Goal: Contribute content: Contribute content

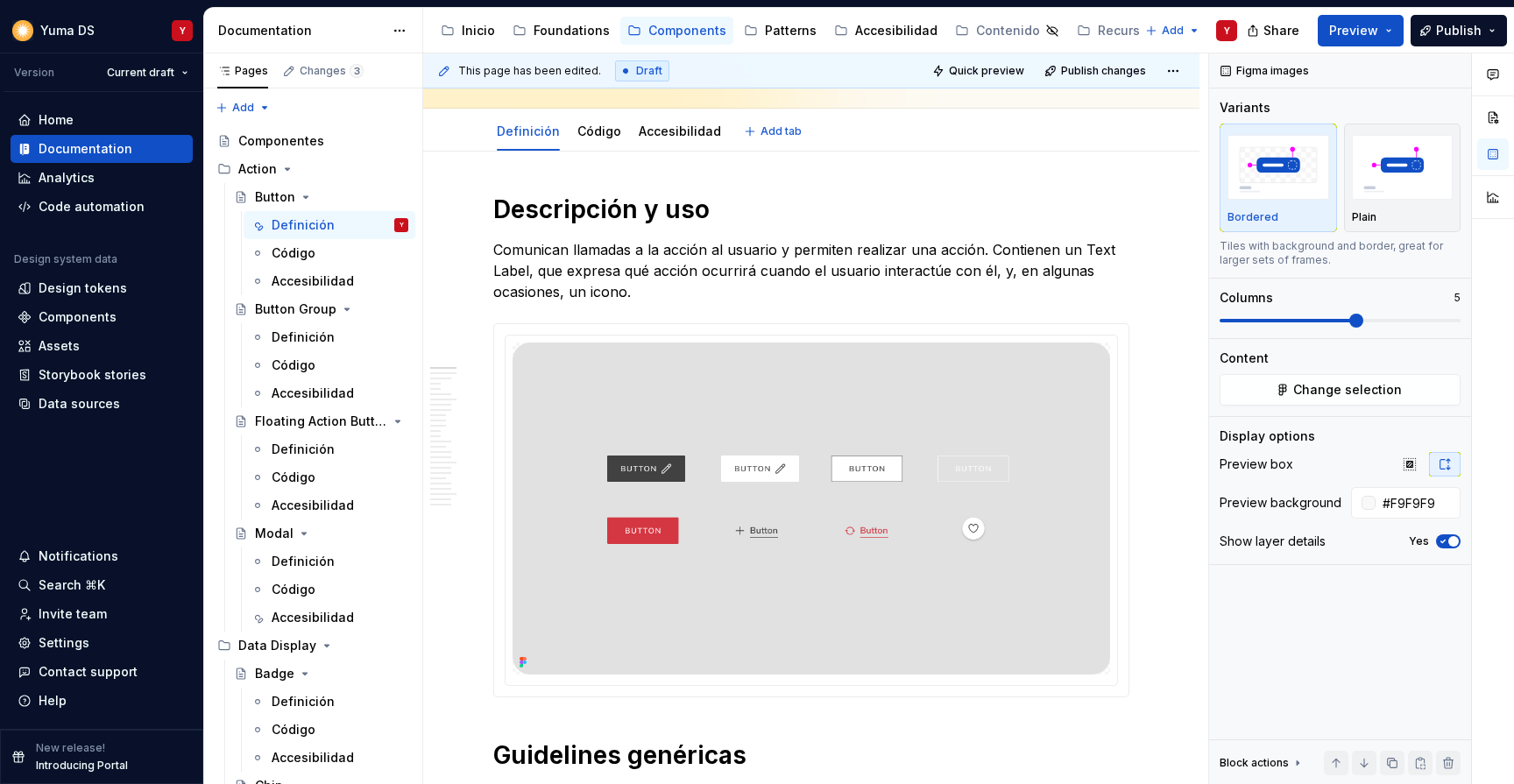
type textarea "*"
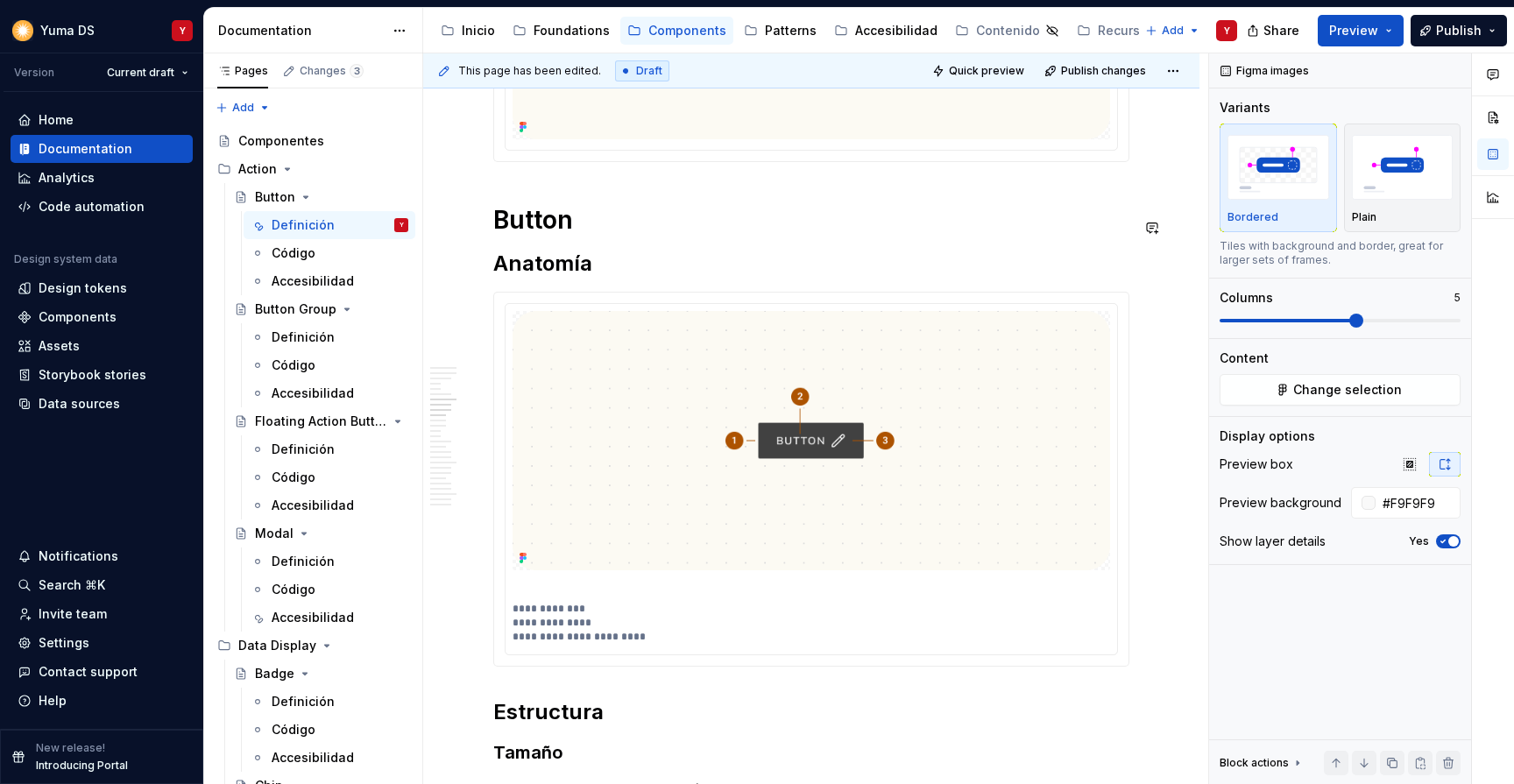
scroll to position [2530, 0]
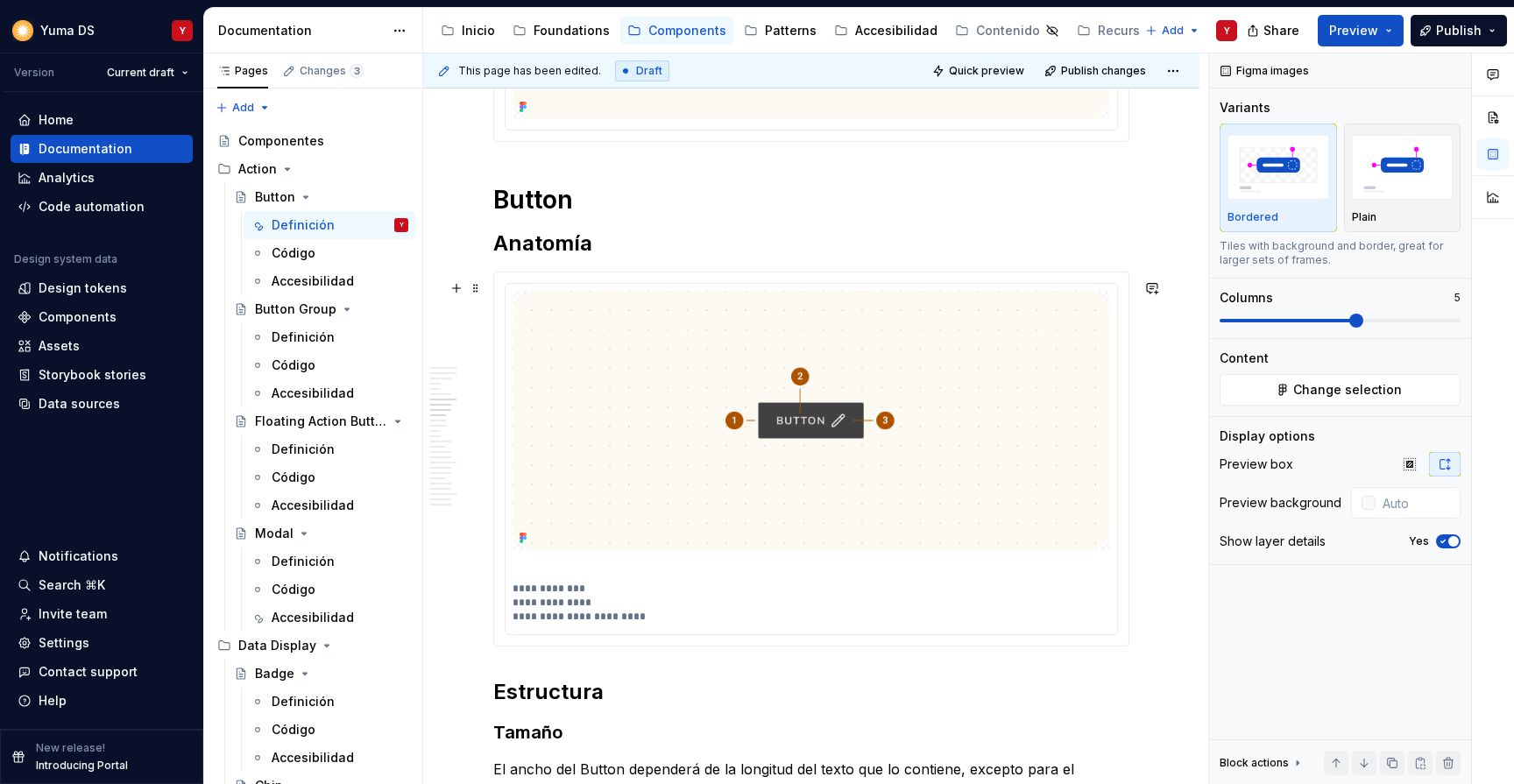
click at [649, 285] on div "**********" at bounding box center [811, 459] width 634 height 374
click at [1313, 387] on span "Change selection" at bounding box center [1347, 390] width 109 height 17
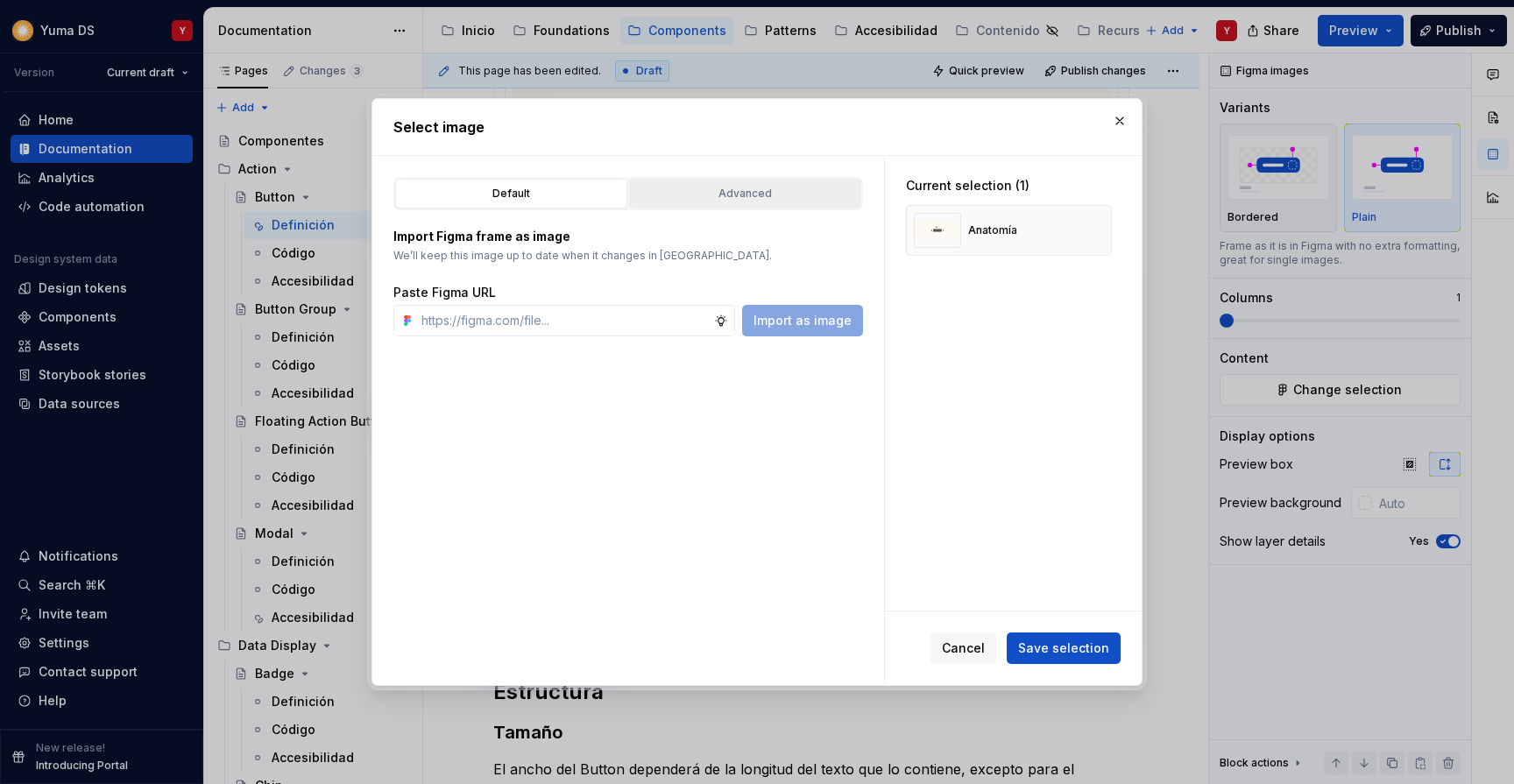
click at [737, 200] on div "Advanced" at bounding box center [745, 193] width 220 height 17
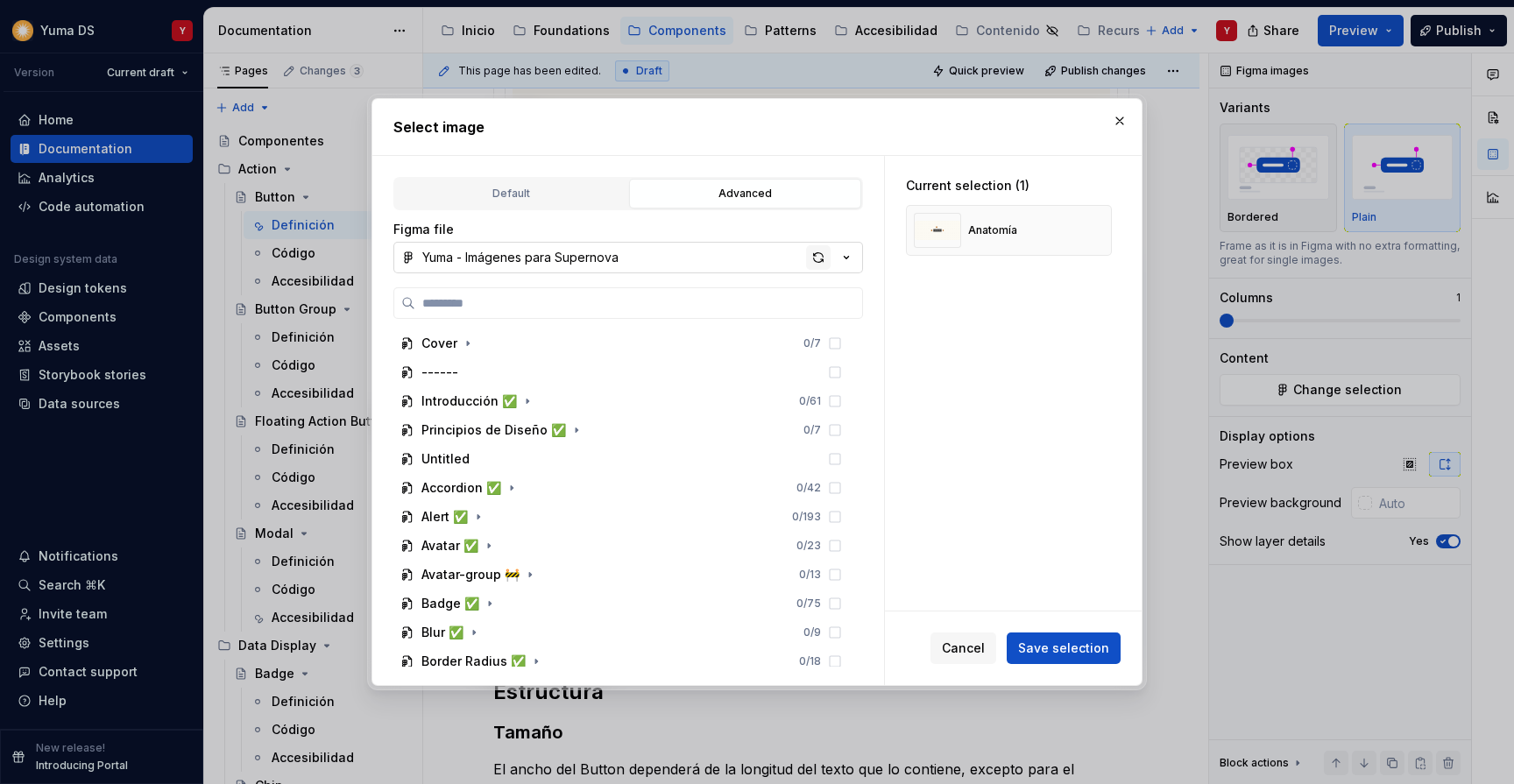
click at [824, 254] on div "button" at bounding box center [818, 257] width 24 height 24
click at [1122, 121] on button "button" at bounding box center [1119, 121] width 24 height 24
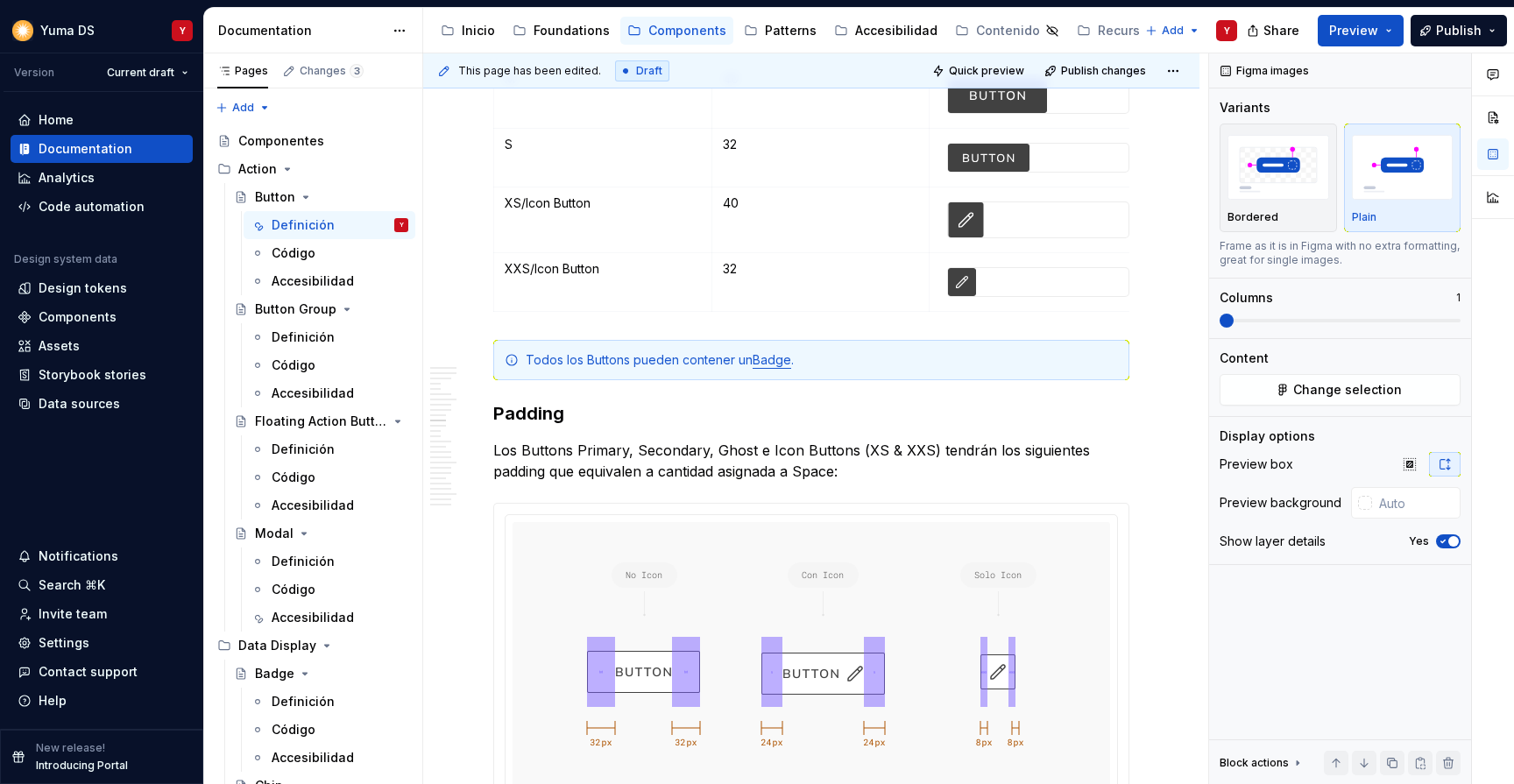
scroll to position [3409, 0]
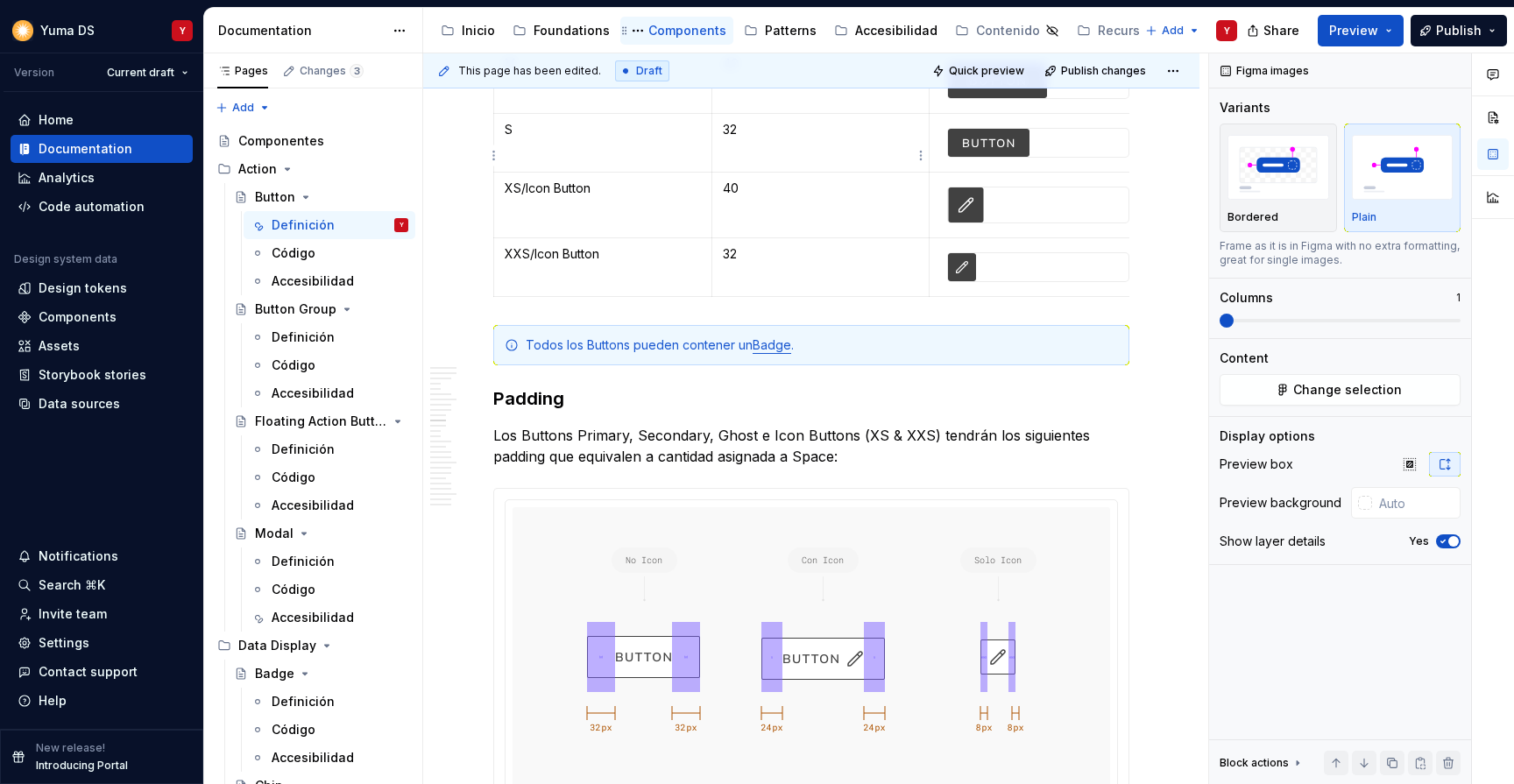
type textarea "*"
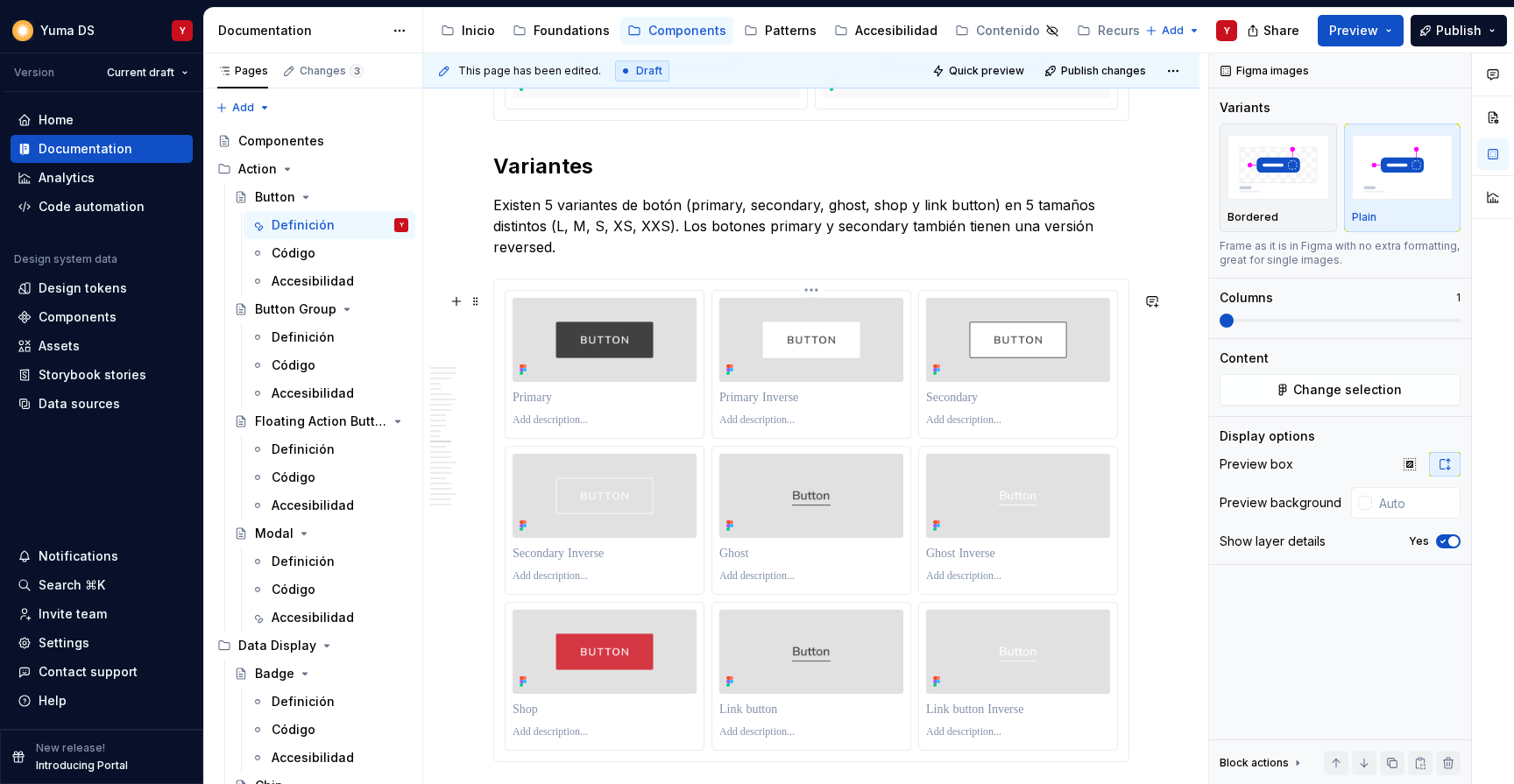
scroll to position [4936, 0]
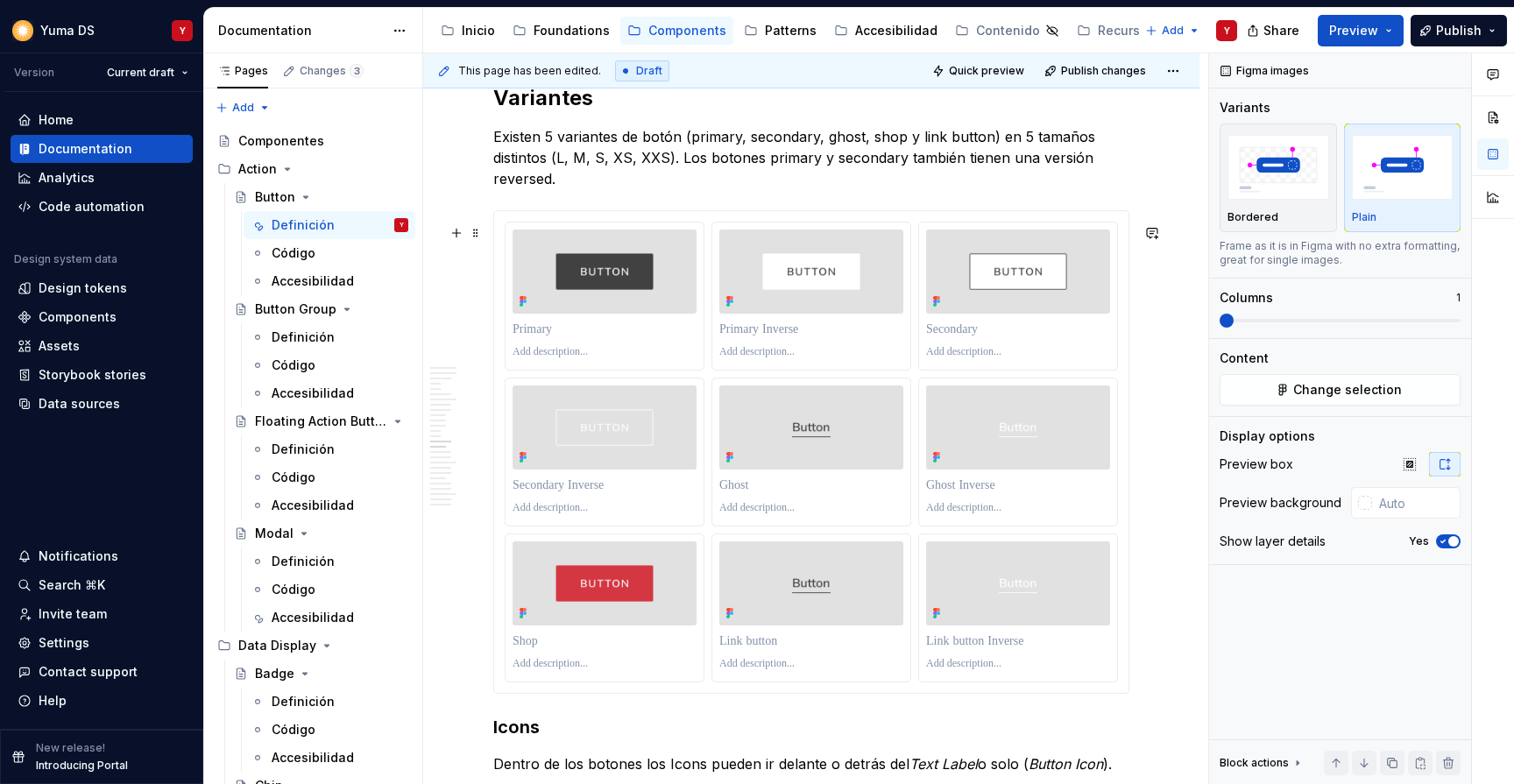
type input "#E1E1E1"
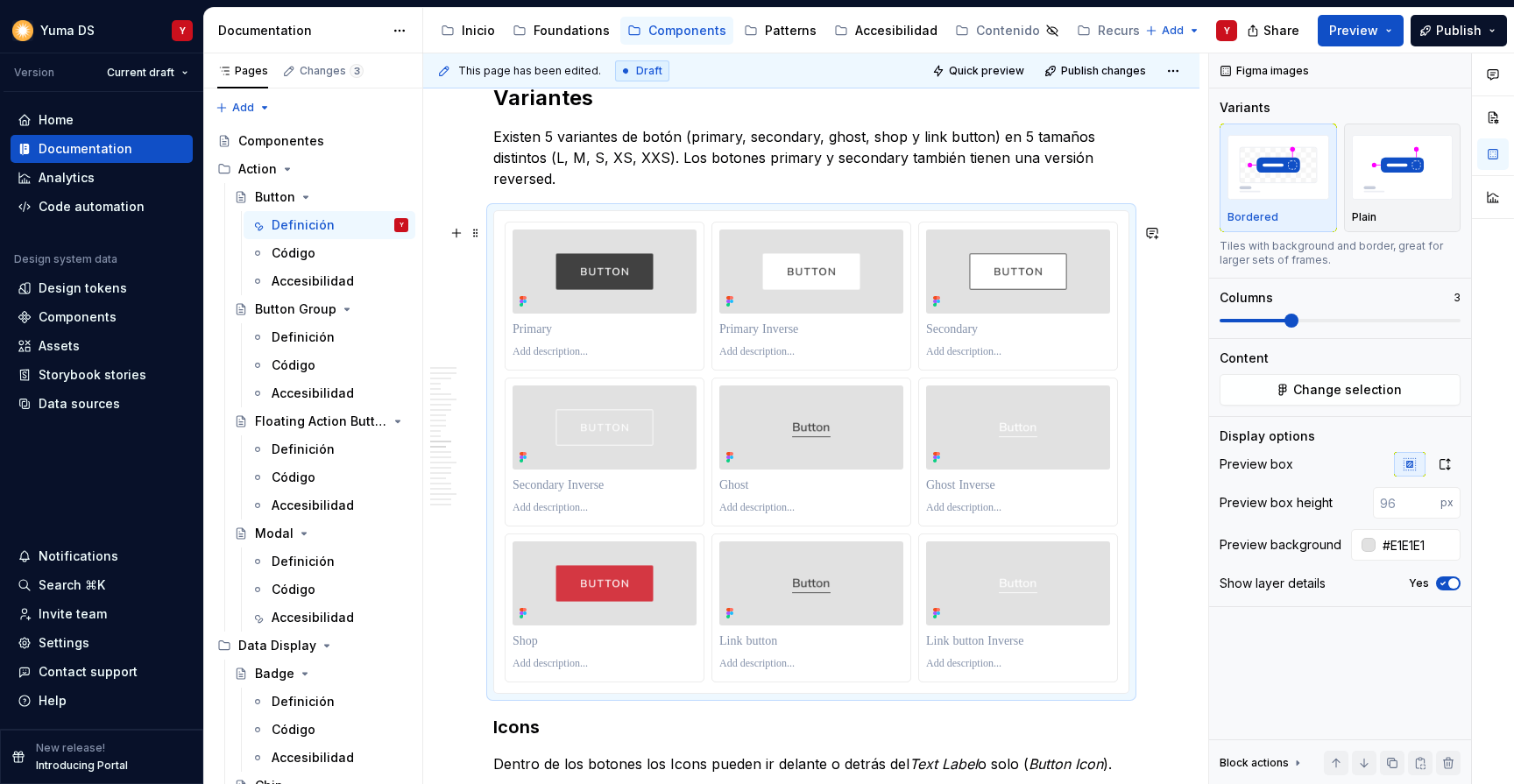
click at [838, 232] on div at bounding box center [811, 452] width 634 height 482
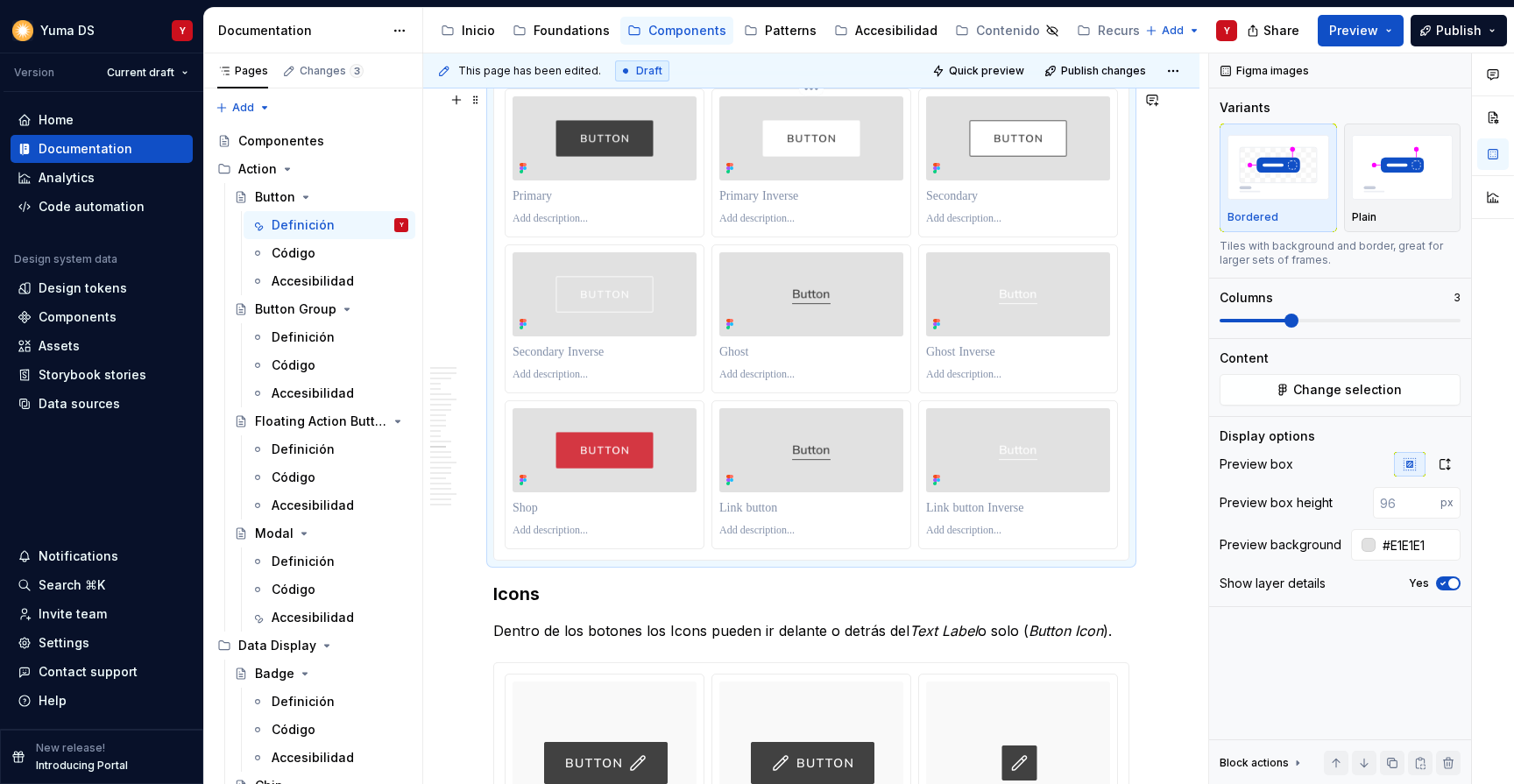
scroll to position [5071, 0]
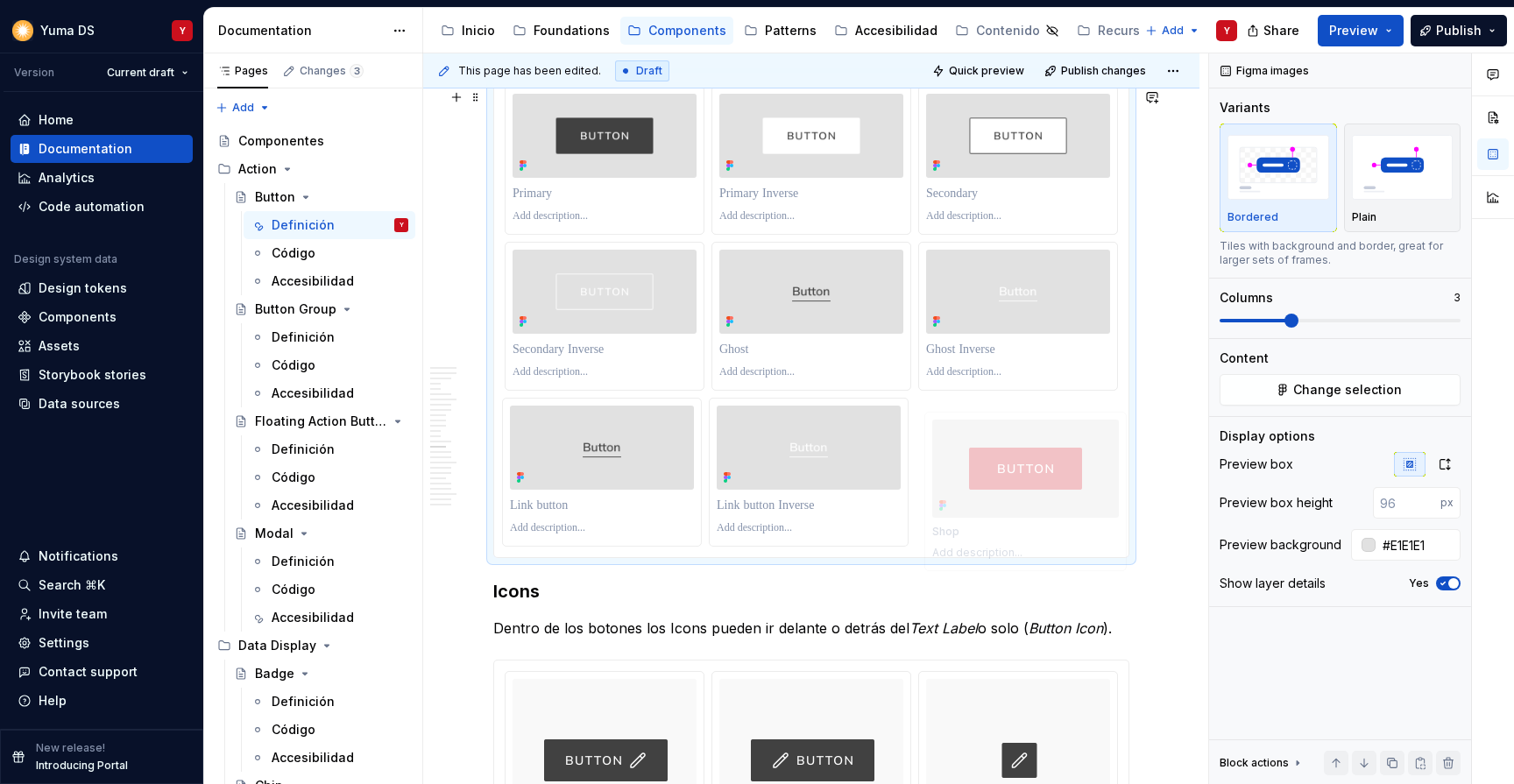
drag, startPoint x: 626, startPoint y: 413, endPoint x: 1026, endPoint y: 425, distance: 400.2
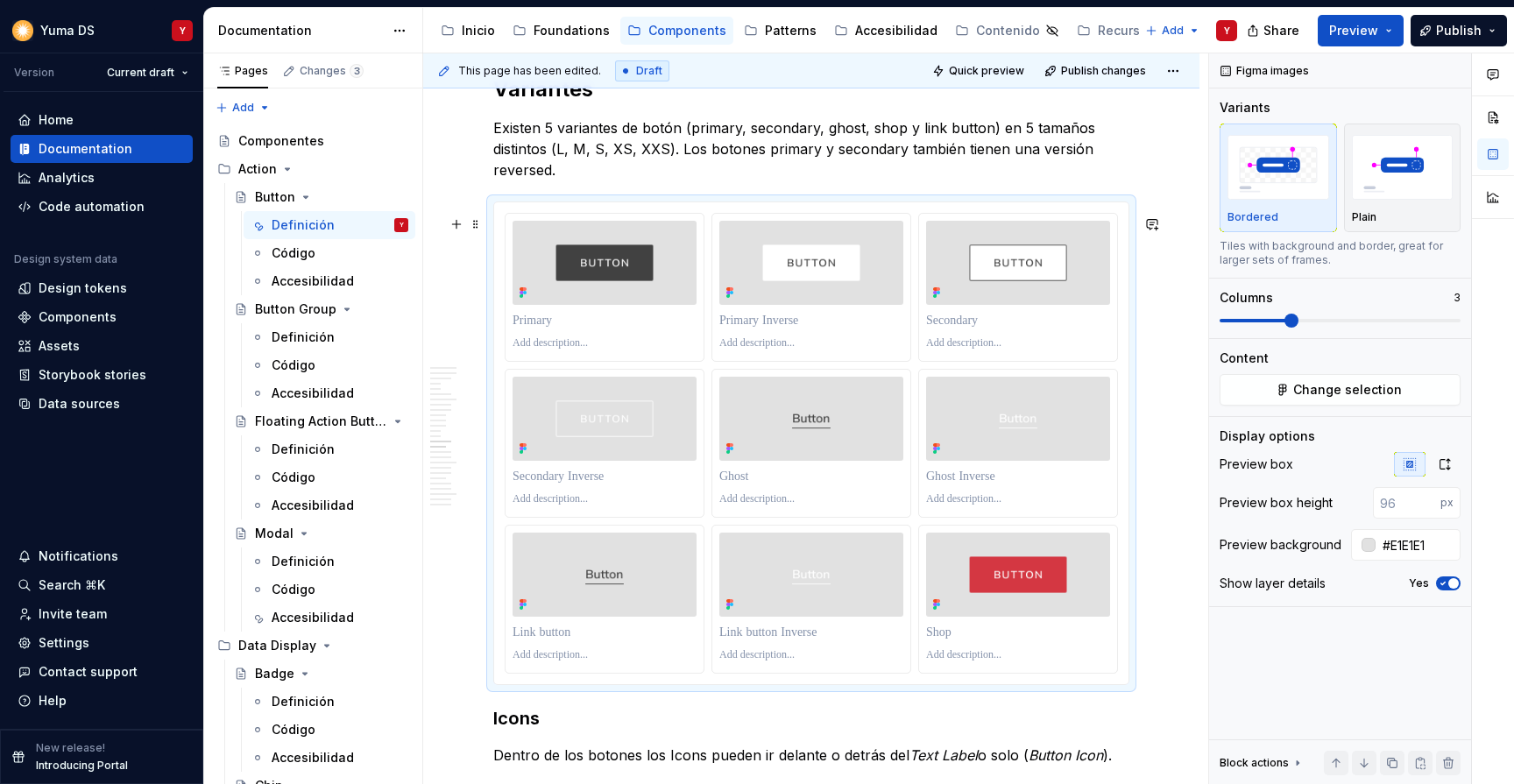
scroll to position [4928, 0]
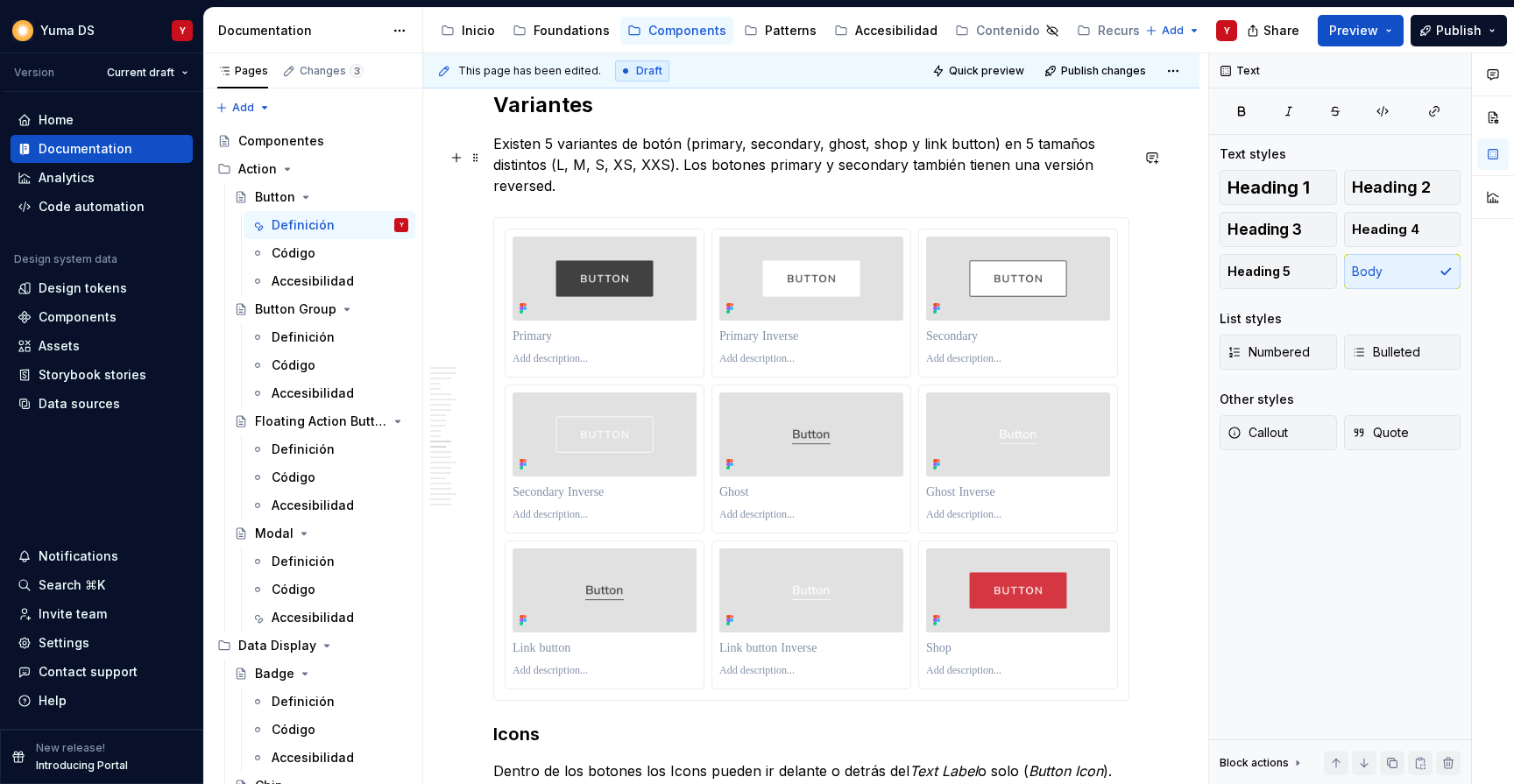
click at [772, 179] on p "Existen 5 variantes de botón (primary, secondary, ghost, shop y link button) en…" at bounding box center [811, 164] width 636 height 63
click at [837, 179] on p "Existen 5 variantes de botón (primary, secondary, ghost, shop y link button) en…" at bounding box center [811, 164] width 636 height 63
drag, startPoint x: 1036, startPoint y: 179, endPoint x: 1102, endPoint y: 179, distance: 66.0
click at [1102, 179] on p "Existen 5 variantes de botón (primary, secondary, ghost, shop y link button) en…" at bounding box center [811, 164] width 636 height 63
click at [507, 196] on p "Existen 5 variantes de botón (primary, secondary, ghost, shop y link button) en…" at bounding box center [811, 164] width 636 height 63
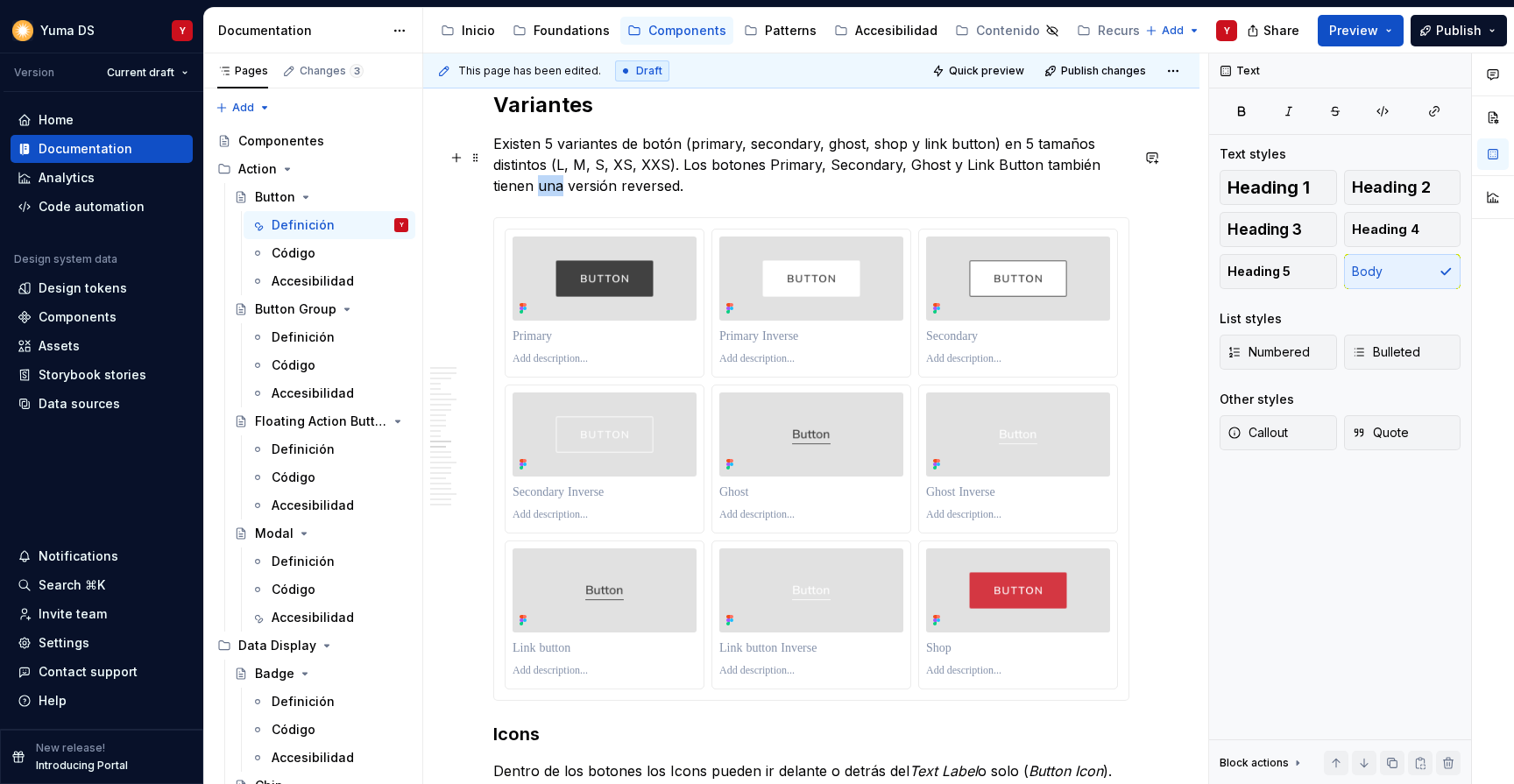
click at [507, 196] on p "Existen 5 variantes de botón (primary, secondary, ghost, shop y link button) en…" at bounding box center [811, 164] width 636 height 63
click at [602, 196] on p "Existen 5 variantes de botón (primary, secondary, ghost, shop y link button) en…" at bounding box center [811, 164] width 636 height 63
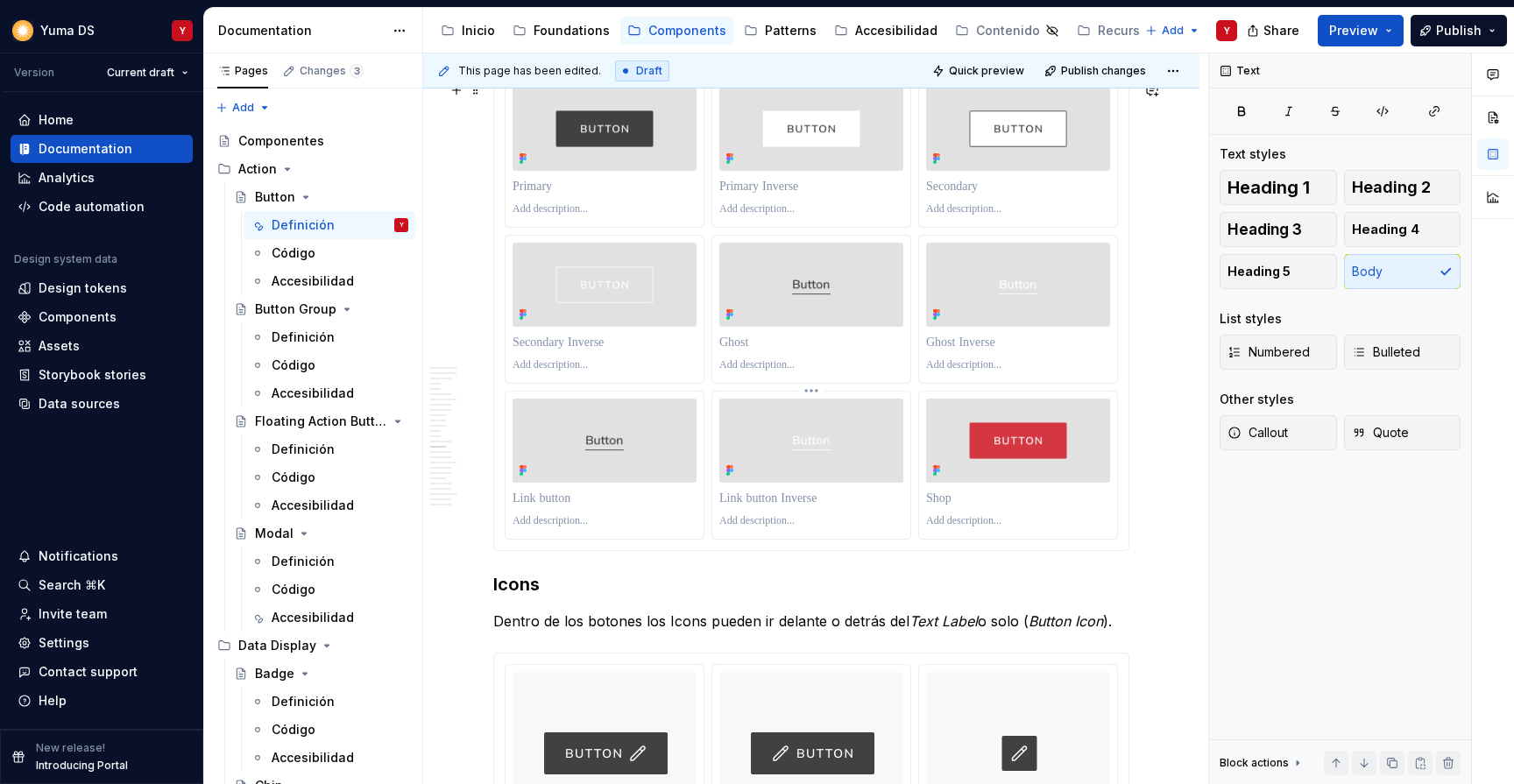
scroll to position [5143, 0]
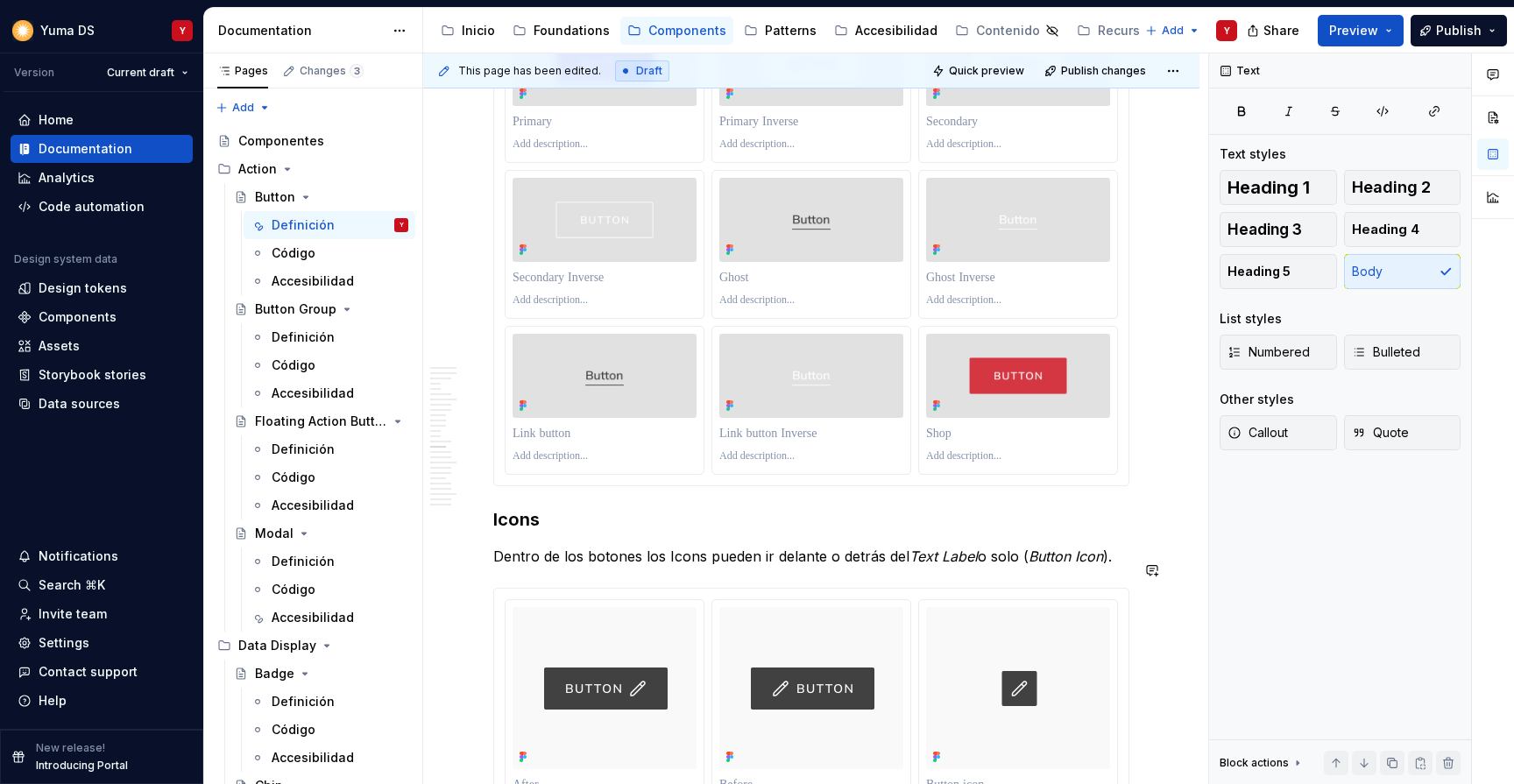
click at [661, 552] on div "Descripción y uso Comunican llamadas a la acción al usuario y permiten realizar…" at bounding box center [811, 641] width 636 height 10741
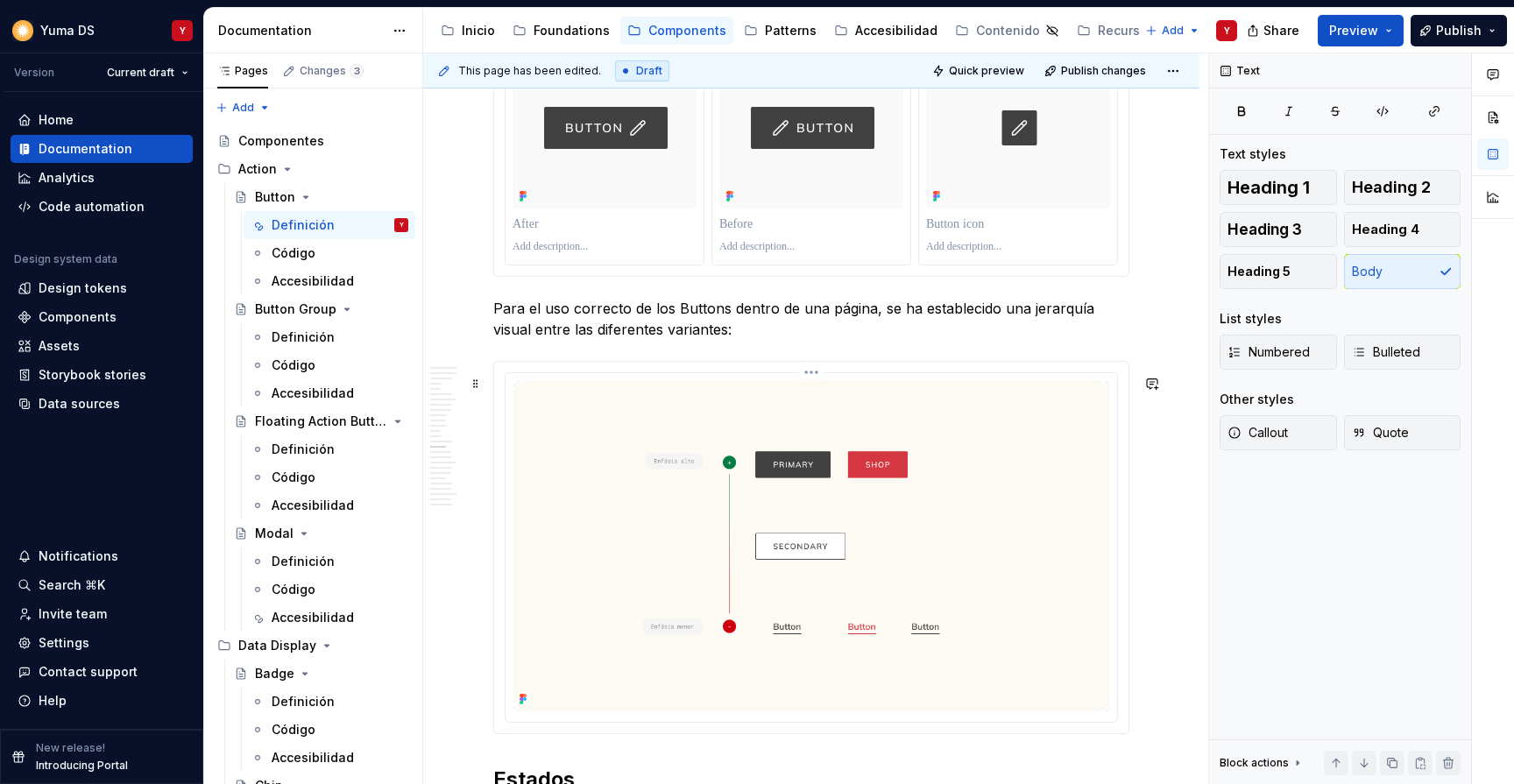
scroll to position [5764, 0]
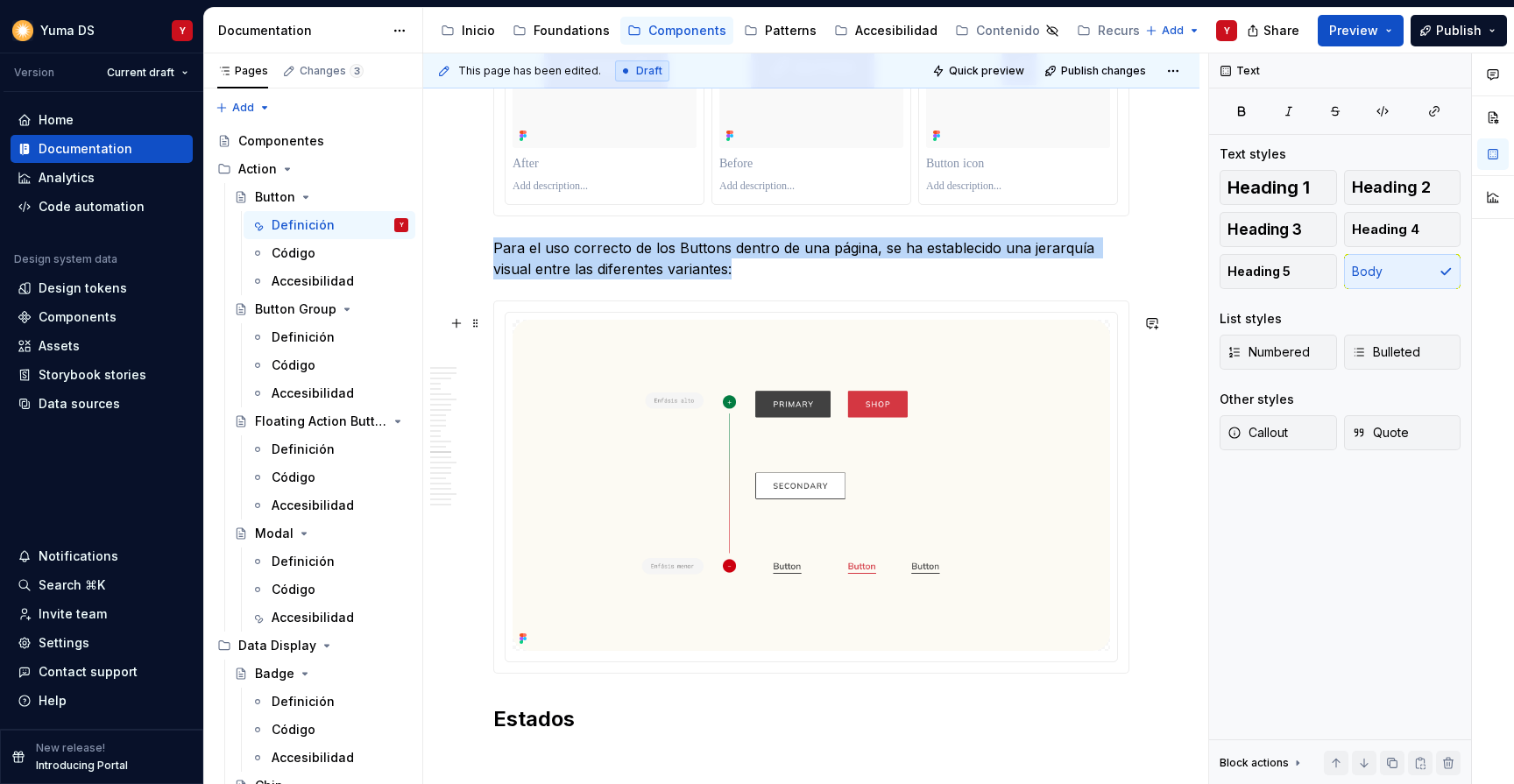
click at [545, 317] on div at bounding box center [811, 488] width 634 height 373
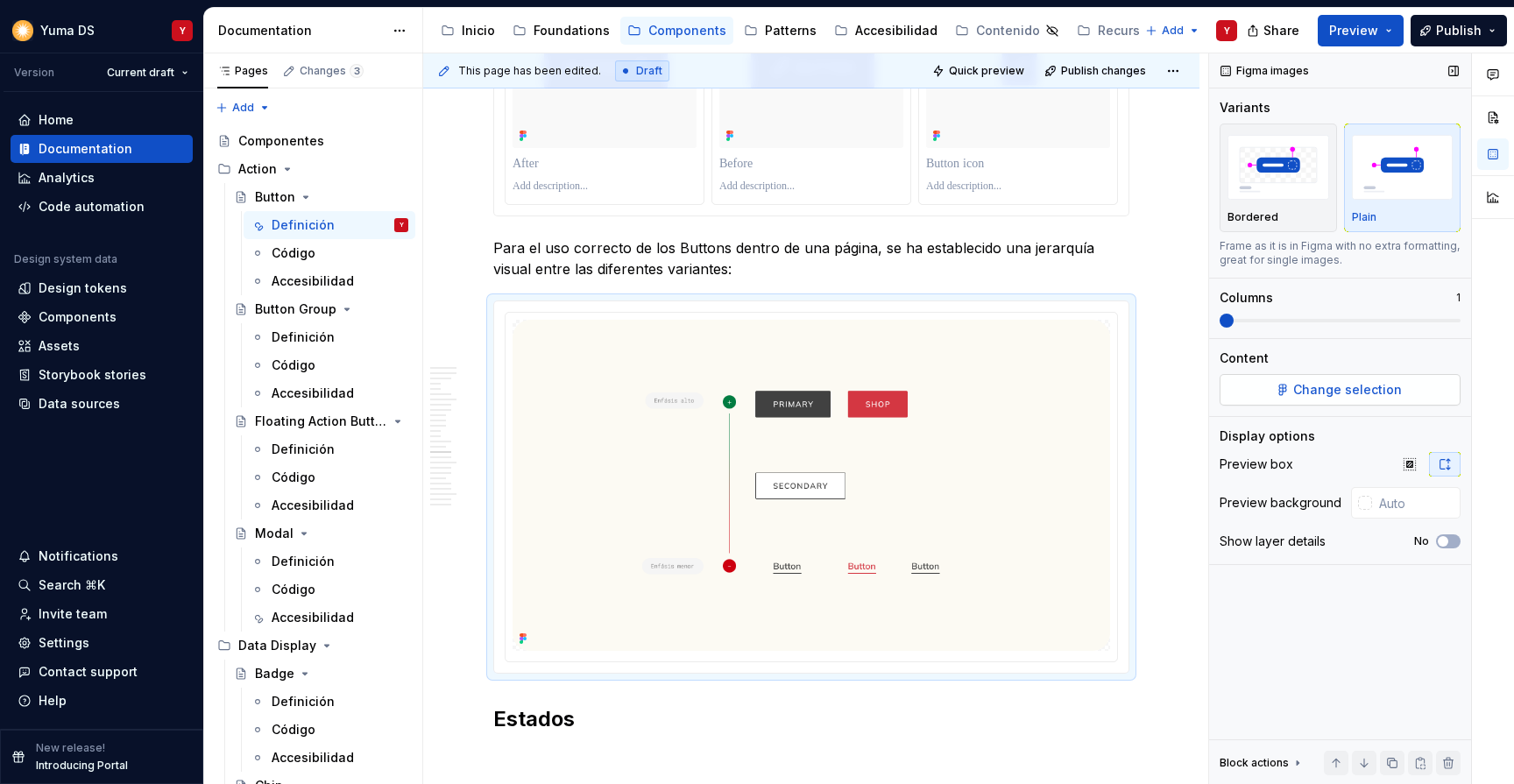
click at [1233, 395] on button "Change selection" at bounding box center [1340, 389] width 241 height 32
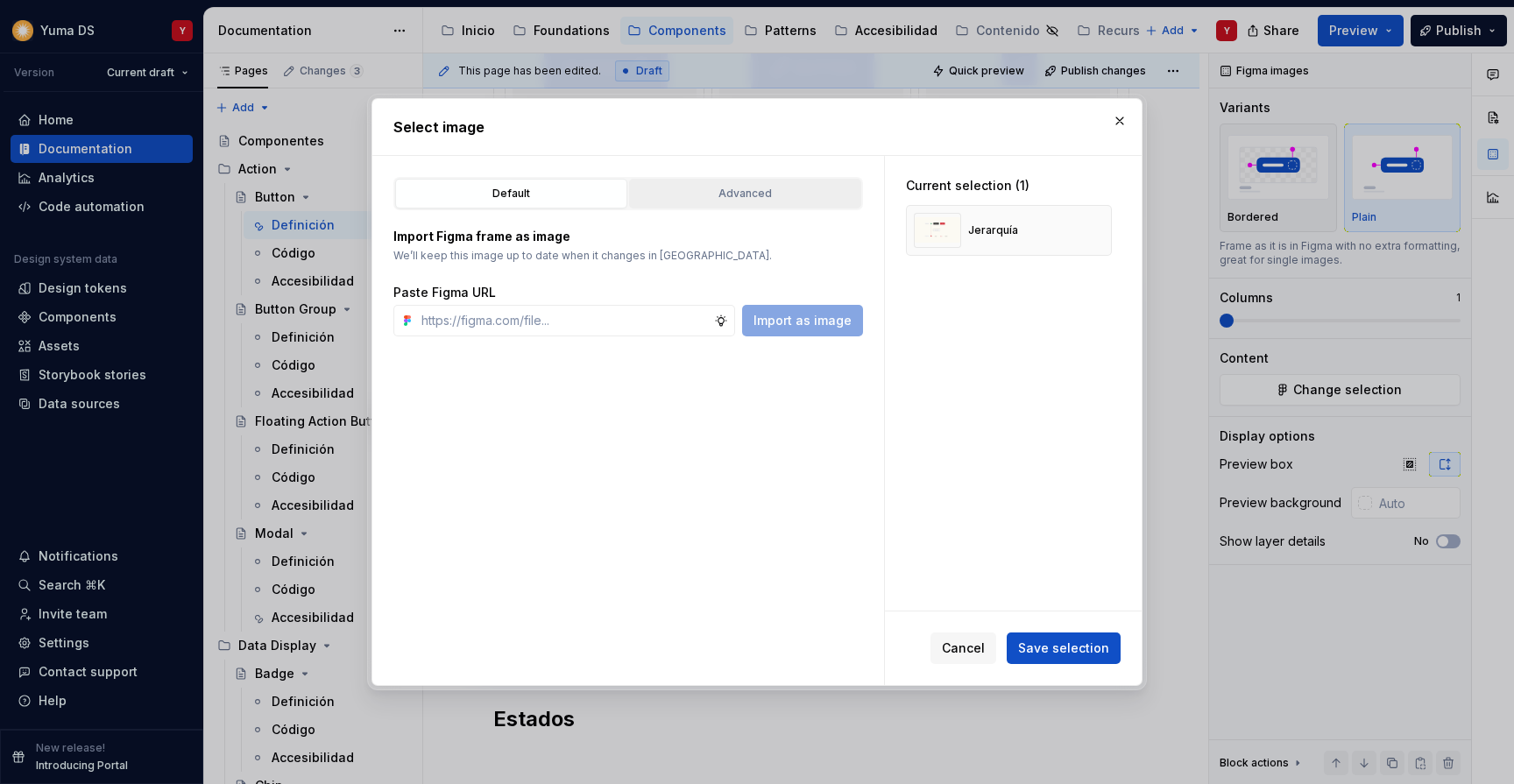
click at [775, 190] on div "Advanced" at bounding box center [745, 193] width 220 height 17
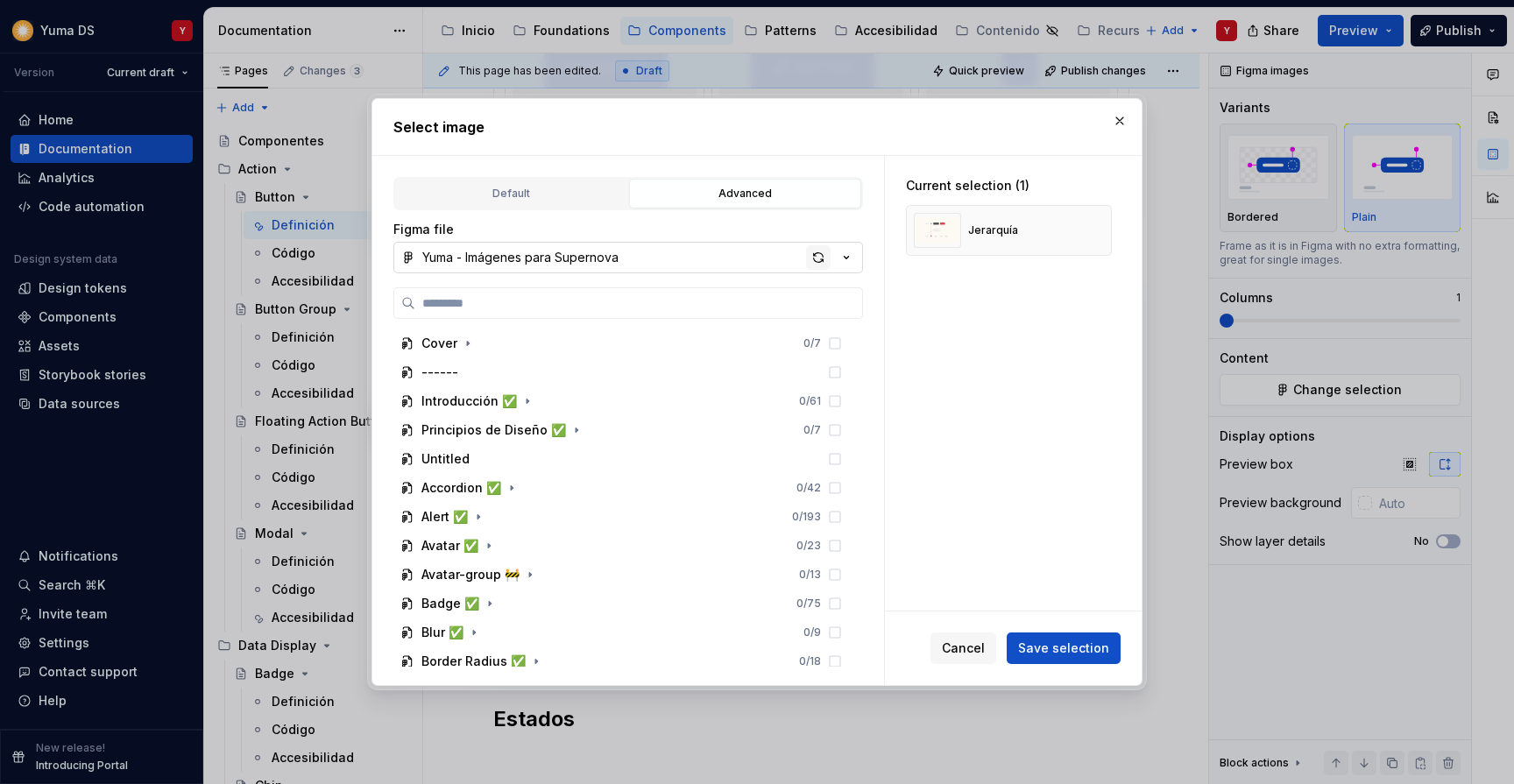
click at [819, 252] on div "button" at bounding box center [818, 257] width 24 height 24
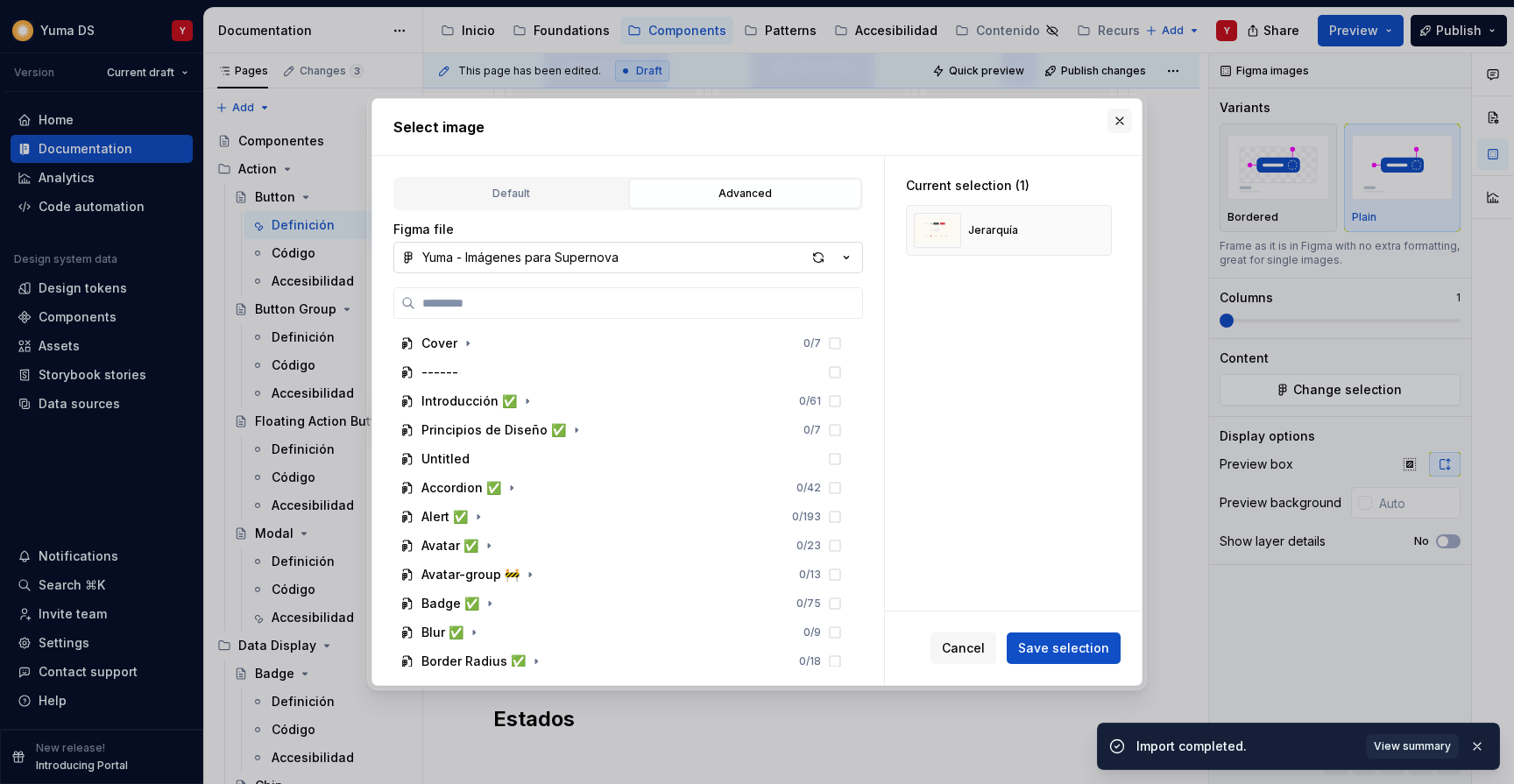
click at [1124, 117] on button "button" at bounding box center [1119, 121] width 24 height 24
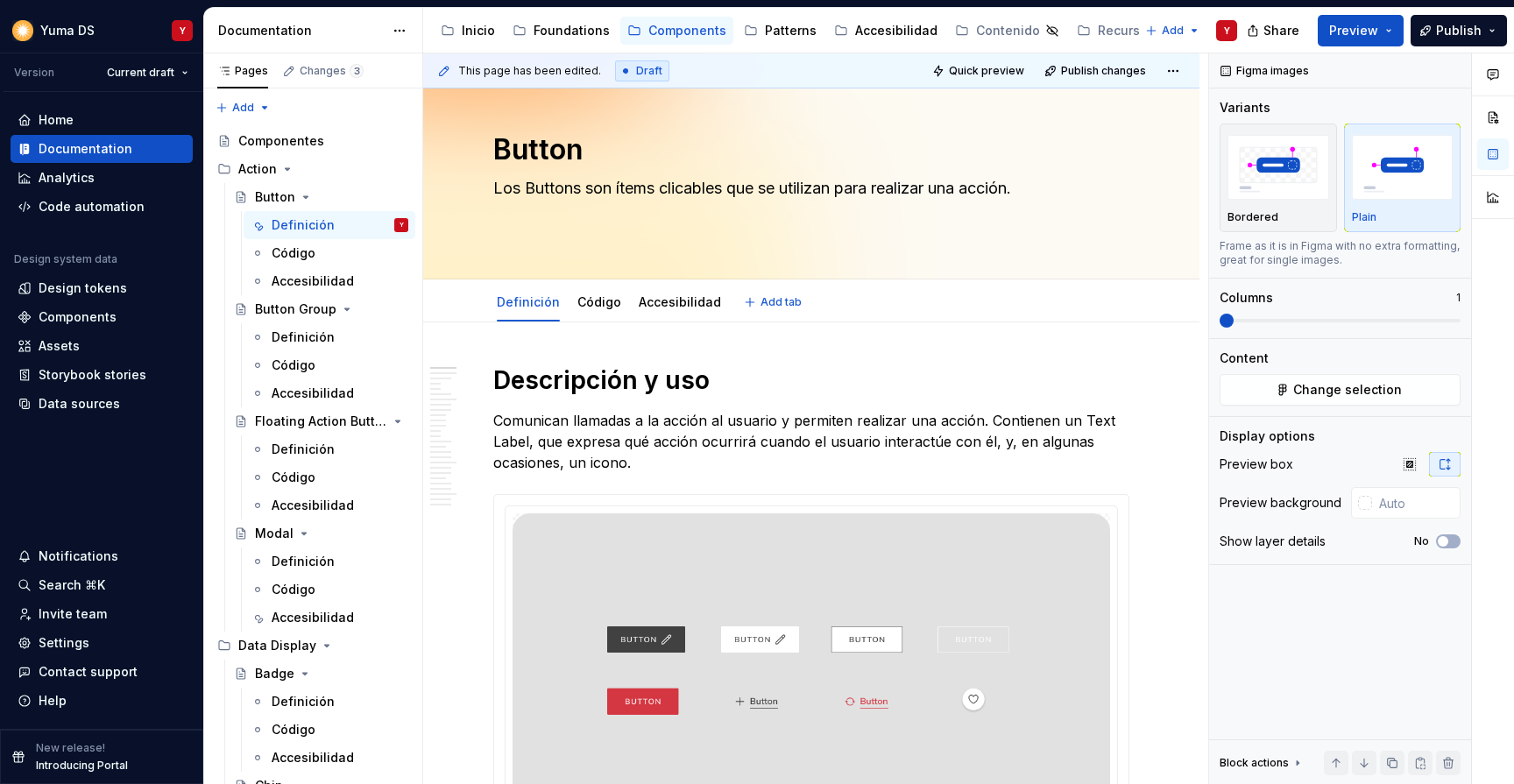
scroll to position [0, 0]
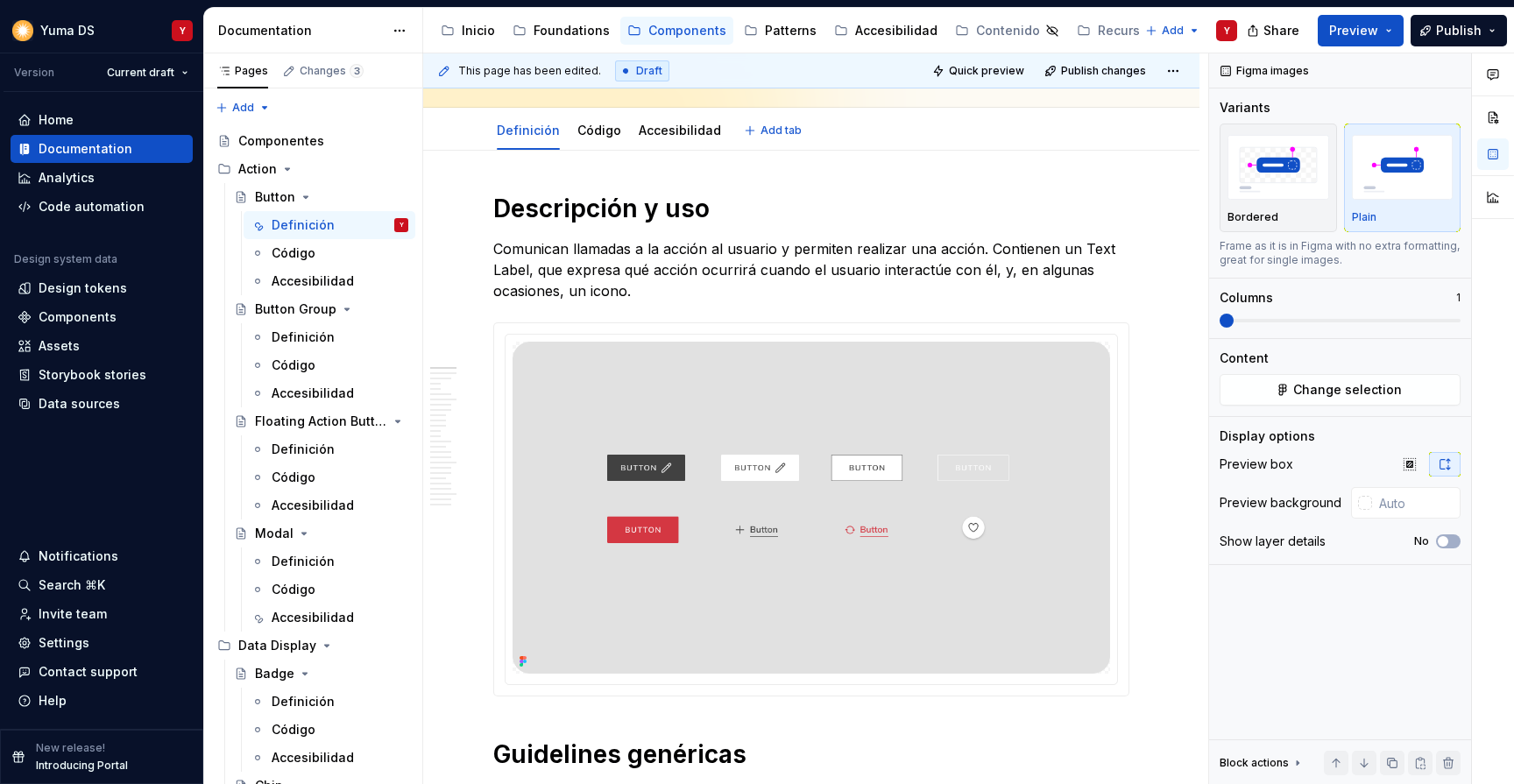
type textarea "*"
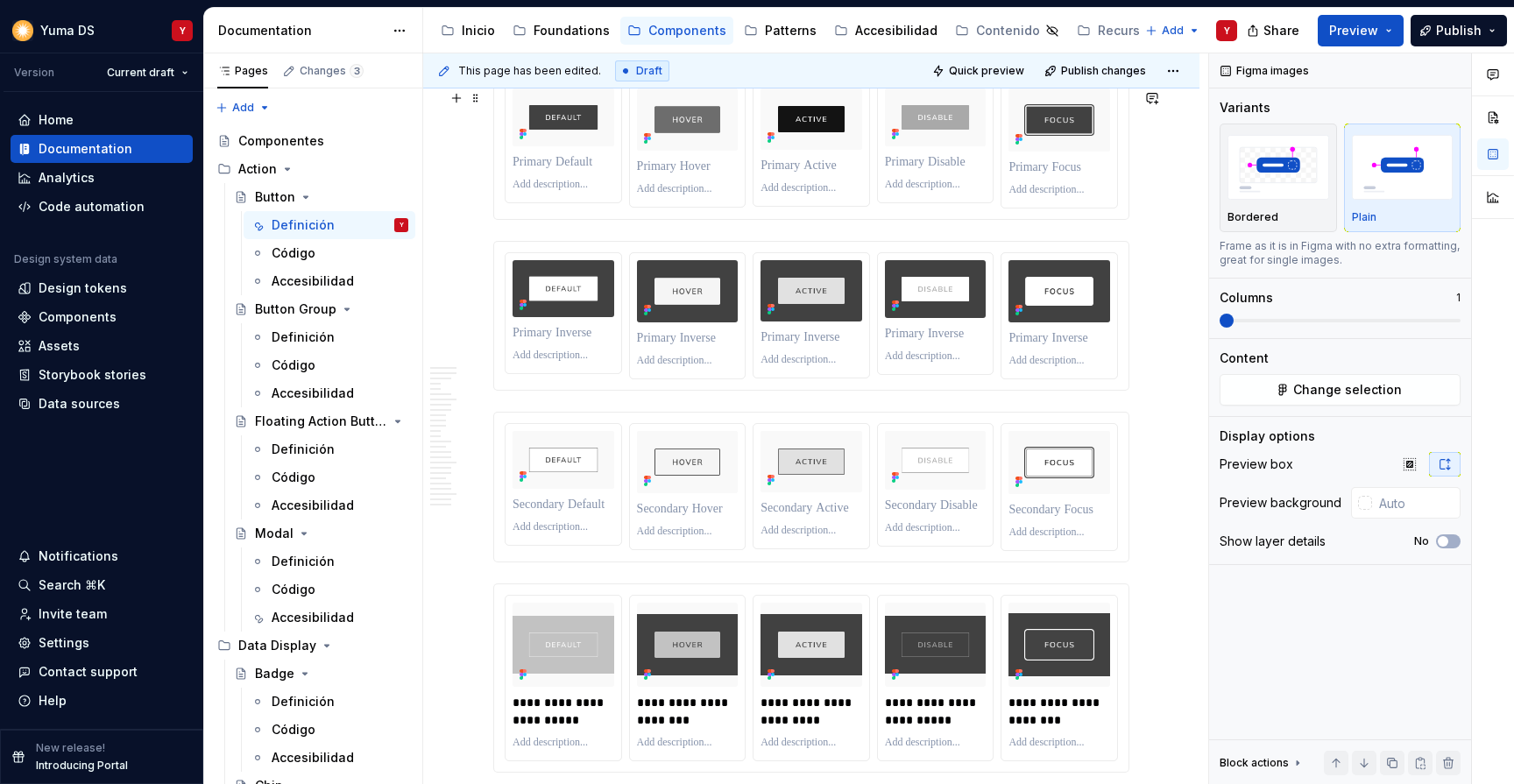
scroll to position [6489, 0]
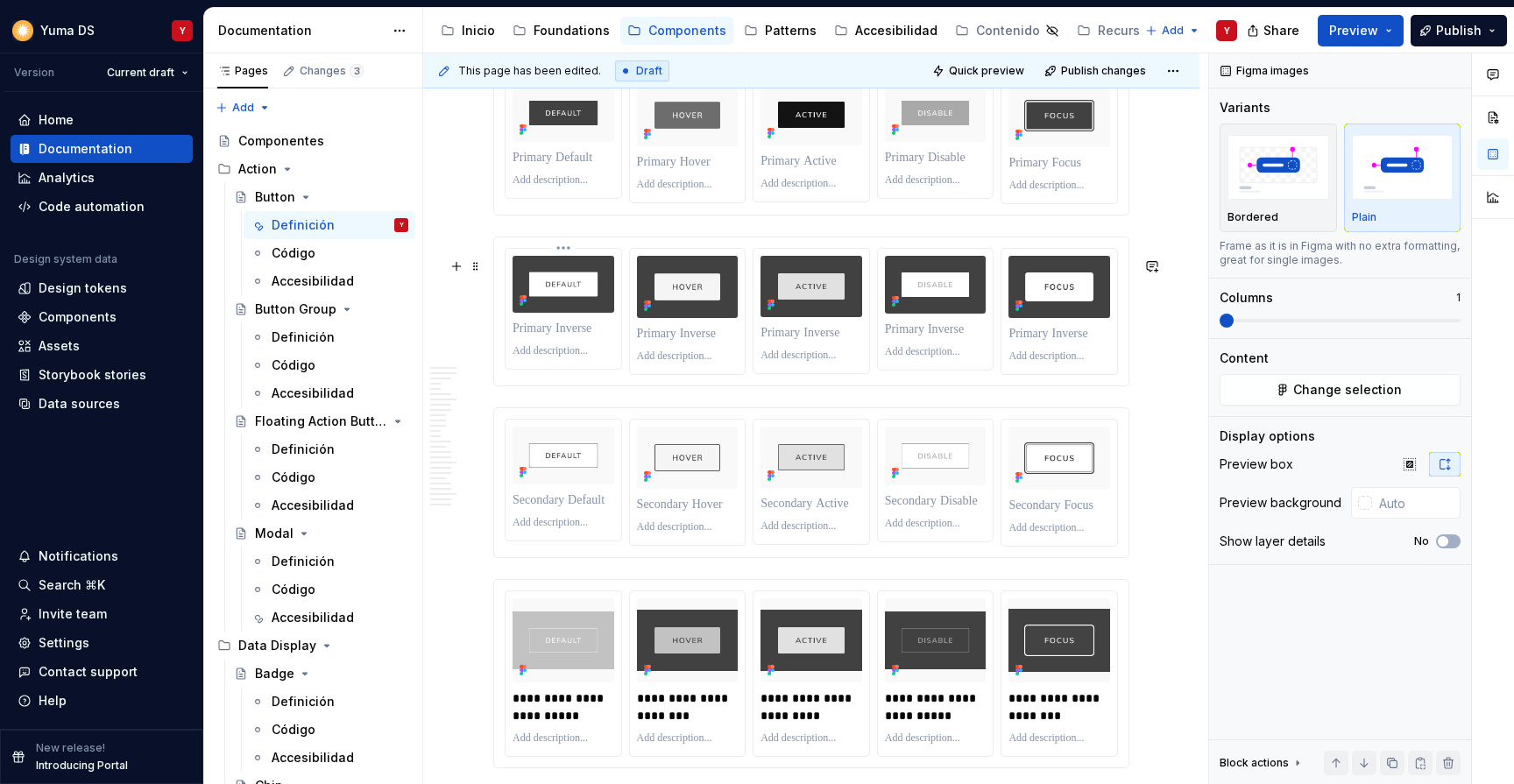
click at [545, 337] on p at bounding box center [563, 328] width 101 height 17
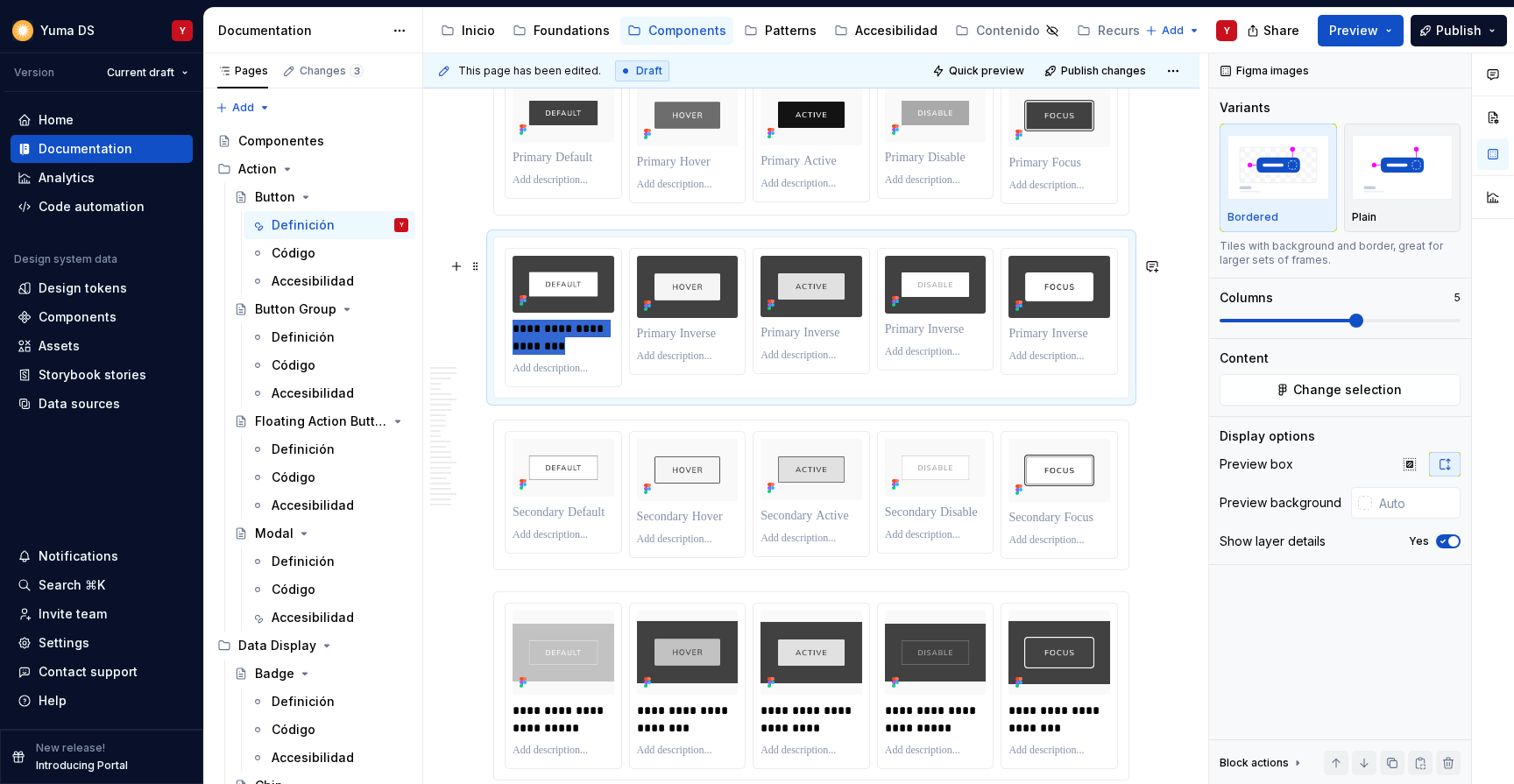
drag, startPoint x: 563, startPoint y: 365, endPoint x: 491, endPoint y: 338, distance: 76.9
click at [493, 338] on div "**********" at bounding box center [811, 318] width 636 height 162
drag, startPoint x: 559, startPoint y: 368, endPoint x: 512, endPoint y: 350, distance: 50.3
click at [512, 350] on div "**********" at bounding box center [564, 318] width 116 height 137
click at [654, 343] on p at bounding box center [687, 334] width 101 height 17
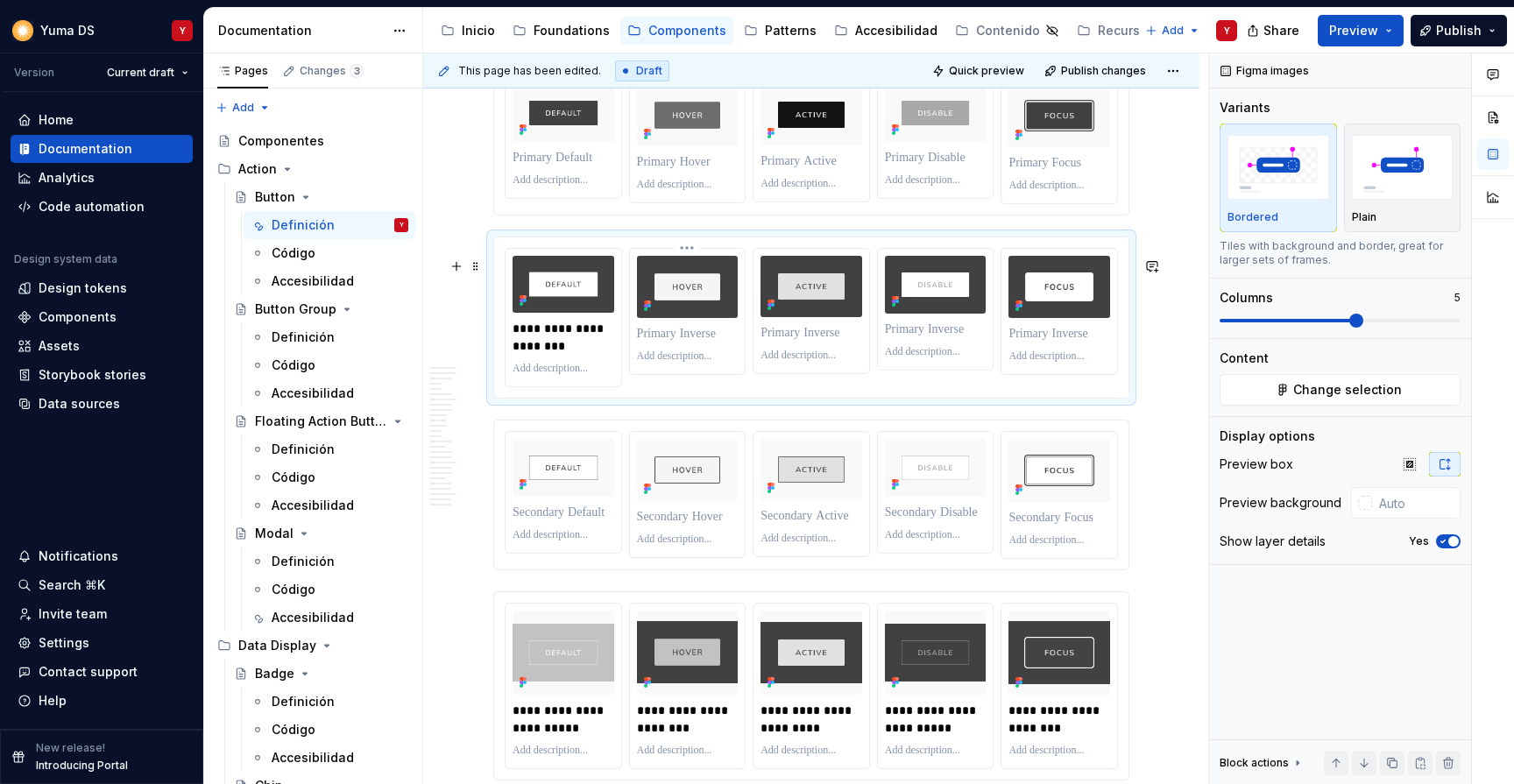
paste div
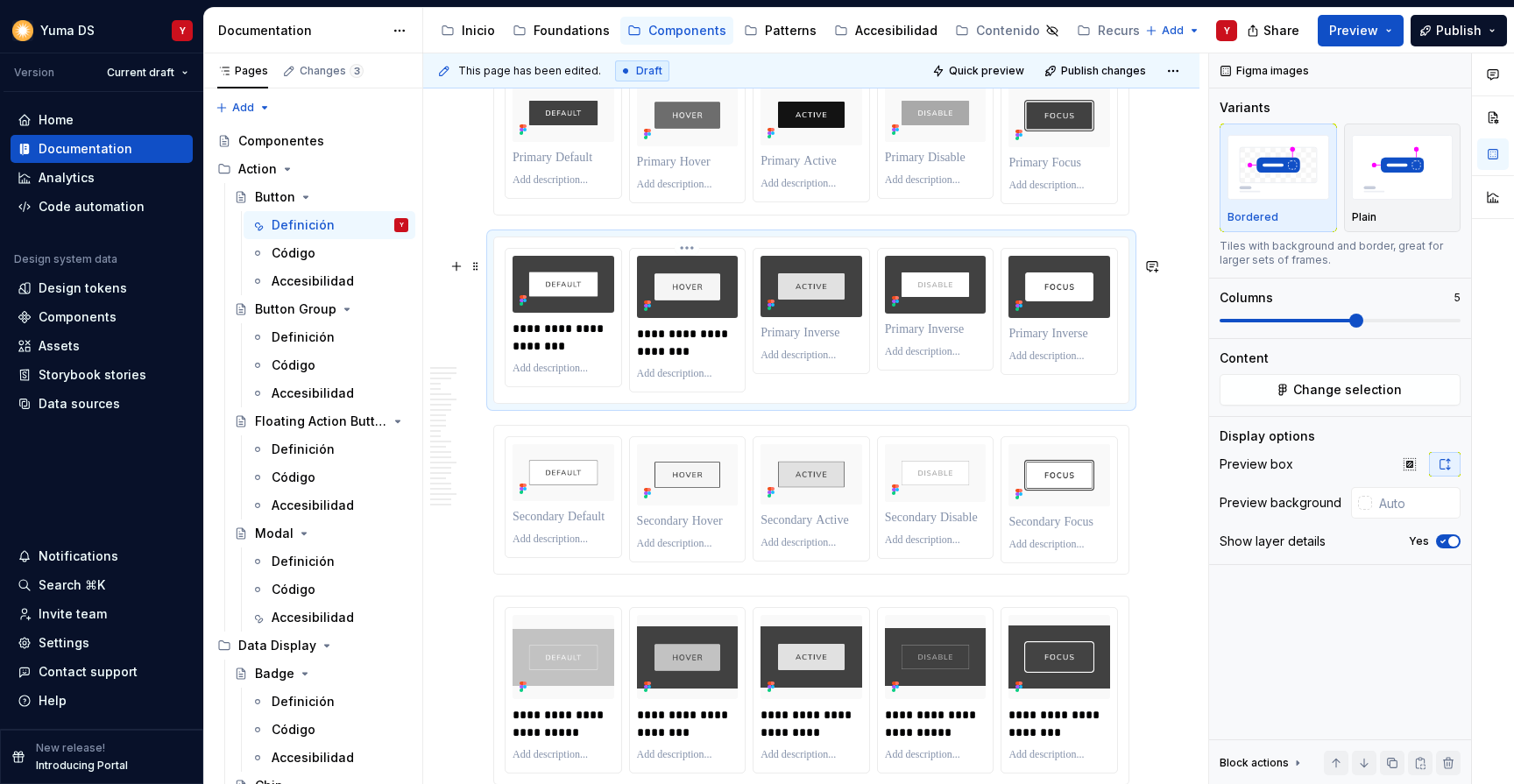
click at [662, 360] on p "**********" at bounding box center [688, 343] width 103 height 35
click at [788, 342] on p at bounding box center [811, 333] width 101 height 17
paste div
click at [791, 359] on p "**********" at bounding box center [812, 342] width 103 height 35
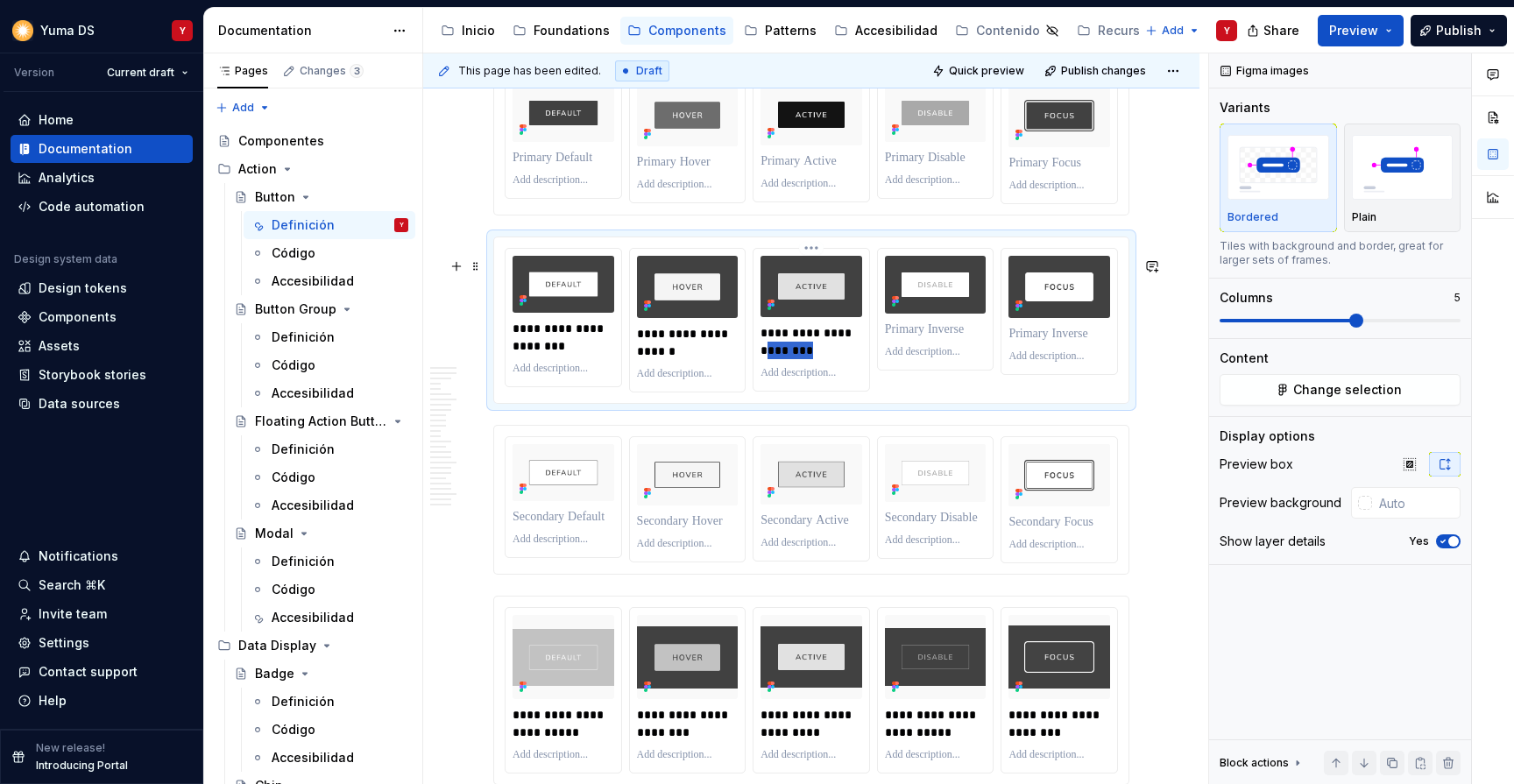
click at [791, 359] on p "**********" at bounding box center [812, 342] width 103 height 35
click at [927, 338] on p at bounding box center [936, 329] width 101 height 17
paste div
type textarea "*"
click at [911, 355] on p "**********" at bounding box center [937, 338] width 103 height 35
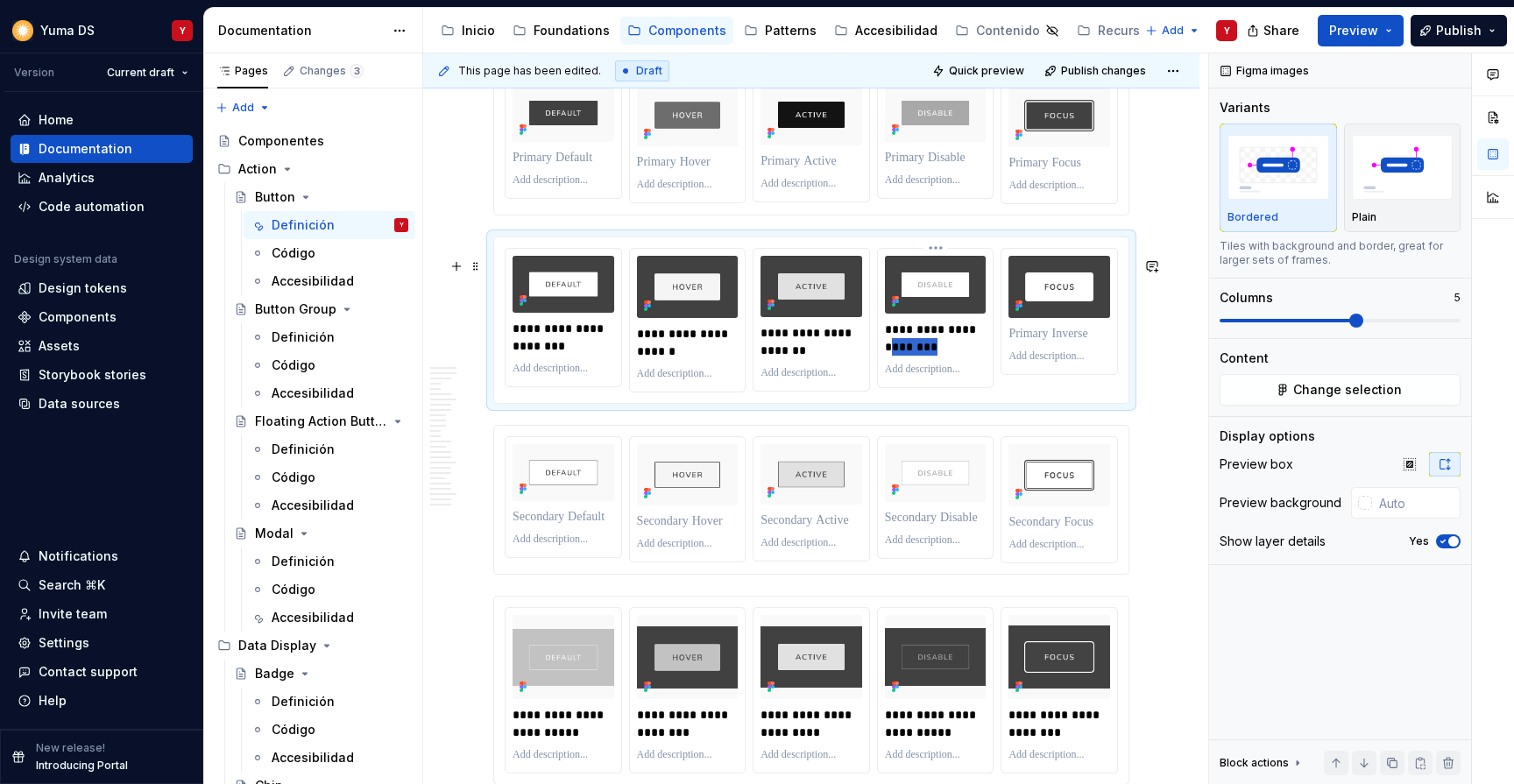
click at [911, 355] on p "**********" at bounding box center [937, 338] width 103 height 35
click at [1039, 343] on p at bounding box center [1058, 334] width 101 height 17
paste div
click at [1038, 360] on p "**********" at bounding box center [1059, 343] width 103 height 35
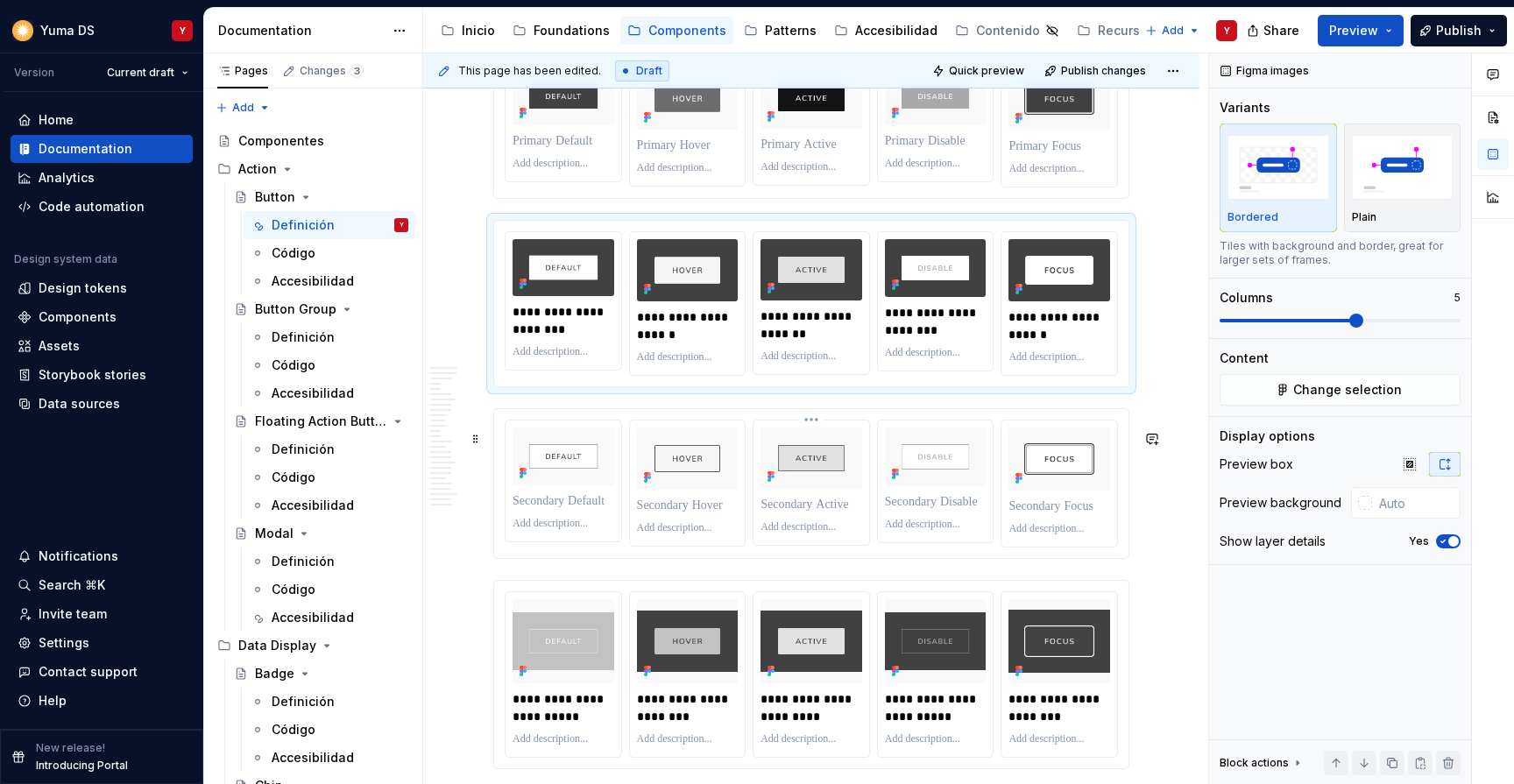
scroll to position [6508, 0]
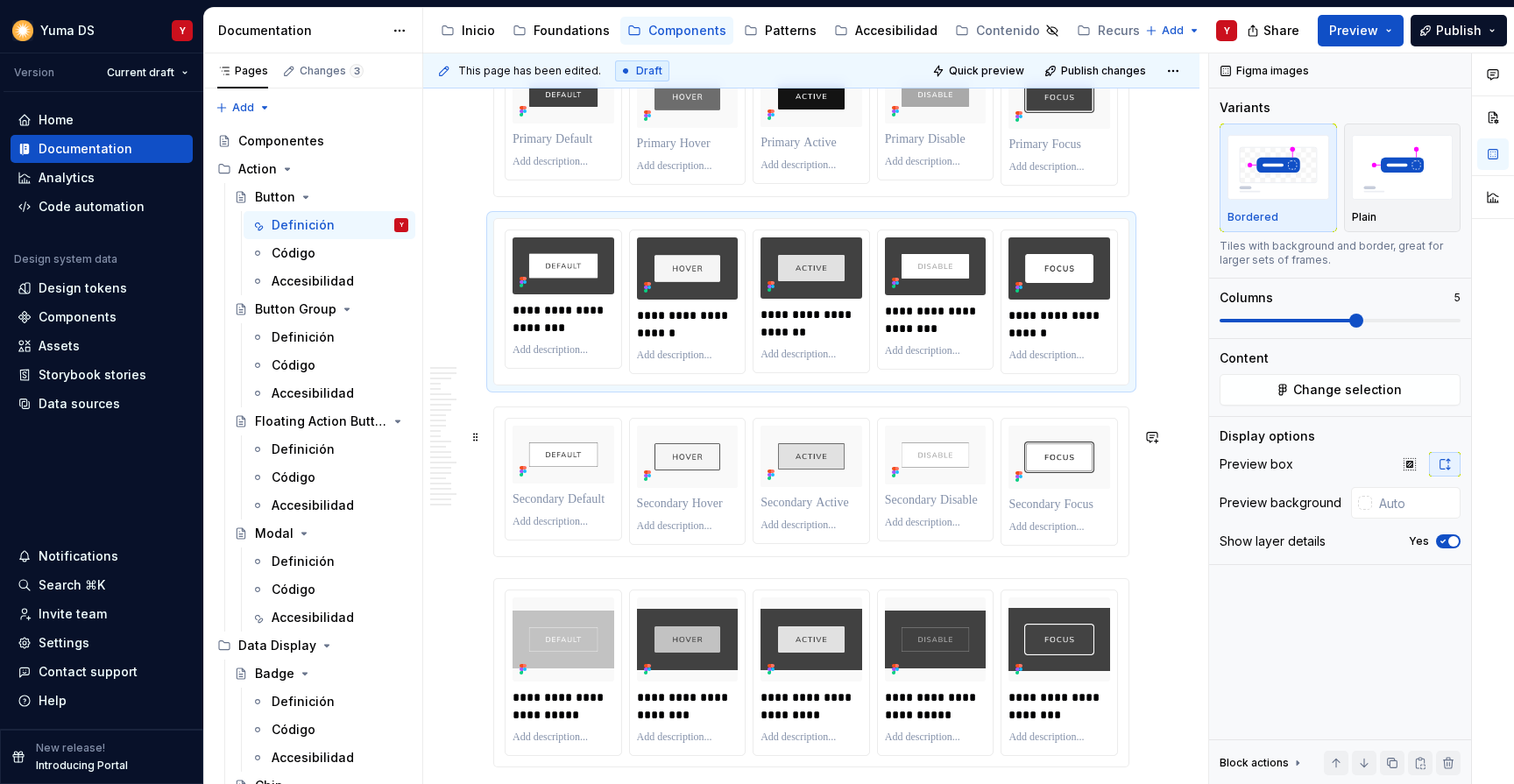
type input "#F9F9F9"
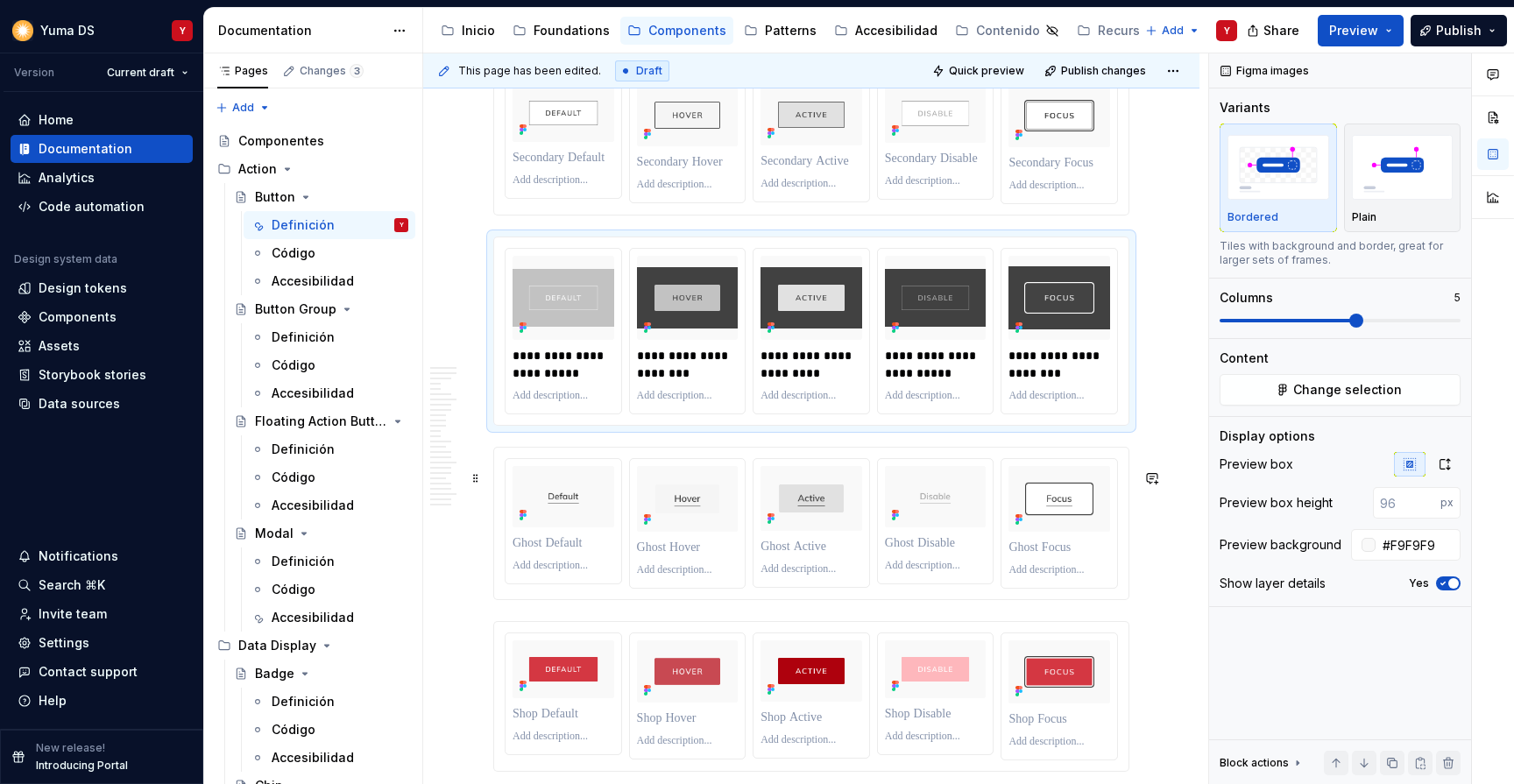
scroll to position [6871, 0]
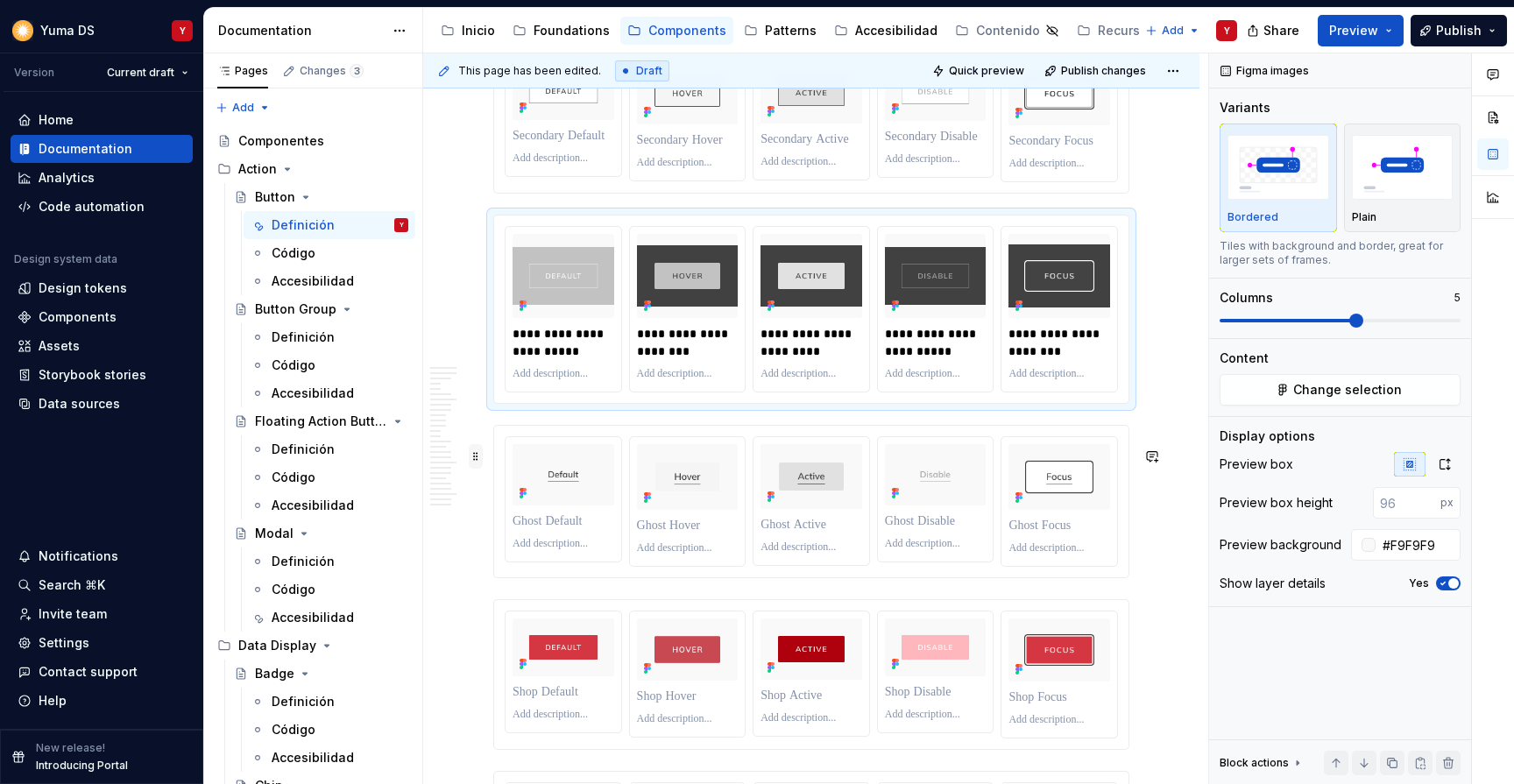
click at [471, 457] on span at bounding box center [475, 456] width 14 height 24
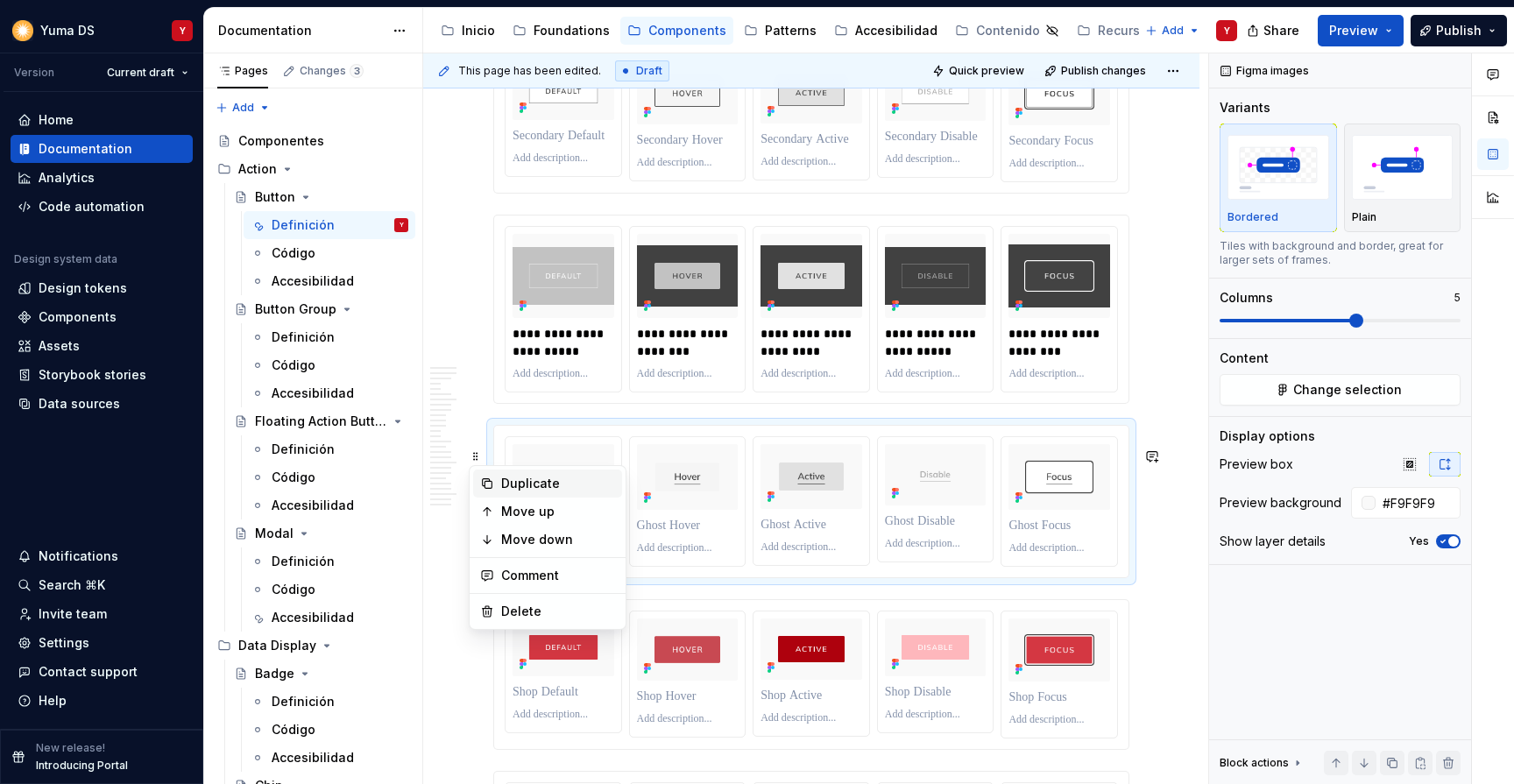
click at [513, 494] on div "Duplicate" at bounding box center [547, 483] width 149 height 28
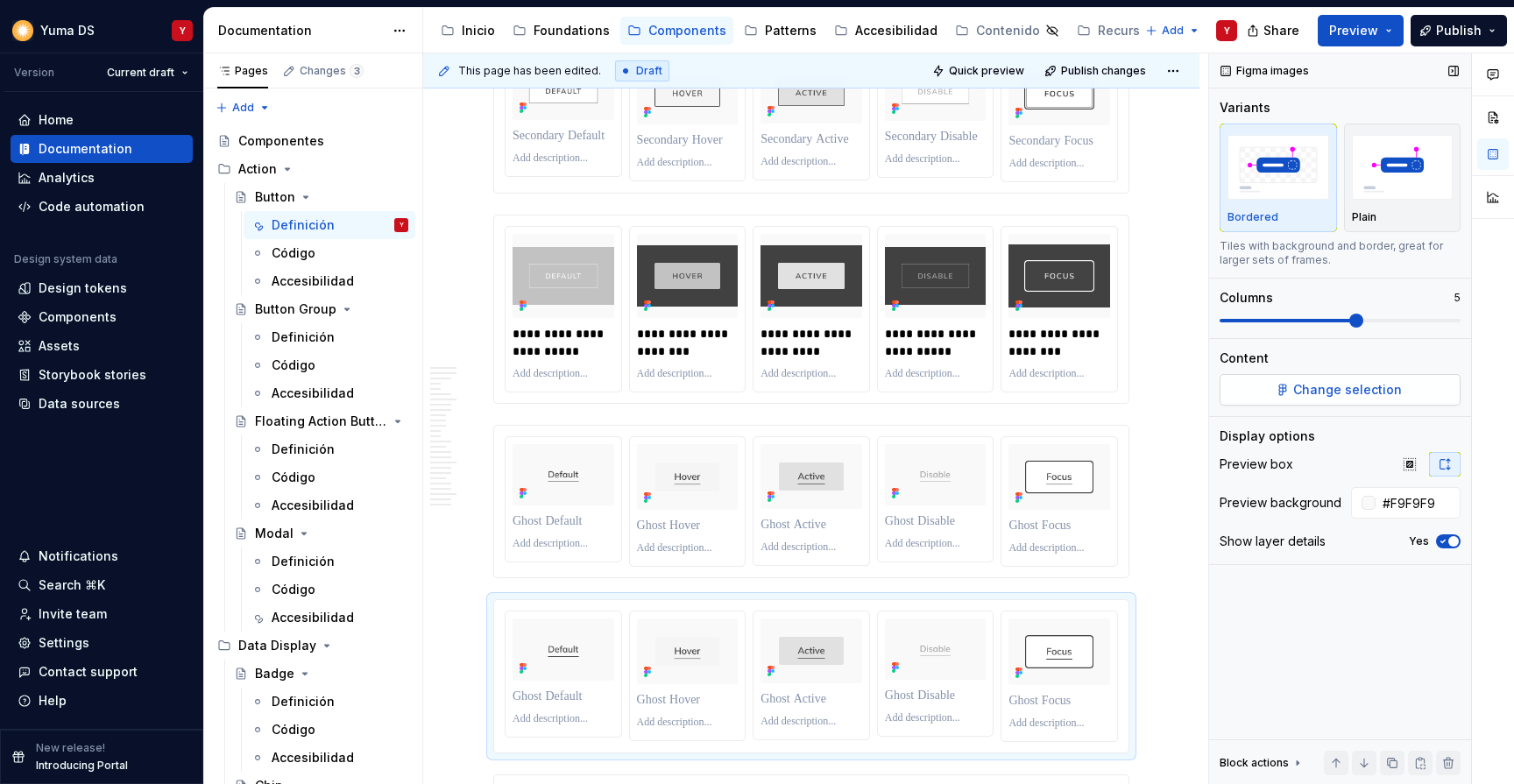
click at [1237, 397] on button "Change selection" at bounding box center [1340, 389] width 241 height 32
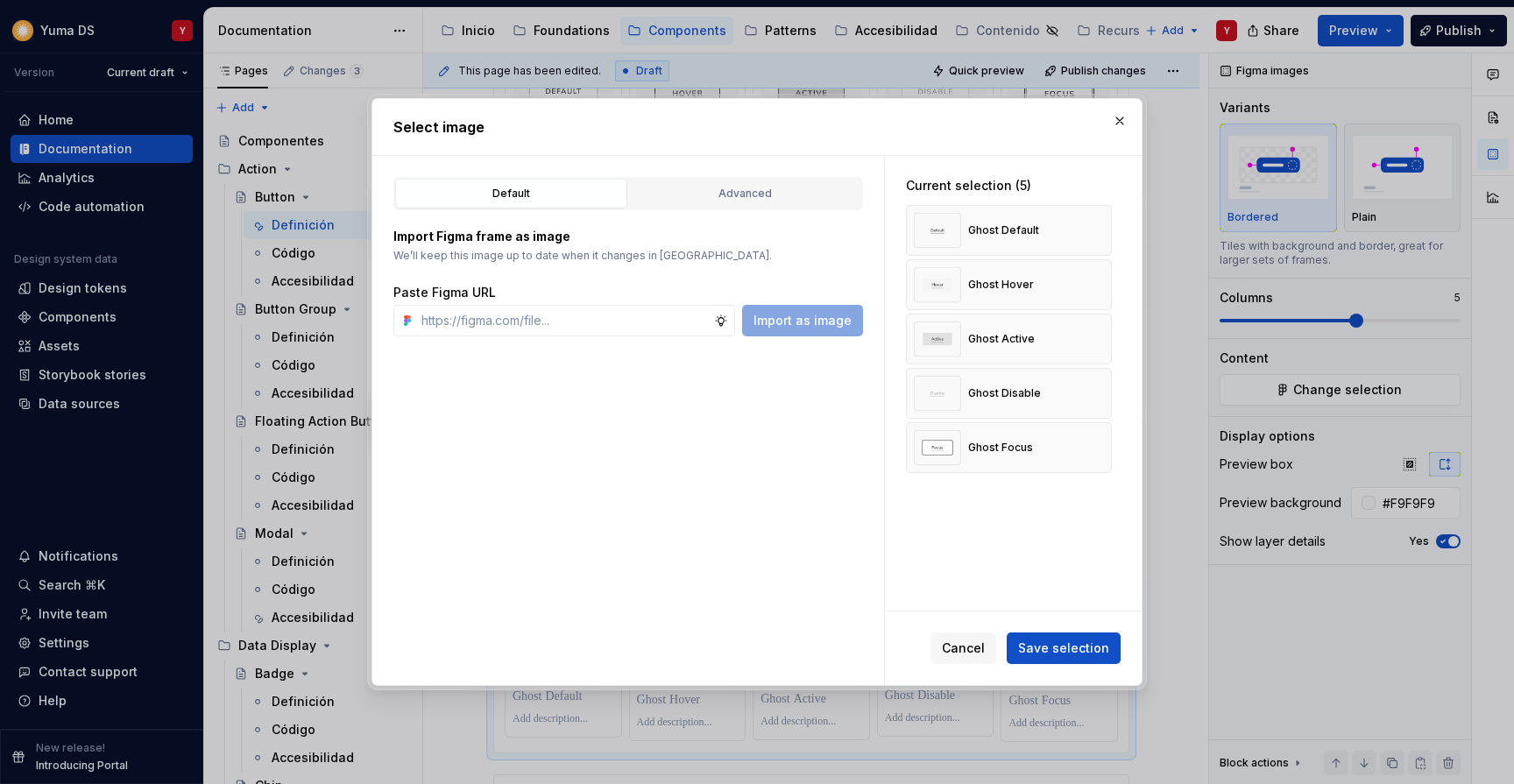
type textarea "*"
click at [728, 199] on div "Advanced" at bounding box center [745, 193] width 220 height 17
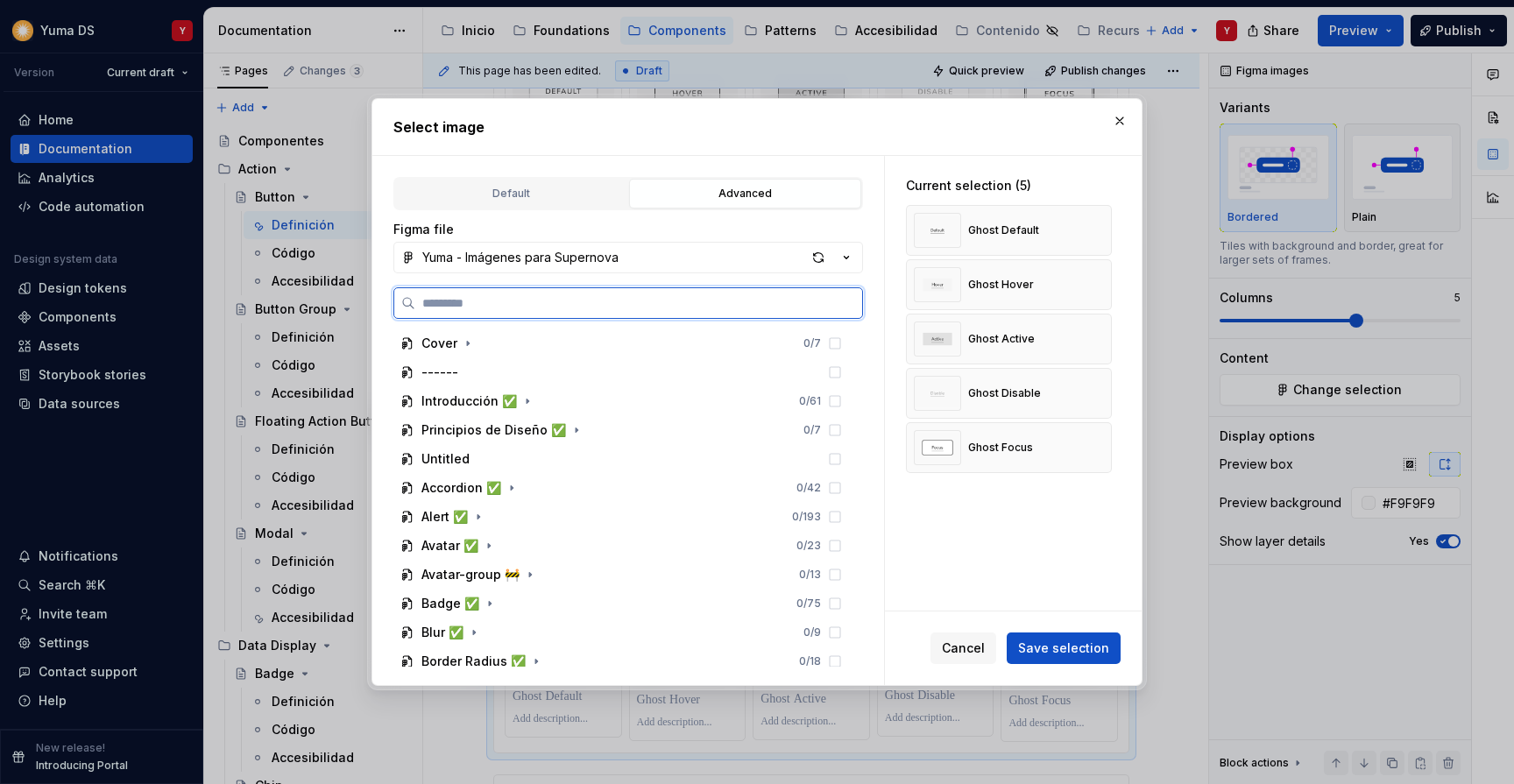
click at [573, 295] on input "search" at bounding box center [638, 303] width 447 height 17
type input "**********"
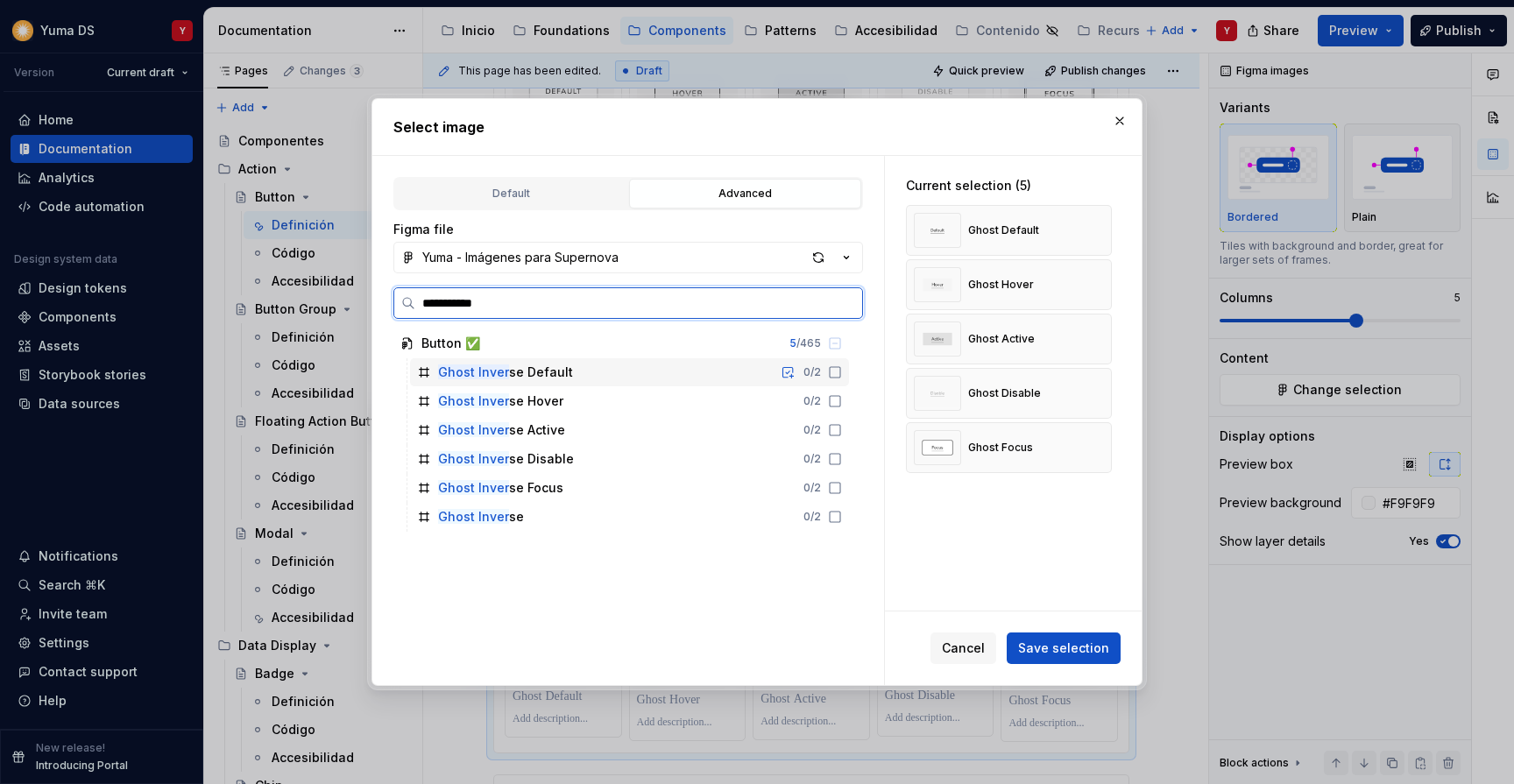
click at [842, 370] on icon at bounding box center [835, 372] width 14 height 14
click at [849, 393] on div "Ghost Inver se Hover 0 / 2" at bounding box center [630, 401] width 439 height 28
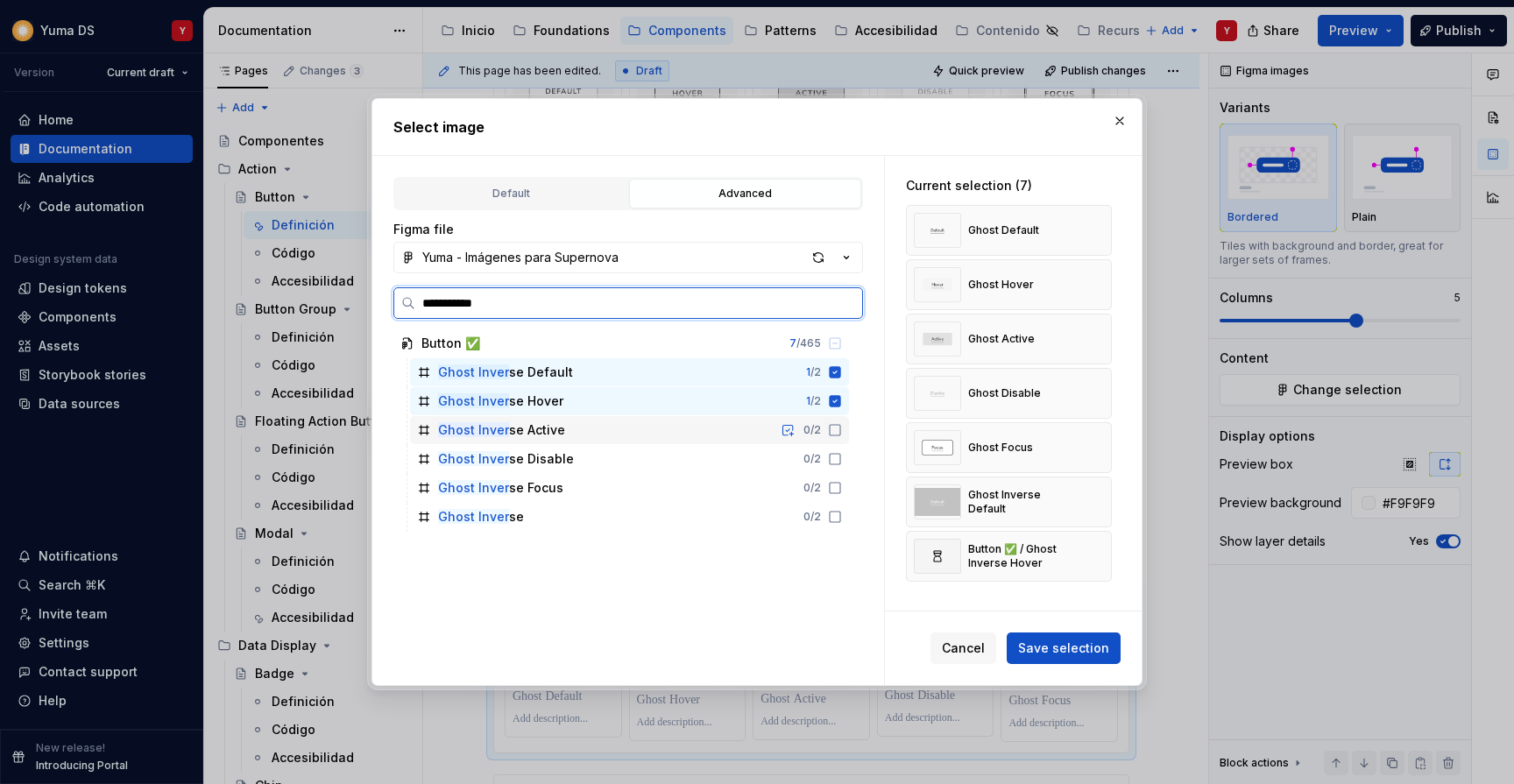
click at [849, 421] on div "Ghost Inver se Active 0 / 2" at bounding box center [630, 430] width 439 height 28
click at [842, 460] on icon at bounding box center [835, 459] width 14 height 14
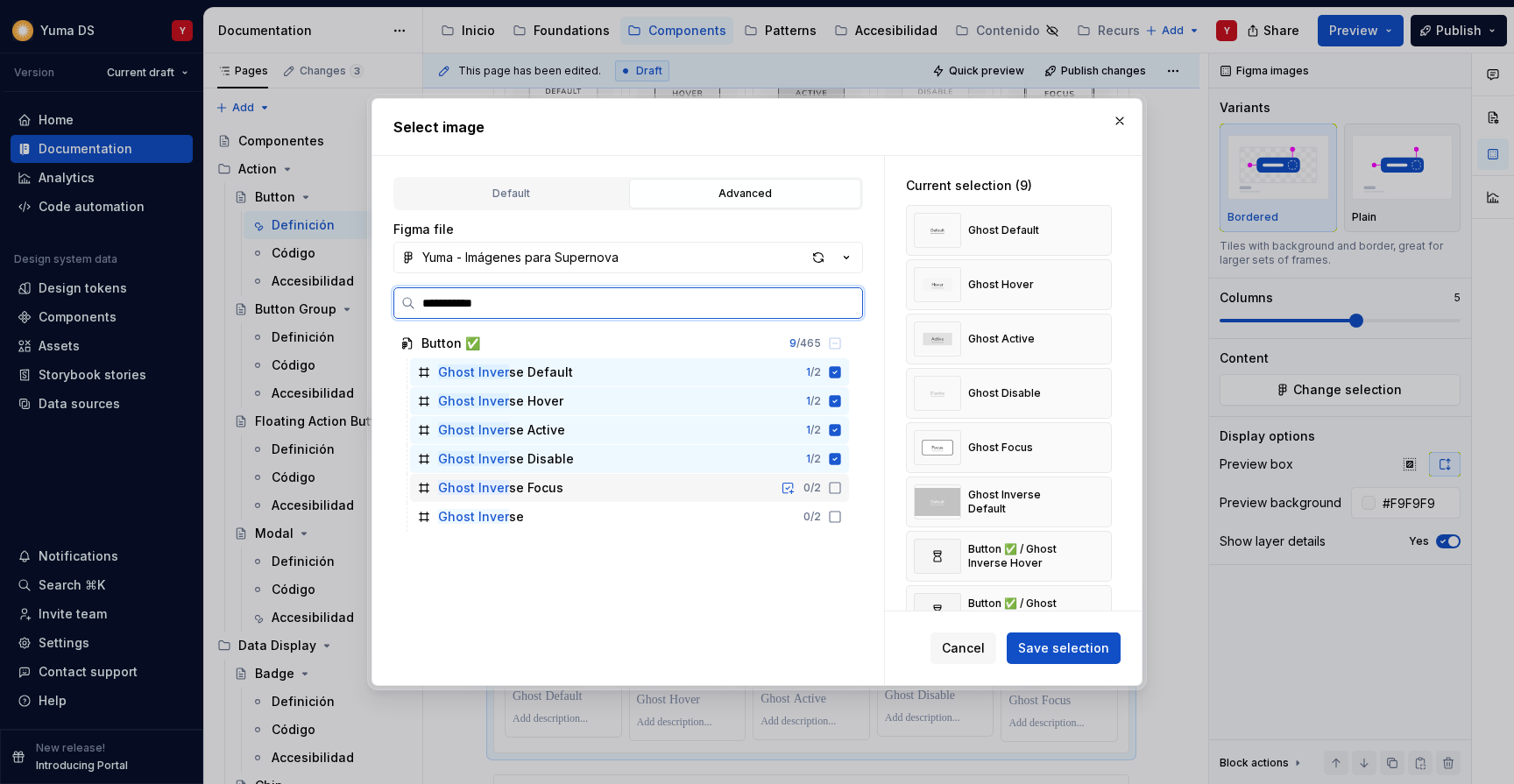
click at [842, 489] on icon at bounding box center [835, 488] width 14 height 14
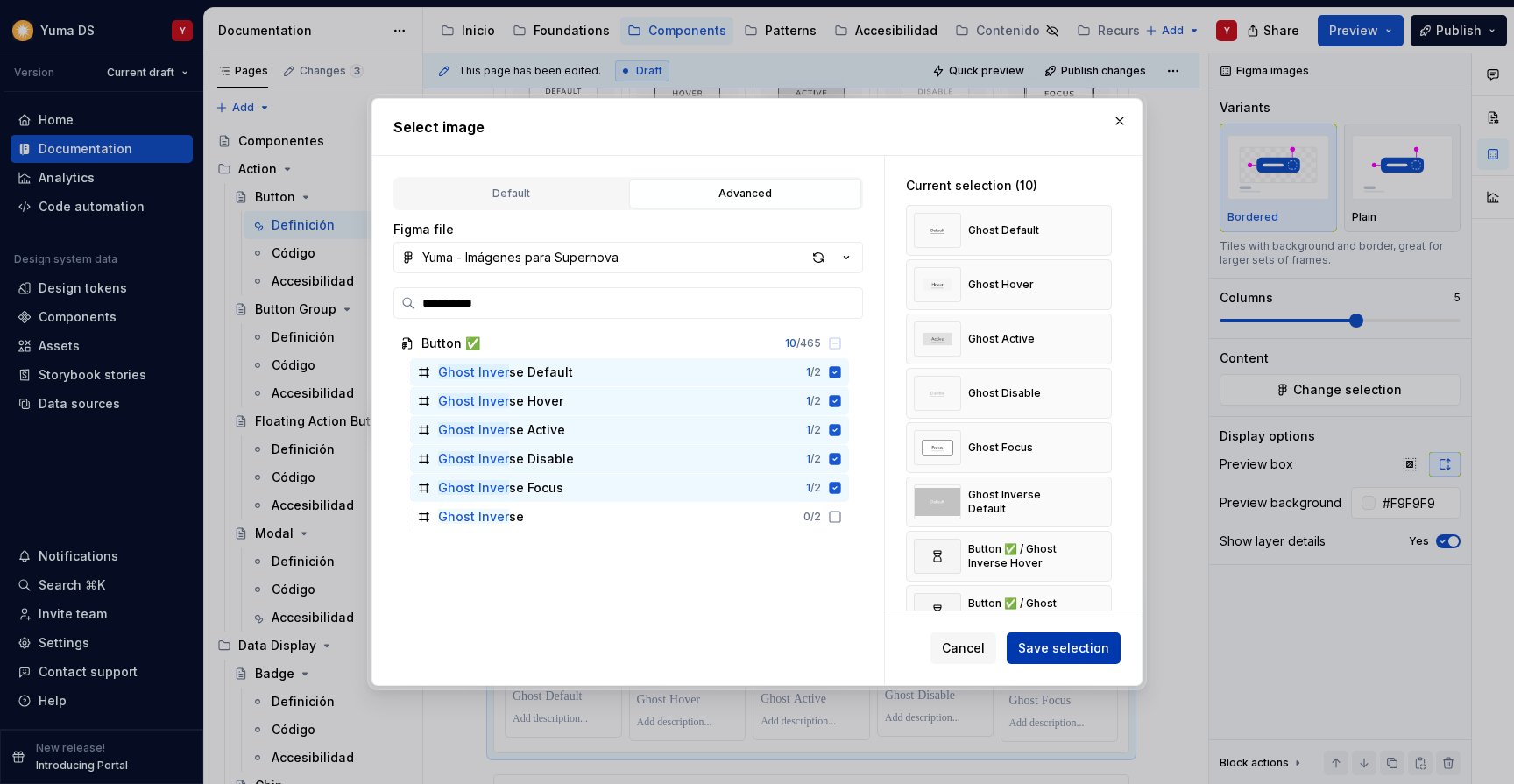
click at [1052, 653] on span "Save selection" at bounding box center [1063, 648] width 91 height 17
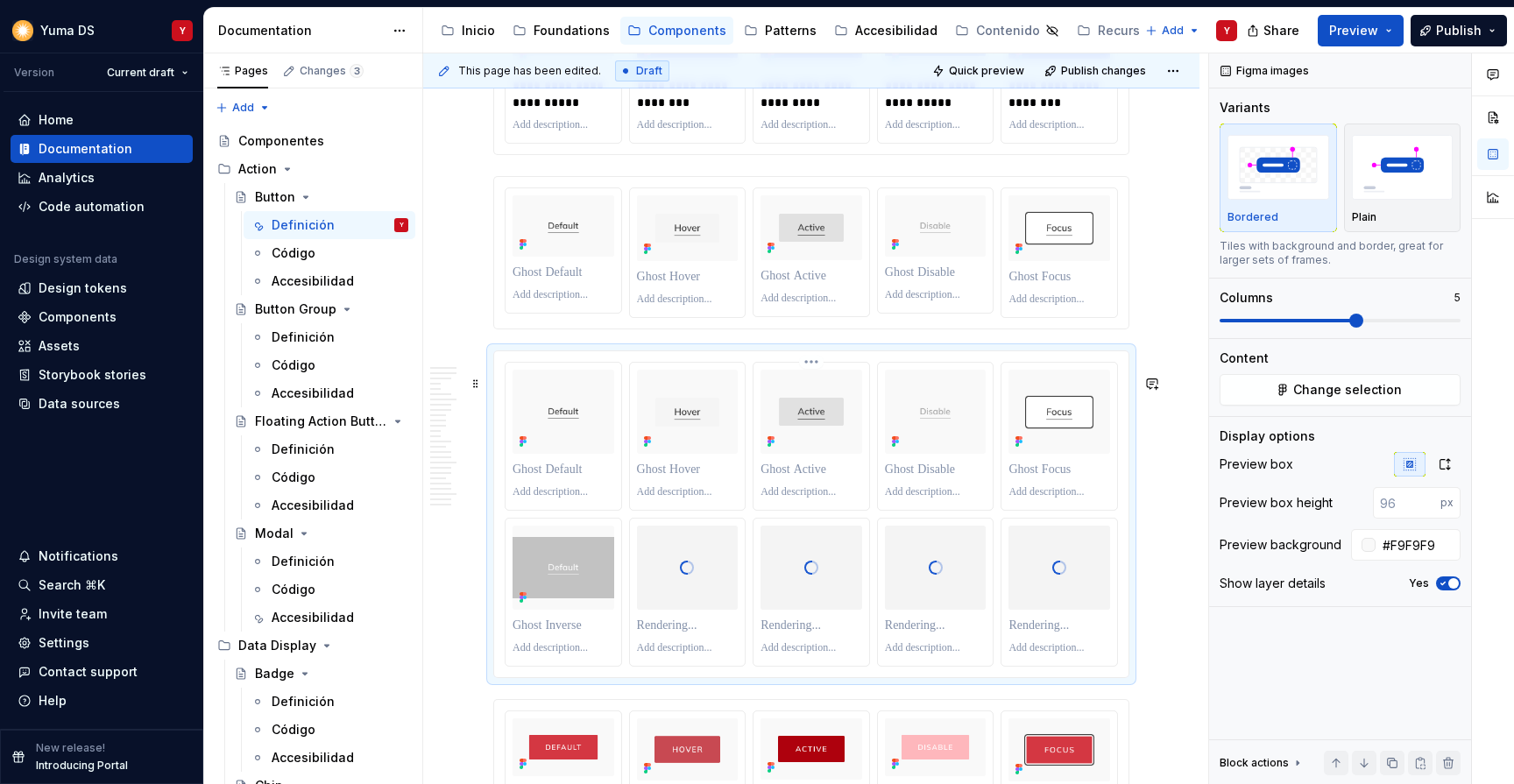
scroll to position [7130, 0]
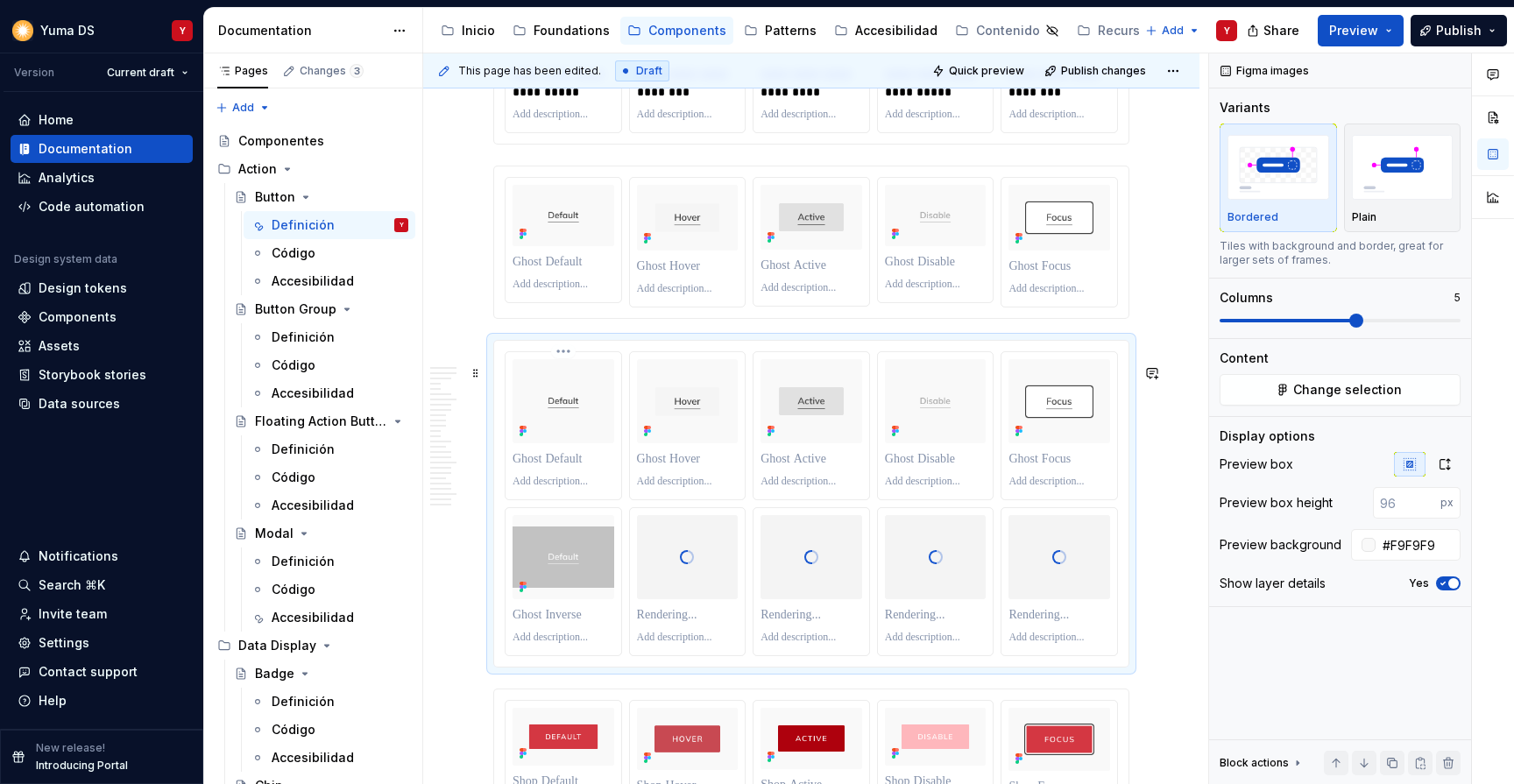
click at [563, 376] on html "Yuma DS Y Version Current draft Home Documentation Analytics Code automation De…" at bounding box center [757, 392] width 1514 height 784
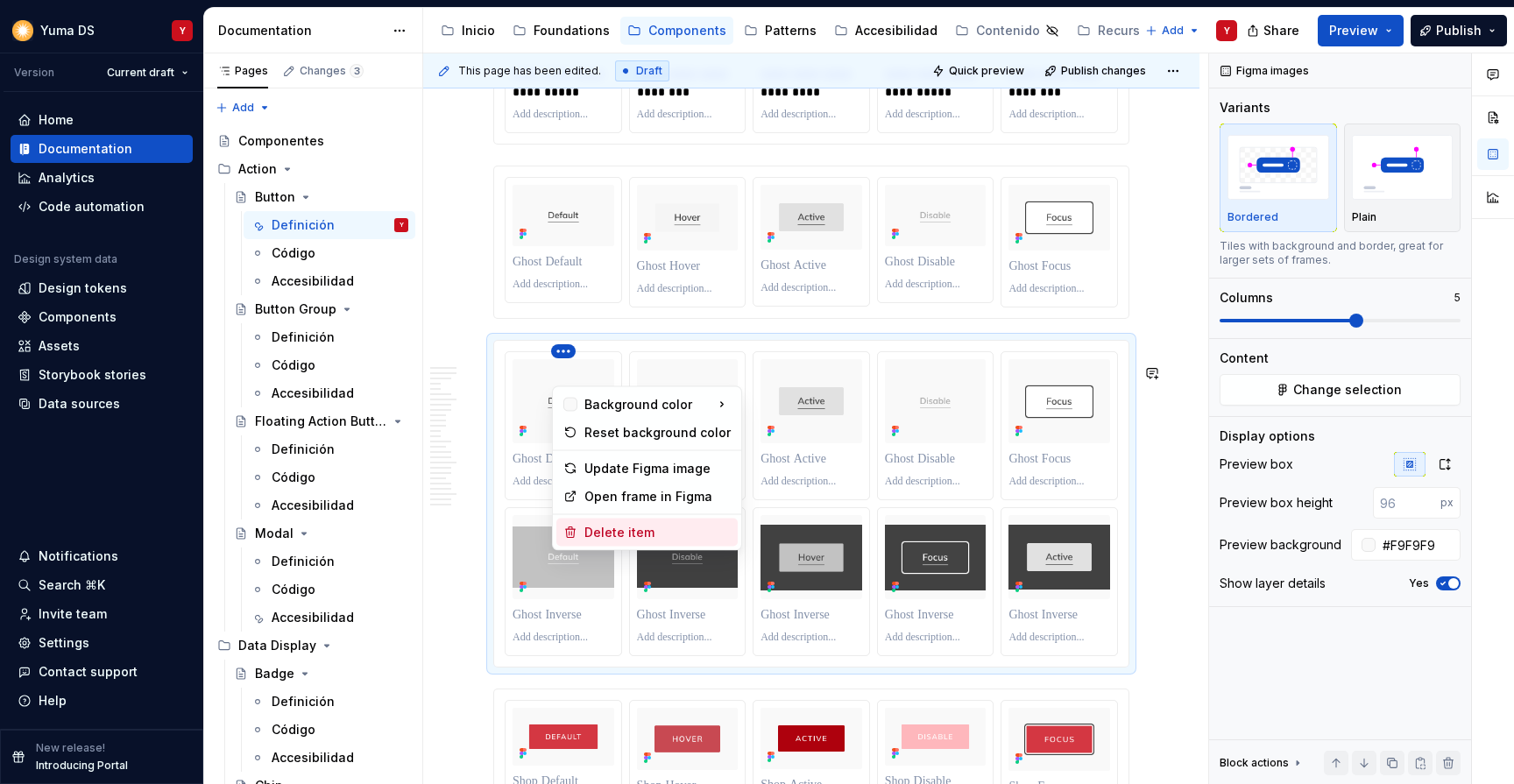
click at [599, 530] on div "Delete item" at bounding box center [658, 533] width 147 height 17
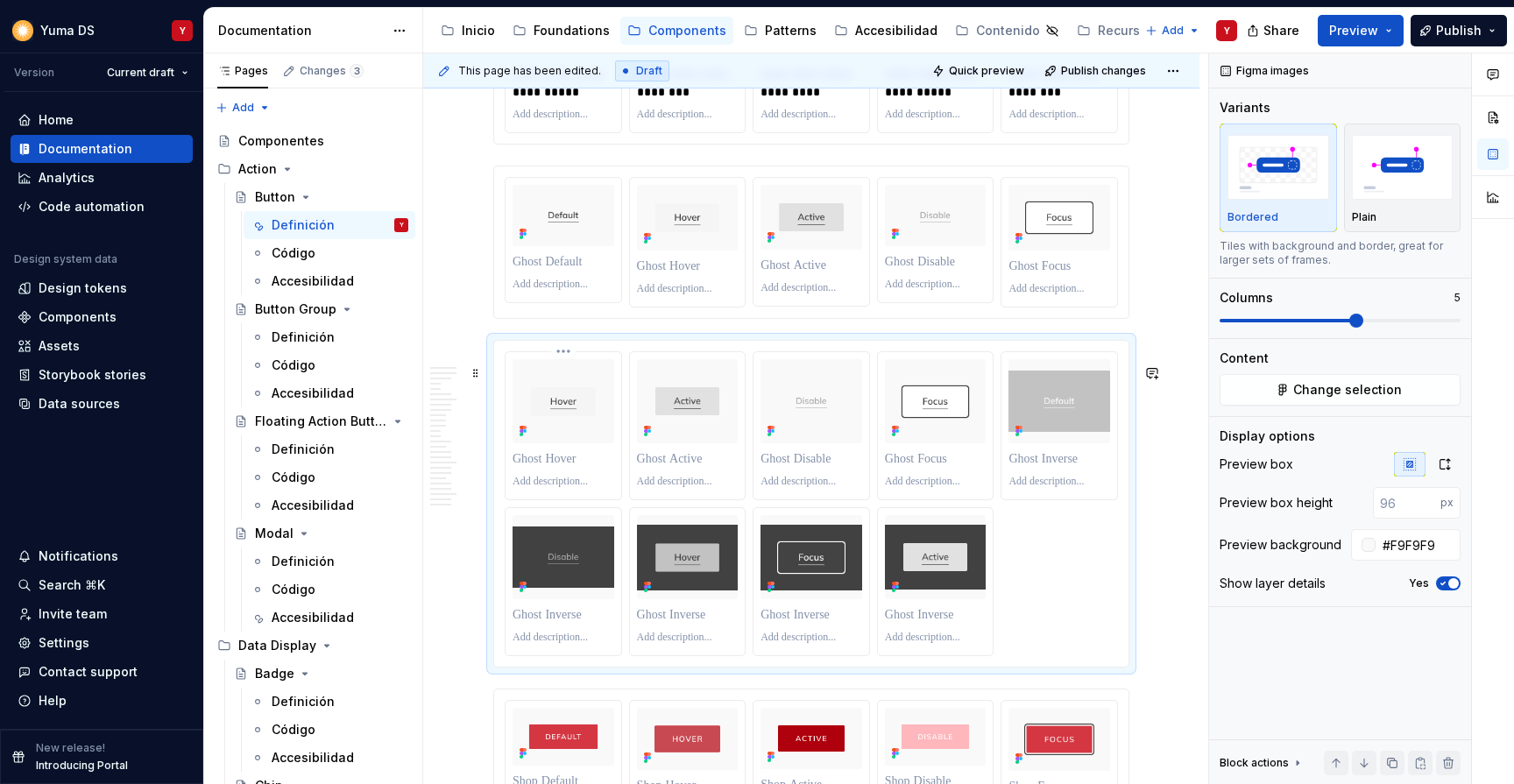
click at [563, 372] on html "Yuma DS Y Version Current draft Home Documentation Analytics Code automation De…" at bounding box center [757, 392] width 1514 height 784
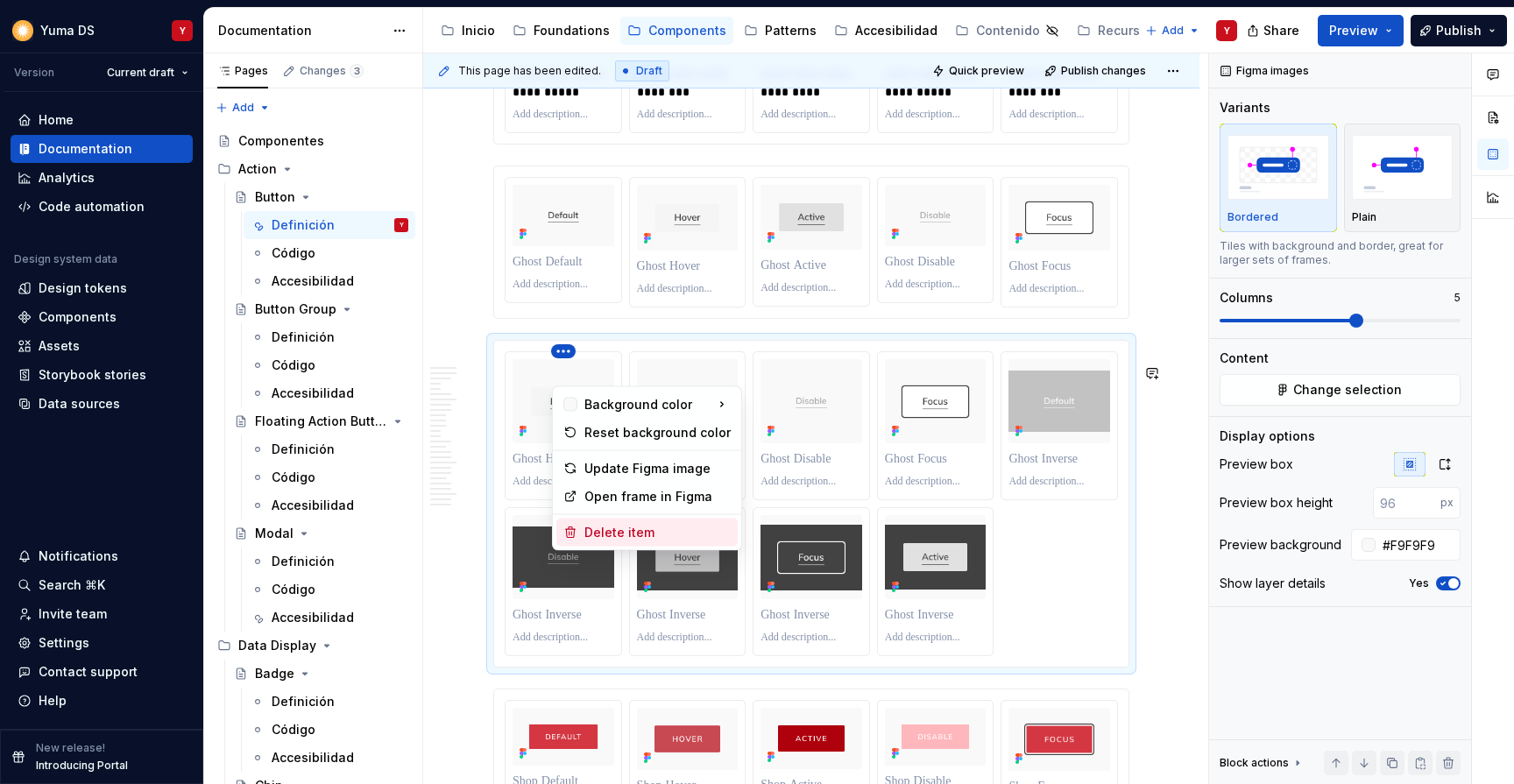
click at [601, 534] on div "Delete item" at bounding box center [658, 533] width 147 height 17
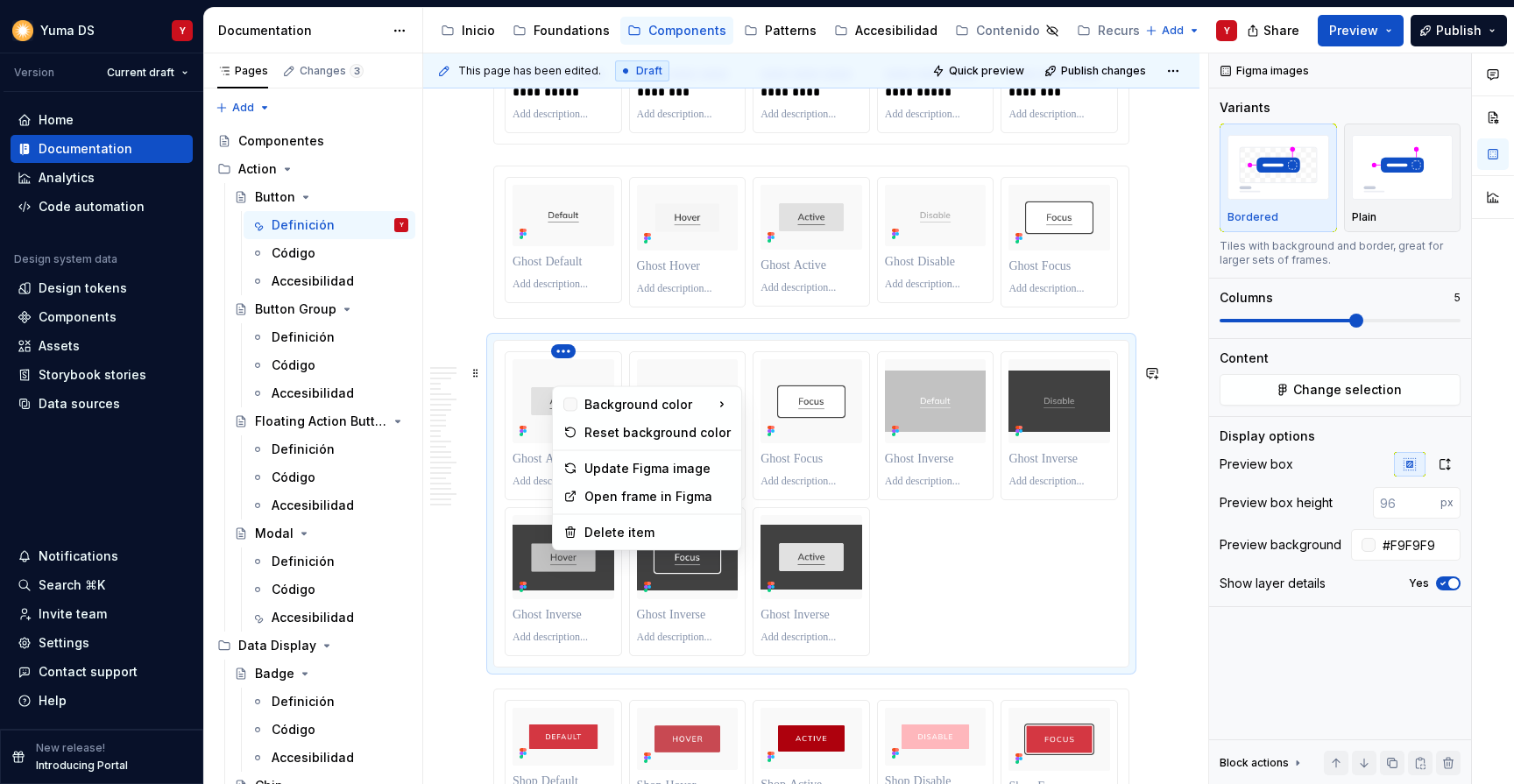
click at [563, 377] on html "Yuma DS Y Version Current draft Home Documentation Analytics Code automation De…" at bounding box center [757, 392] width 1514 height 784
click at [590, 531] on div "Delete item" at bounding box center [658, 533] width 147 height 17
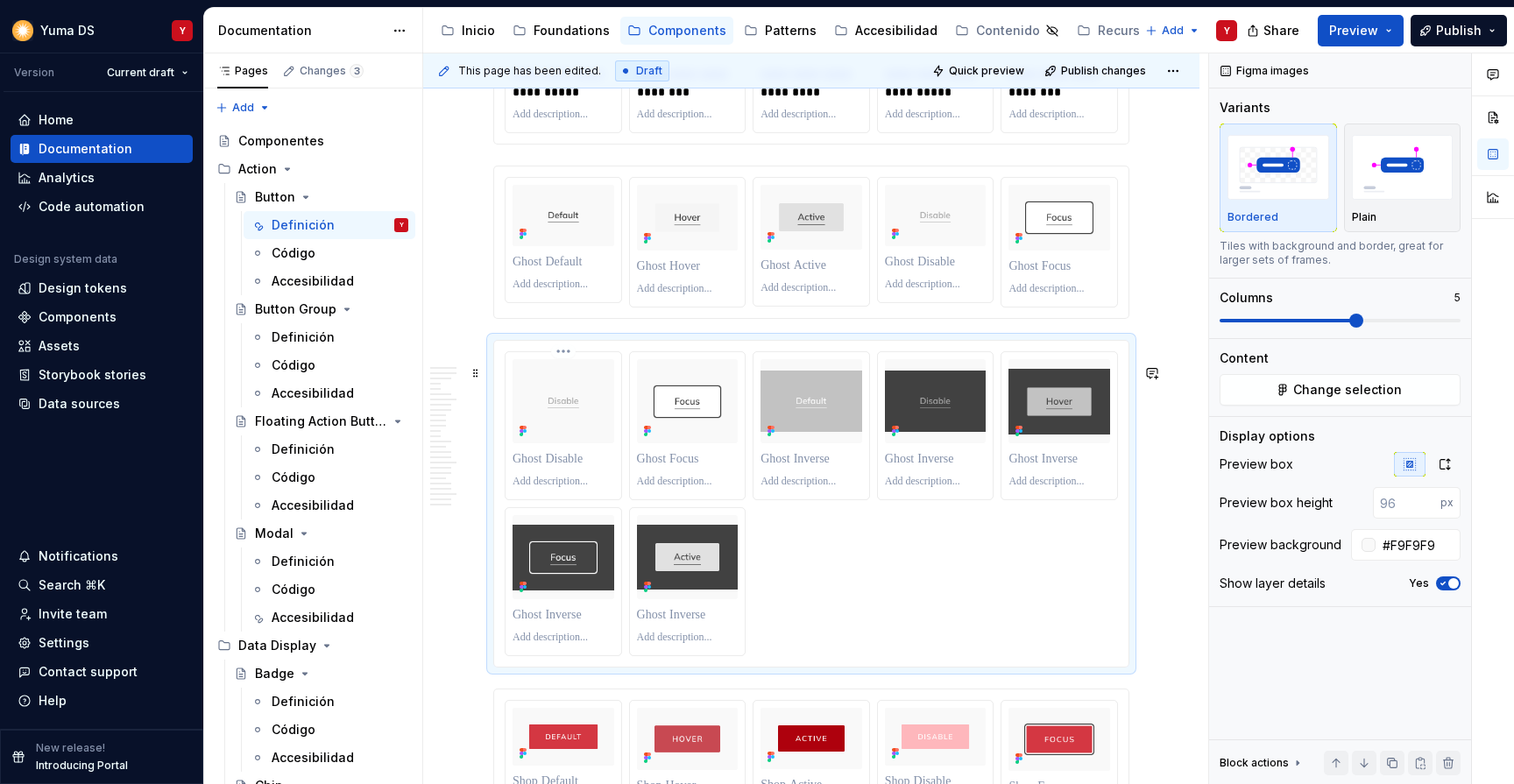
click at [562, 372] on html "Yuma DS Y Version Current draft Home Documentation Analytics Code automation De…" at bounding box center [757, 392] width 1514 height 784
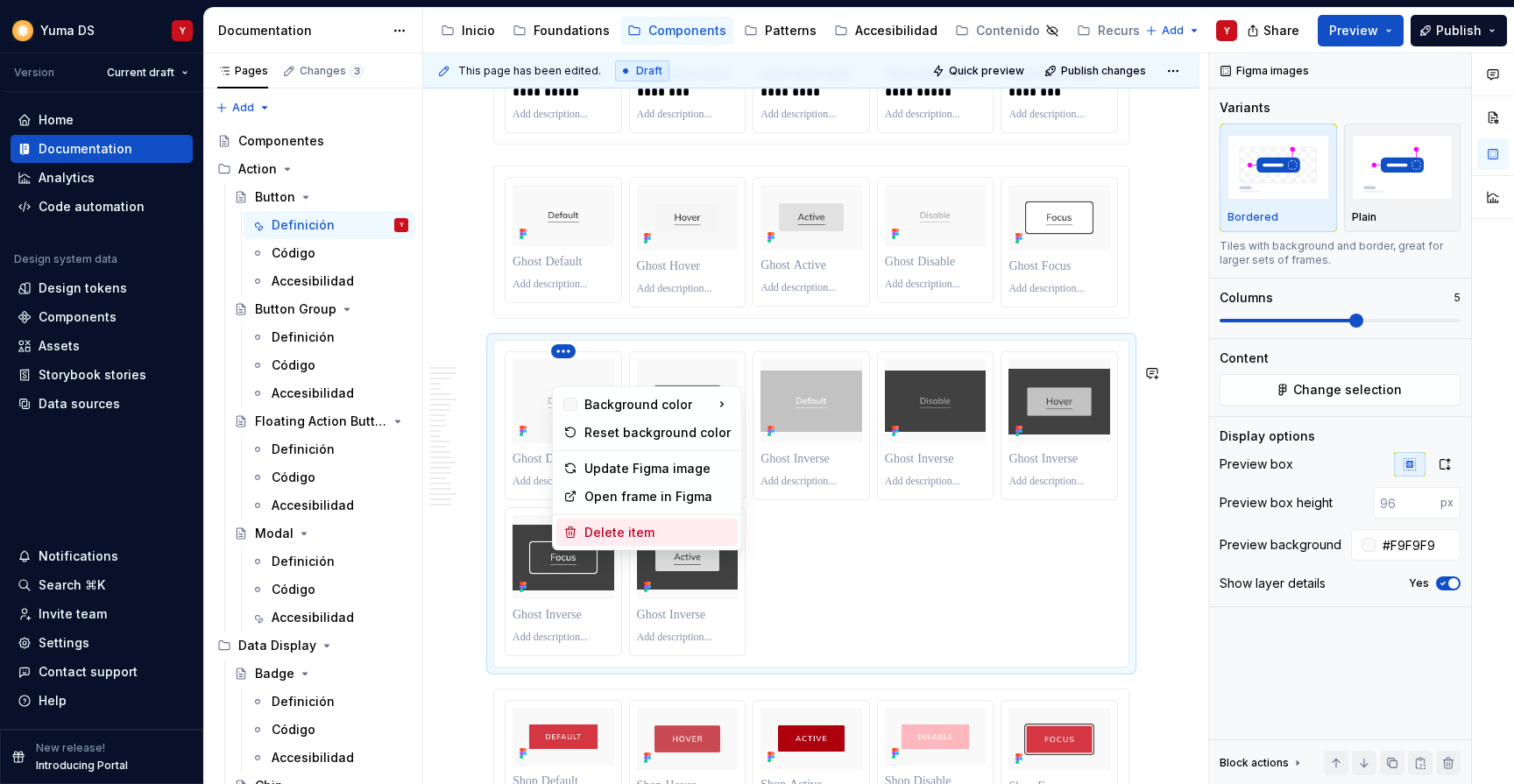
click at [603, 535] on div "Delete item" at bounding box center [658, 533] width 147 height 17
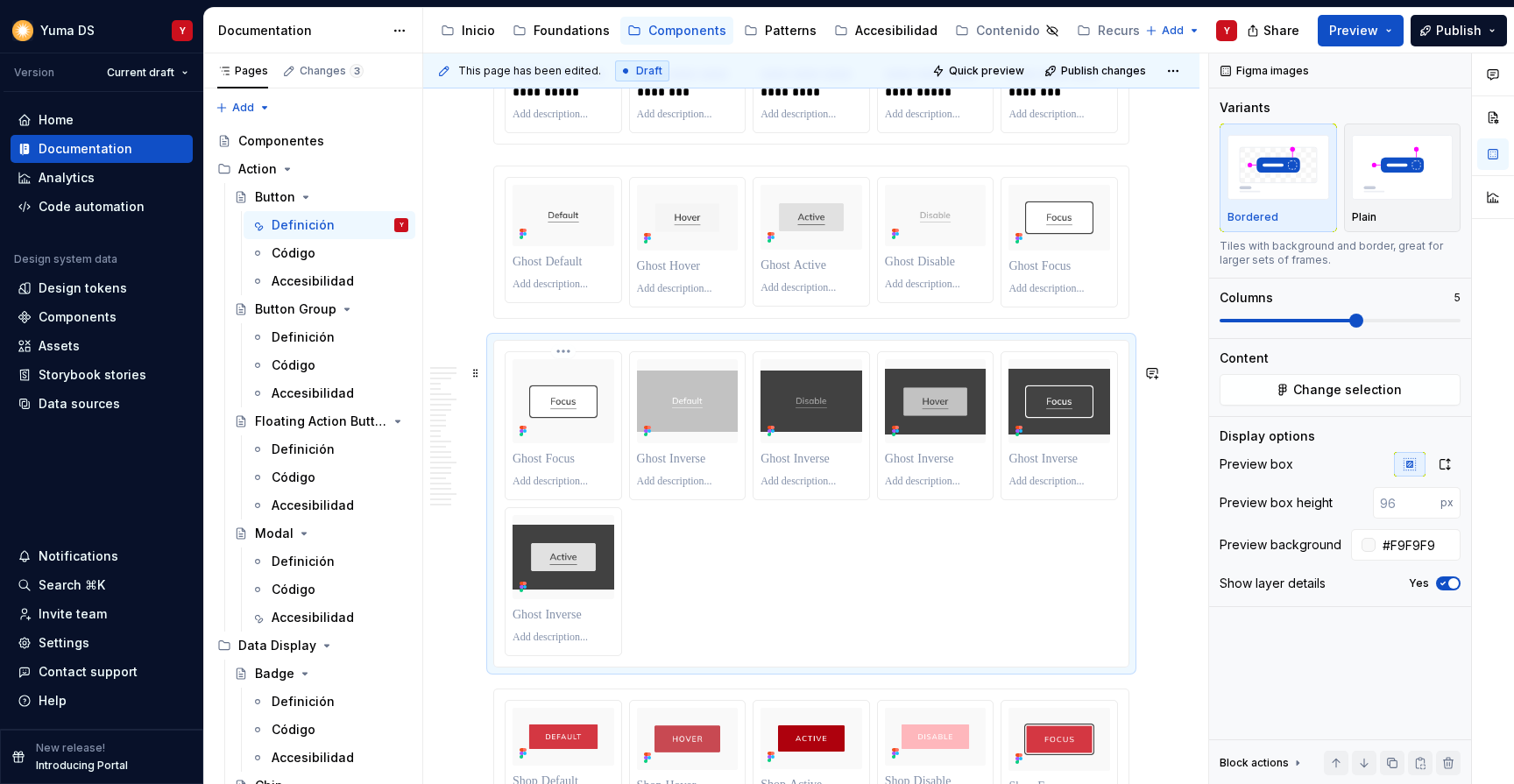
click at [569, 374] on html "Yuma DS Y Version Current draft Home Documentation Analytics Code automation De…" at bounding box center [757, 392] width 1514 height 784
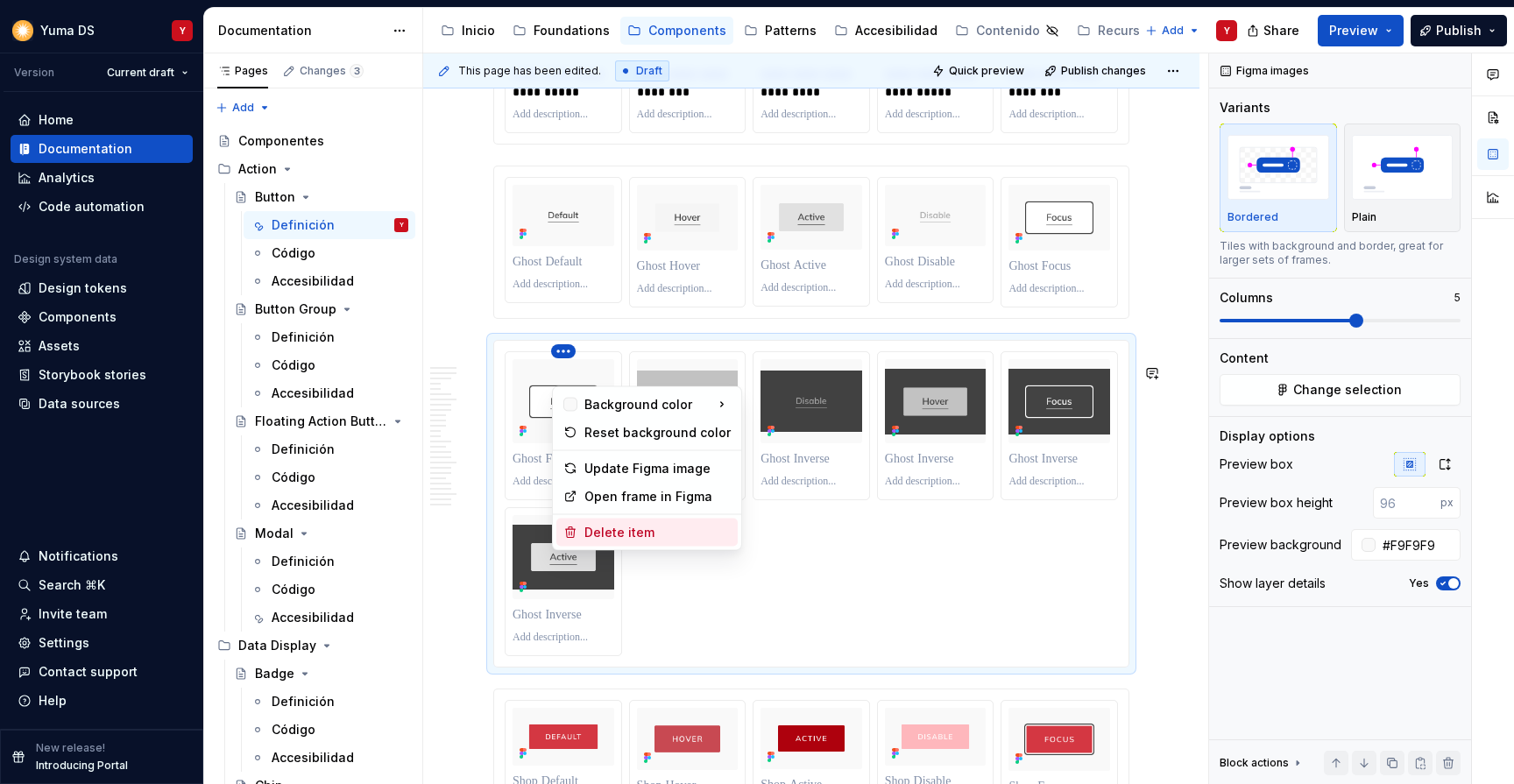
click at [614, 526] on div "Delete item" at bounding box center [658, 533] width 147 height 17
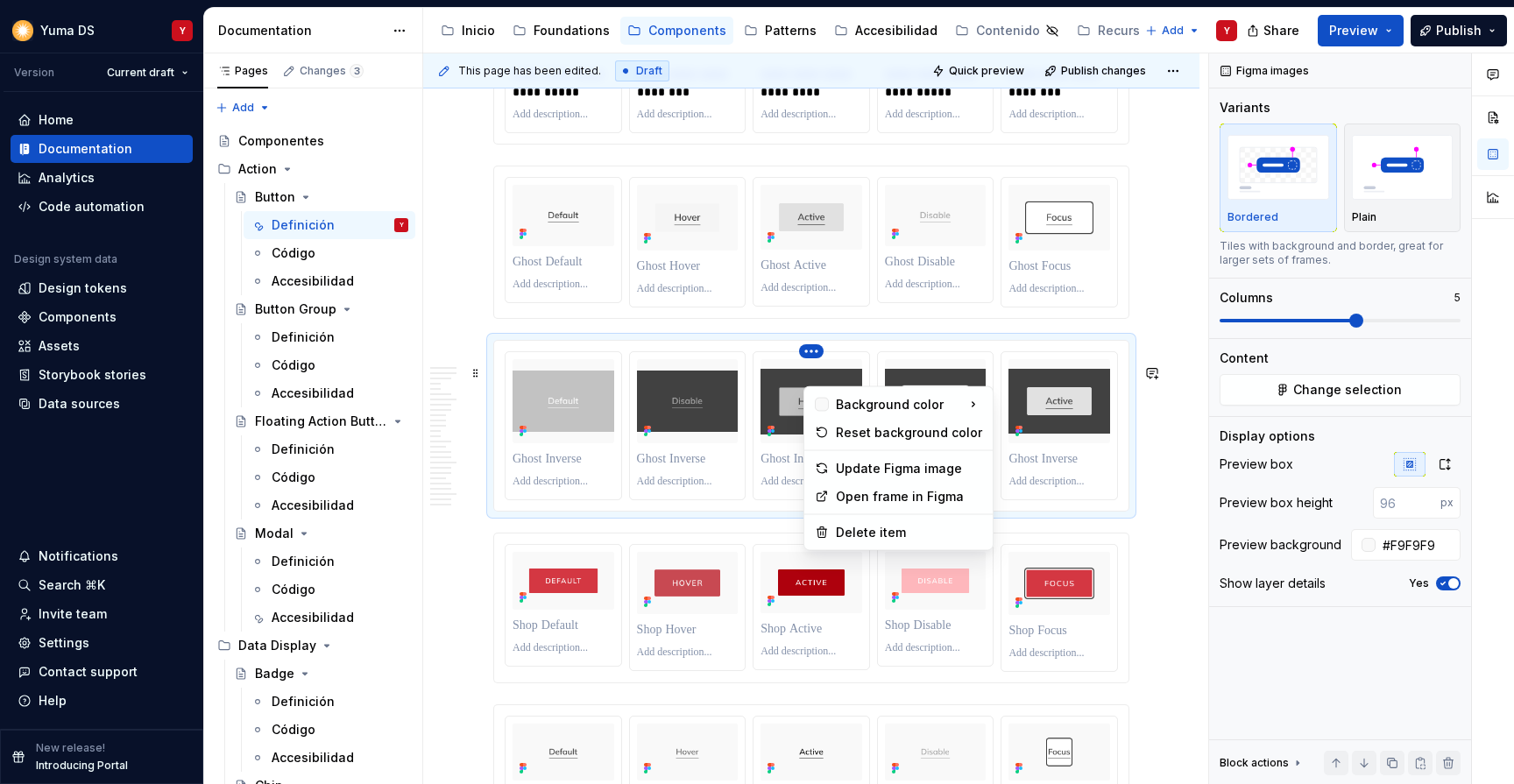
click at [759, 373] on html "Yuma DS Y Version Current draft Home Documentation Analytics Code automation De…" at bounding box center [757, 392] width 1514 height 784
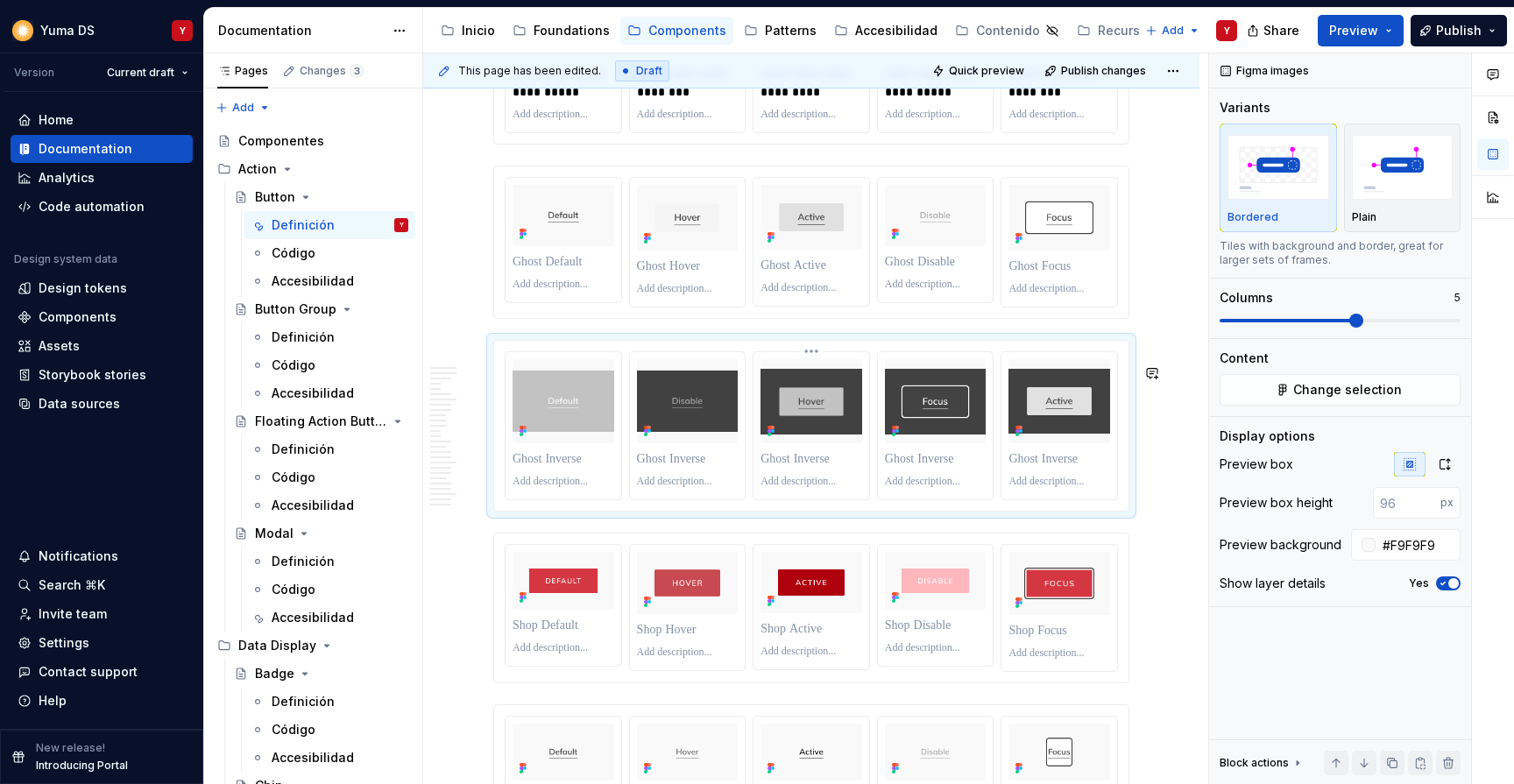
click at [773, 380] on html "Yuma DS Y Version Current draft Home Documentation Analytics Code automation De…" at bounding box center [757, 392] width 1514 height 784
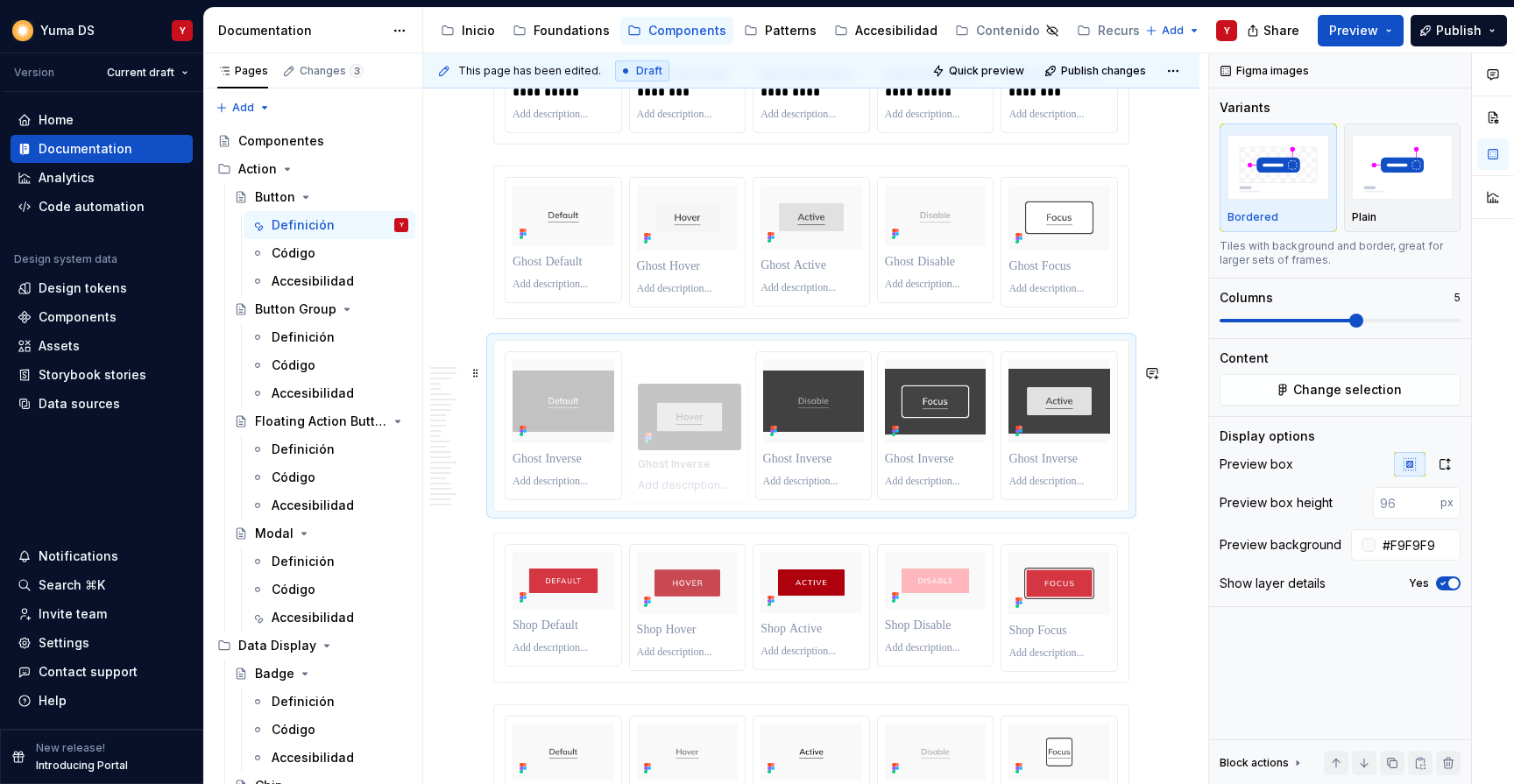
drag, startPoint x: 777, startPoint y: 379, endPoint x: 659, endPoint y: 378, distance: 118.0
click at [659, 378] on body "Yuma DS Y Version Current draft Home Documentation Analytics Code automation De…" at bounding box center [757, 392] width 1514 height 784
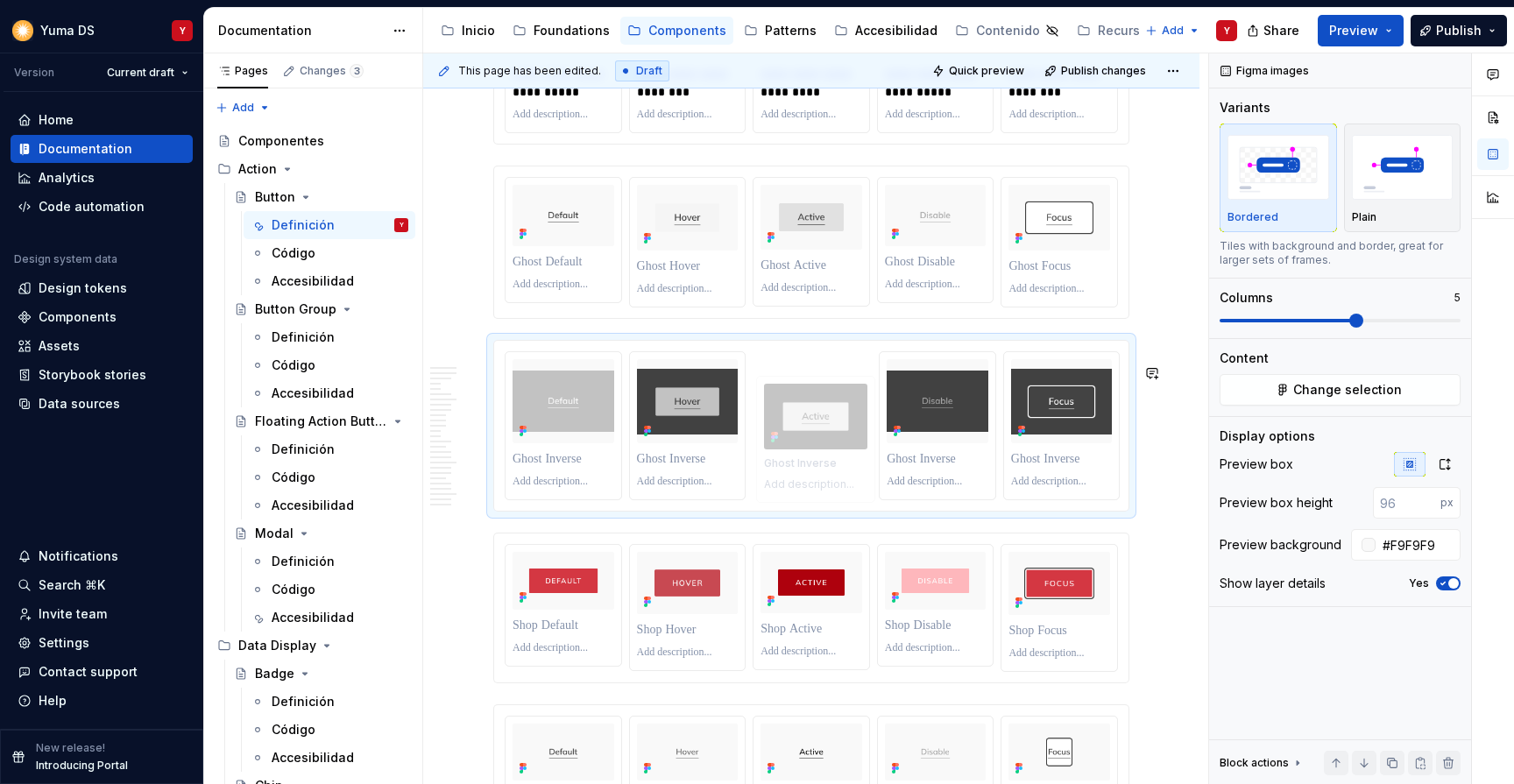
drag, startPoint x: 1037, startPoint y: 381, endPoint x: 793, endPoint y: 383, distance: 244.0
click at [793, 383] on body "Yuma DS Y Version Current draft Home Documentation Analytics Code automation De…" at bounding box center [757, 392] width 1514 height 784
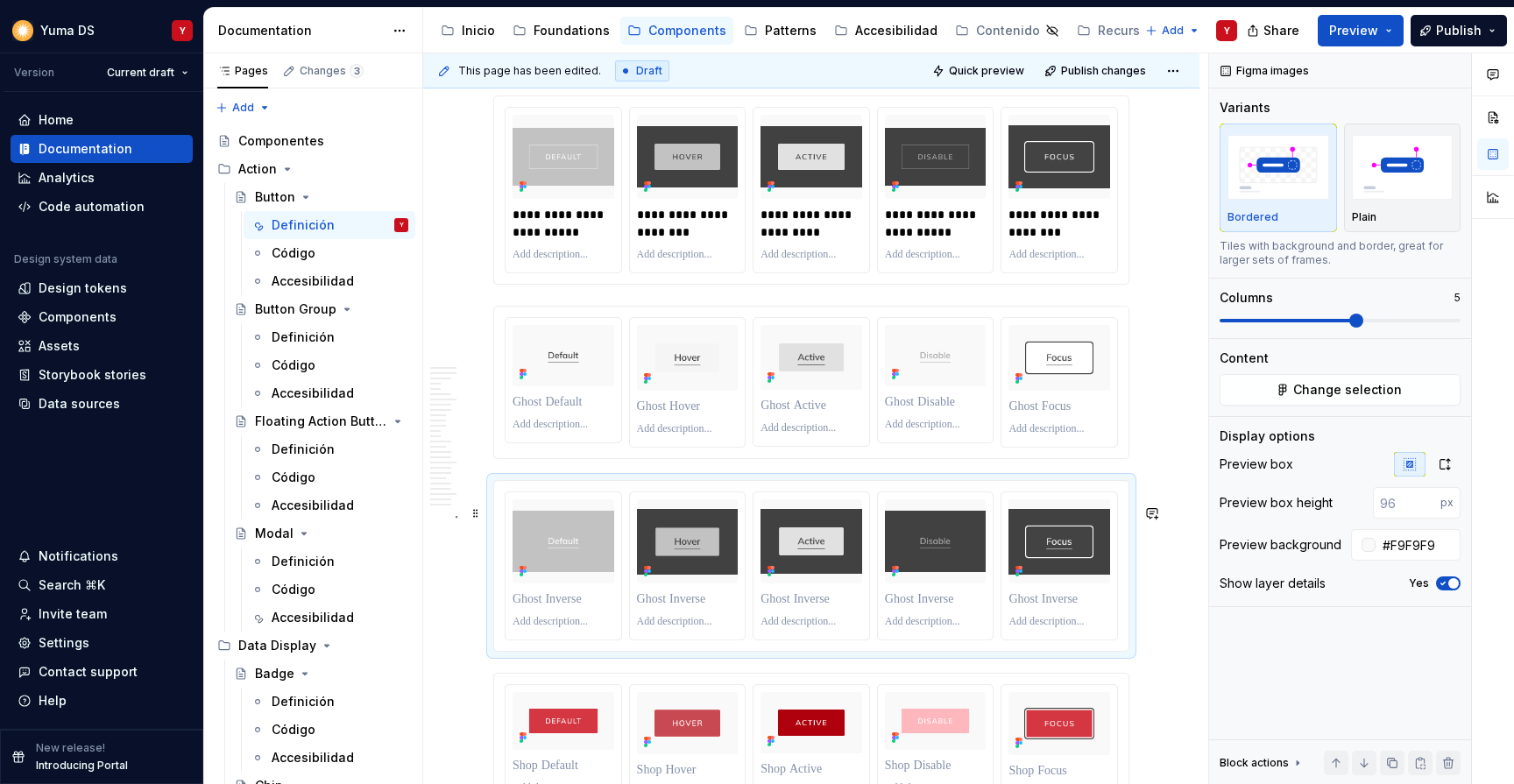
scroll to position [7030, 0]
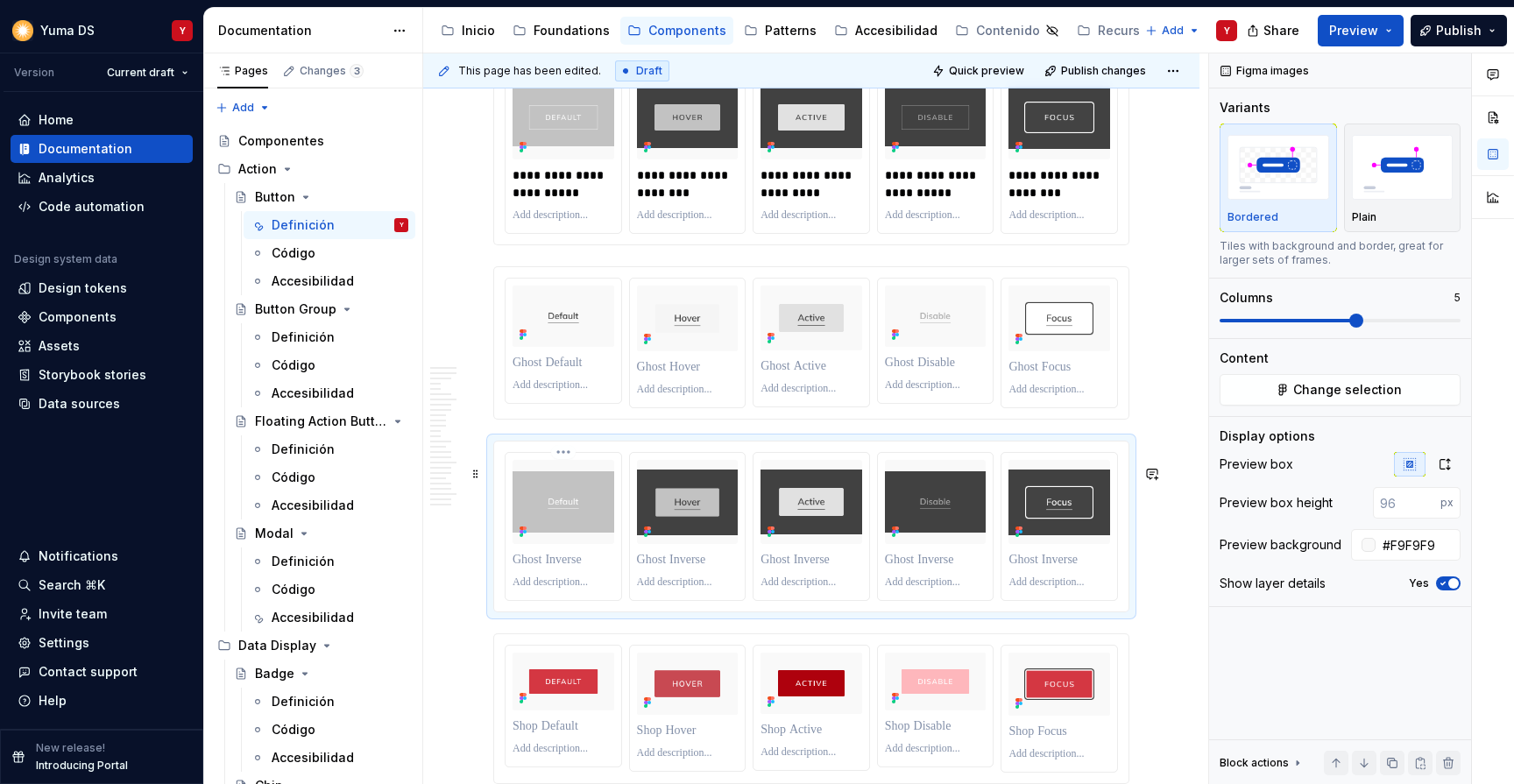
click at [552, 569] on p at bounding box center [563, 560] width 101 height 17
type textarea "*"
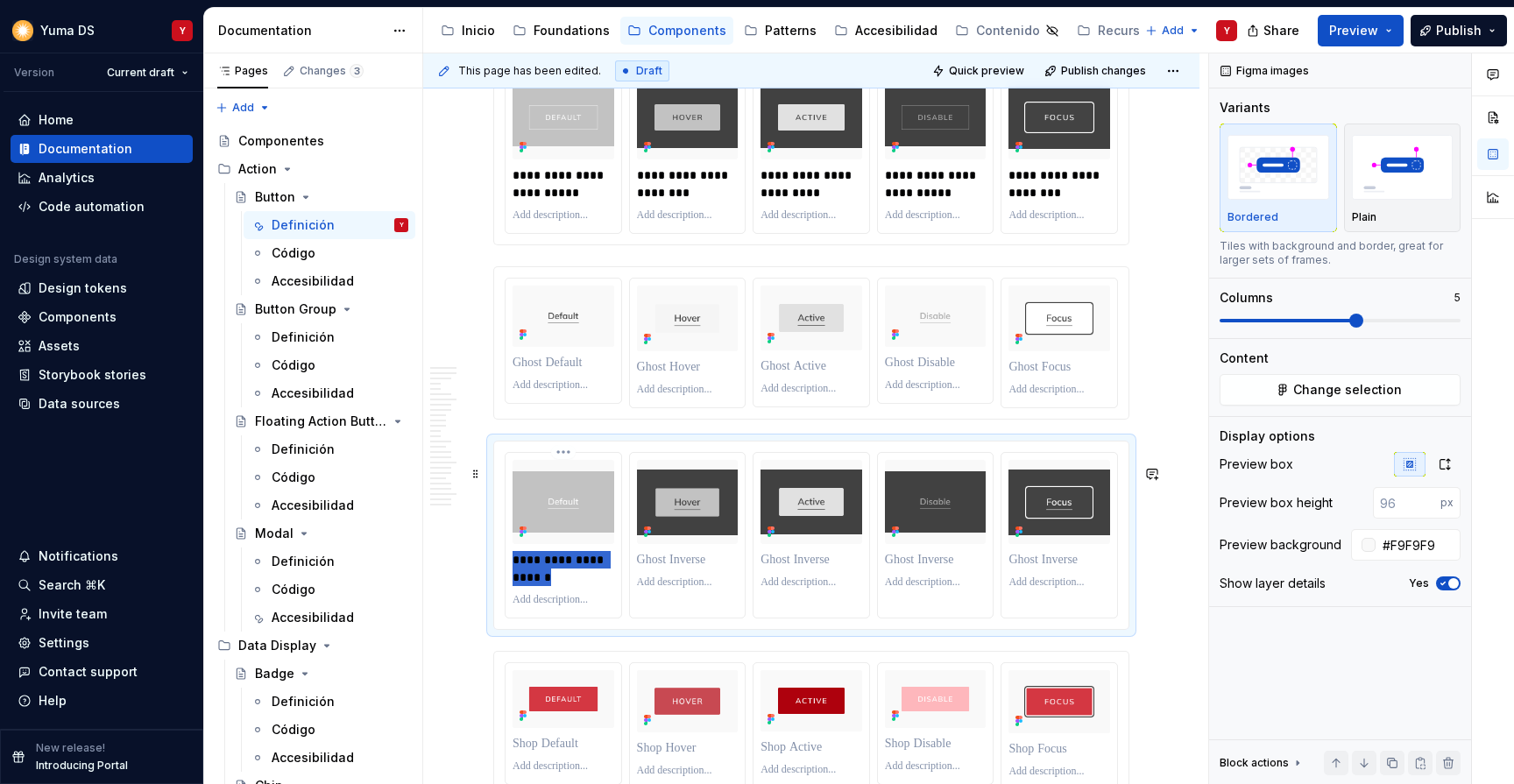
drag, startPoint x: 562, startPoint y: 597, endPoint x: 500, endPoint y: 584, distance: 63.3
click at [500, 584] on div "**********" at bounding box center [811, 535] width 634 height 187
click at [668, 569] on p at bounding box center [687, 560] width 101 height 17
paste div
click at [667, 586] on p "**********" at bounding box center [688, 569] width 103 height 35
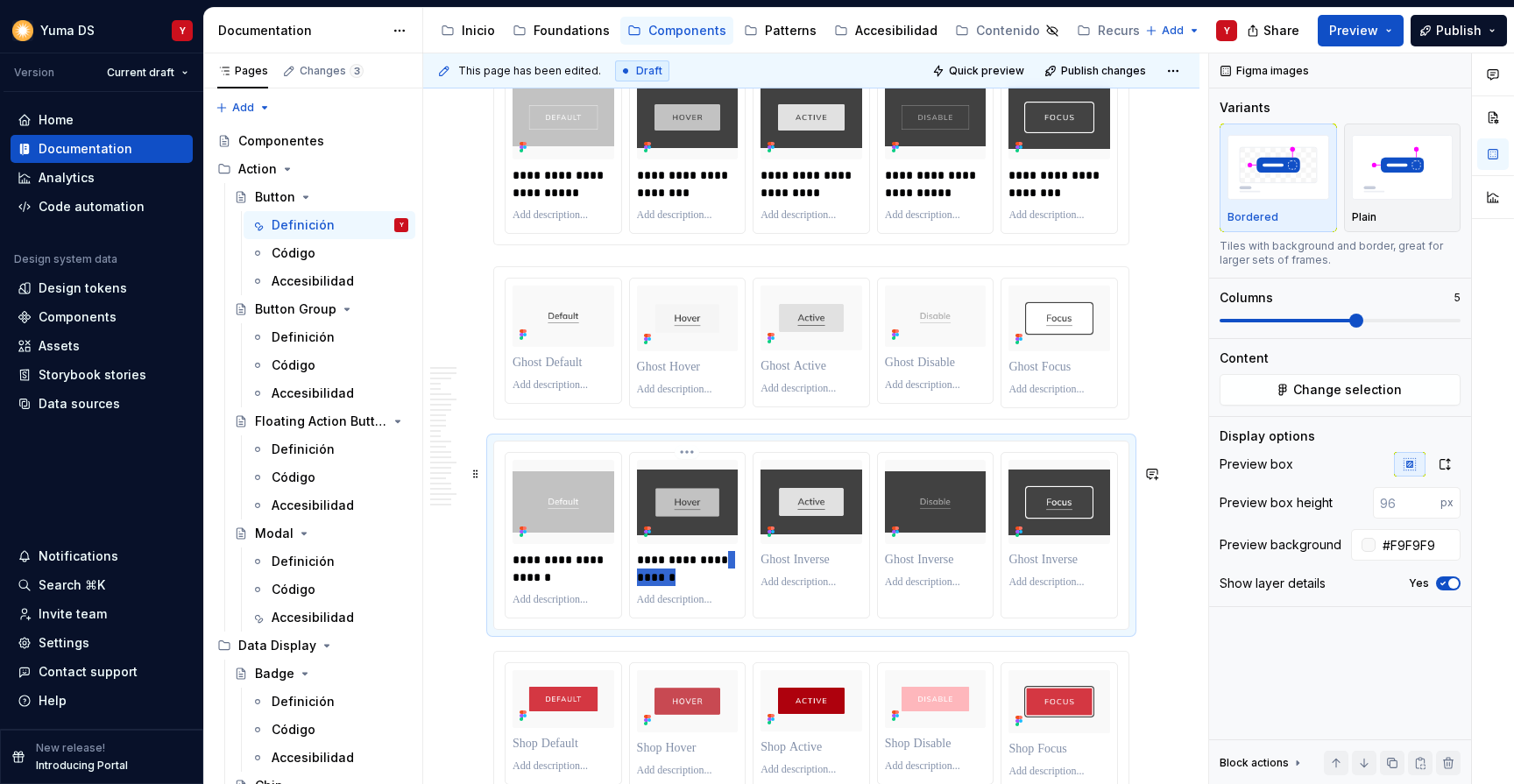
click at [667, 586] on p "**********" at bounding box center [688, 569] width 103 height 35
drag, startPoint x: 683, startPoint y: 608, endPoint x: 622, endPoint y: 575, distance: 69.4
click at [622, 575] on div "**********" at bounding box center [811, 535] width 613 height 166
click at [782, 569] on p at bounding box center [811, 560] width 101 height 17
paste div
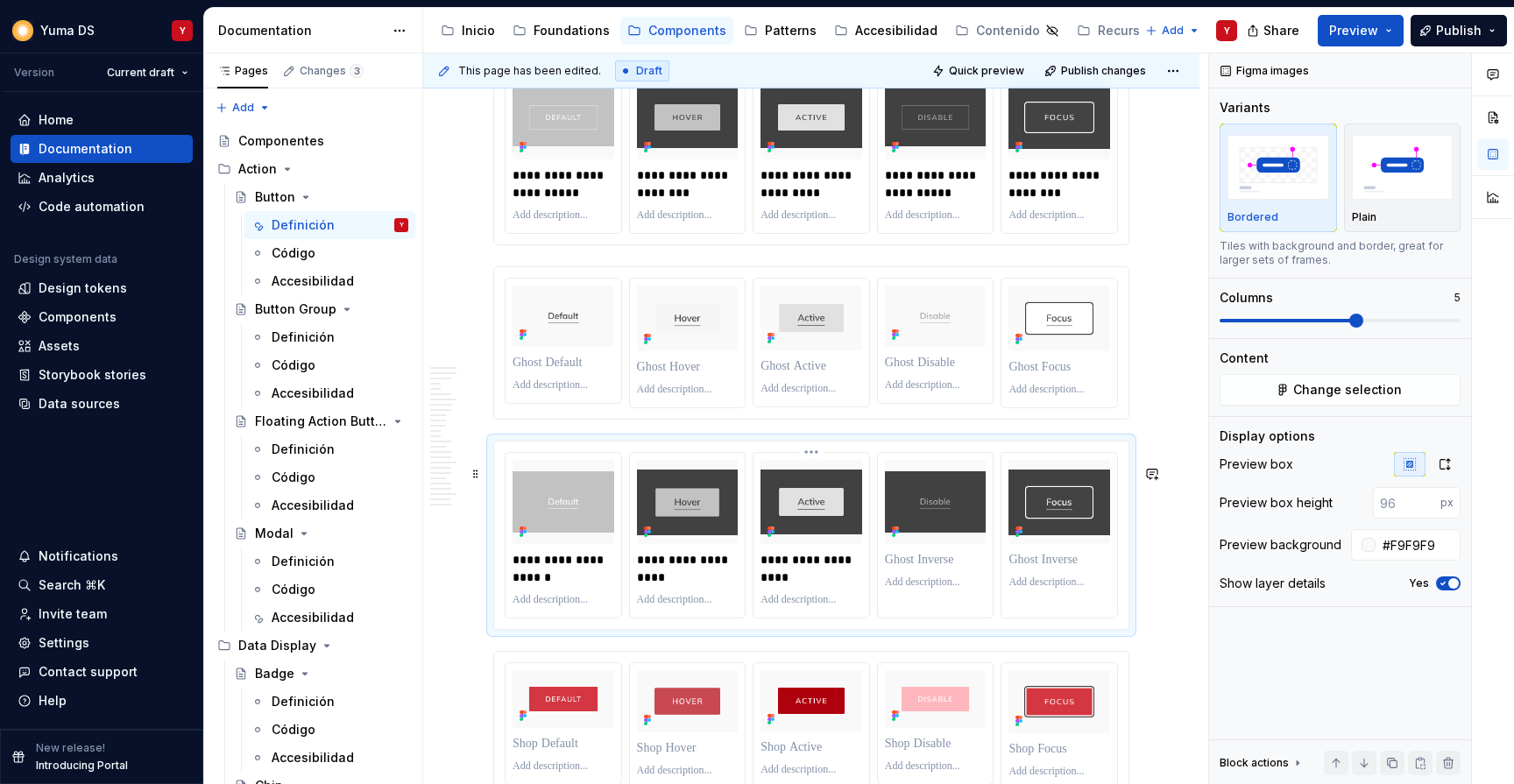
click at [781, 586] on p "**********" at bounding box center [812, 569] width 103 height 35
click at [902, 569] on p at bounding box center [936, 560] width 101 height 17
paste div
drag, startPoint x: 928, startPoint y: 609, endPoint x: 891, endPoint y: 606, distance: 37.1
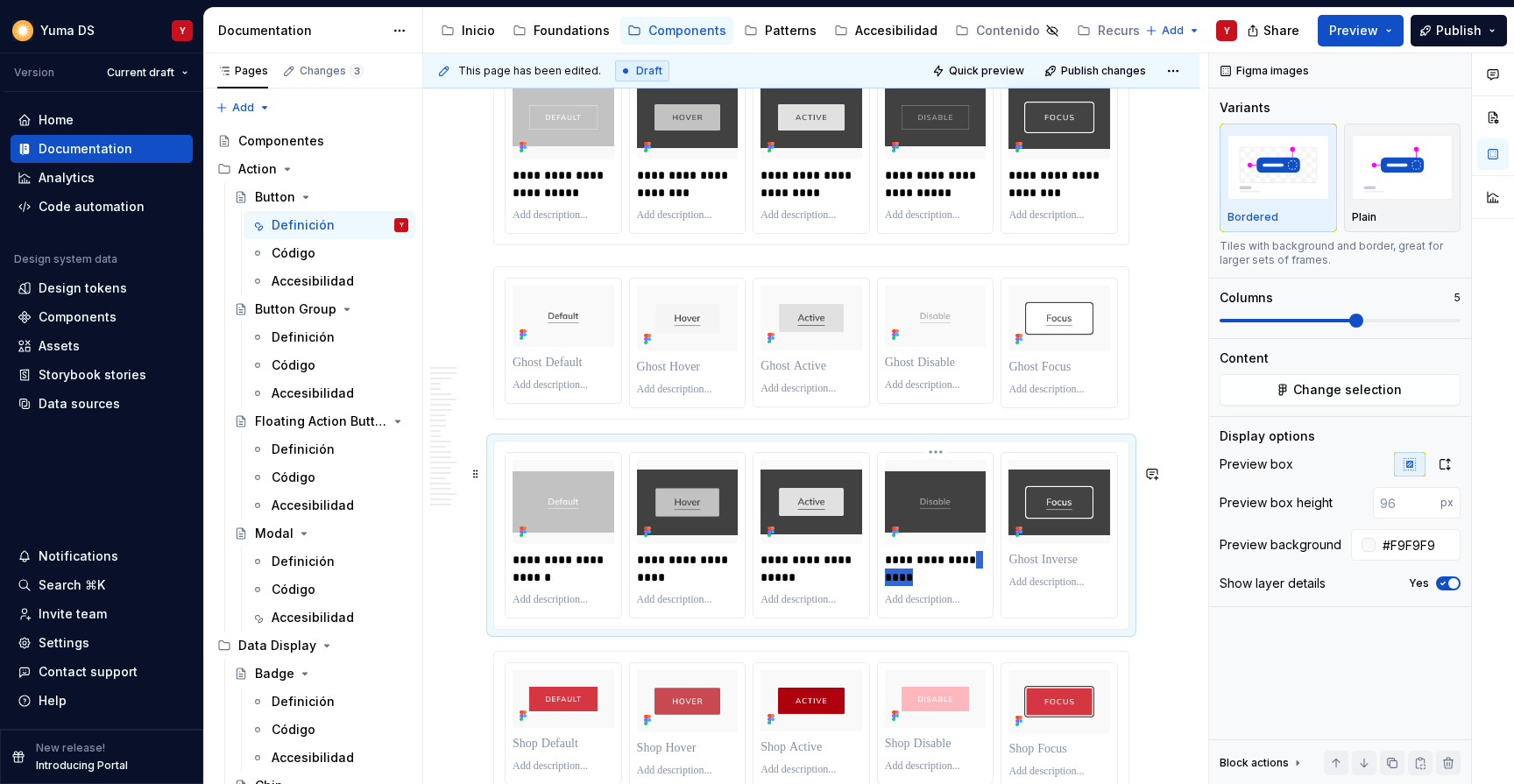
click at [891, 586] on p "**********" at bounding box center [937, 569] width 103 height 35
click at [1027, 569] on p at bounding box center [1058, 560] width 101 height 17
paste div
click at [1027, 586] on p "**********" at bounding box center [1059, 569] width 103 height 35
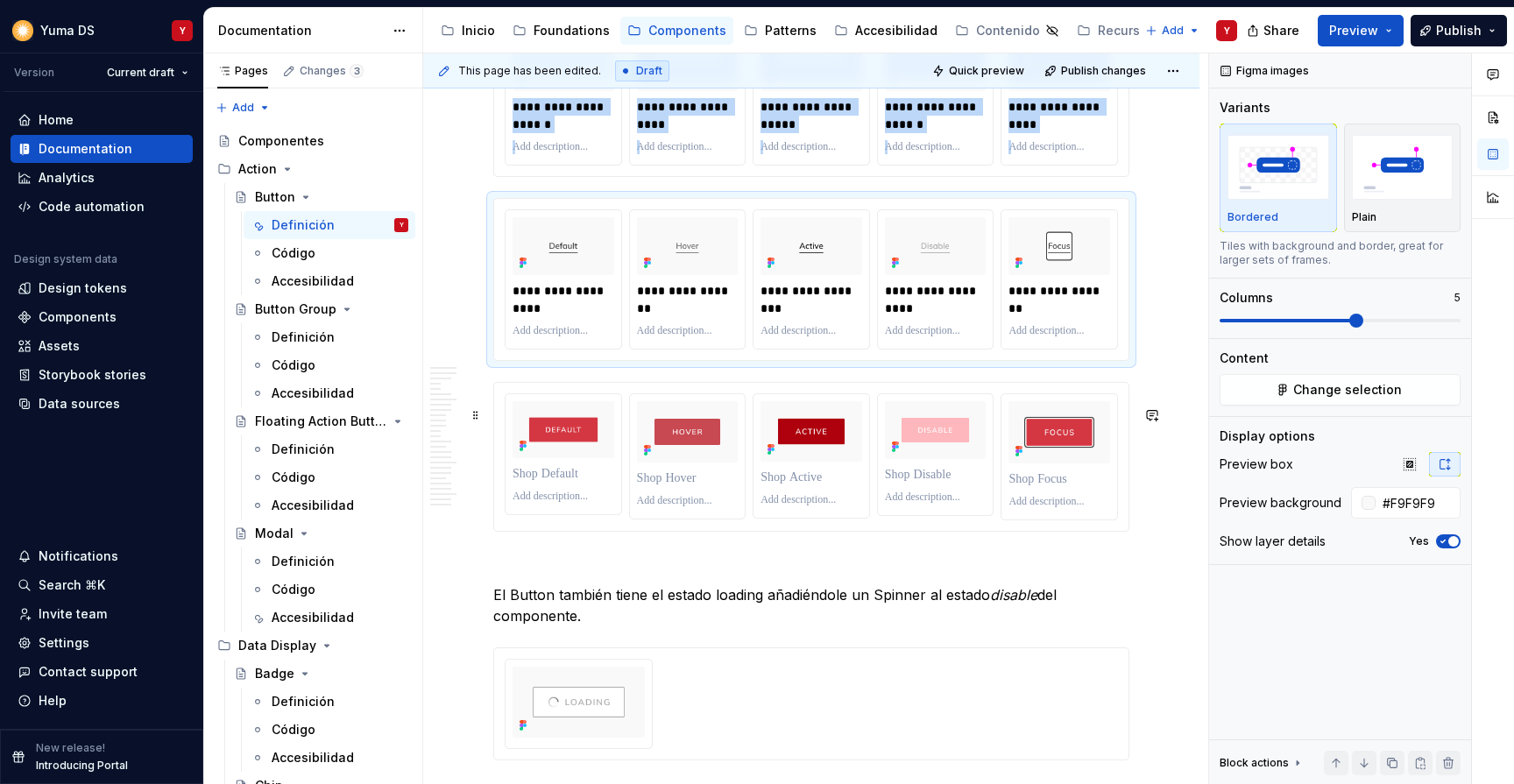
scroll to position [7484, 0]
click at [477, 231] on span at bounding box center [475, 230] width 14 height 24
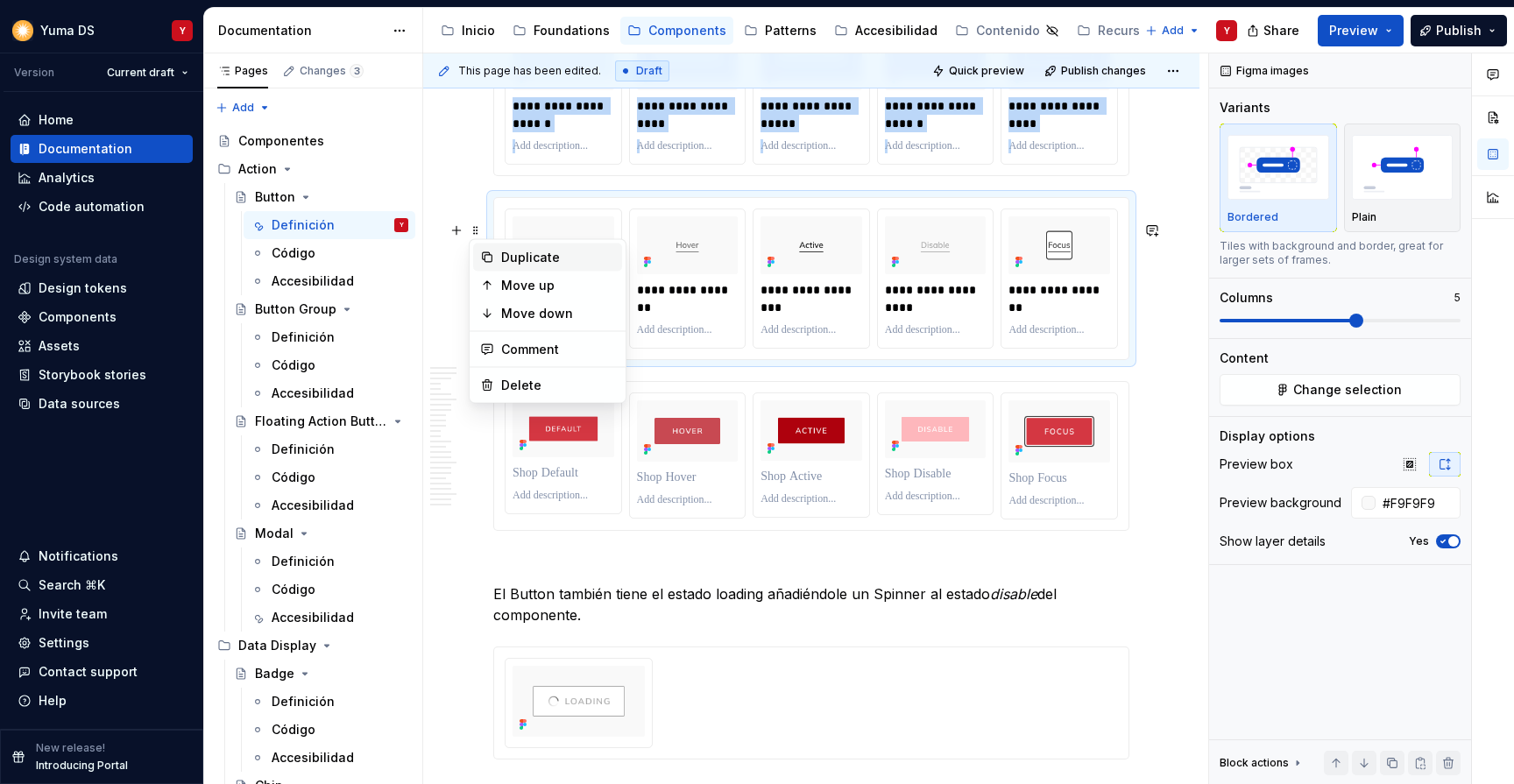
click at [529, 263] on div "Duplicate" at bounding box center [558, 258] width 114 height 17
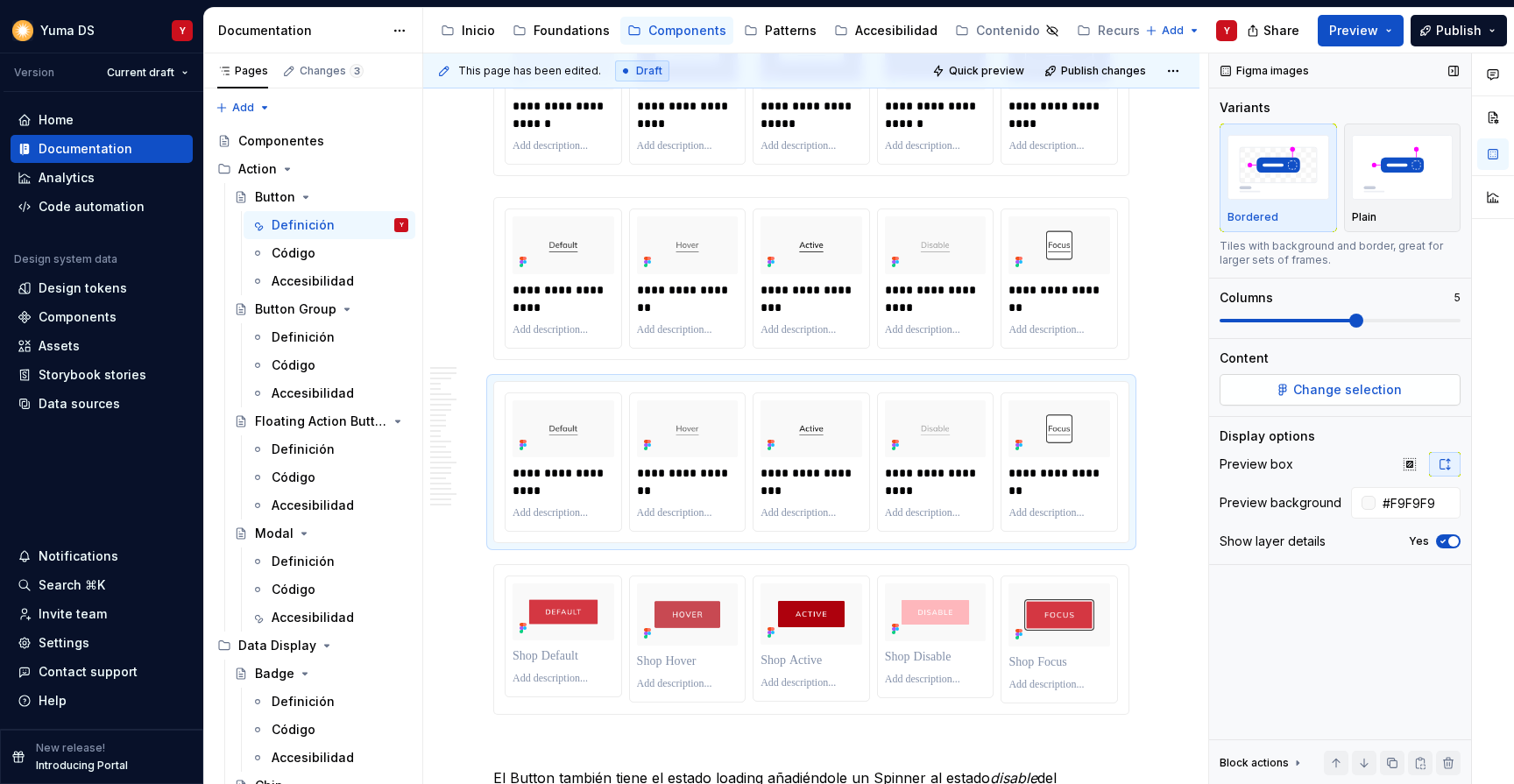
click at [1230, 396] on button "Change selection" at bounding box center [1340, 389] width 241 height 32
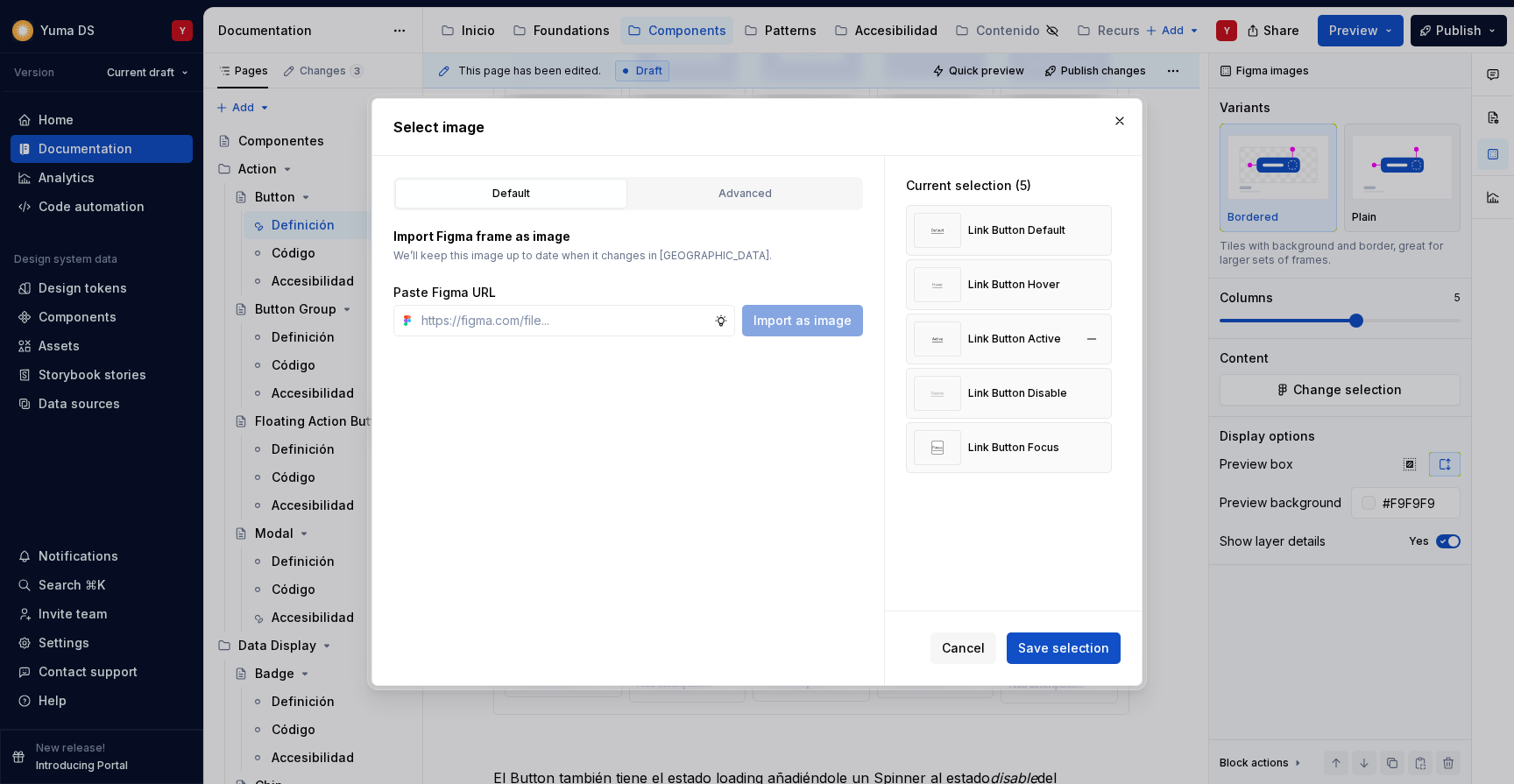
type textarea "*"
click at [743, 199] on div "Advanced" at bounding box center [745, 193] width 220 height 17
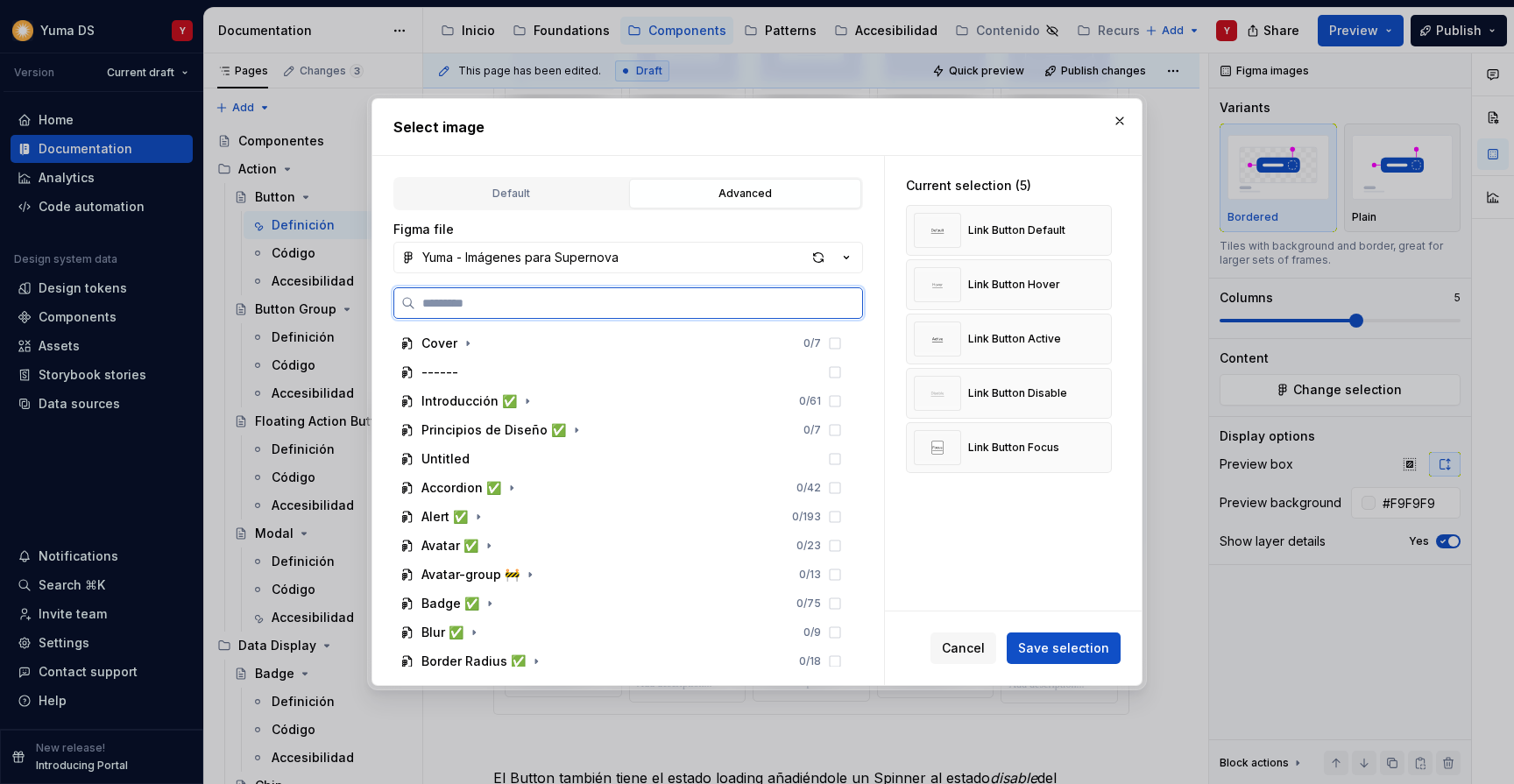
click at [575, 306] on input "search" at bounding box center [638, 303] width 447 height 17
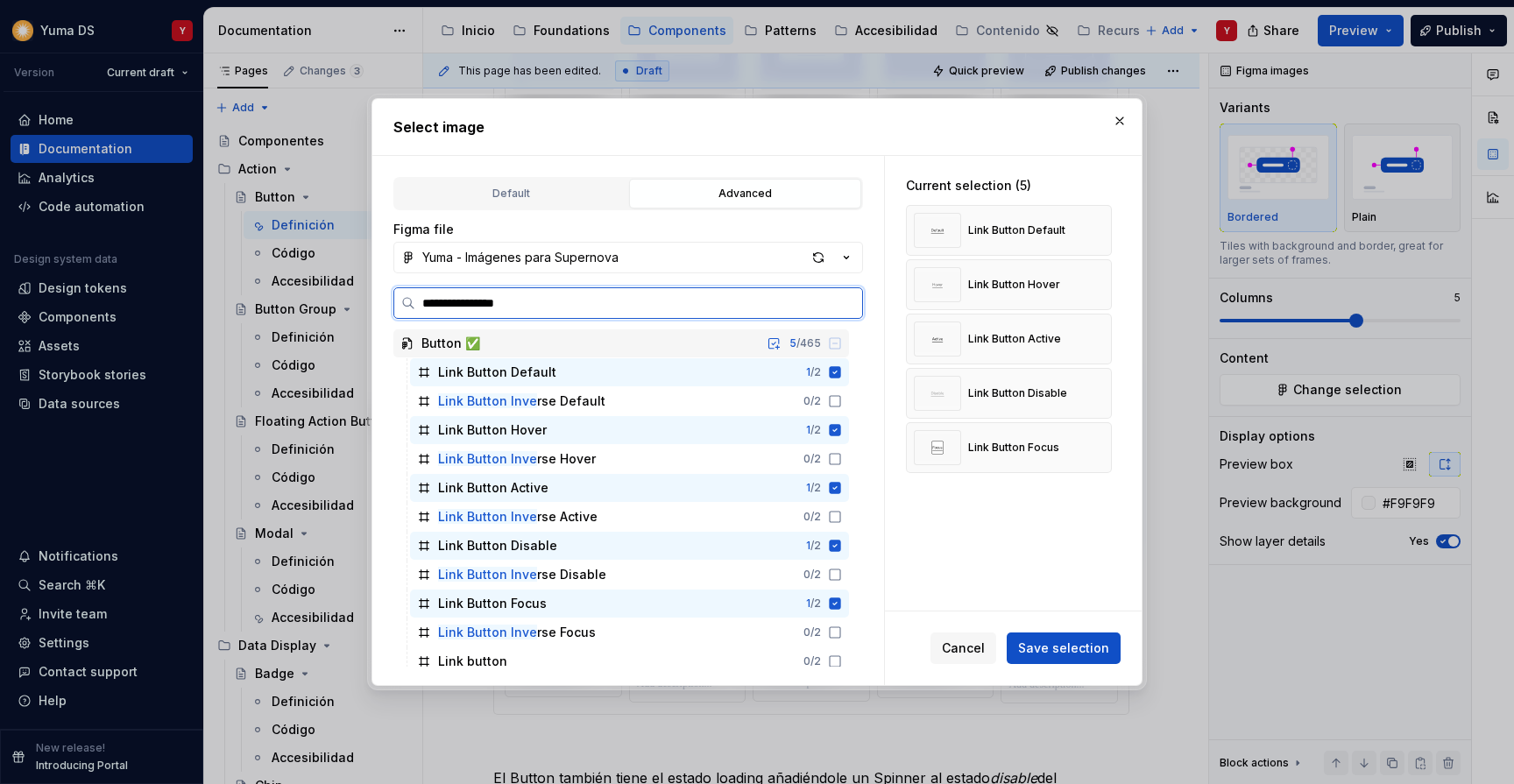
type input "**********"
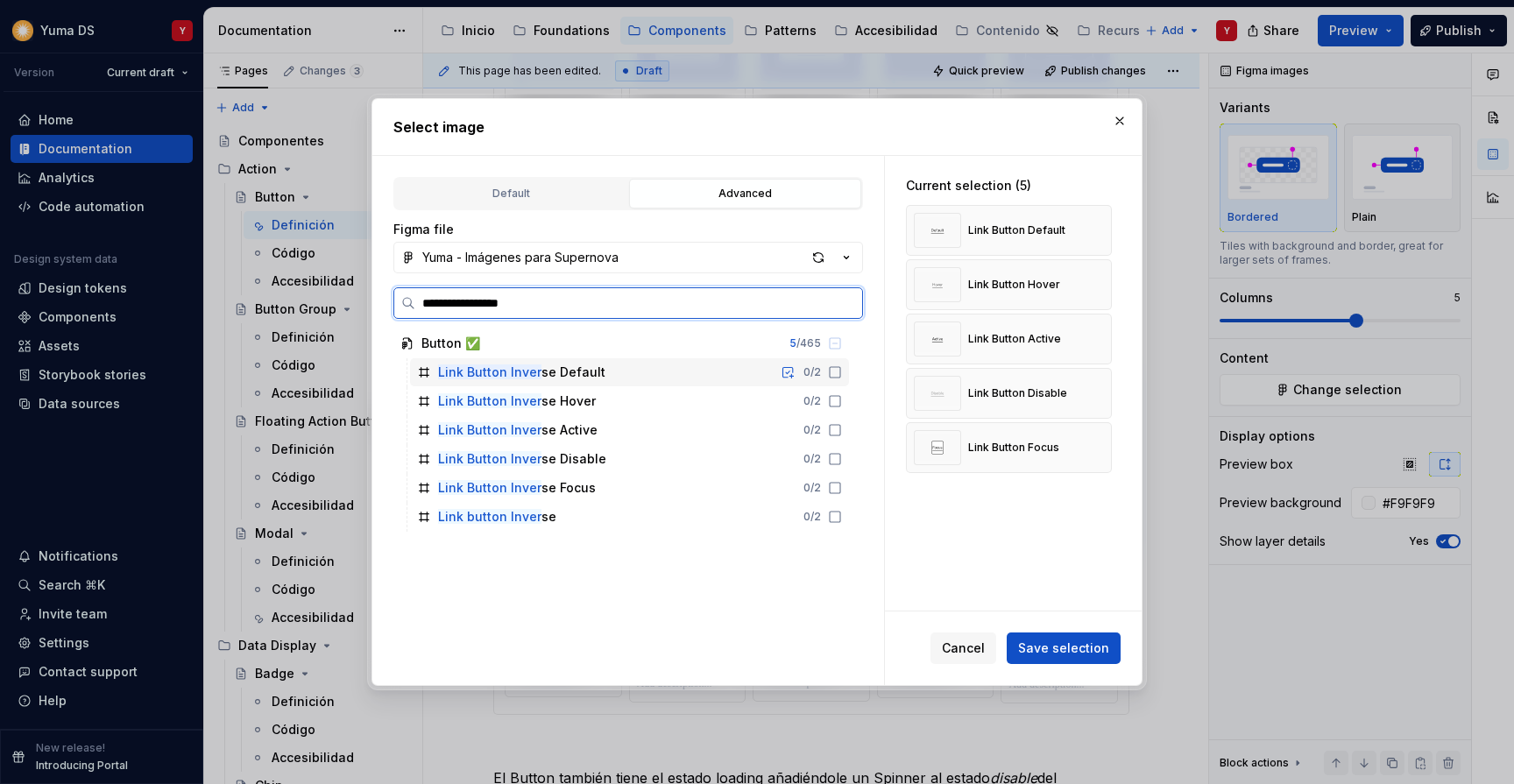
click at [842, 374] on icon at bounding box center [835, 372] width 14 height 14
click at [842, 398] on icon at bounding box center [835, 401] width 14 height 14
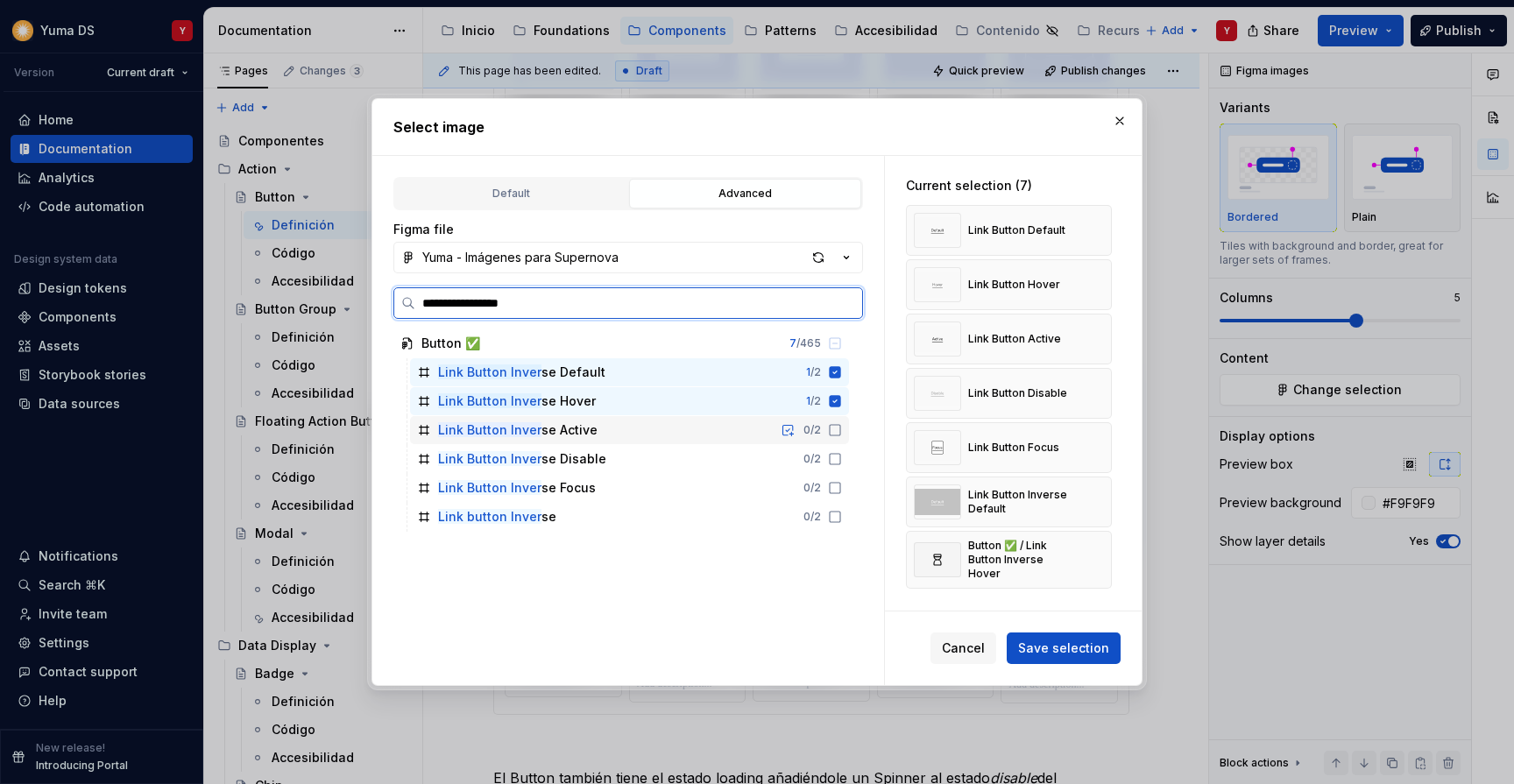
click at [842, 427] on icon at bounding box center [835, 430] width 14 height 14
click at [842, 458] on icon at bounding box center [835, 459] width 14 height 14
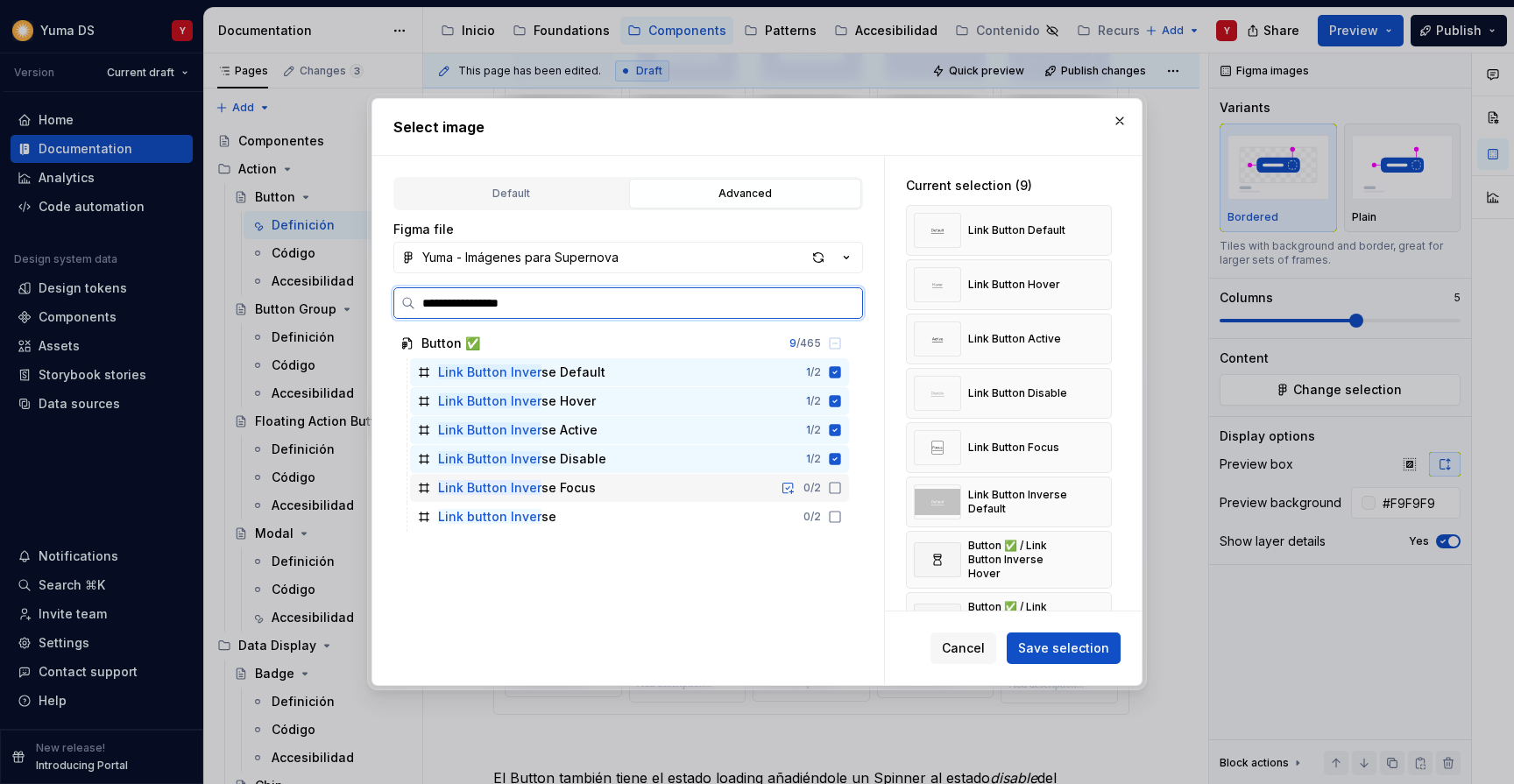
click at [842, 490] on icon at bounding box center [835, 488] width 14 height 14
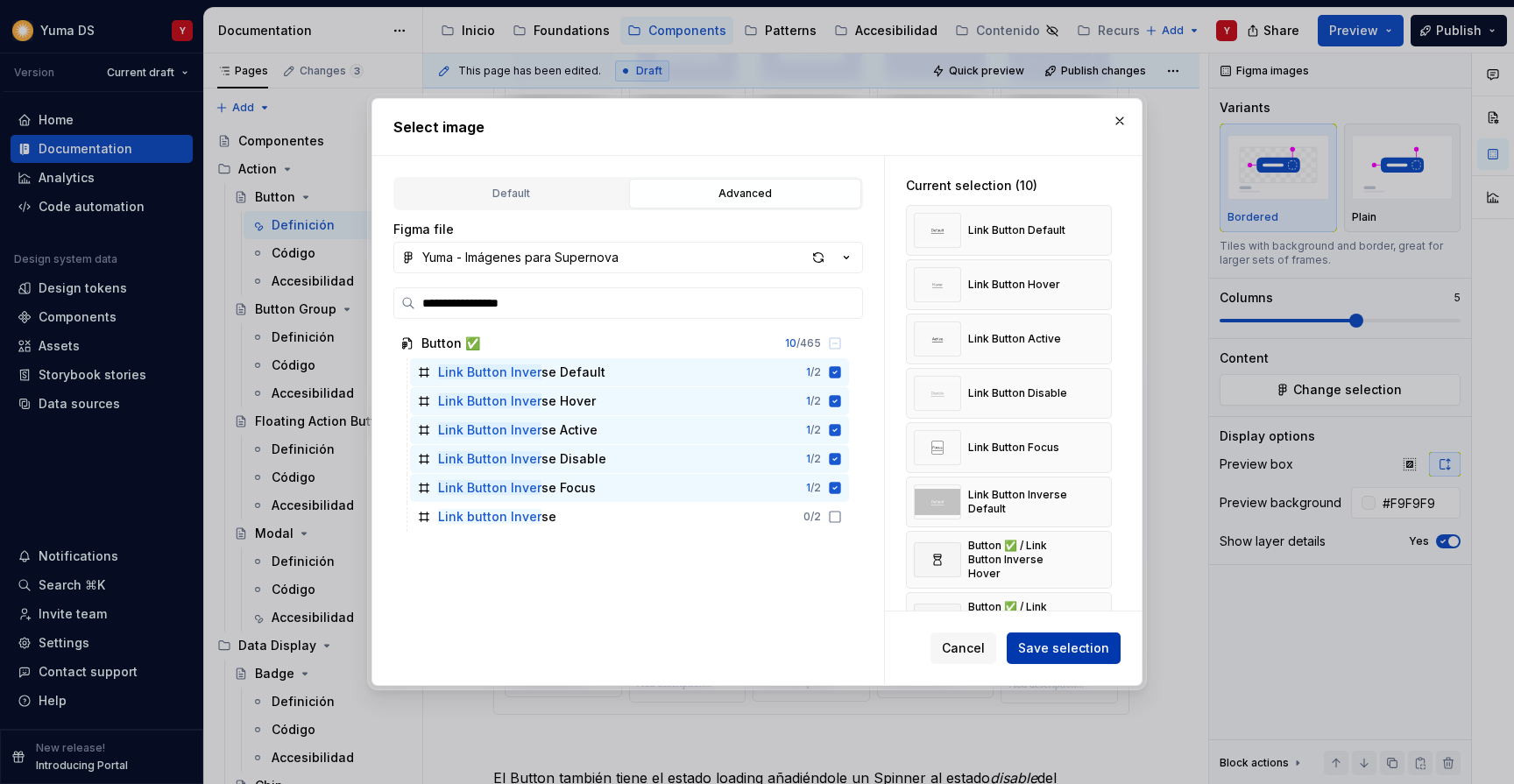
click at [1079, 651] on span "Save selection" at bounding box center [1063, 648] width 91 height 17
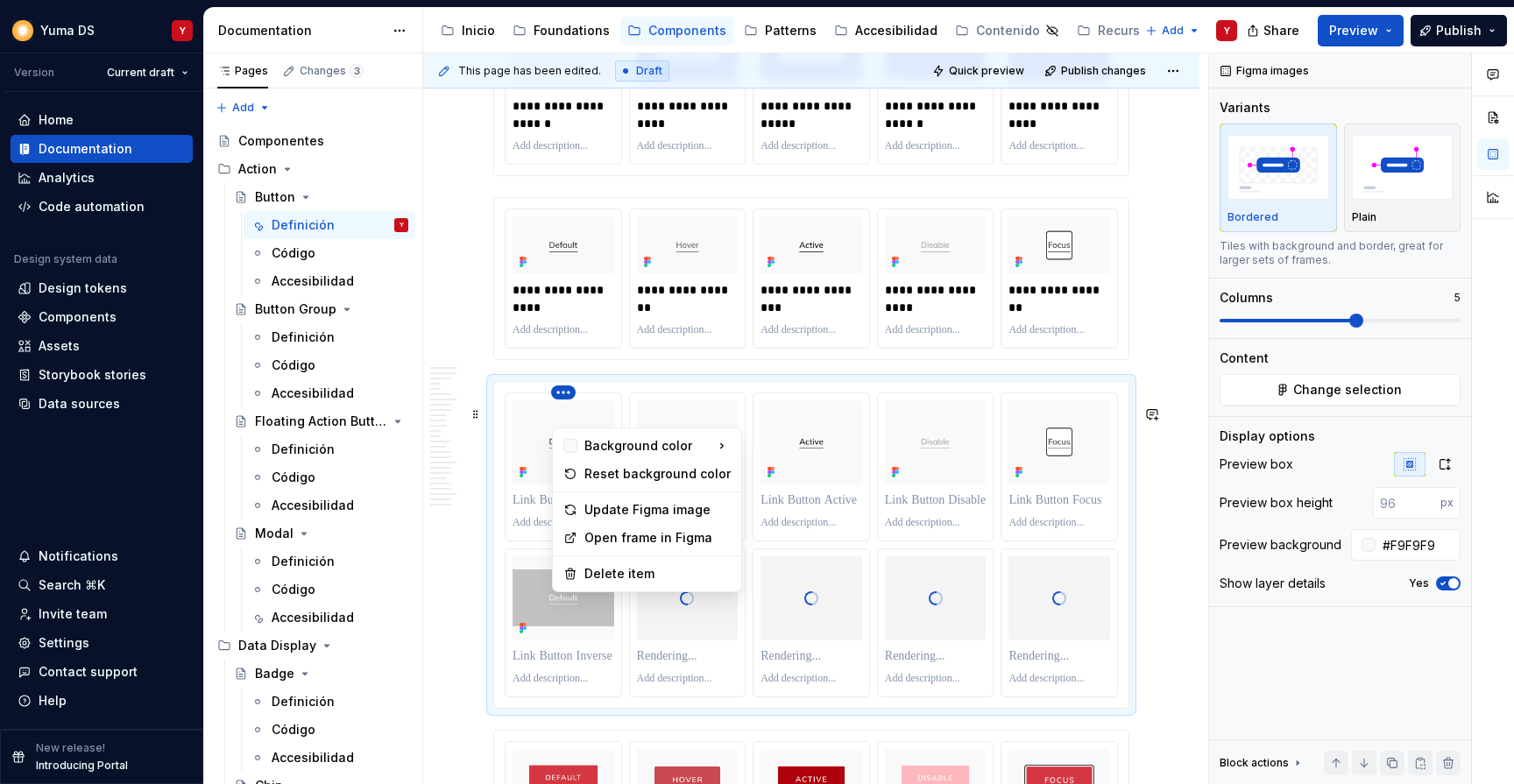
click at [566, 419] on html "Yuma DS Y Version Current draft Home Documentation Analytics Code automation De…" at bounding box center [757, 392] width 1514 height 784
click at [603, 576] on div "Delete item" at bounding box center [658, 574] width 147 height 17
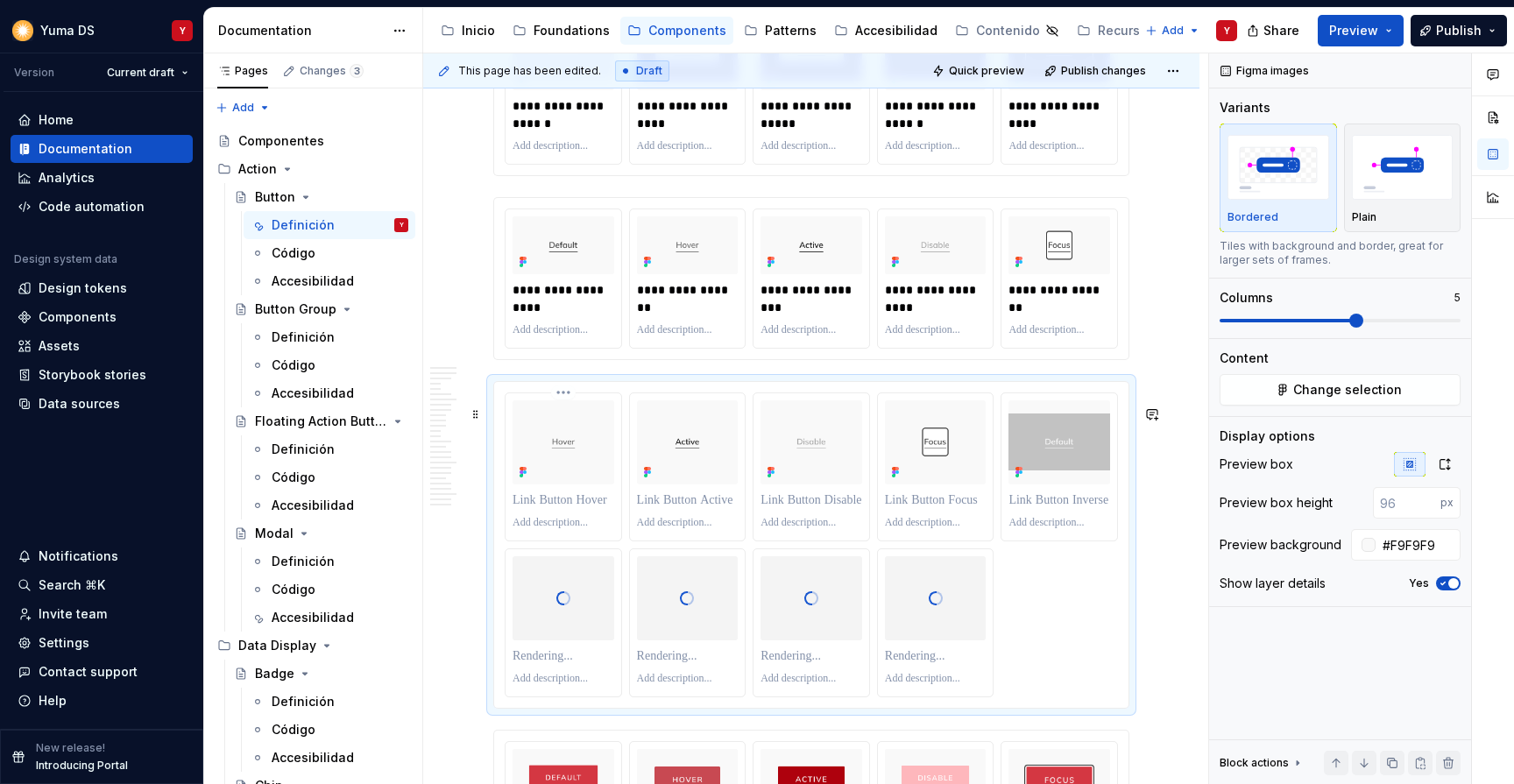
click at [565, 417] on html "Yuma DS Y Version Current draft Home Documentation Analytics Code automation De…" at bounding box center [757, 392] width 1514 height 784
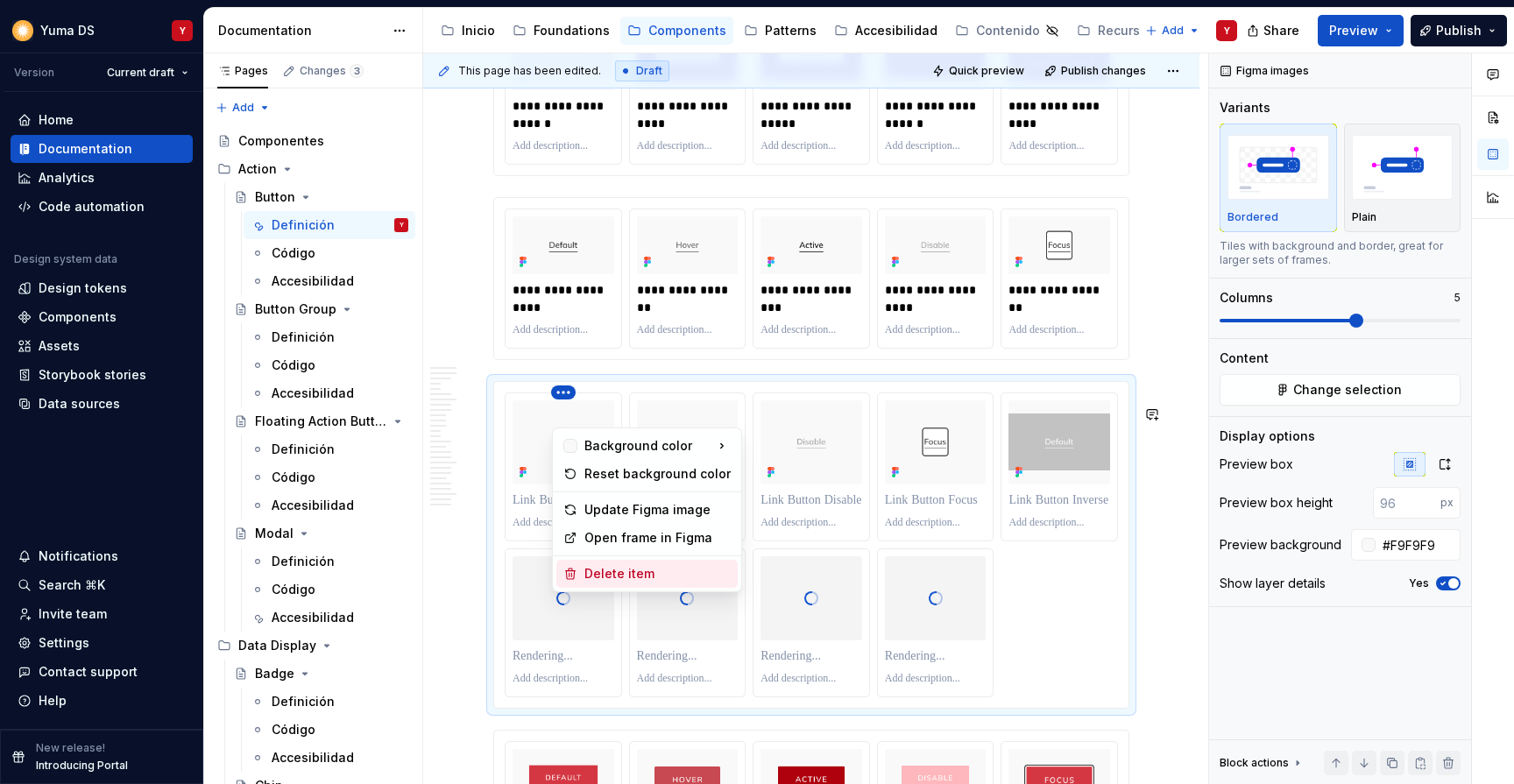
click at [595, 574] on div "Delete item" at bounding box center [658, 574] width 147 height 17
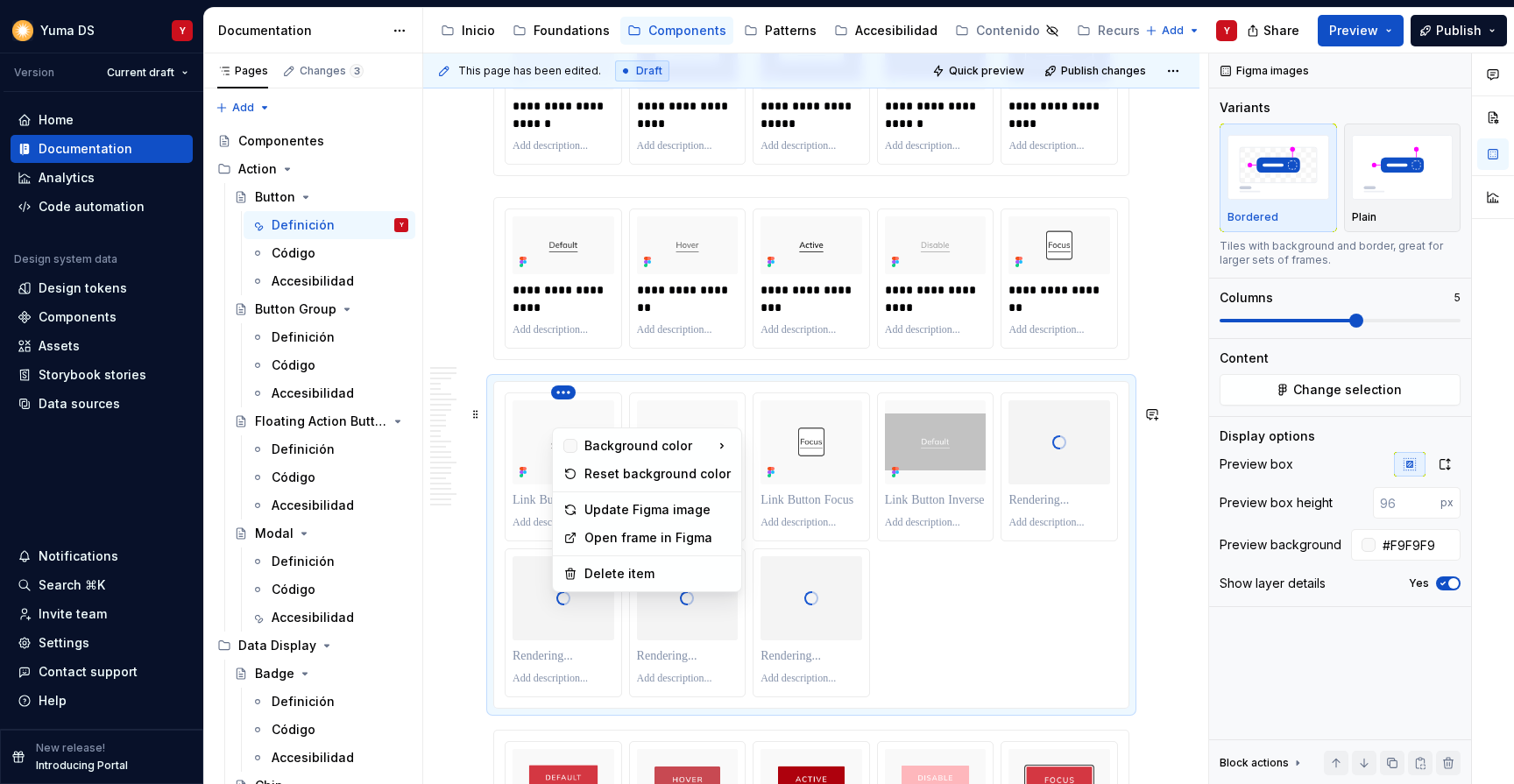
click at [563, 418] on html "Yuma DS Y Version Current draft Home Documentation Analytics Code automation De…" at bounding box center [757, 392] width 1514 height 784
click at [598, 577] on div "Delete item" at bounding box center [658, 574] width 147 height 17
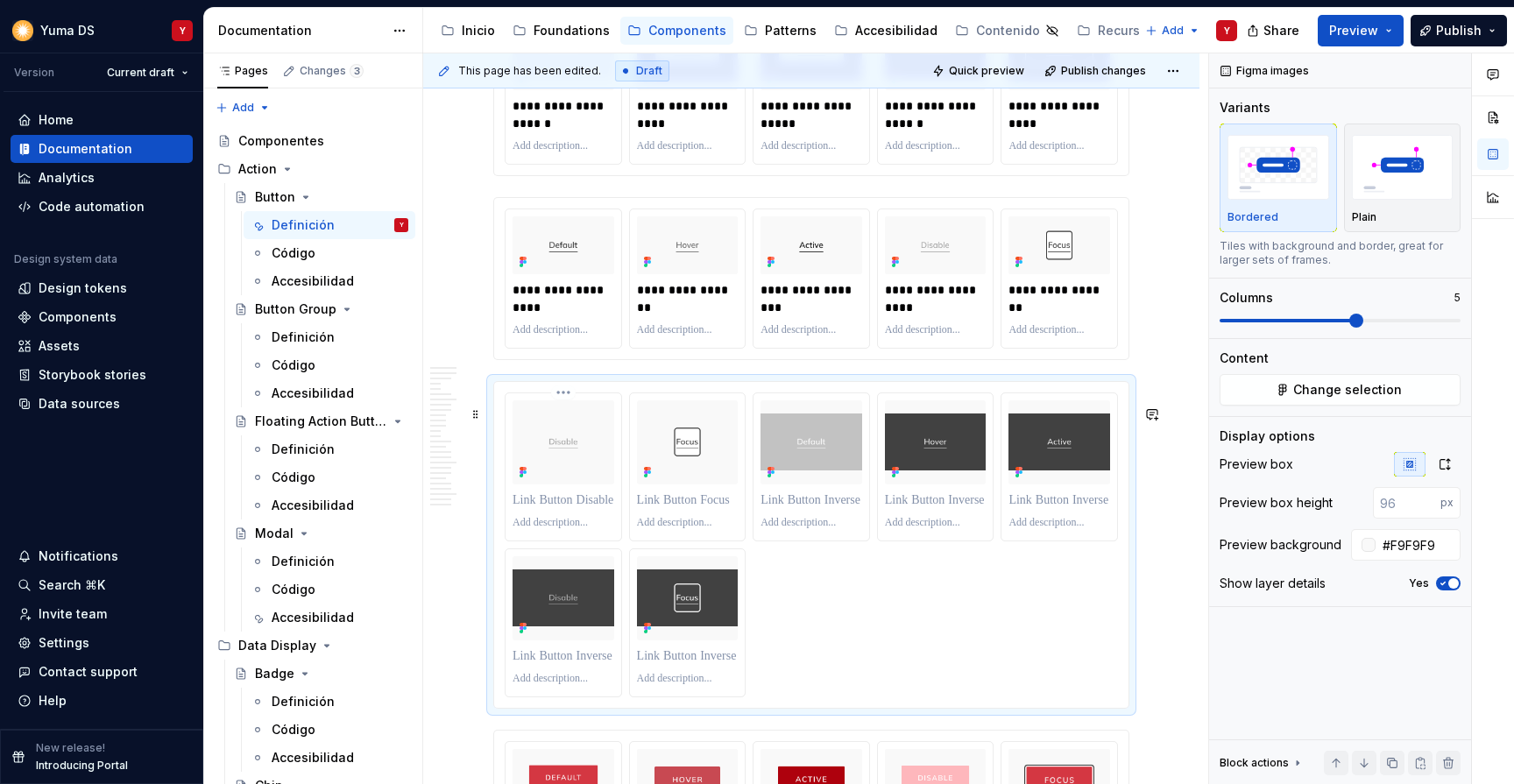
click at [567, 420] on html "Yuma DS Y Version Current draft Home Documentation Analytics Code automation De…" at bounding box center [757, 392] width 1514 height 784
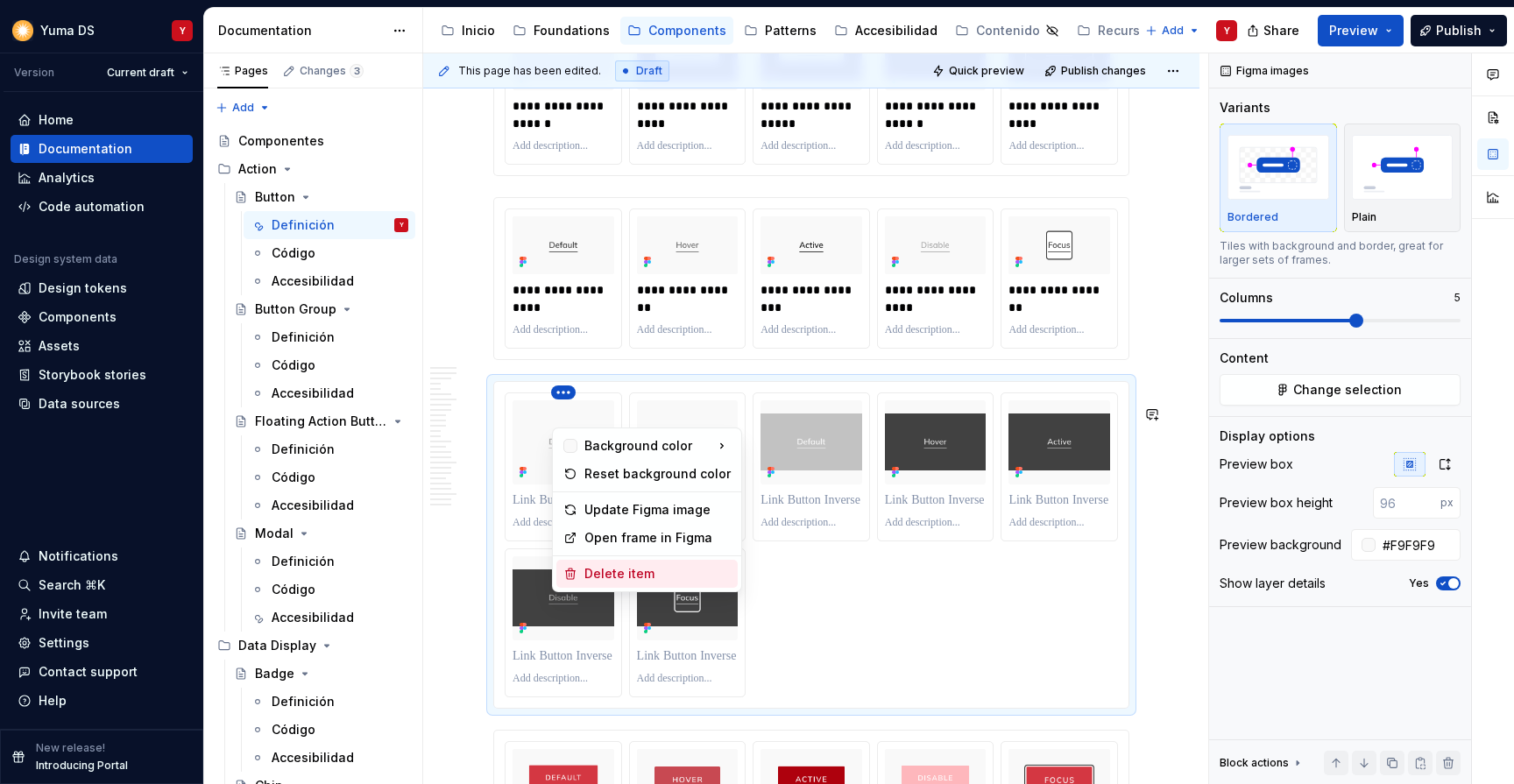
click at [638, 571] on div "Delete item" at bounding box center [658, 574] width 147 height 17
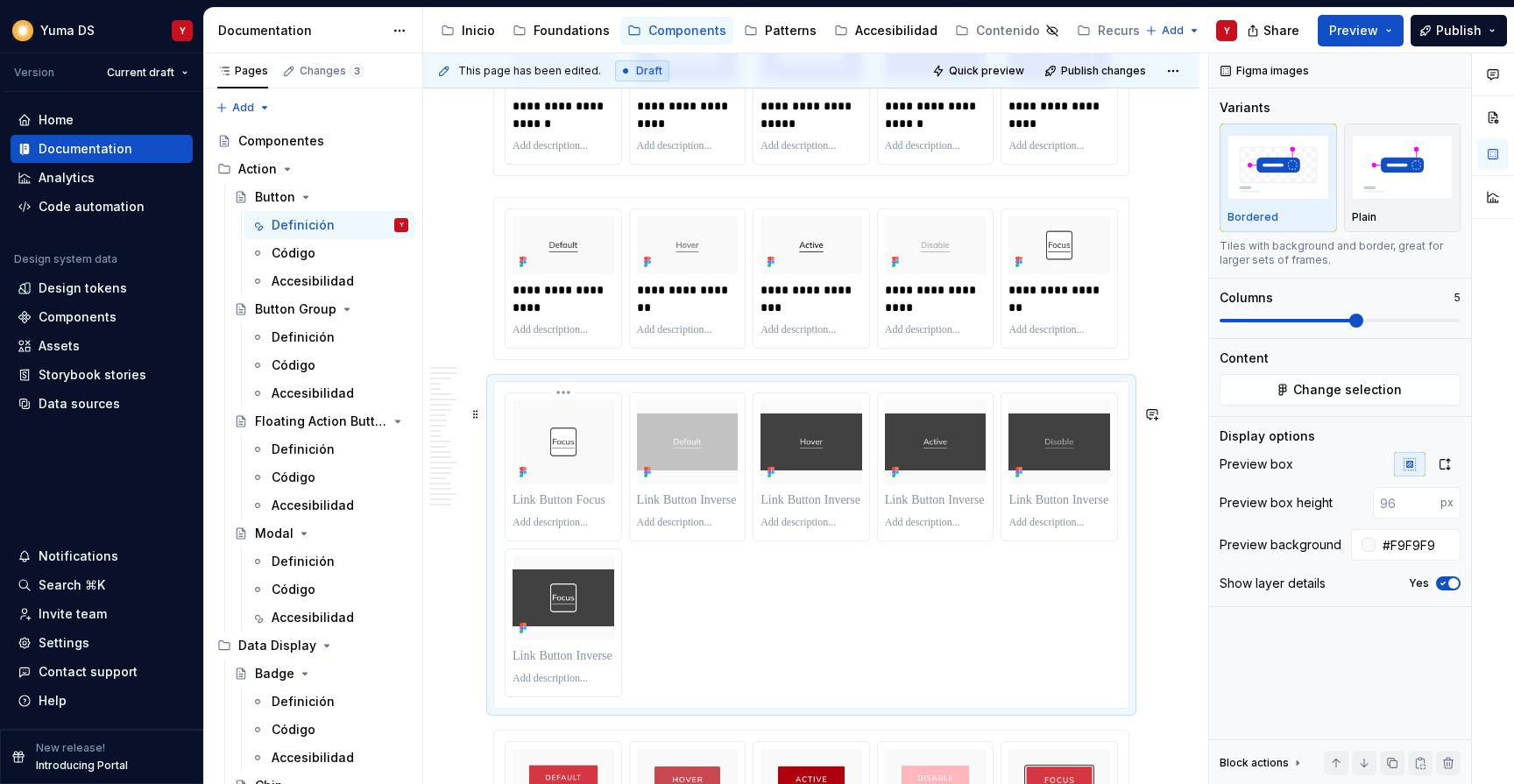
click at [560, 415] on html "Yuma DS Y Version Current draft Home Documentation Analytics Code automation De…" at bounding box center [757, 392] width 1514 height 784
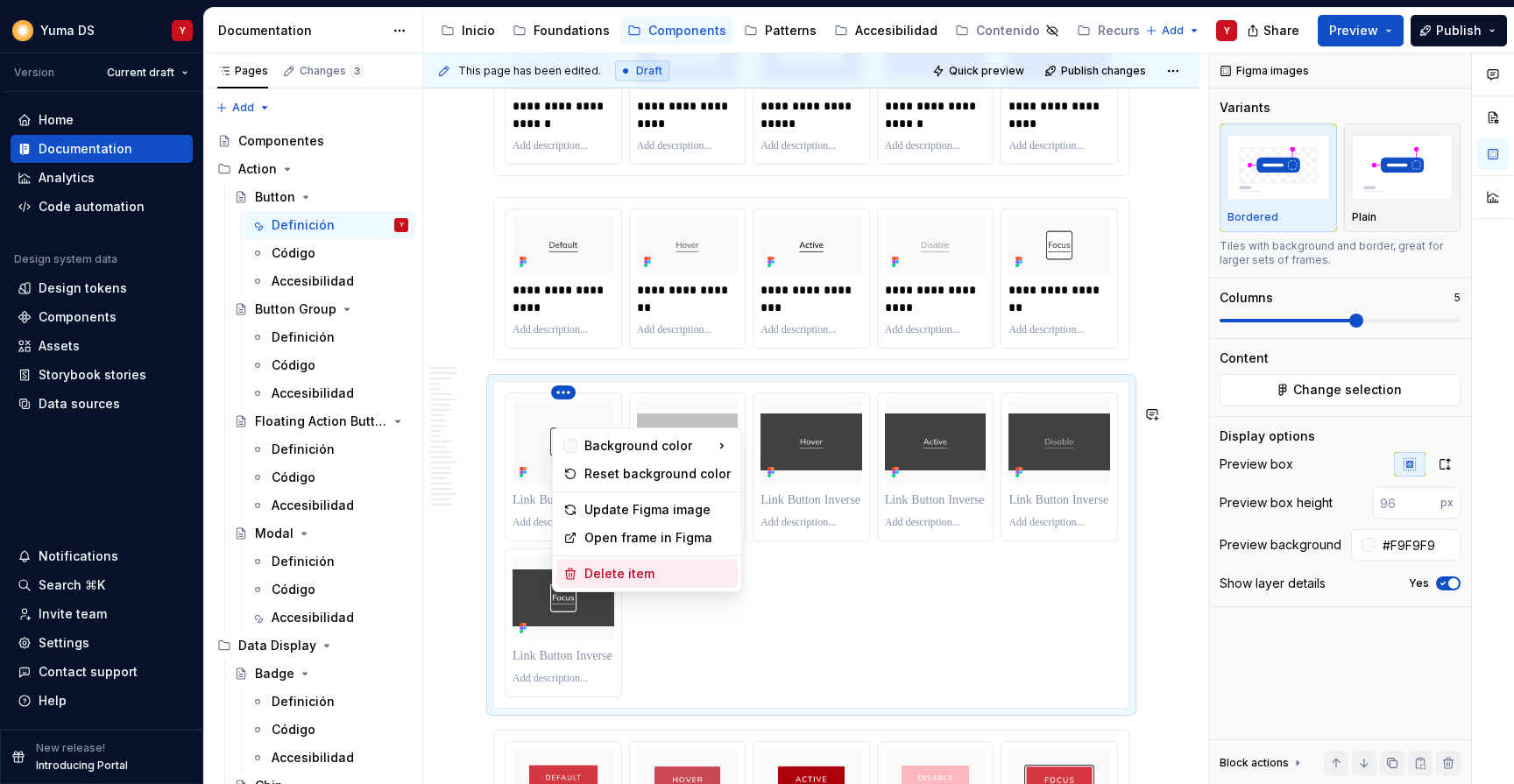
click at [610, 575] on div "Delete item" at bounding box center [658, 574] width 147 height 17
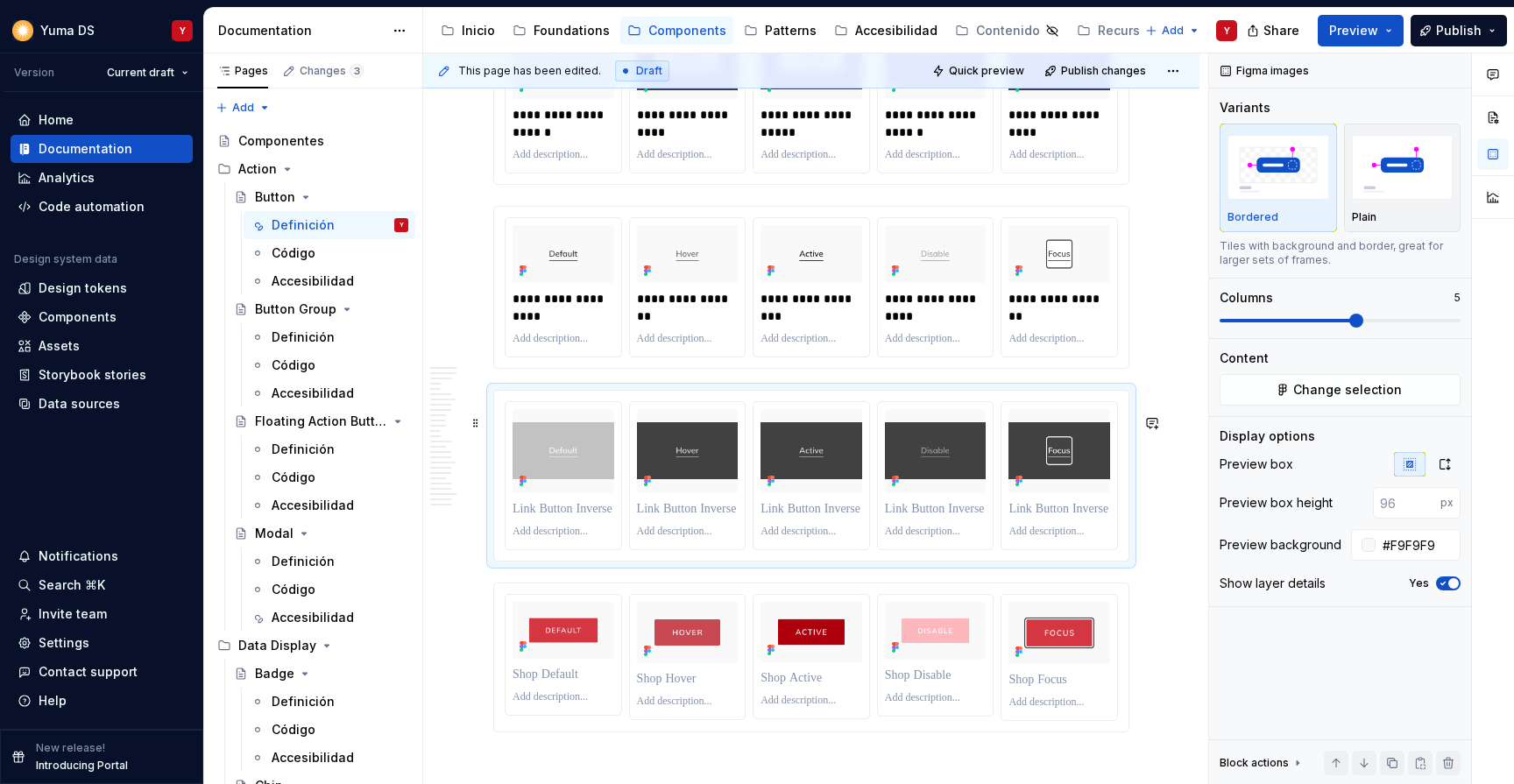
scroll to position [7475, 0]
click at [561, 517] on p at bounding box center [563, 508] width 101 height 17
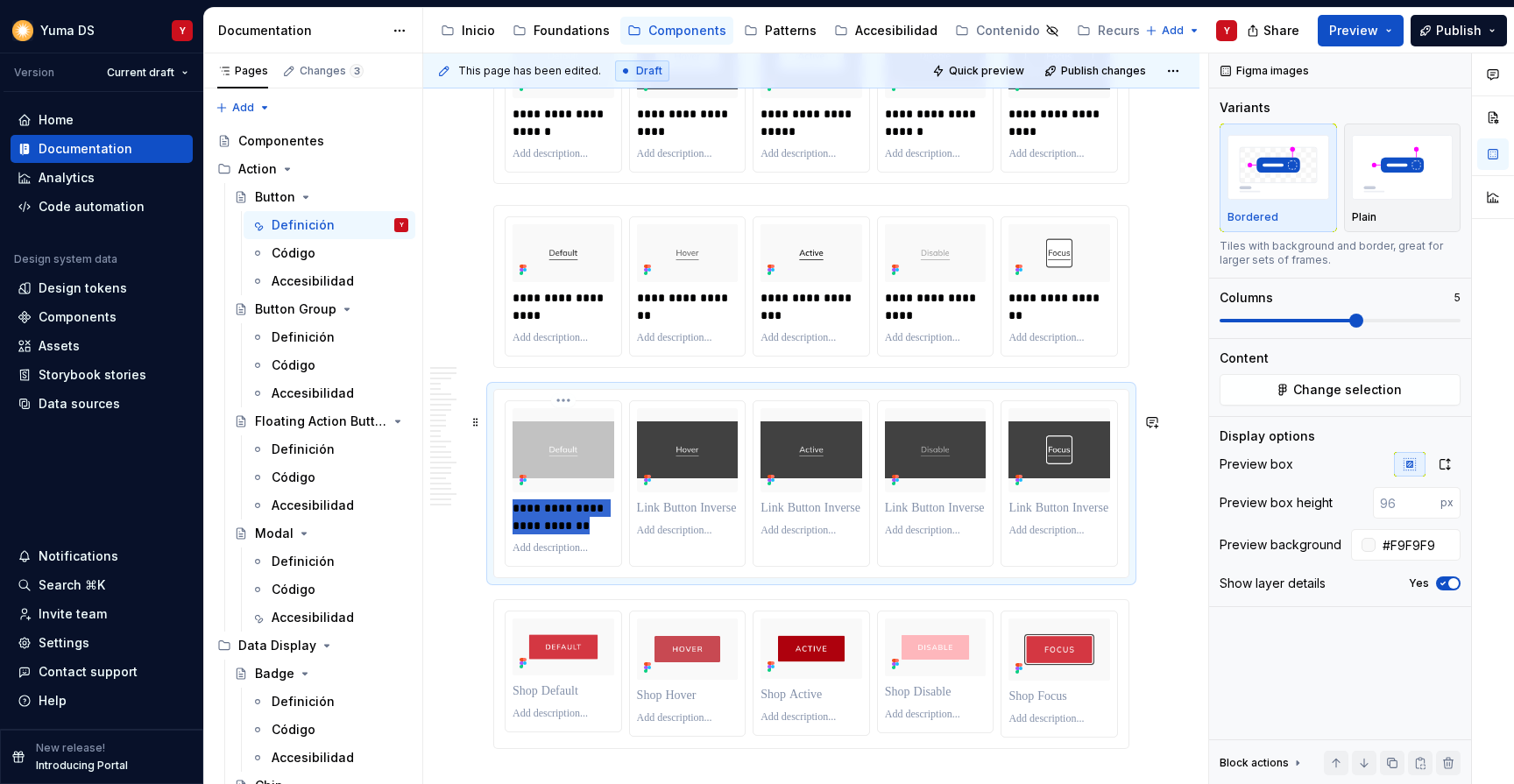
drag, startPoint x: 607, startPoint y: 552, endPoint x: 507, endPoint y: 520, distance: 105.0
click at [507, 520] on div "**********" at bounding box center [564, 484] width 116 height 165
click at [656, 517] on p at bounding box center [687, 508] width 101 height 17
paste div
click at [699, 535] on p "**********" at bounding box center [688, 517] width 103 height 35
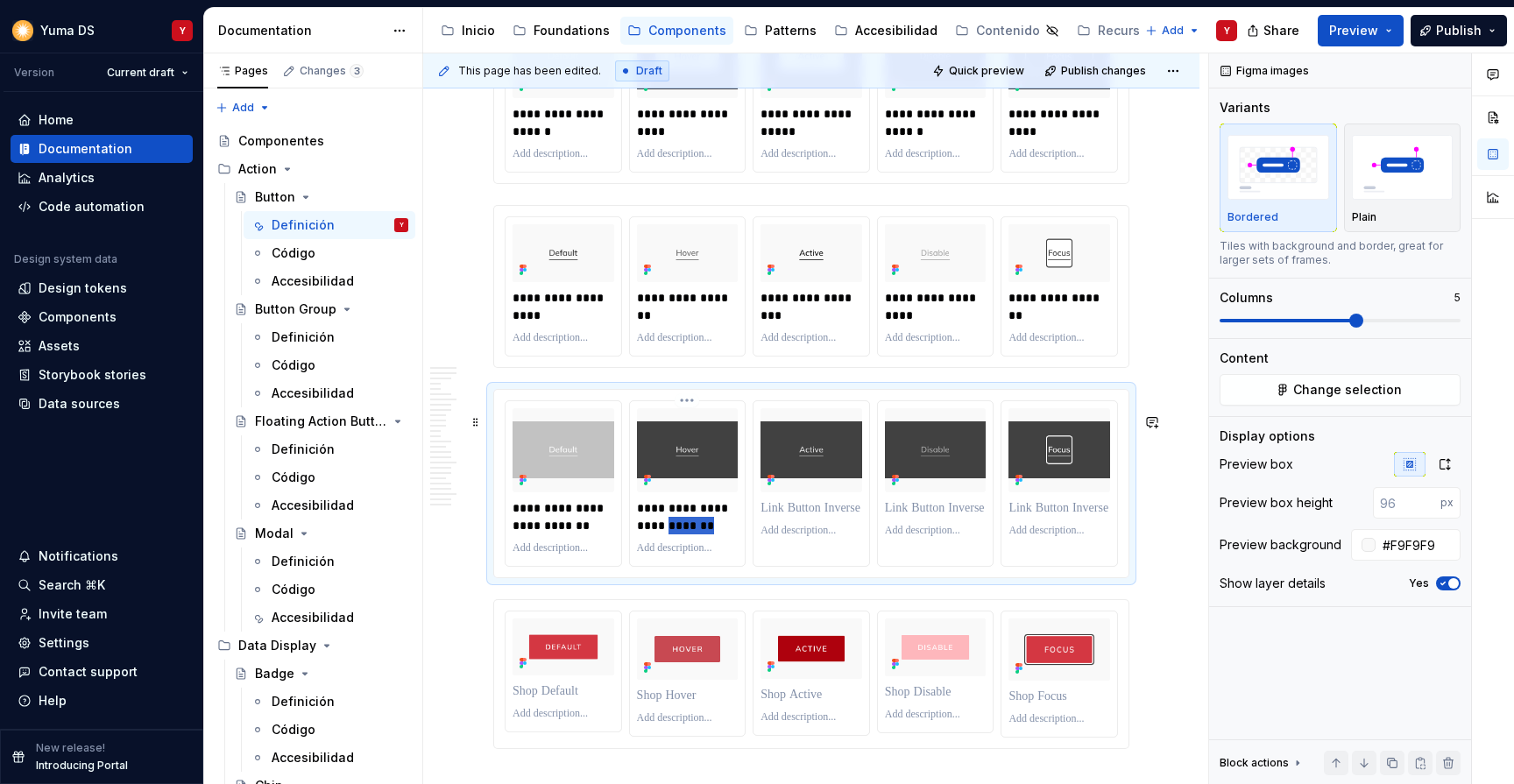
click at [699, 535] on p "**********" at bounding box center [688, 517] width 103 height 35
drag, startPoint x: 733, startPoint y: 550, endPoint x: 631, endPoint y: 527, distance: 104.6
click at [631, 527] on div "**********" at bounding box center [687, 484] width 116 height 165
click at [812, 517] on p at bounding box center [811, 508] width 101 height 17
paste div
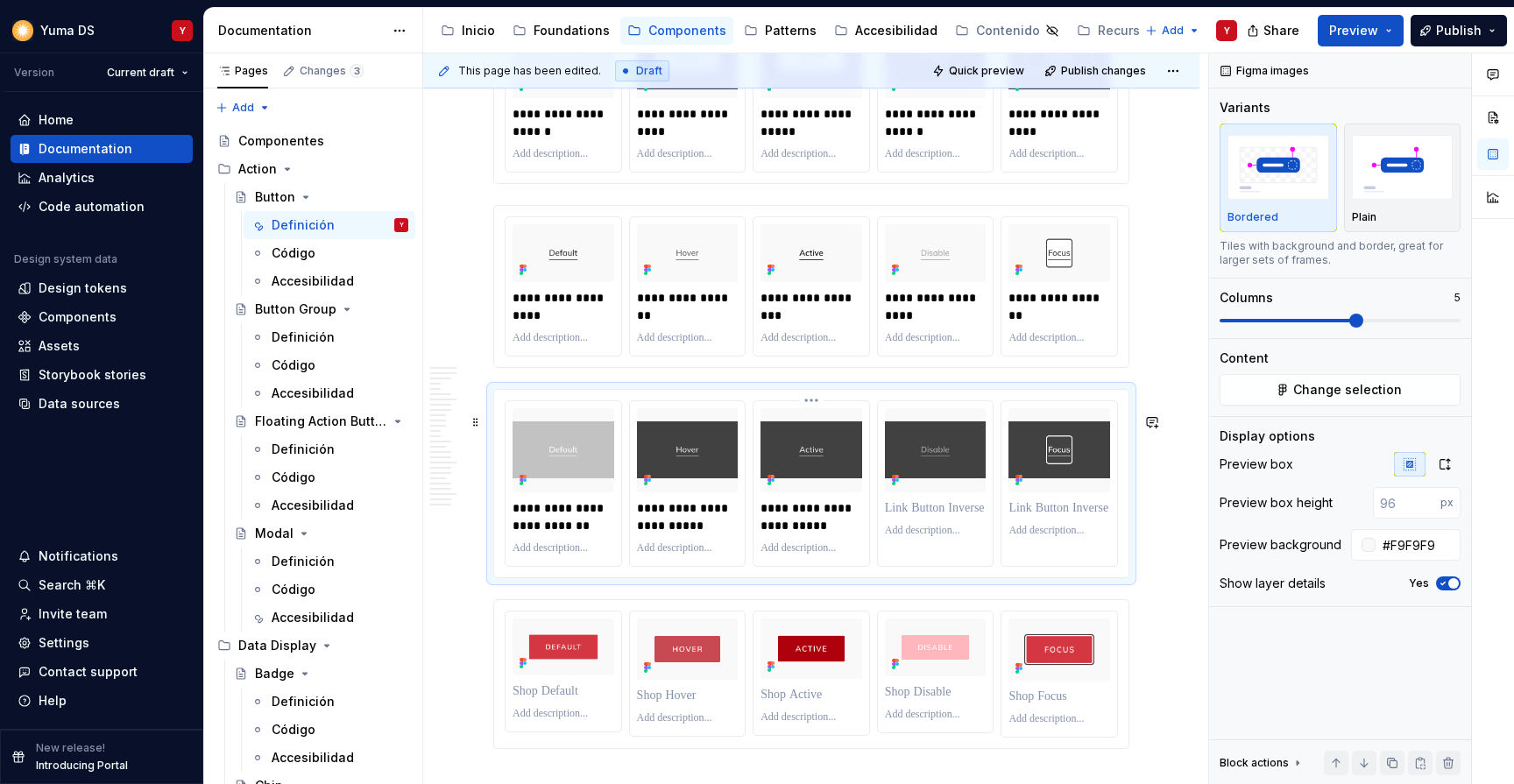
click at [828, 535] on p "**********" at bounding box center [812, 517] width 103 height 35
click at [907, 517] on p at bounding box center [936, 508] width 101 height 17
paste div
click at [948, 535] on p "**********" at bounding box center [937, 517] width 103 height 35
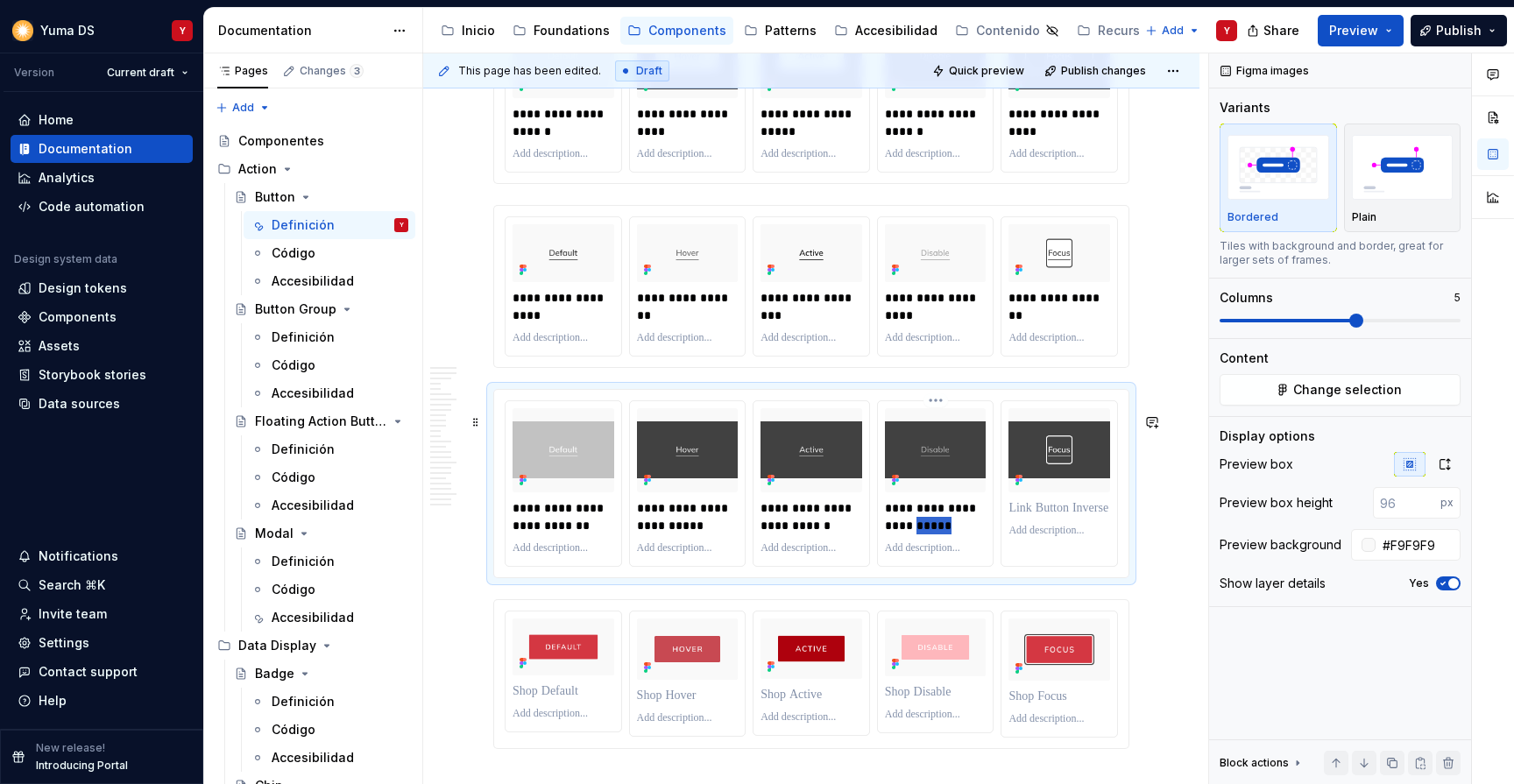
click at [948, 535] on p "**********" at bounding box center [937, 517] width 103 height 35
click at [1033, 517] on p at bounding box center [1058, 508] width 101 height 17
paste div
type textarea "*"
click at [1074, 535] on p "**********" at bounding box center [1059, 517] width 103 height 35
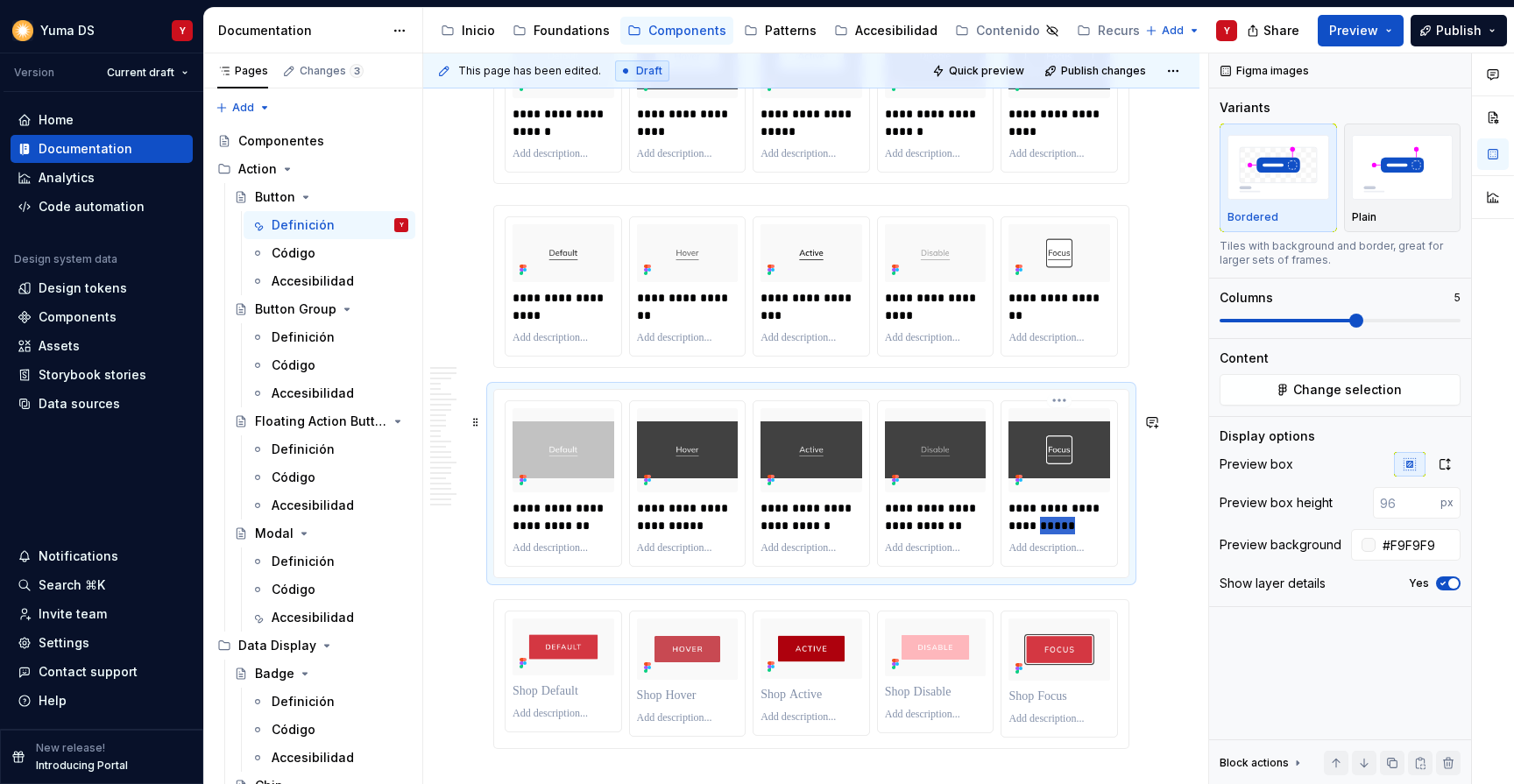
click at [1074, 535] on p "**********" at bounding box center [1059, 517] width 103 height 35
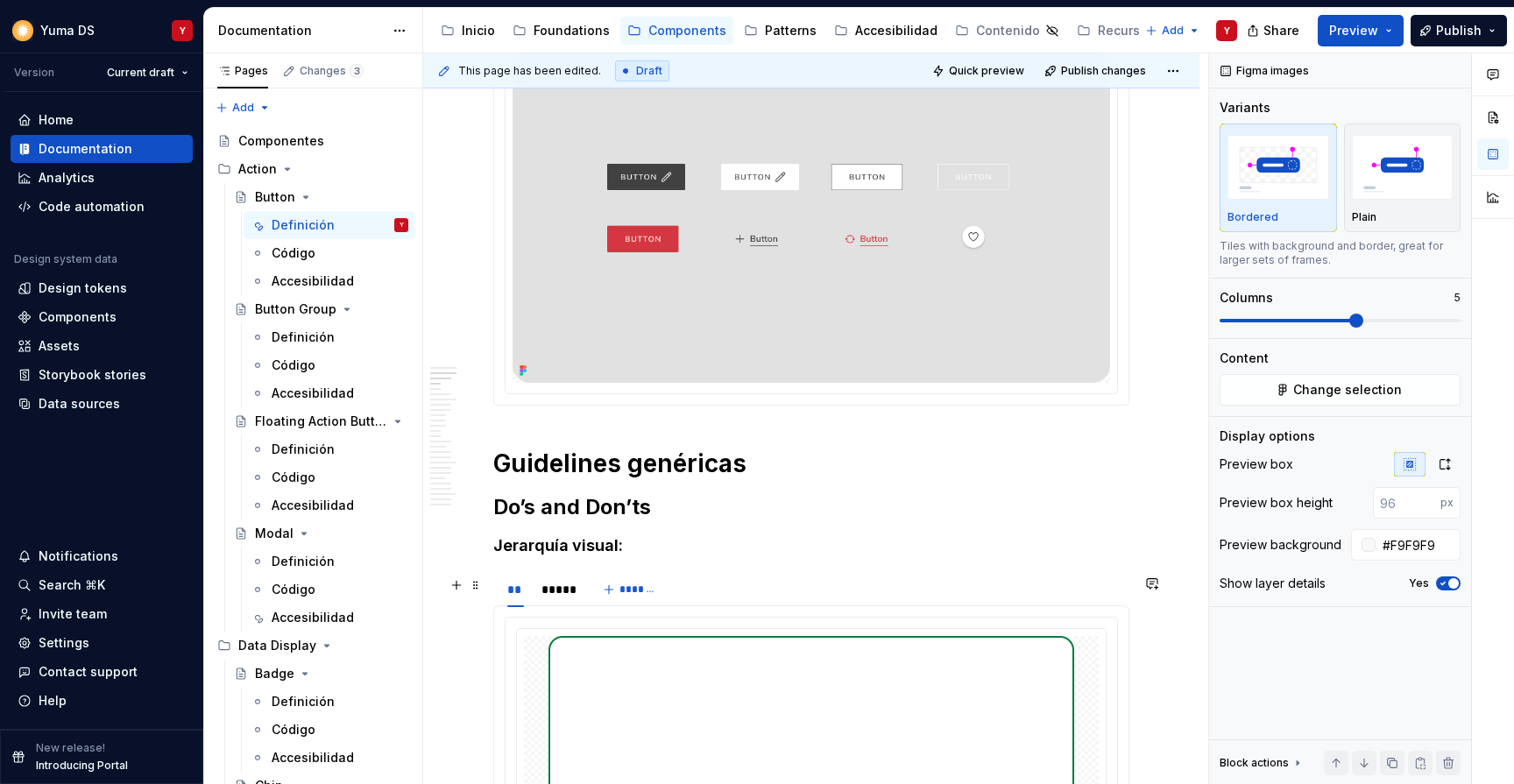
scroll to position [0, 0]
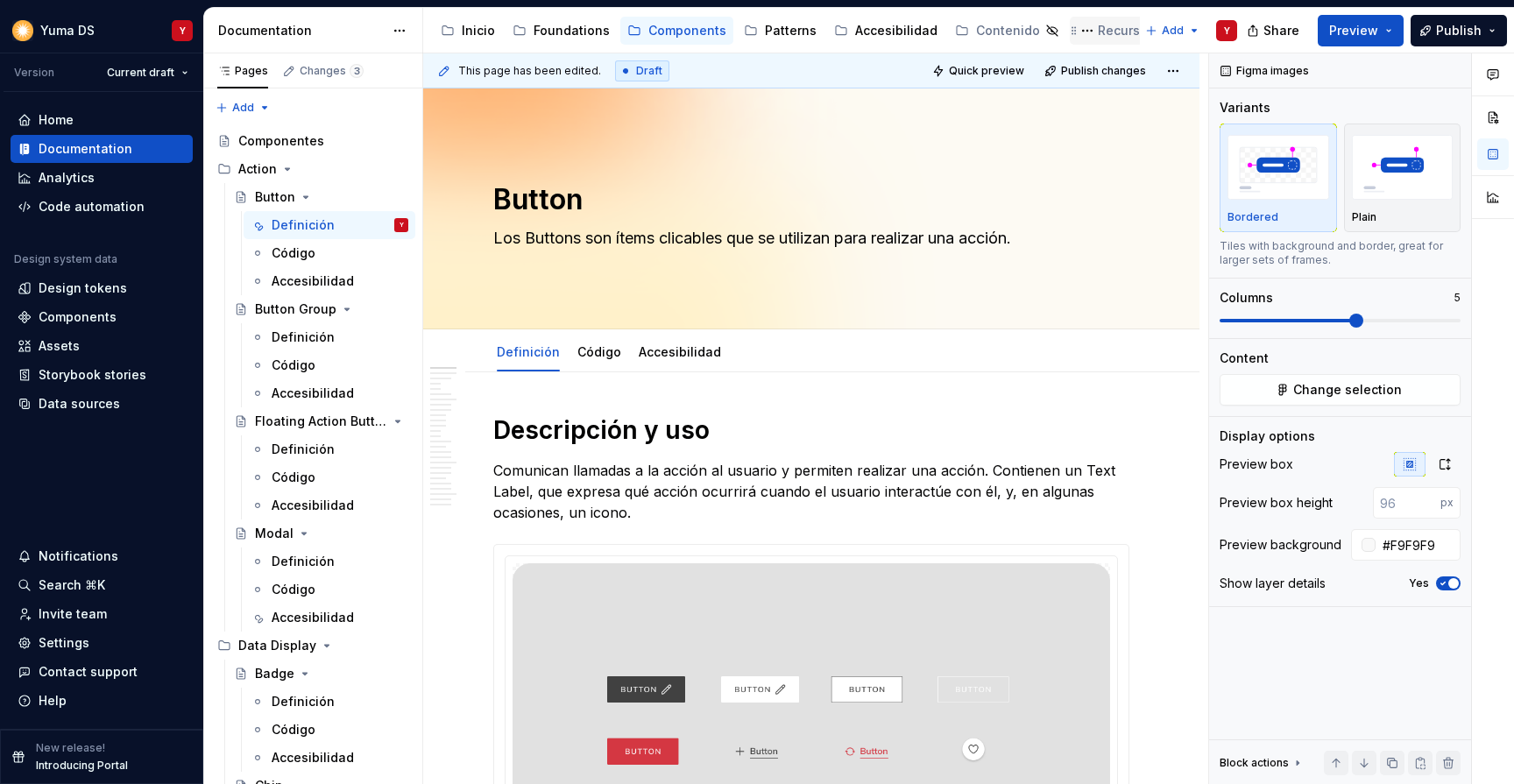
click at [1137, 33] on div "Recursos" at bounding box center [1136, 31] width 76 height 17
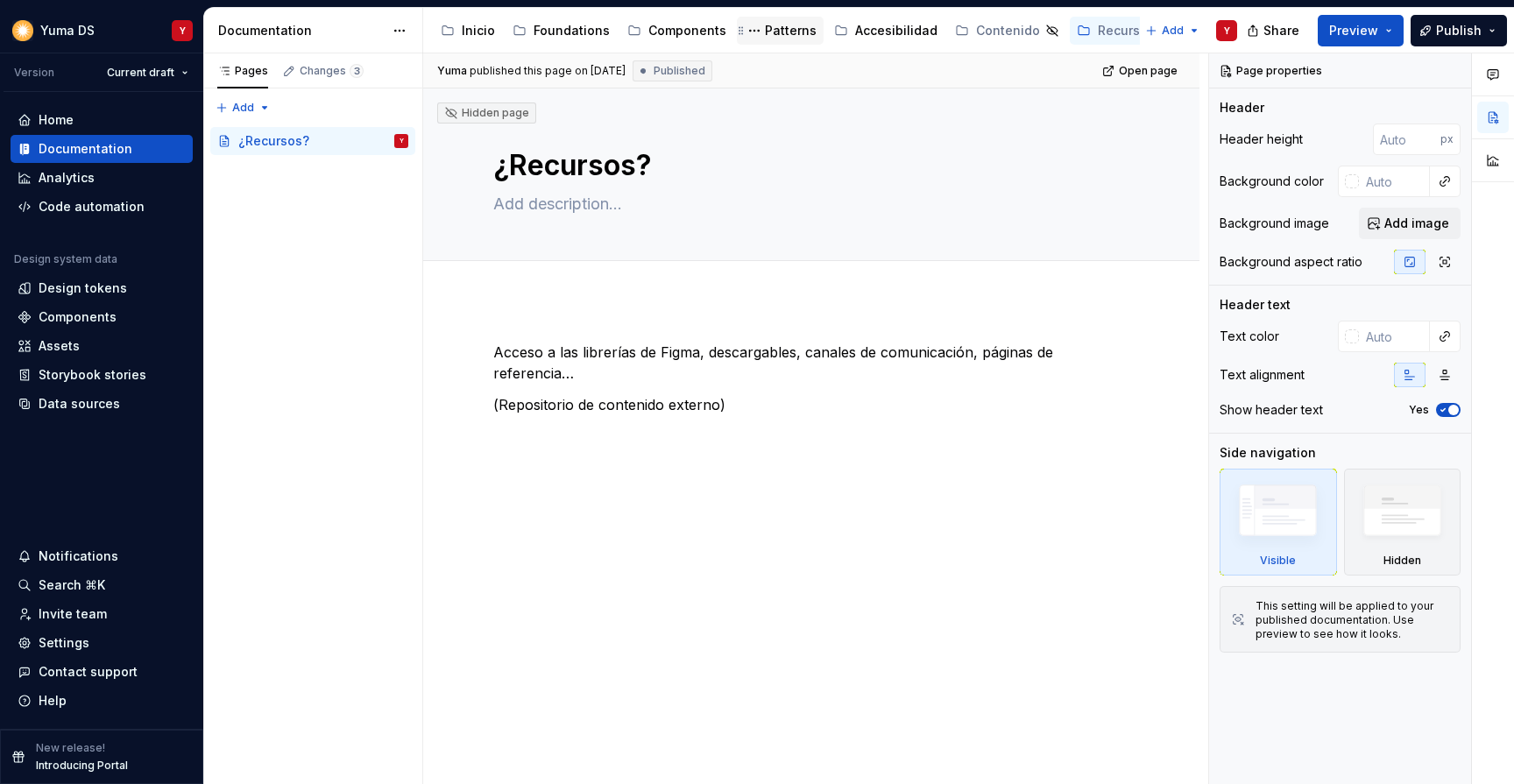
drag, startPoint x: 960, startPoint y: 30, endPoint x: 810, endPoint y: 39, distance: 150.3
click at [811, 37] on div "Inicio Foundations Components Patterns Accesibilidad Contenido Recursos Version…" at bounding box center [785, 31] width 703 height 35
click at [1160, 29] on icon "Page tree" at bounding box center [1166, 31] width 14 height 14
click at [1089, 25] on div "Versionado" at bounding box center [1124, 31] width 70 height 17
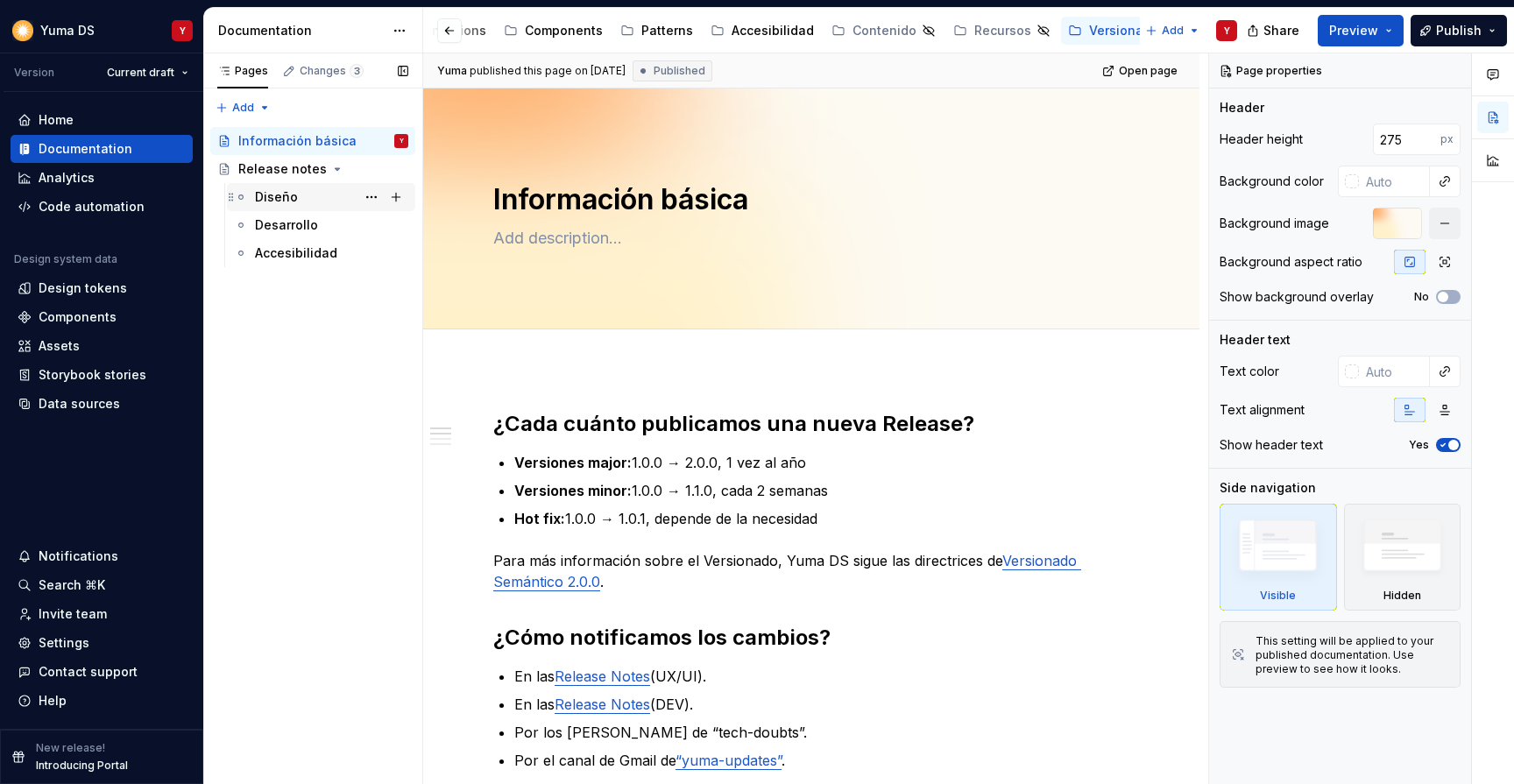
click at [292, 197] on div "Diseño" at bounding box center [276, 197] width 42 height 17
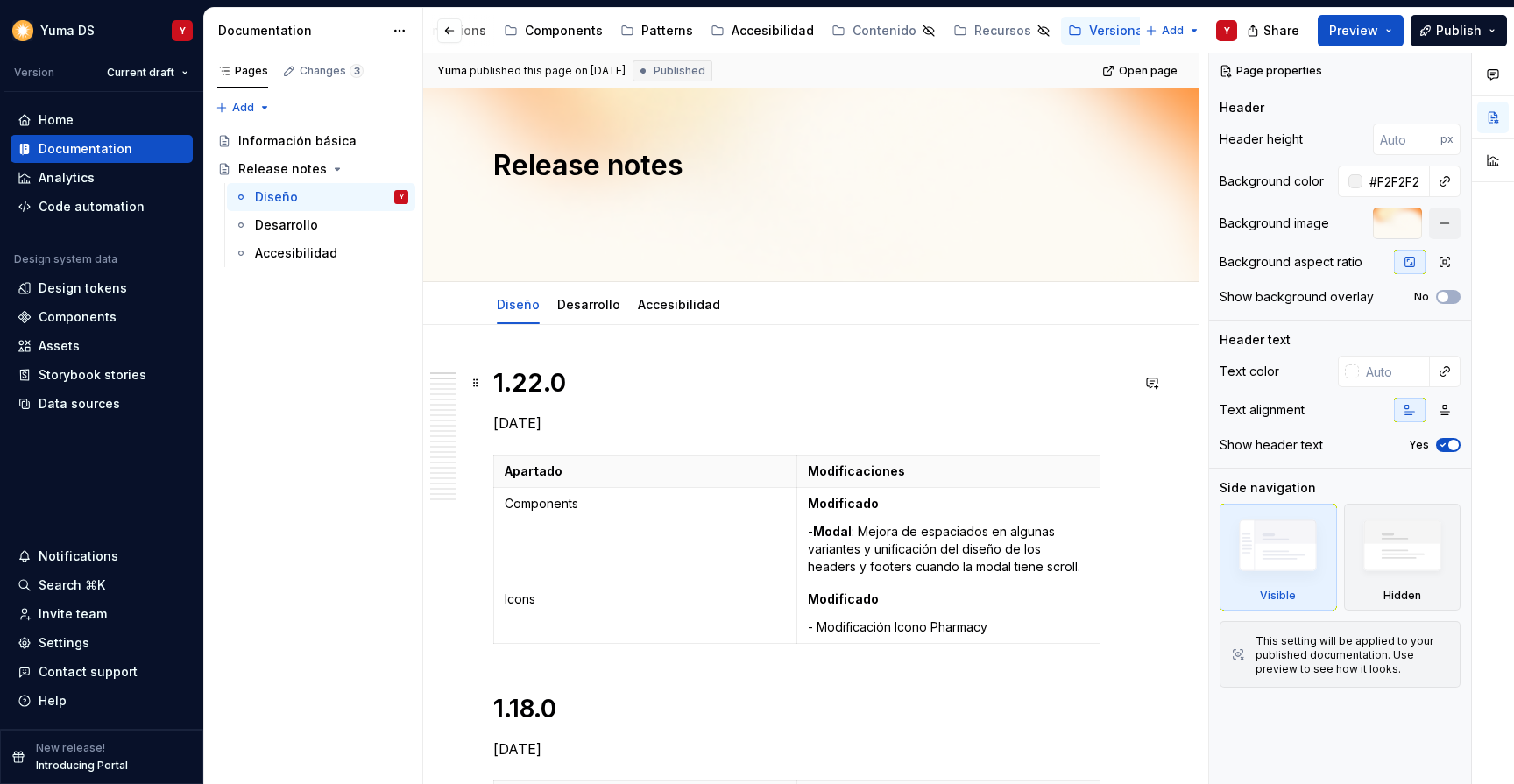
type textarea "*"
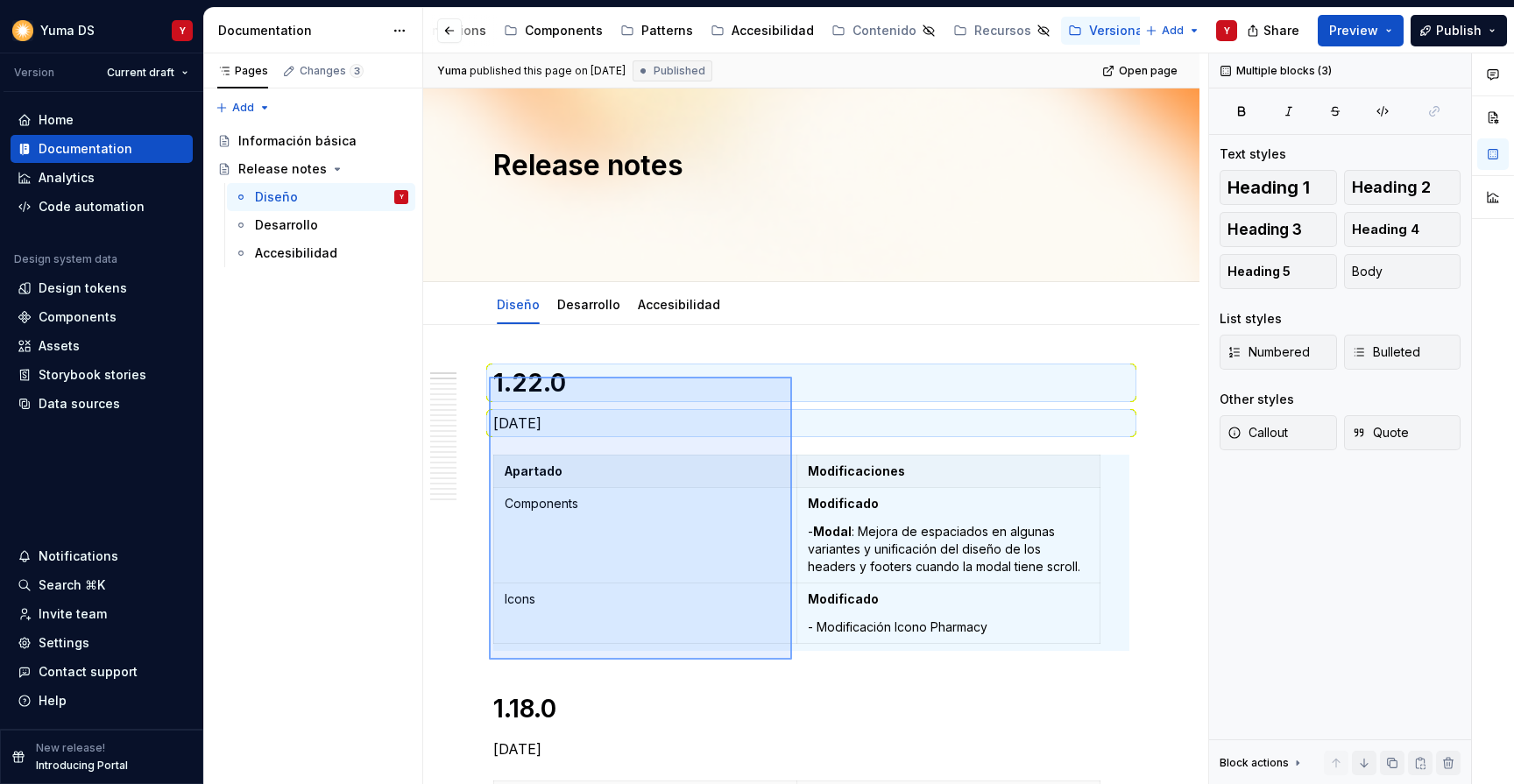
drag, startPoint x: 489, startPoint y: 377, endPoint x: 791, endPoint y: 659, distance: 413.2
click at [791, 659] on div "Yuma published this page on [DATE] Published Open page Release notes Edit heade…" at bounding box center [815, 419] width 785 height 732
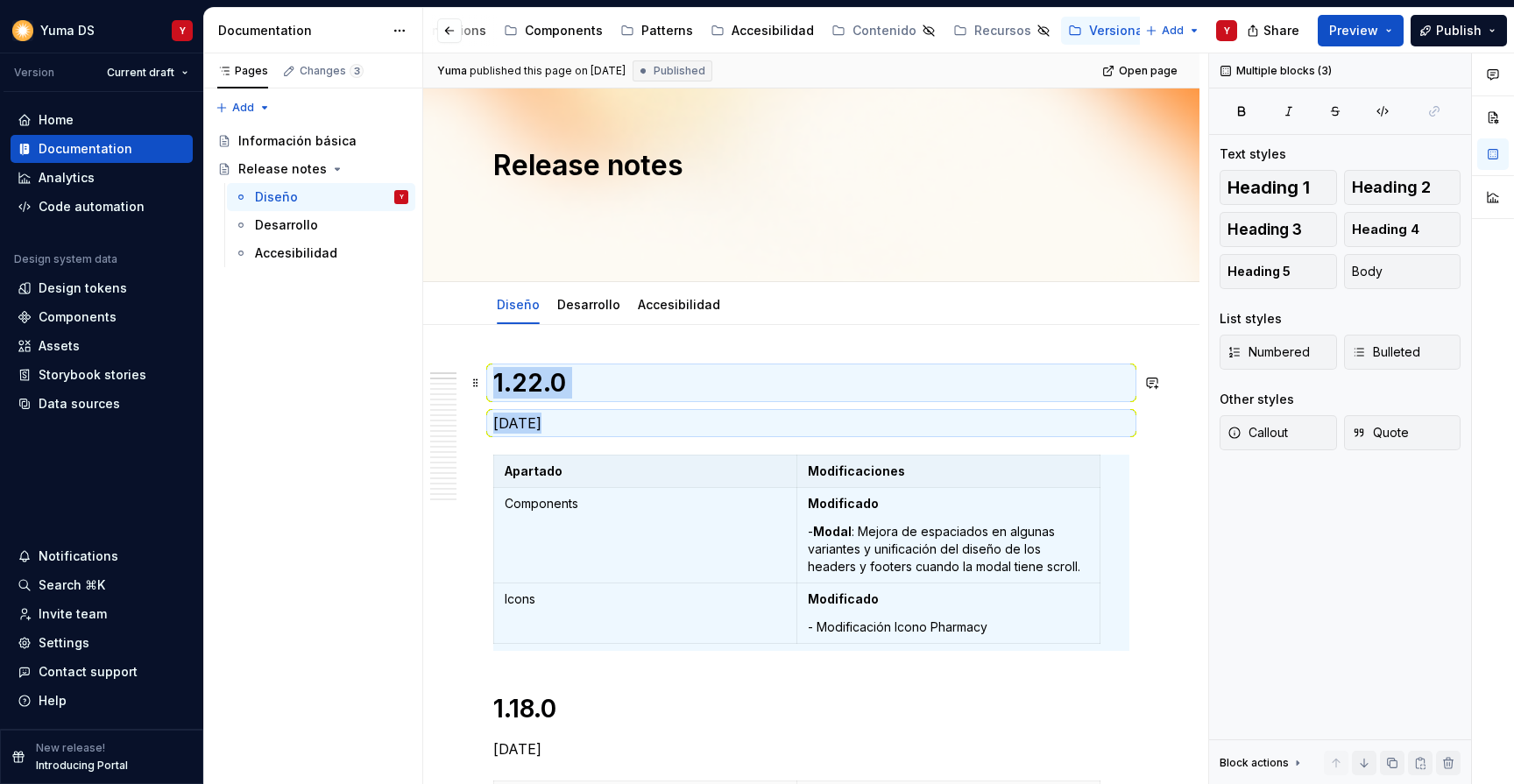
click at [496, 378] on h1 "1.22.0" at bounding box center [811, 382] width 636 height 32
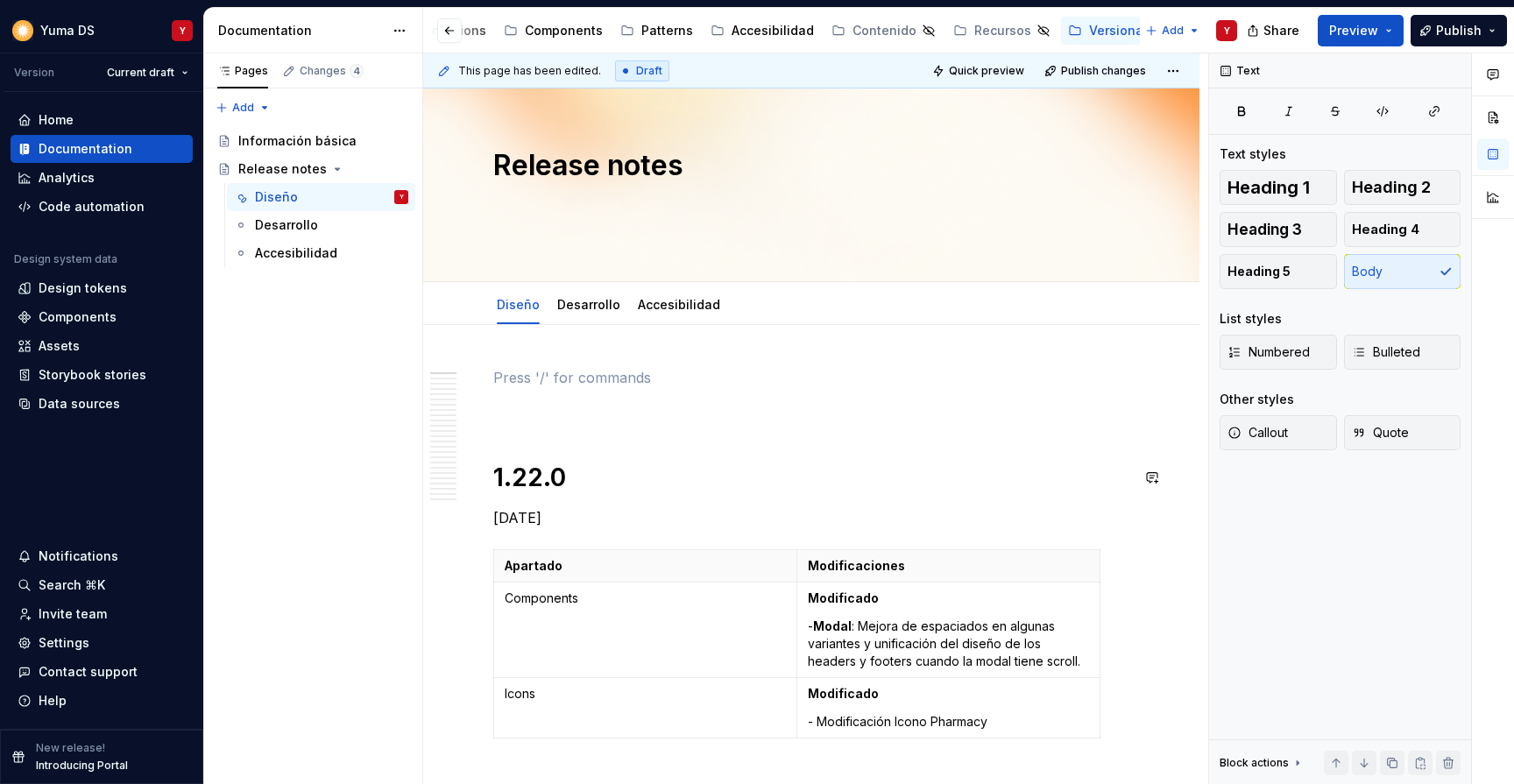
paste div
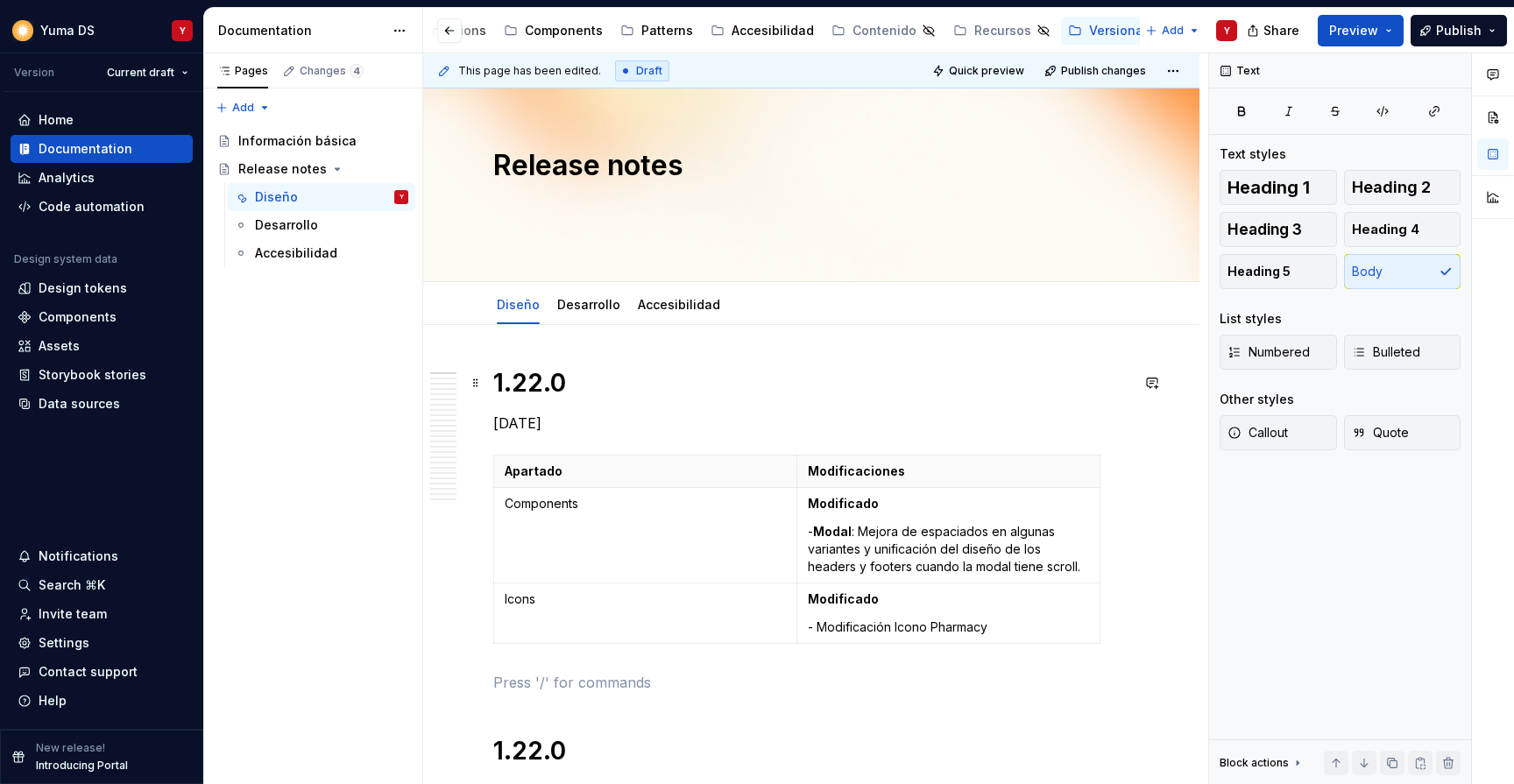
click at [546, 379] on h1 "1.22.0" at bounding box center [811, 382] width 636 height 32
click at [542, 383] on h1 "1.22.0" at bounding box center [811, 382] width 636 height 32
click at [510, 421] on p "[DATE]" at bounding box center [811, 423] width 636 height 21
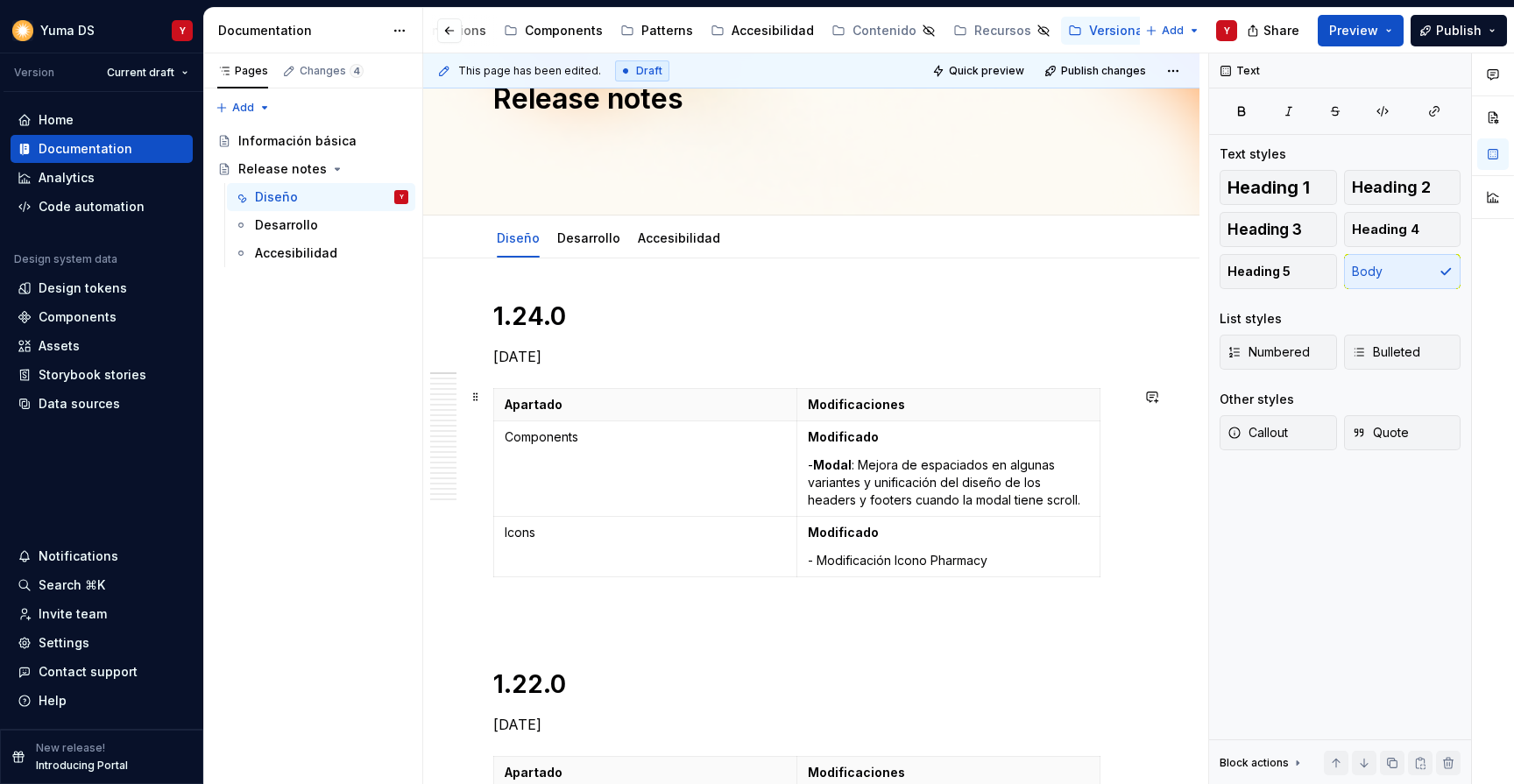
scroll to position [68, 0]
click at [528, 354] on p "[DATE]" at bounding box center [811, 356] width 636 height 21
click at [827, 437] on strong "Modificado" at bounding box center [844, 435] width 71 height 14
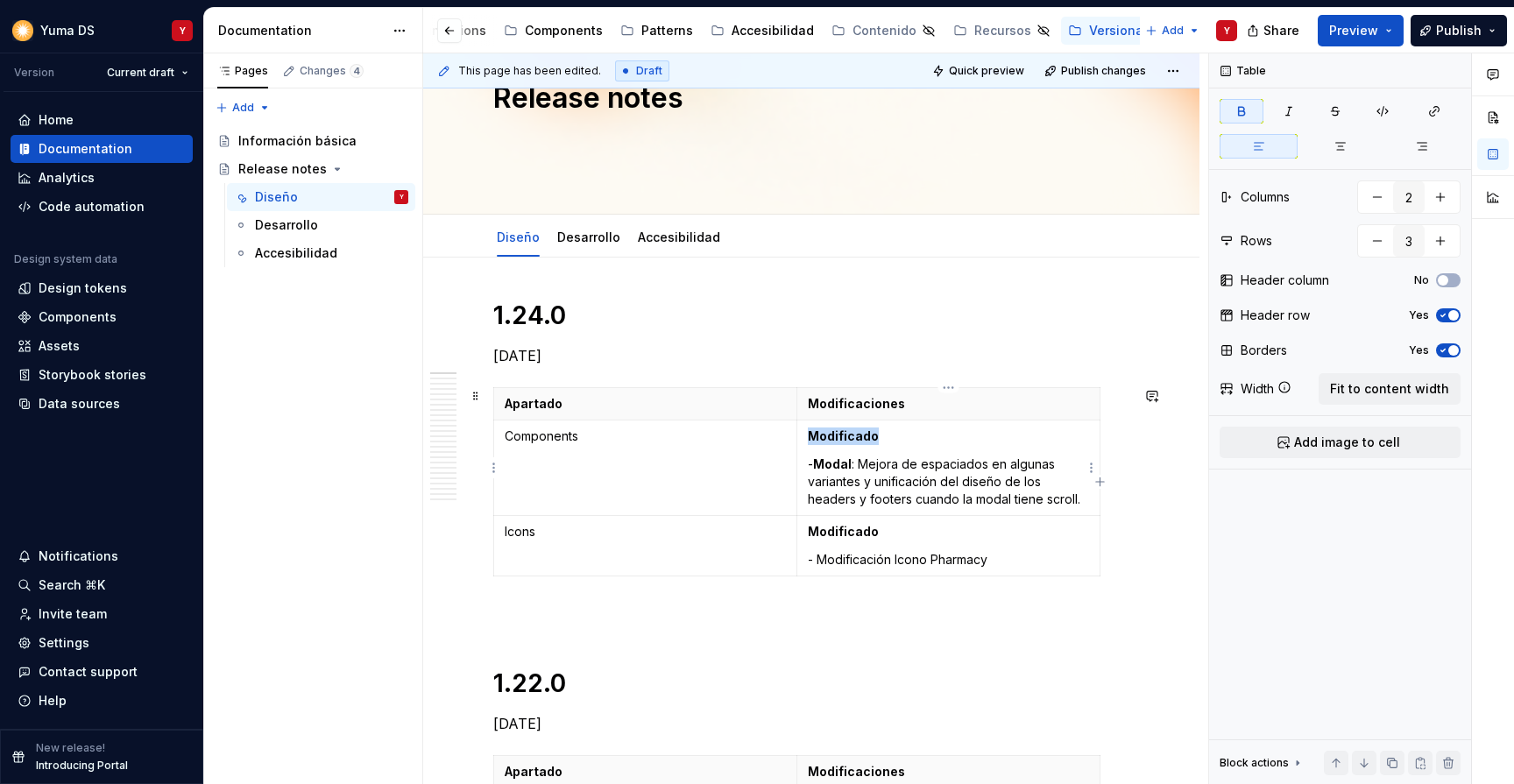
click at [827, 437] on strong "Modificado" at bounding box center [844, 435] width 71 height 14
click at [832, 463] on strong "Modal" at bounding box center [832, 463] width 39 height 14
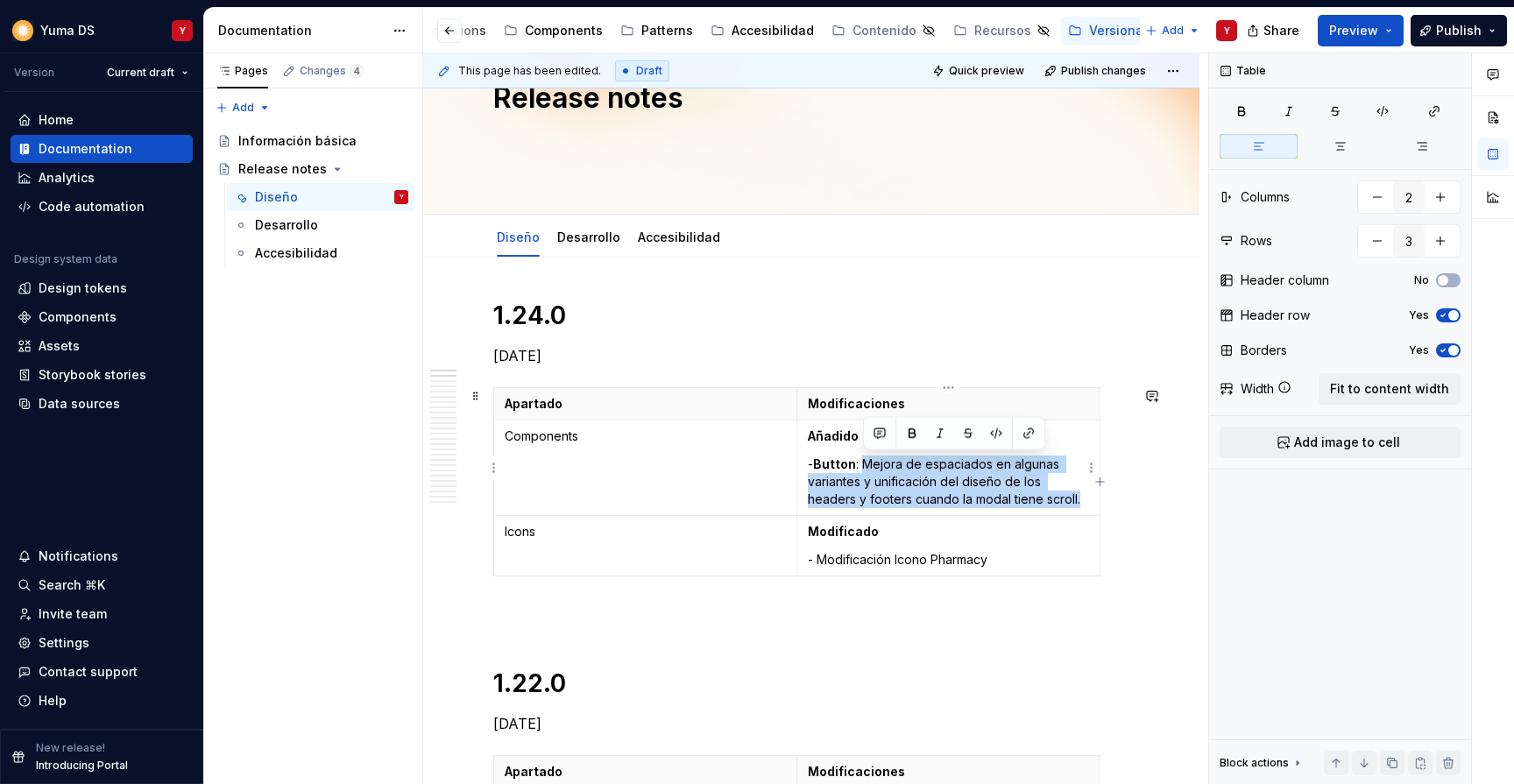
drag, startPoint x: 863, startPoint y: 462, endPoint x: 1089, endPoint y: 504, distance: 229.9
click at [1089, 504] on td "Añadido - Button : Mejora de espaciados en algunas variantes y unificación del …" at bounding box center [948, 468] width 303 height 96
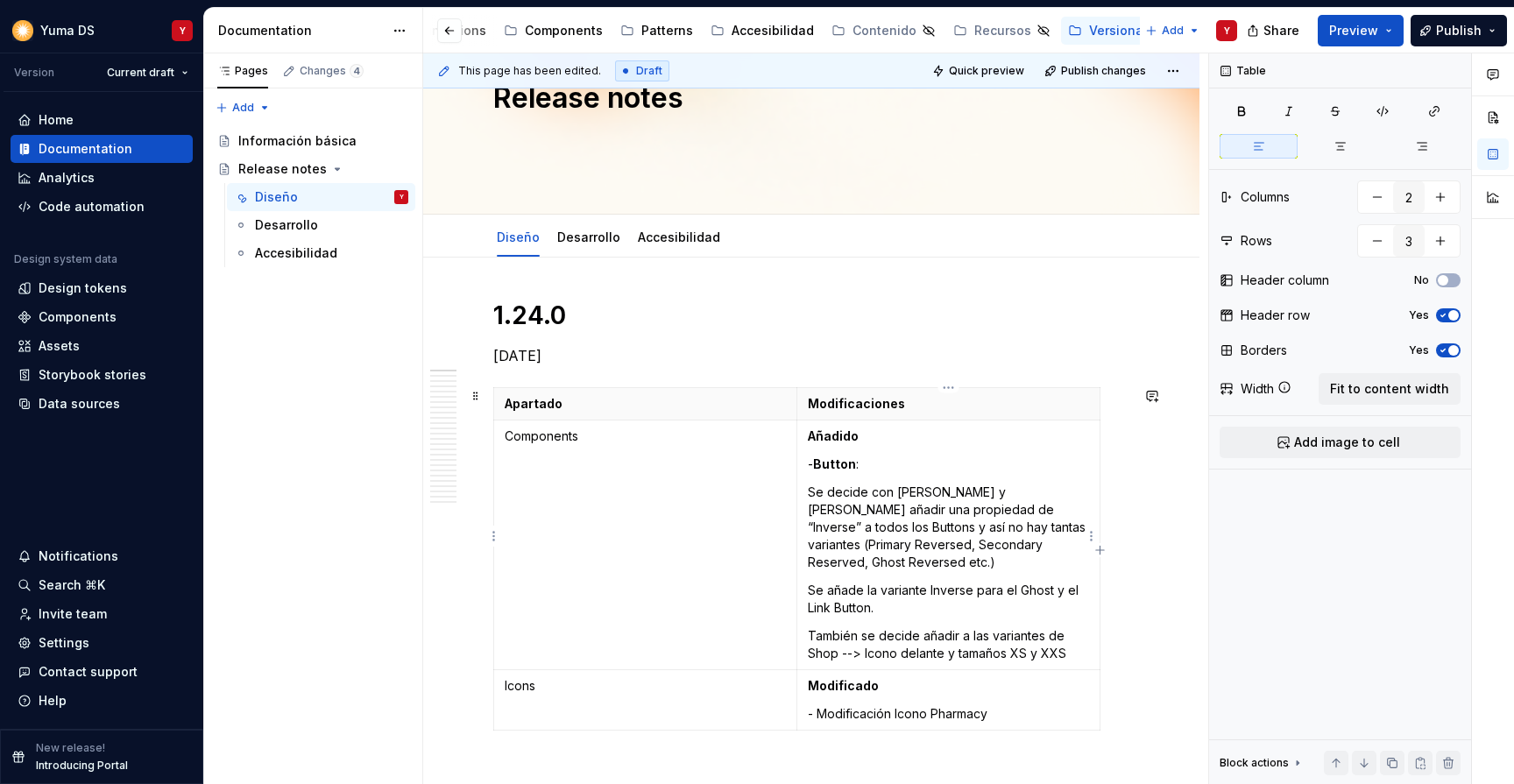
click at [904, 470] on p "- Button :" at bounding box center [948, 464] width 281 height 17
drag, startPoint x: 863, startPoint y: 462, endPoint x: 934, endPoint y: 481, distance: 73.5
click at [933, 481] on td "Añadido - Button : Se añade Se decide con [PERSON_NAME] y [PERSON_NAME] una pro…" at bounding box center [948, 546] width 303 height 250
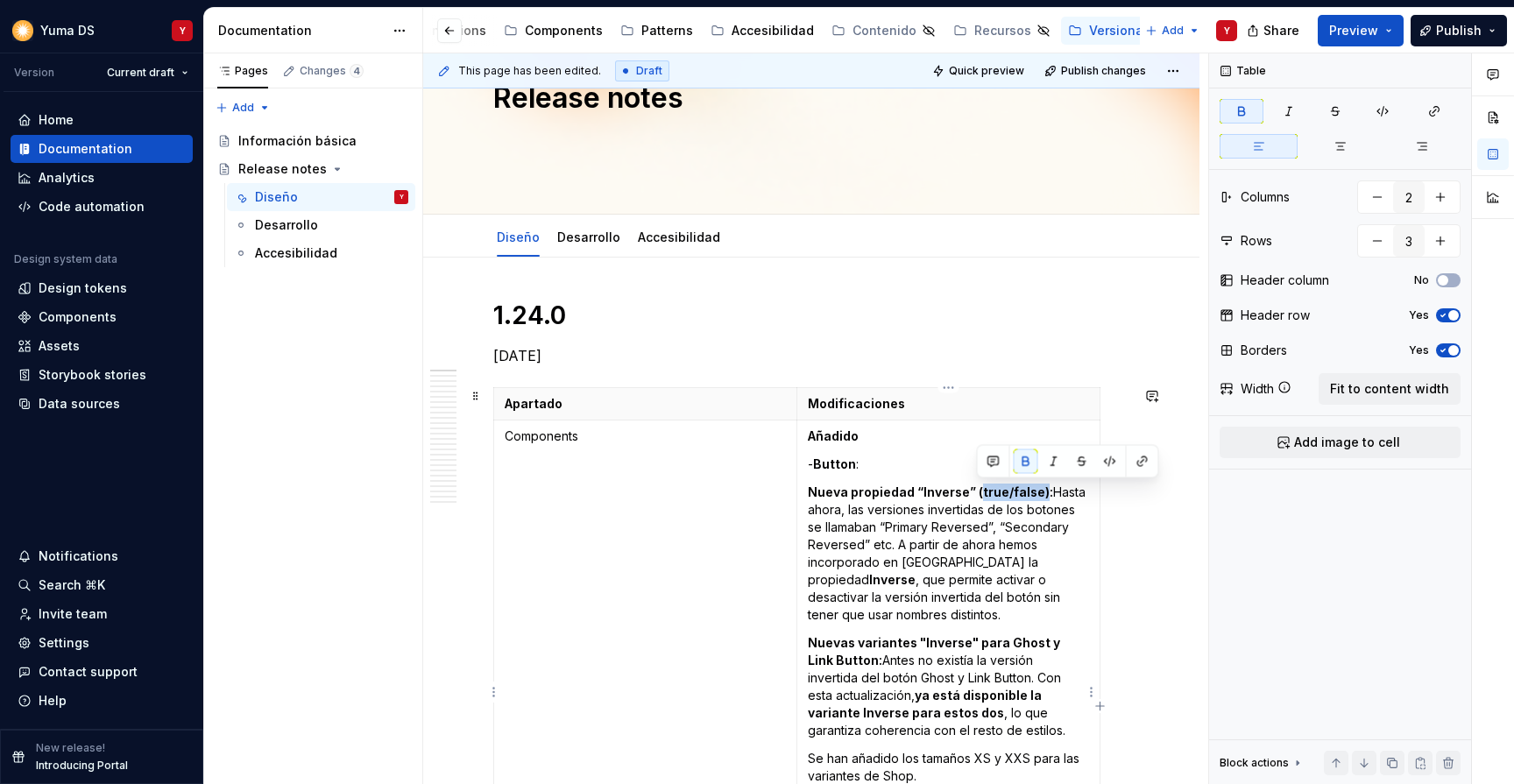
drag, startPoint x: 1040, startPoint y: 490, endPoint x: 979, endPoint y: 493, distance: 61.1
click at [979, 493] on strong "Nueva propiedad “Inverse” (true/false):" at bounding box center [931, 491] width 245 height 14
click at [975, 525] on p "Nueva propiedad “Inverse” (true/false): Hasta ahora, las versiones invertidas d…" at bounding box center [948, 553] width 281 height 140
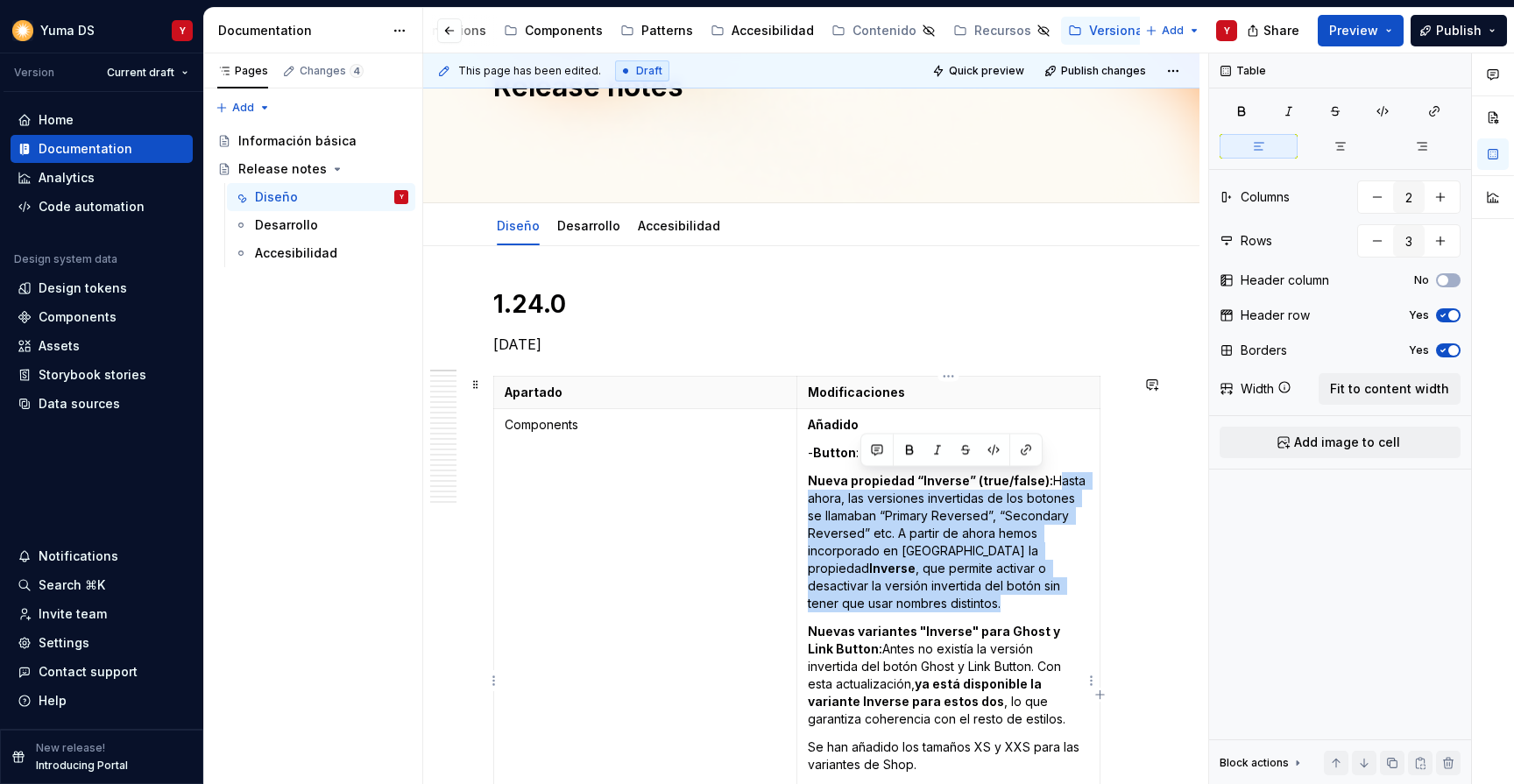
drag, startPoint x: 1047, startPoint y: 483, endPoint x: 960, endPoint y: 600, distance: 145.8
click at [960, 600] on p "Nueva propiedad “Inverse” (true/false): Hasta ahora, las versiones invertidas d…" at bounding box center [948, 542] width 281 height 140
click at [953, 514] on p "Nueva propiedad “Inverse” (true/false): Hasta ahora, las versiones invertidas d…" at bounding box center [948, 542] width 281 height 140
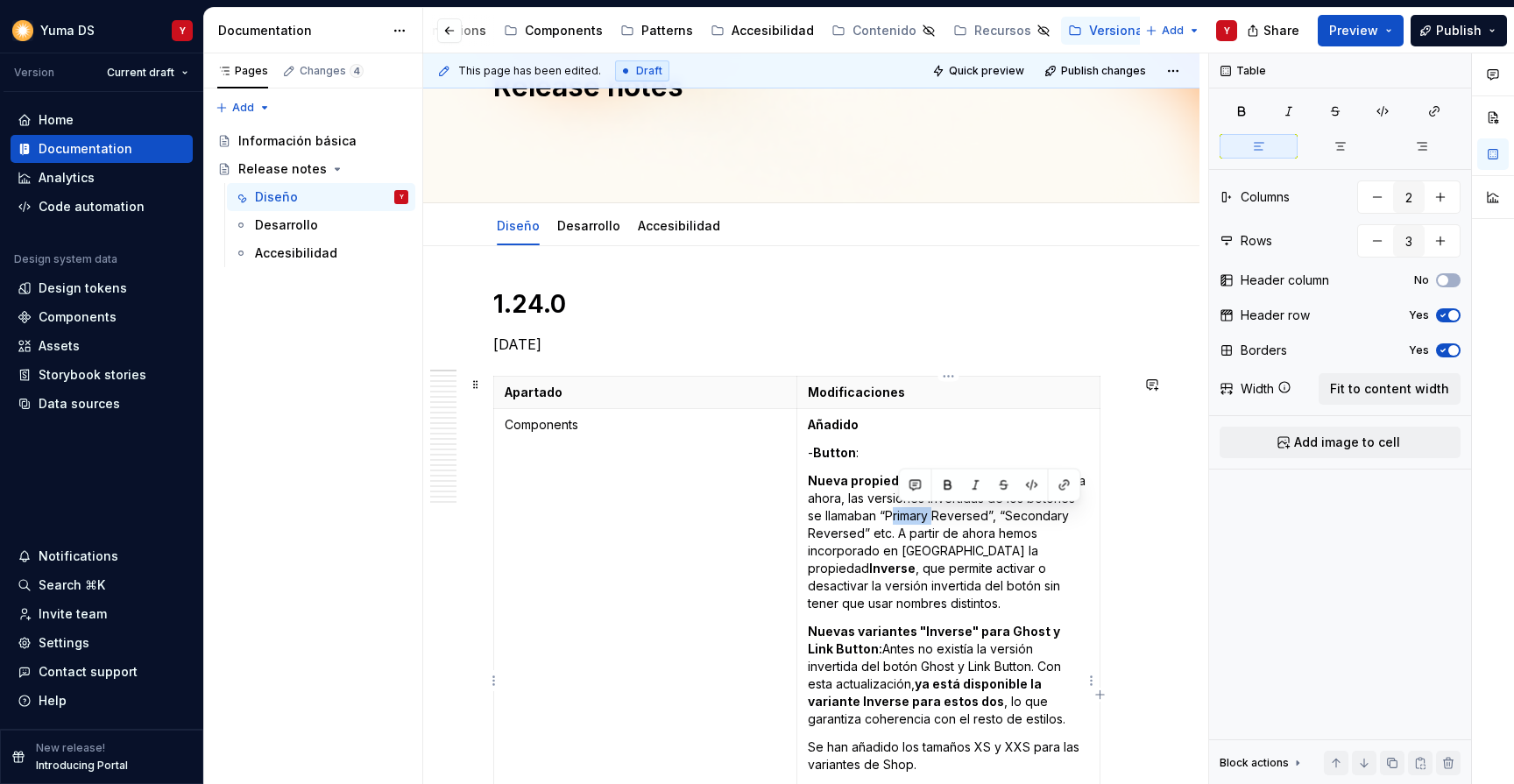
drag, startPoint x: 932, startPoint y: 516, endPoint x: 887, endPoint y: 516, distance: 45.0
click at [887, 516] on p "Nueva propiedad “Inverse” (true/false): Hasta ahora, las versiones invertidas d…" at bounding box center [948, 542] width 281 height 140
drag, startPoint x: 954, startPoint y: 513, endPoint x: 837, endPoint y: 526, distance: 117.7
click at [837, 526] on p "Nueva propiedad “Inverse” (true/false): Hasta ahora, las versiones invertidas d…" at bounding box center [948, 542] width 281 height 140
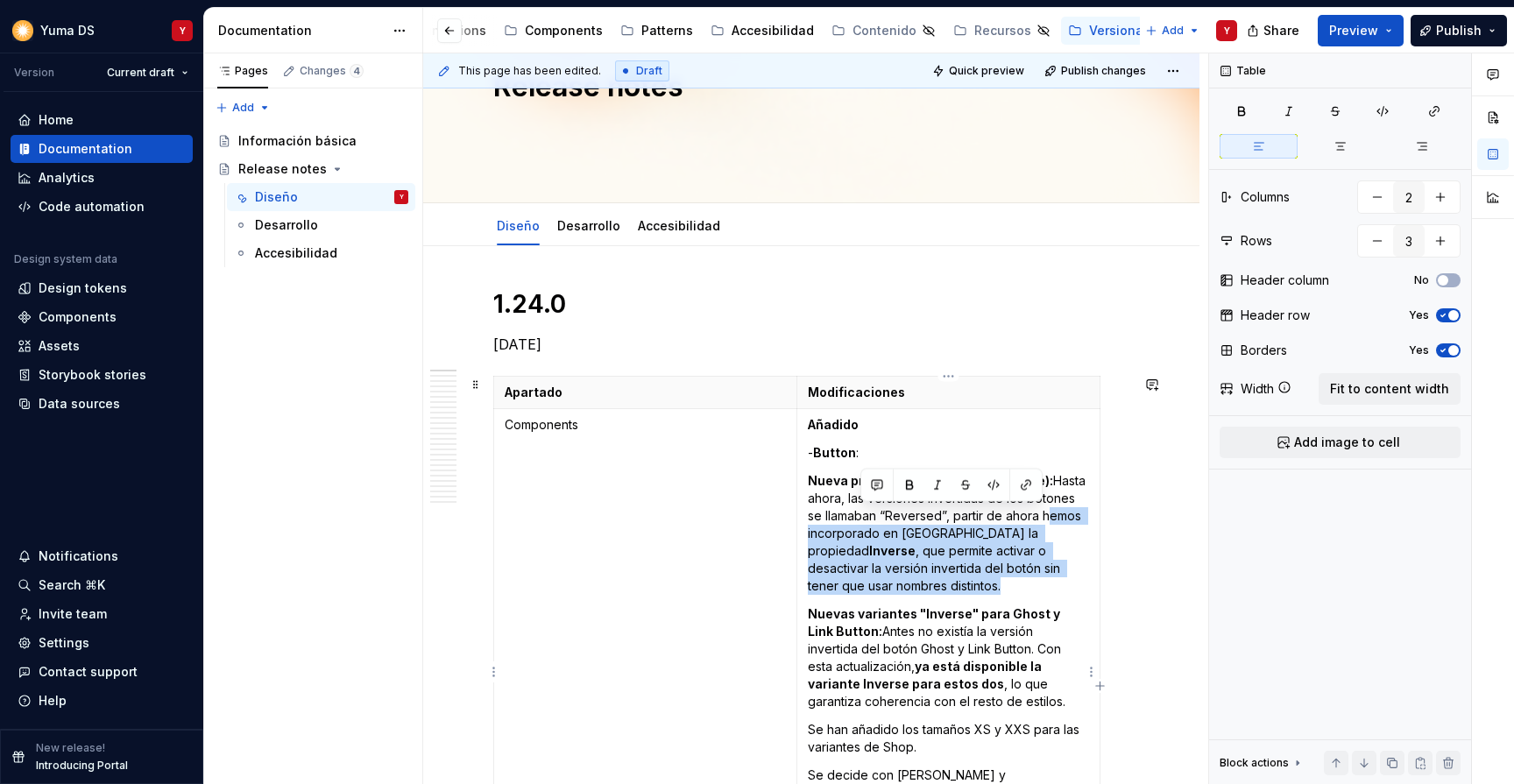
drag, startPoint x: 1039, startPoint y: 515, endPoint x: 1060, endPoint y: 578, distance: 66.4
click at [1060, 578] on p "Nueva propiedad “Inverse” (true/false): Hasta ahora, las versiones invertidas d…" at bounding box center [948, 533] width 281 height 123
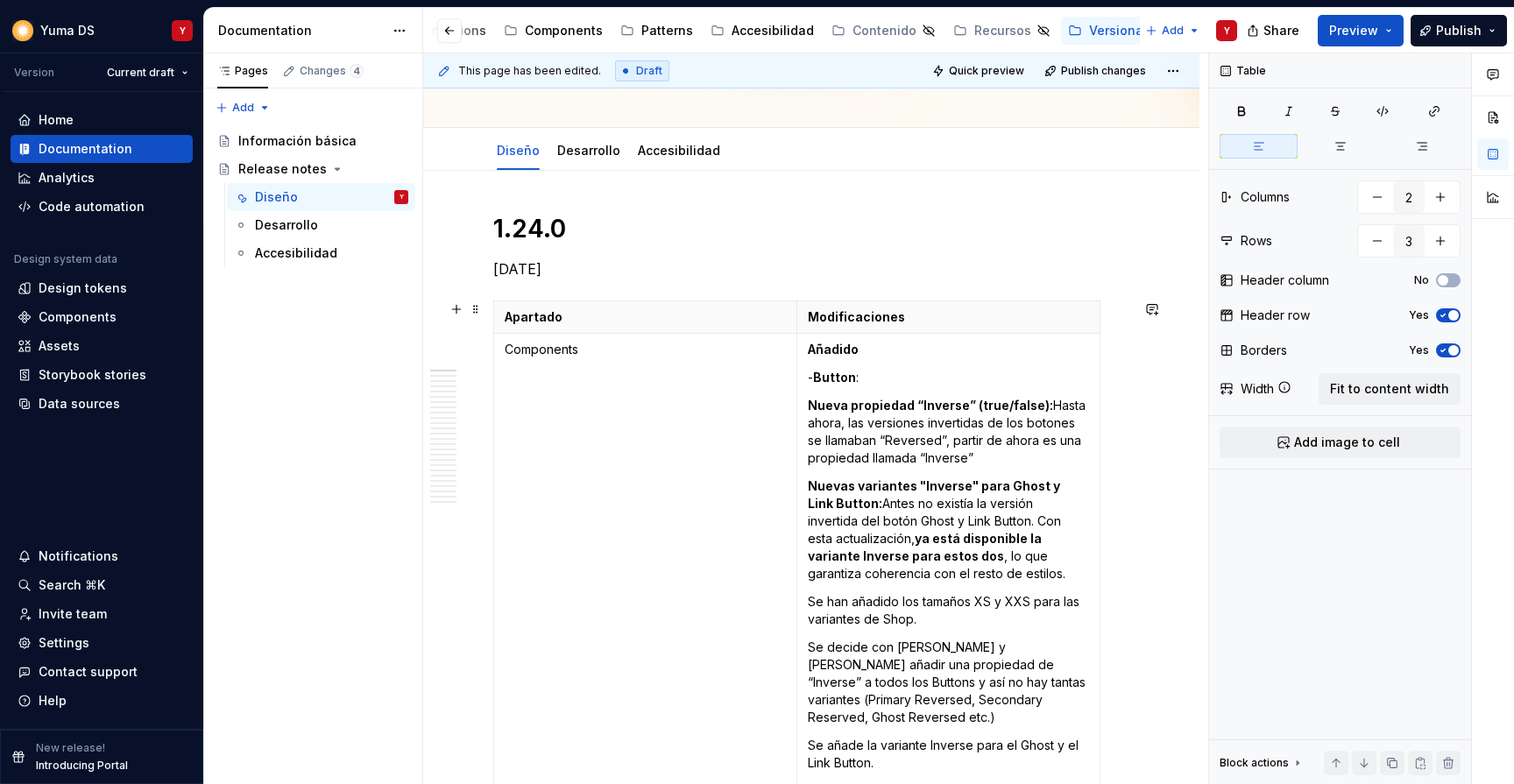
scroll to position [156, 0]
click at [808, 482] on strong "Nuevas variantes "Inverse" para Ghost y Link Button:" at bounding box center [936, 492] width 255 height 33
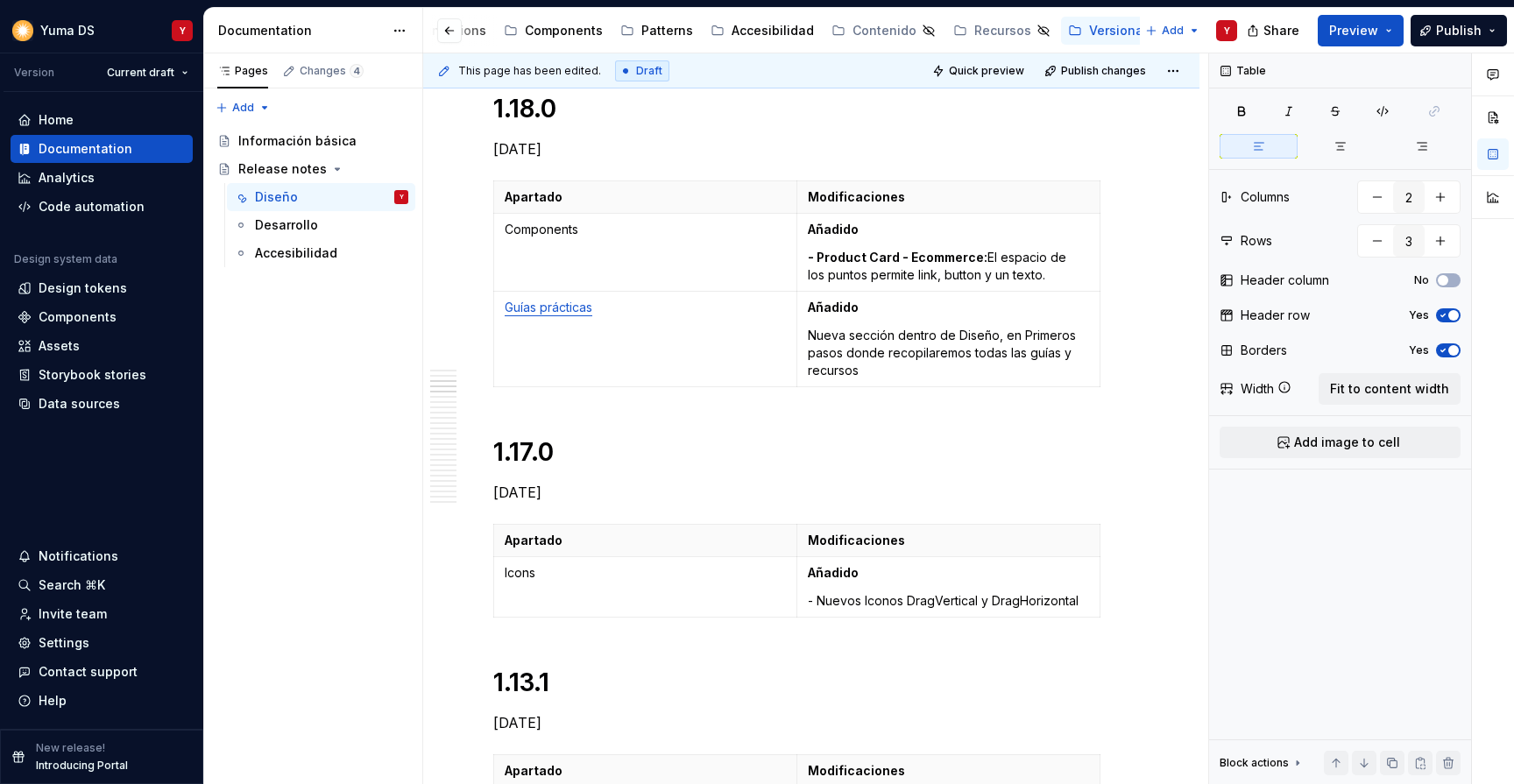
scroll to position [2131, 0]
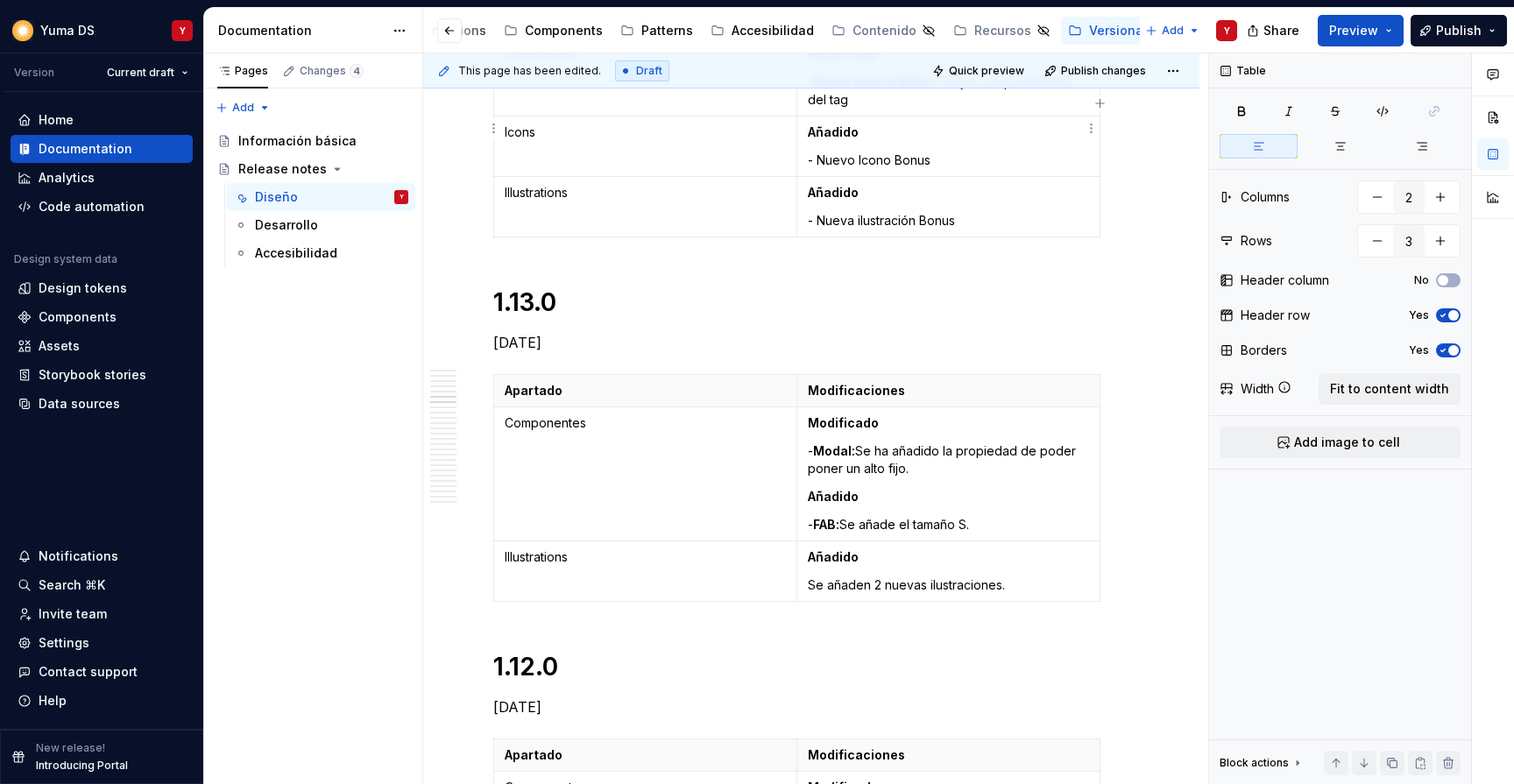
drag, startPoint x: 896, startPoint y: 496, endPoint x: 1084, endPoint y: 147, distance: 396.4
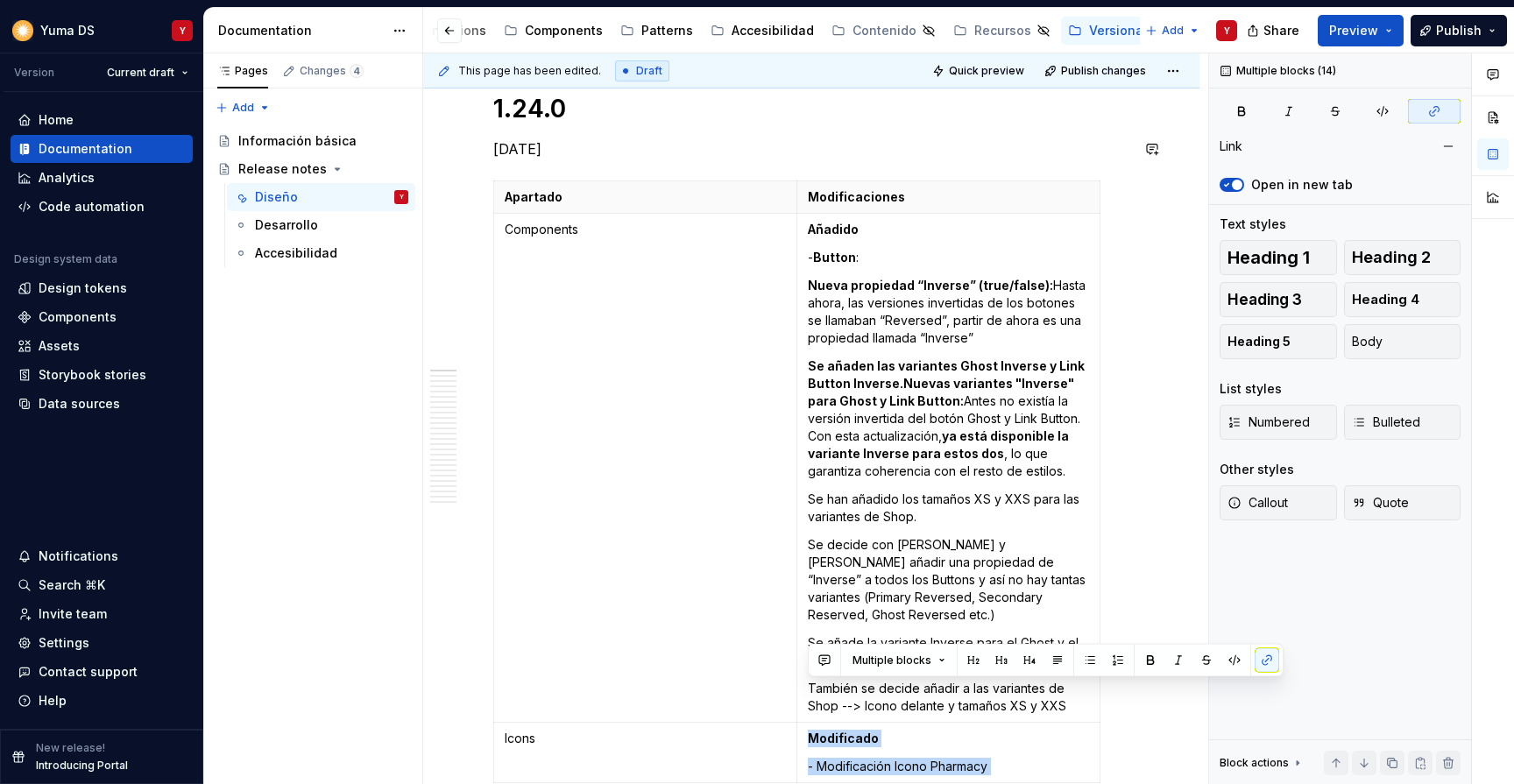
scroll to position [304, 0]
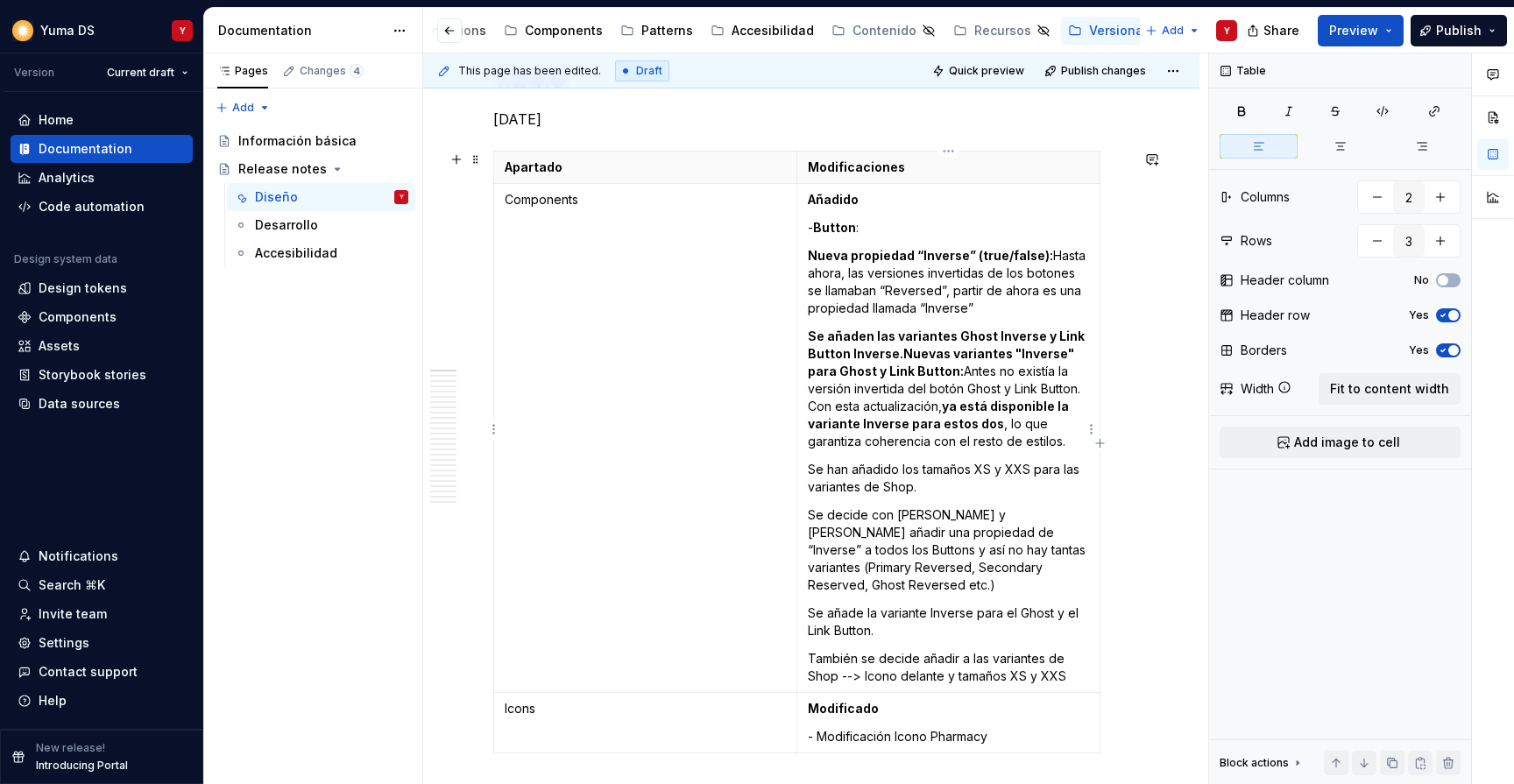
click at [902, 384] on p "Se añaden las variantes Ghost Inverse y Link Button Inverse.Nuevas variantes "I…" at bounding box center [948, 388] width 281 height 123
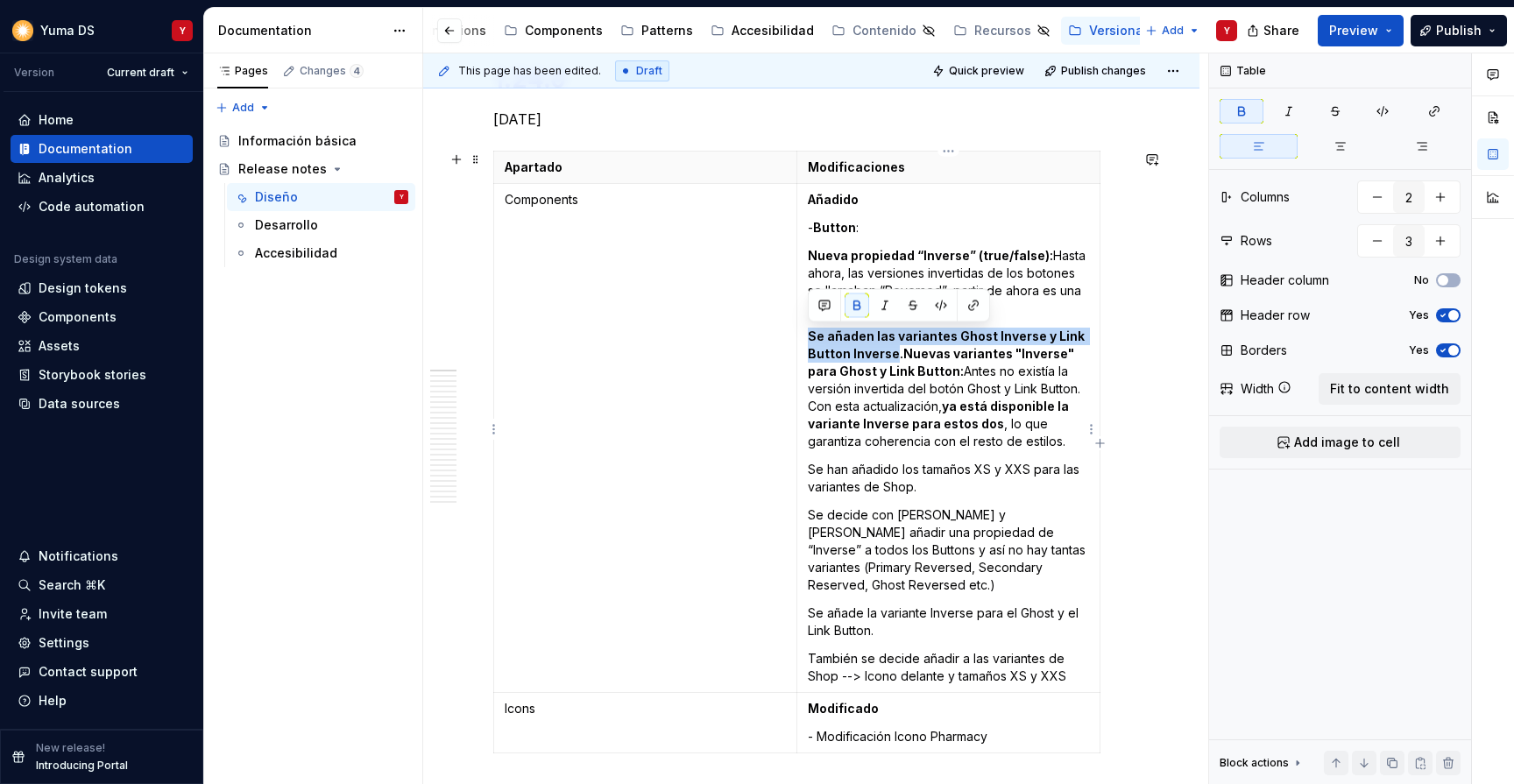
drag, startPoint x: 804, startPoint y: 333, endPoint x: 893, endPoint y: 347, distance: 90.1
click at [893, 347] on td "Añadido - Button : Nueva propiedad “Inverse” (true/false): Hasta ahora, las ver…" at bounding box center [948, 438] width 303 height 509
click at [912, 351] on strong "Se añaden las variantes Ghost Inverse y Link Button Inverse.Nuevas variantes "I…" at bounding box center [947, 353] width 279 height 50
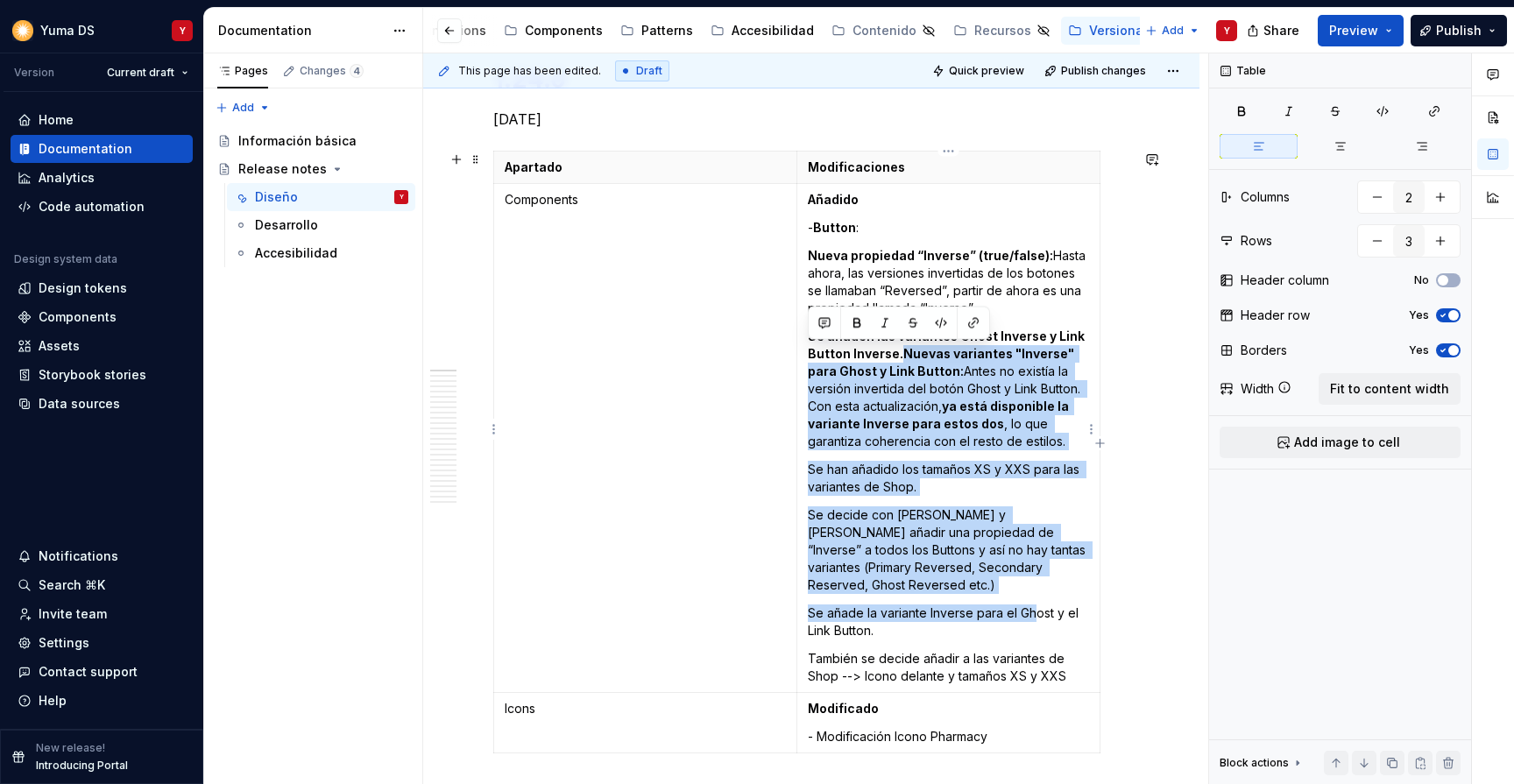
drag, startPoint x: 896, startPoint y: 352, endPoint x: 1034, endPoint y: 592, distance: 276.8
click at [1034, 592] on td "Añadido - Button : Nueva propiedad “Inverse” (true/false): Hasta ahora, las ver…" at bounding box center [948, 438] width 303 height 509
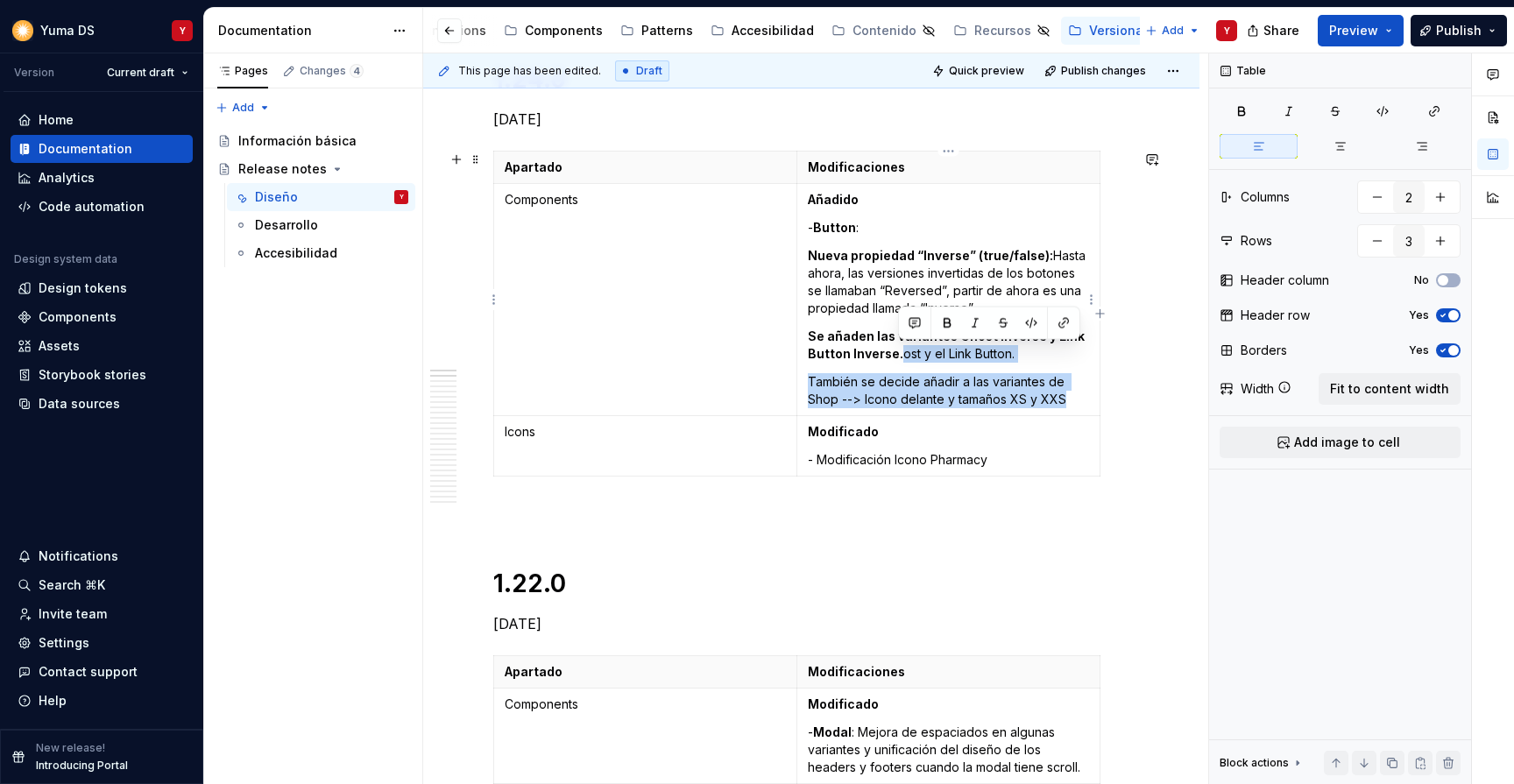
drag, startPoint x: 900, startPoint y: 352, endPoint x: 1066, endPoint y: 399, distance: 172.5
click at [1066, 399] on td "Añadido - Button : Nueva propiedad “Inverse” (true/false): Hasta ahora, las ver…" at bounding box center [948, 300] width 303 height 232
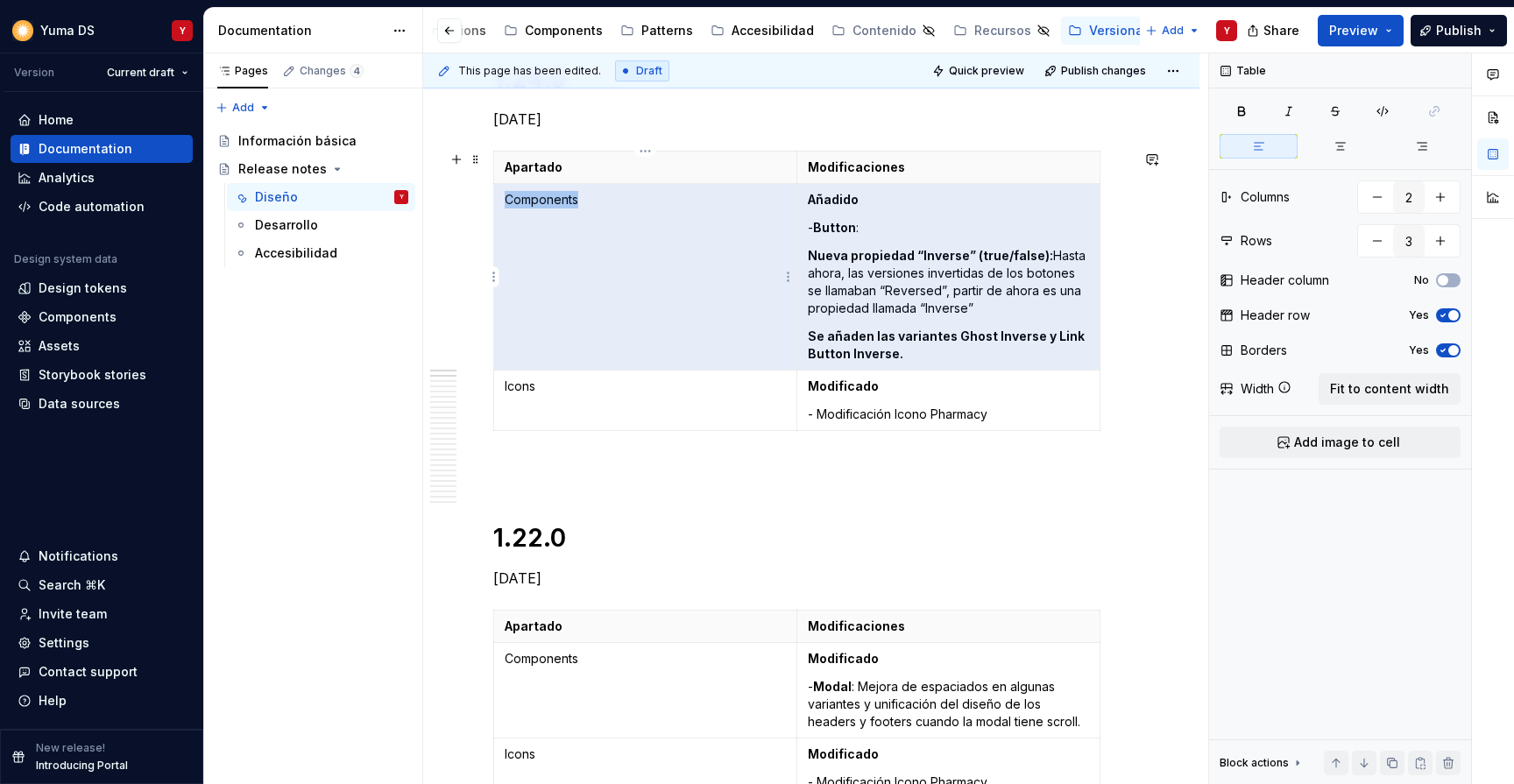
drag, startPoint x: 922, startPoint y: 357, endPoint x: 789, endPoint y: 335, distance: 134.8
click at [789, 335] on tr "Components Añadido - Button : Nueva propiedad “Inverse” (true/false): Hasta aho…" at bounding box center [798, 277] width 606 height 186
click at [851, 341] on strong "Se añaden las variantes Ghost Inverse y Link Button Inverse." at bounding box center [947, 345] width 279 height 33
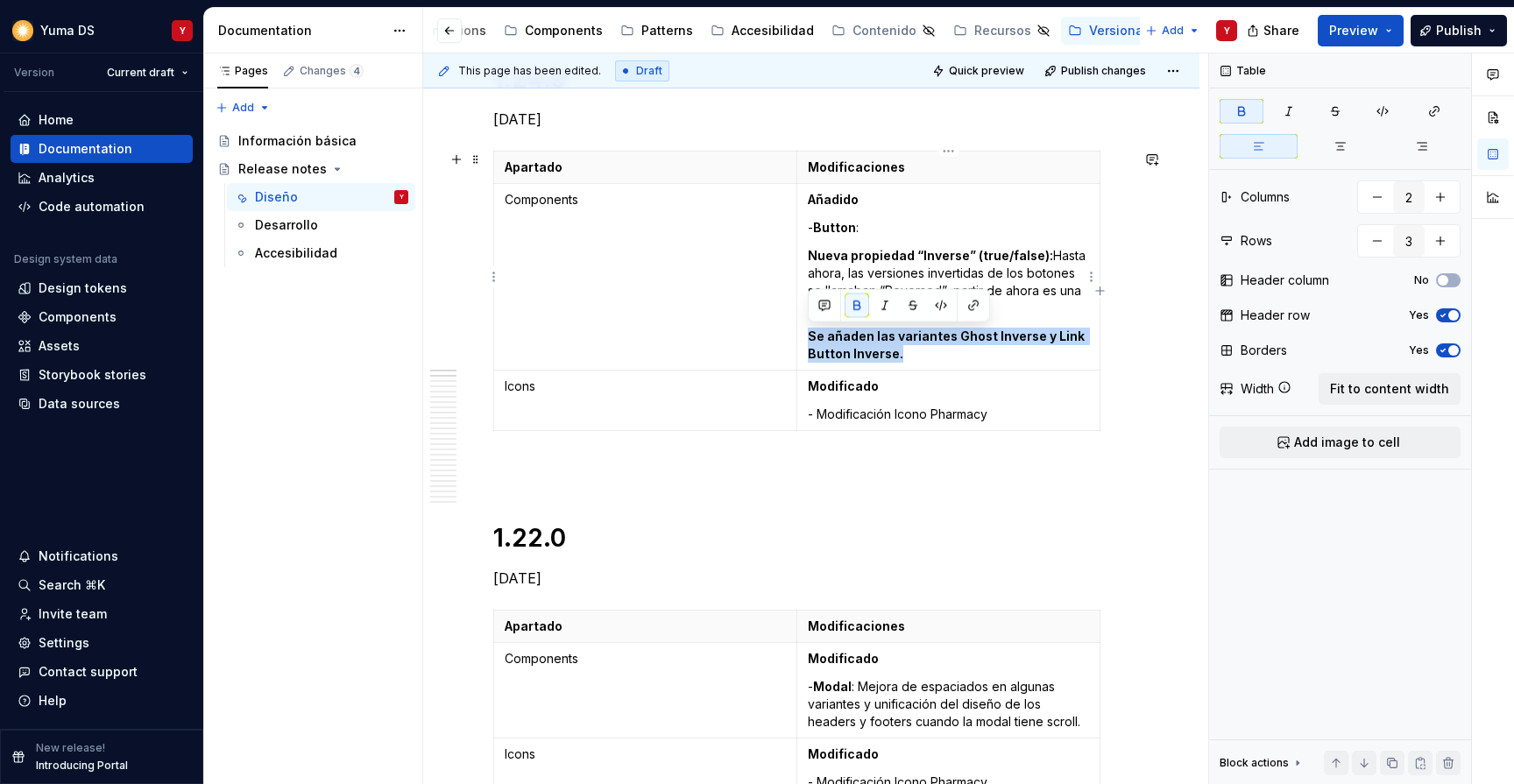
drag, startPoint x: 912, startPoint y: 352, endPoint x: 809, endPoint y: 337, distance: 104.1
click at [809, 337] on p "Se añaden las variantes Ghost Inverse y Link Button Inverse." at bounding box center [948, 345] width 281 height 35
click at [853, 309] on button "button" at bounding box center [856, 305] width 24 height 24
click at [808, 336] on p "Se añaden las variantes Ghost Inverse y Link Button Inverse." at bounding box center [948, 345] width 281 height 35
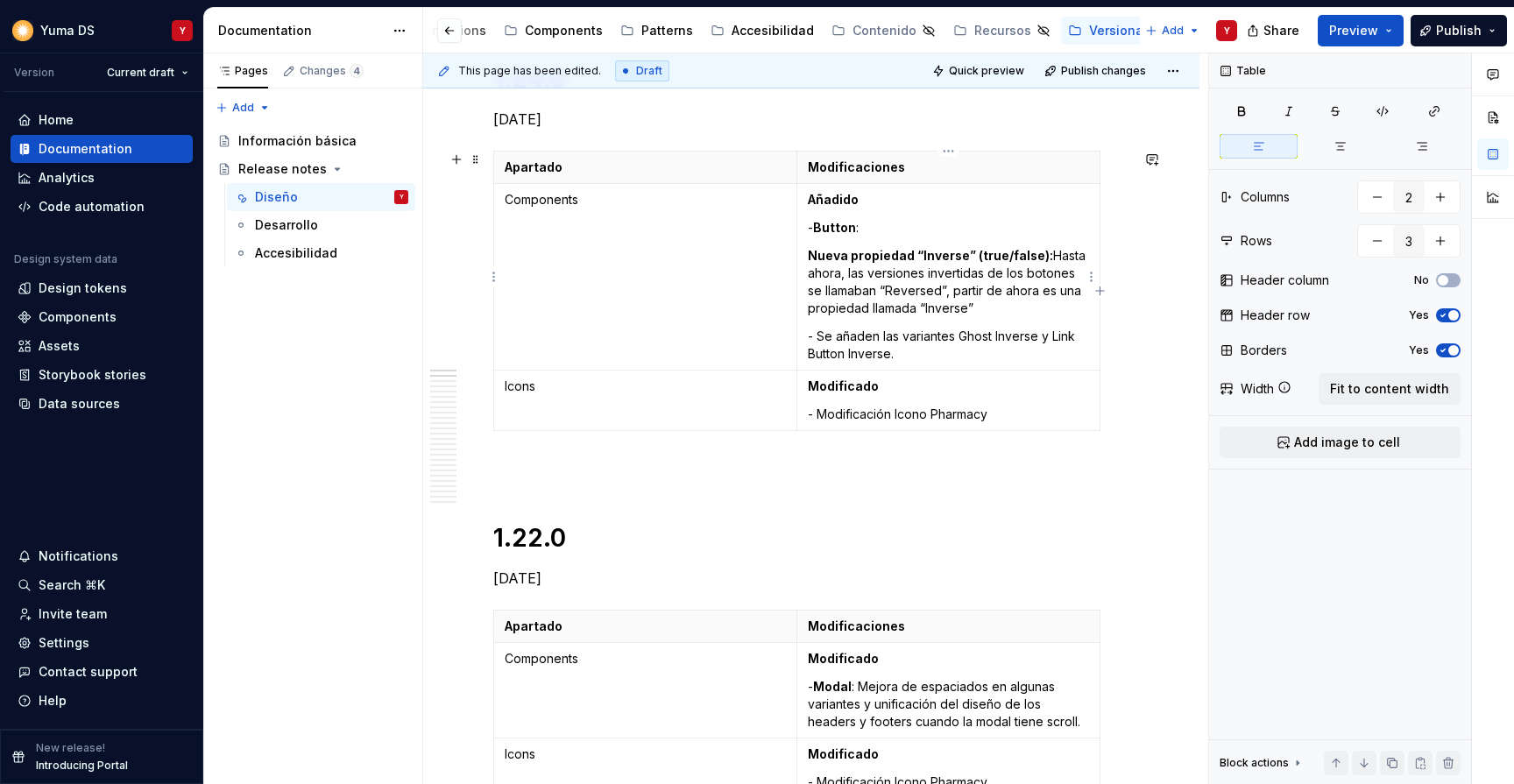
click at [818, 225] on strong "Button" at bounding box center [834, 227] width 42 height 14
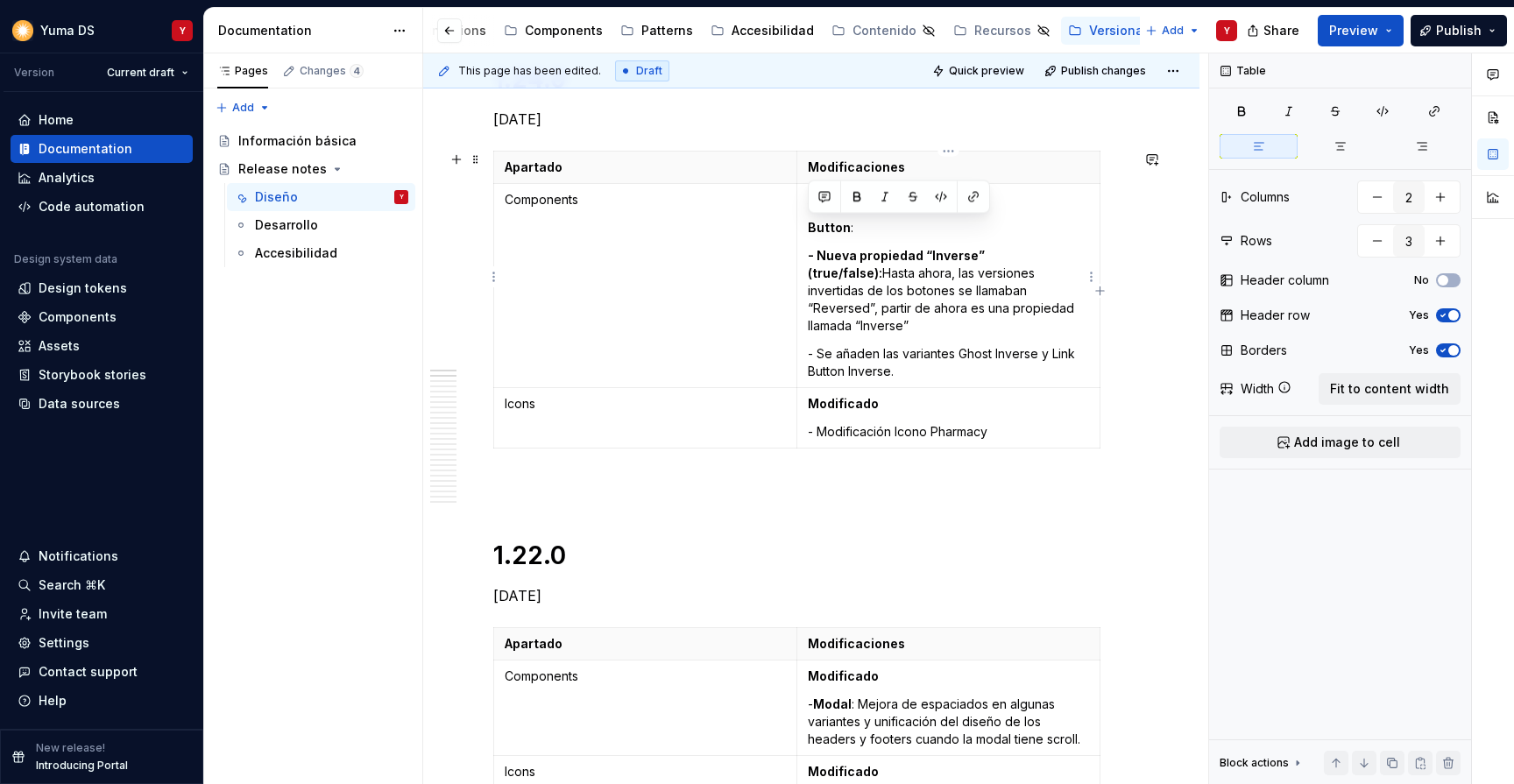
drag, startPoint x: 865, startPoint y: 232, endPoint x: 800, endPoint y: 231, distance: 65.0
click at [800, 231] on td "Añadido Button : - Nueva propiedad “Inverse” (true/false): Hasta ahora, las ver…" at bounding box center [948, 286] width 303 height 204
click at [858, 199] on button "button" at bounding box center [856, 196] width 24 height 24
click at [827, 252] on strong "- Nueva propiedad “Inverse” (true/false):" at bounding box center [898, 265] width 180 height 33
drag, startPoint x: 824, startPoint y: 252, endPoint x: 1049, endPoint y: 251, distance: 225.0
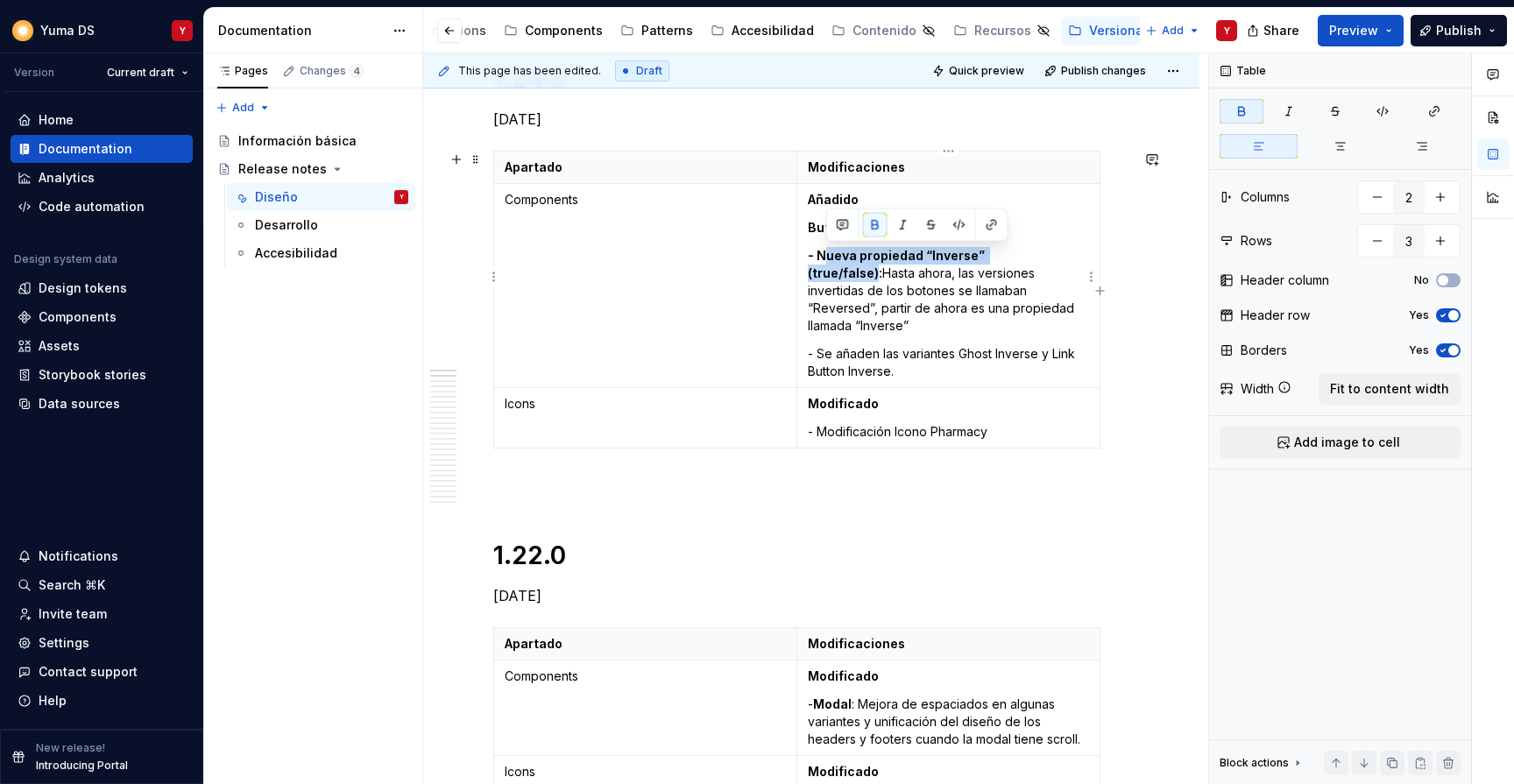
click at [988, 251] on strong "- Nueva propiedad “Inverse” (true/false):" at bounding box center [898, 265] width 180 height 33
drag, startPoint x: 1049, startPoint y: 254, endPoint x: 982, endPoint y: 254, distance: 67.0
click at [982, 254] on strong "- Nueva propiedad “Inverse” (true/false):" at bounding box center [898, 265] width 180 height 33
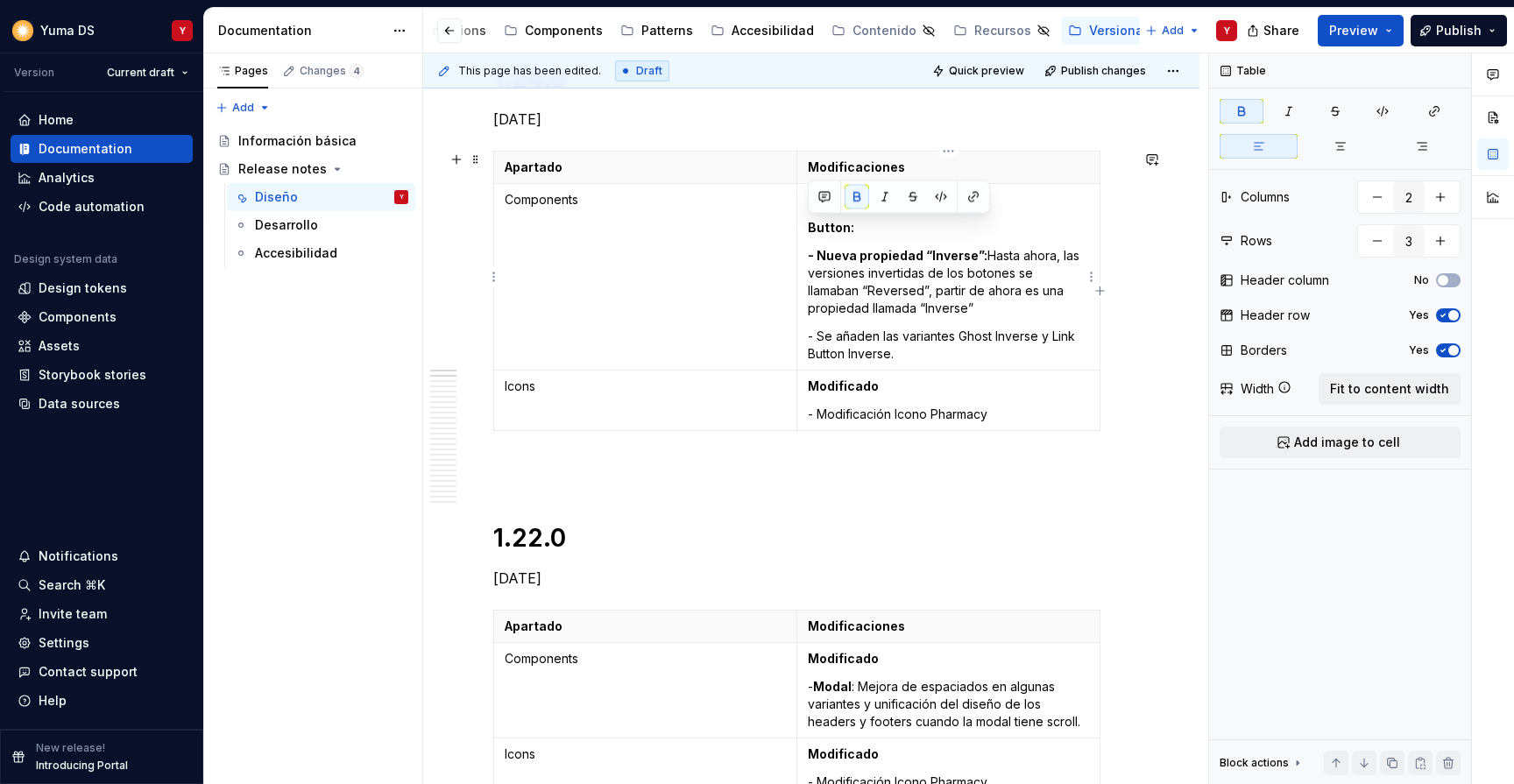
drag, startPoint x: 858, startPoint y: 233, endPoint x: 802, endPoint y: 232, distance: 56.0
click at [802, 232] on td "Añadido Button: - Nueva propiedad “Inverse”: Hasta ahora, las versiones inverti…" at bounding box center [948, 277] width 303 height 186
click at [815, 251] on strong "- Nueva propiedad “Inverse”:" at bounding box center [898, 255] width 180 height 14
drag, startPoint x: 983, startPoint y: 254, endPoint x: 799, endPoint y: 254, distance: 184.0
click at [799, 254] on td "Añadido Button: - Nueva propiedad “Inverse”: Hasta ahora, las versiones inverti…" at bounding box center [948, 277] width 303 height 186
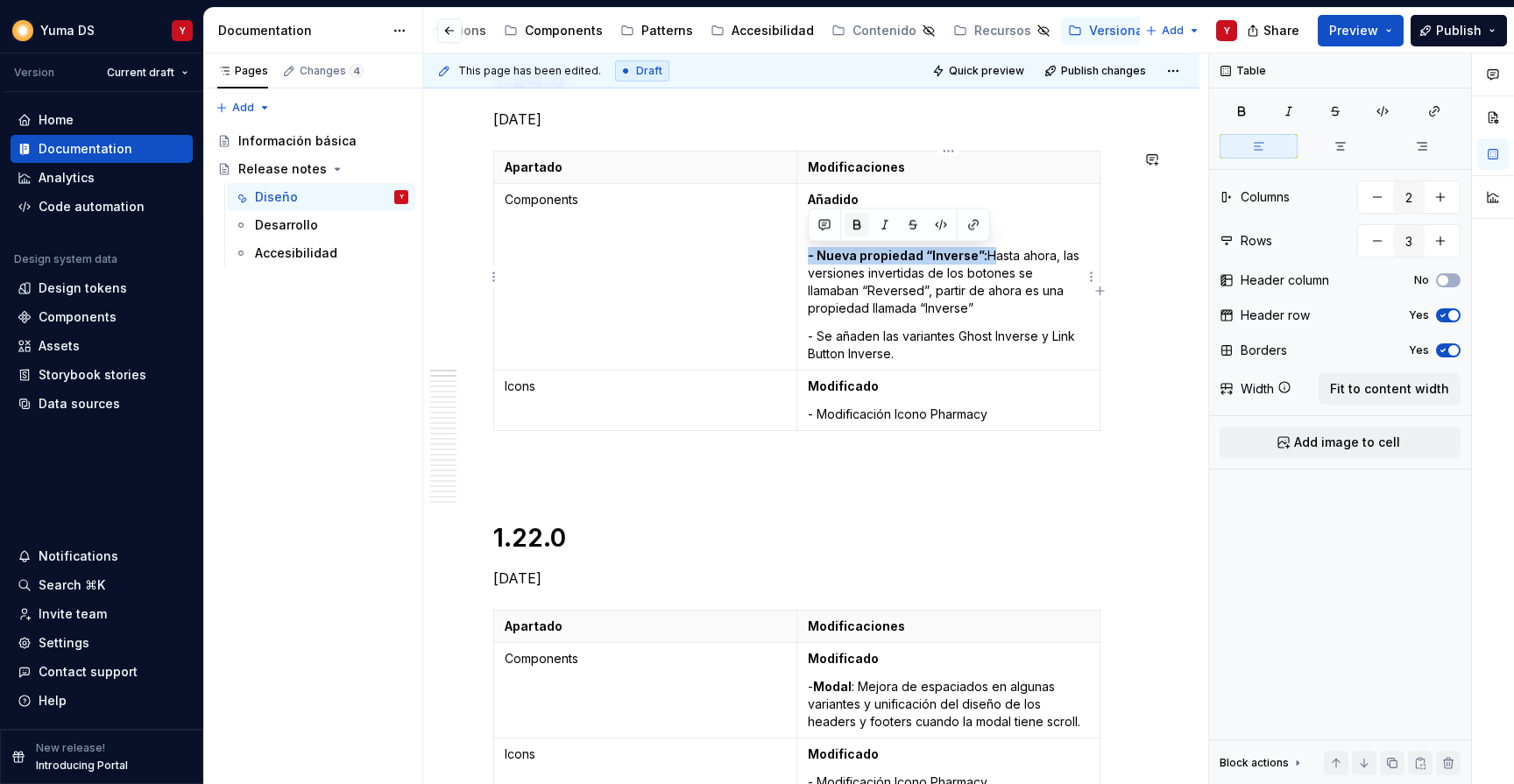
click at [856, 221] on button "button" at bounding box center [856, 225] width 24 height 24
click at [998, 375] on td "Modificado - Modificación Icono Pharmacy" at bounding box center [948, 401] width 303 height 61
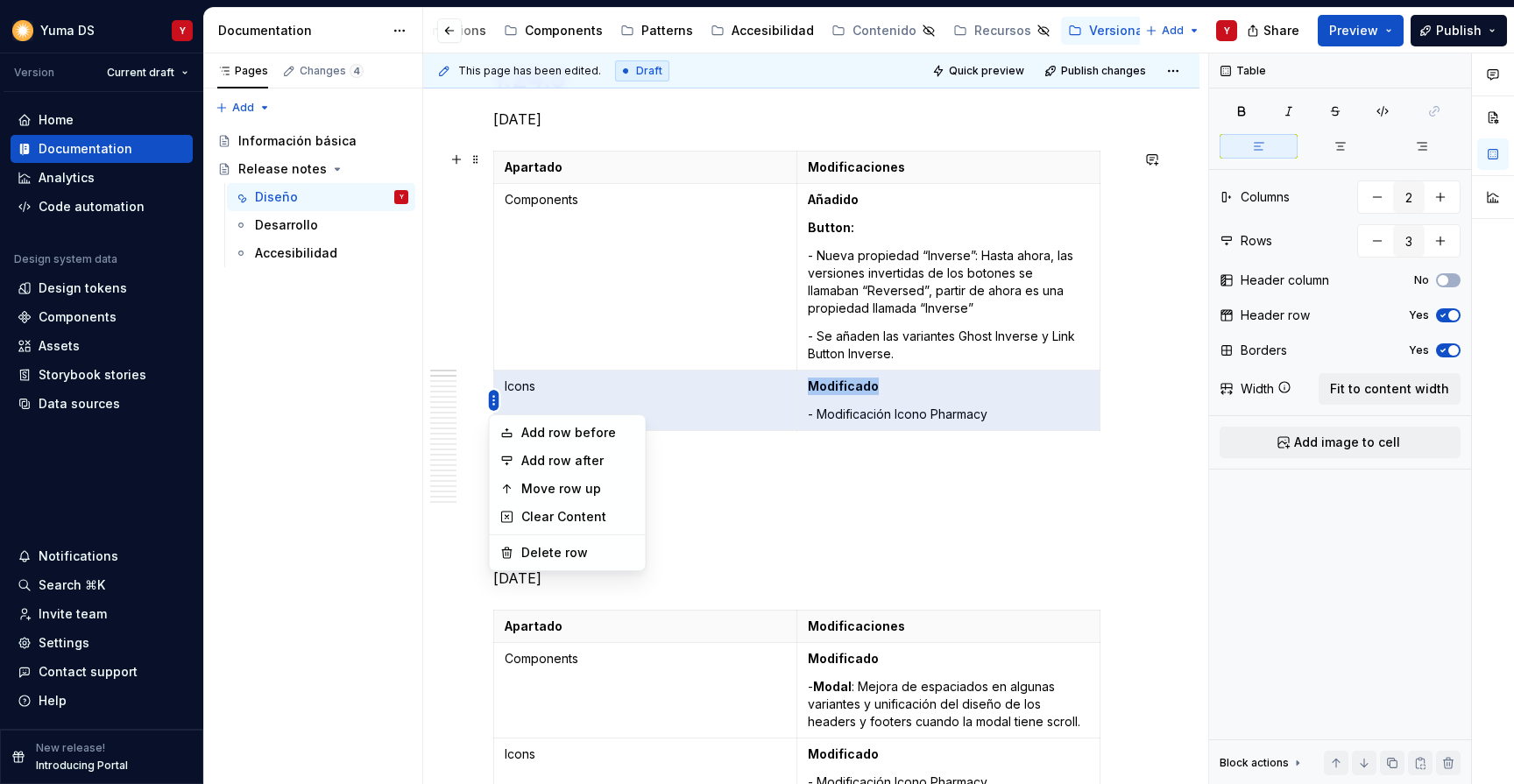
click at [491, 400] on html "Yuma DS Y Version Current draft Home Documentation Analytics Code automation De…" at bounding box center [757, 392] width 1514 height 784
click at [556, 548] on div "Delete row" at bounding box center [578, 553] width 114 height 17
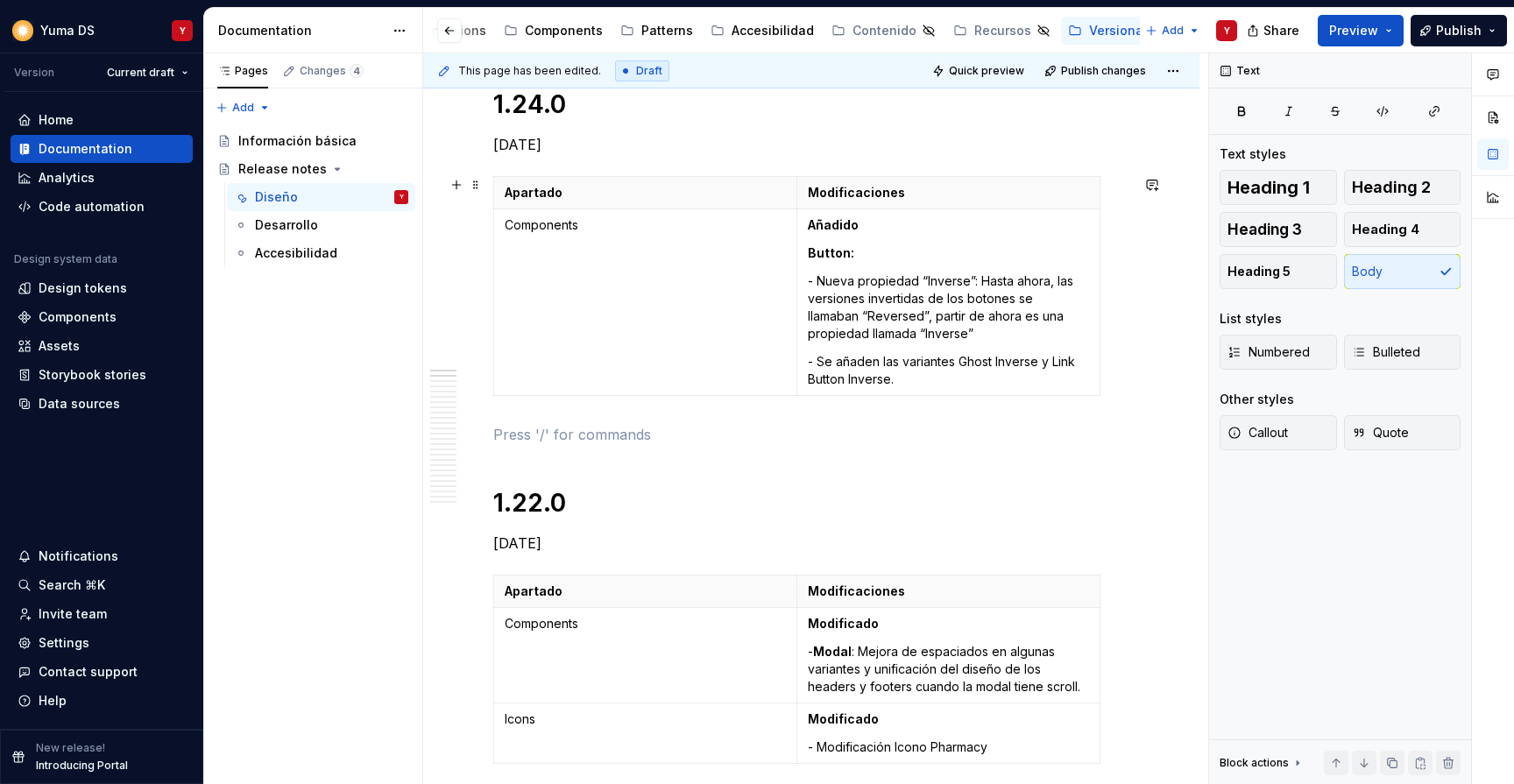
scroll to position [279, 0]
click at [1085, 70] on span "Publish changes" at bounding box center [1104, 70] width 85 height 14
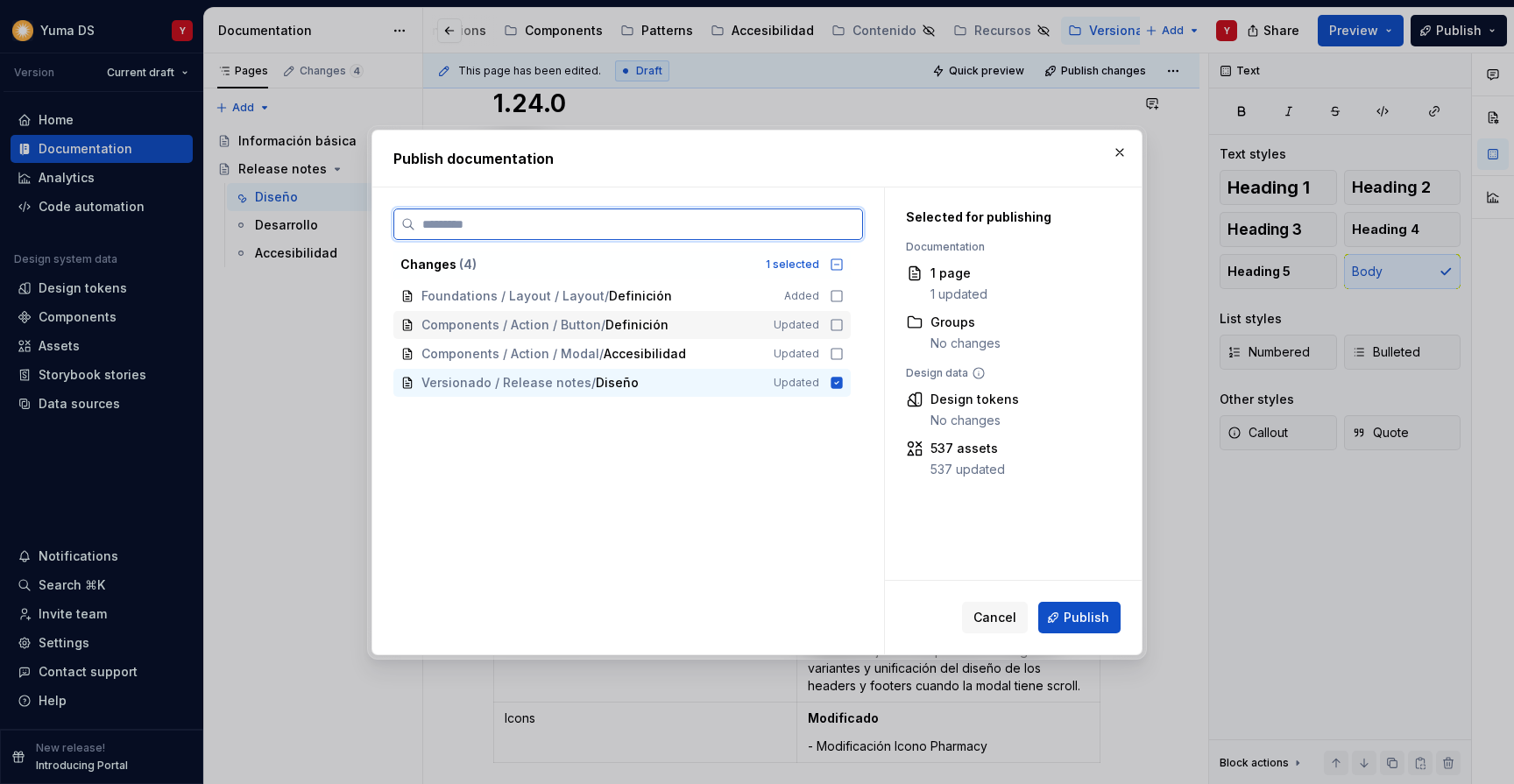
click at [844, 321] on icon at bounding box center [836, 324] width 14 height 14
click at [844, 355] on icon at bounding box center [836, 353] width 14 height 14
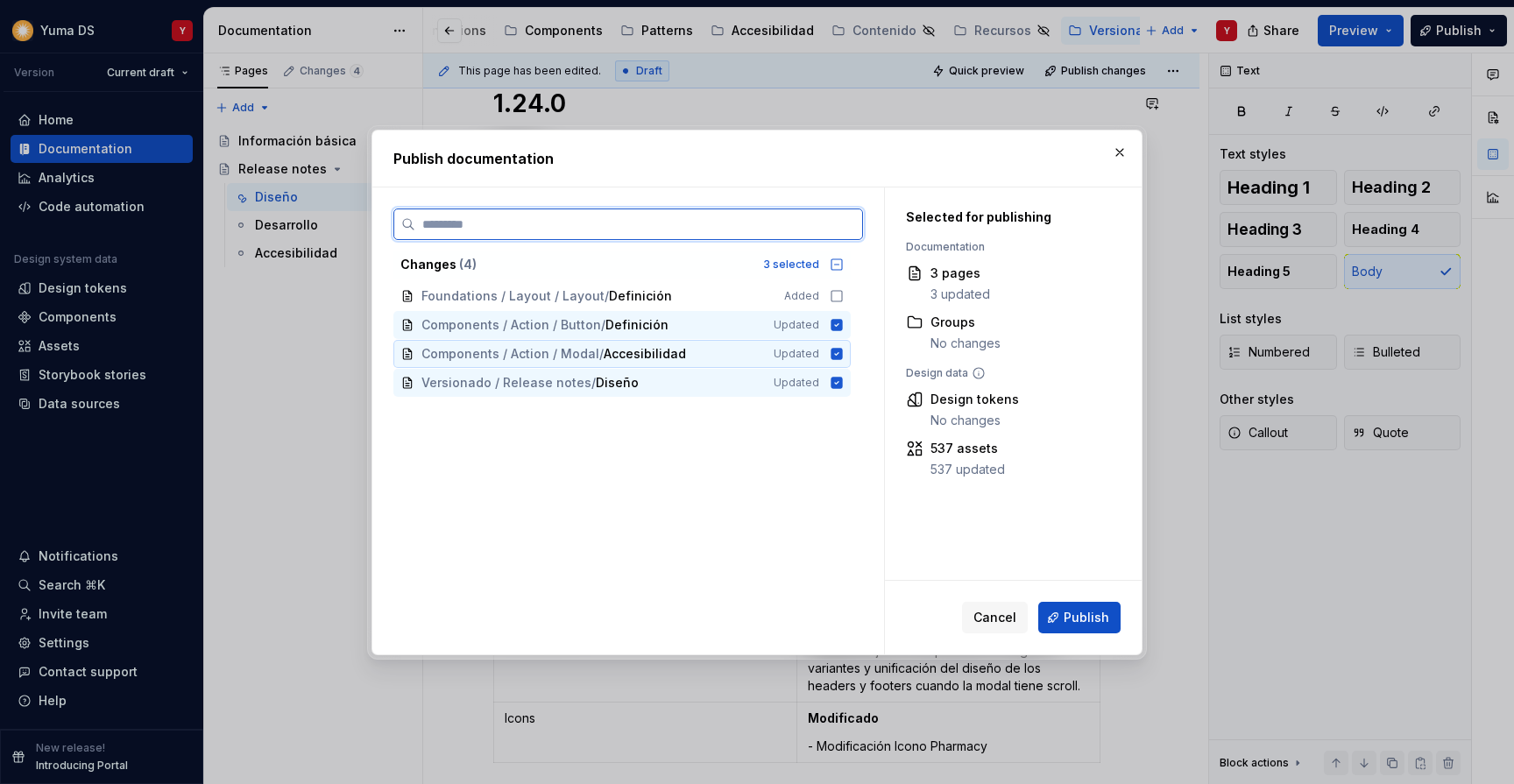
click at [843, 355] on icon at bounding box center [837, 353] width 12 height 12
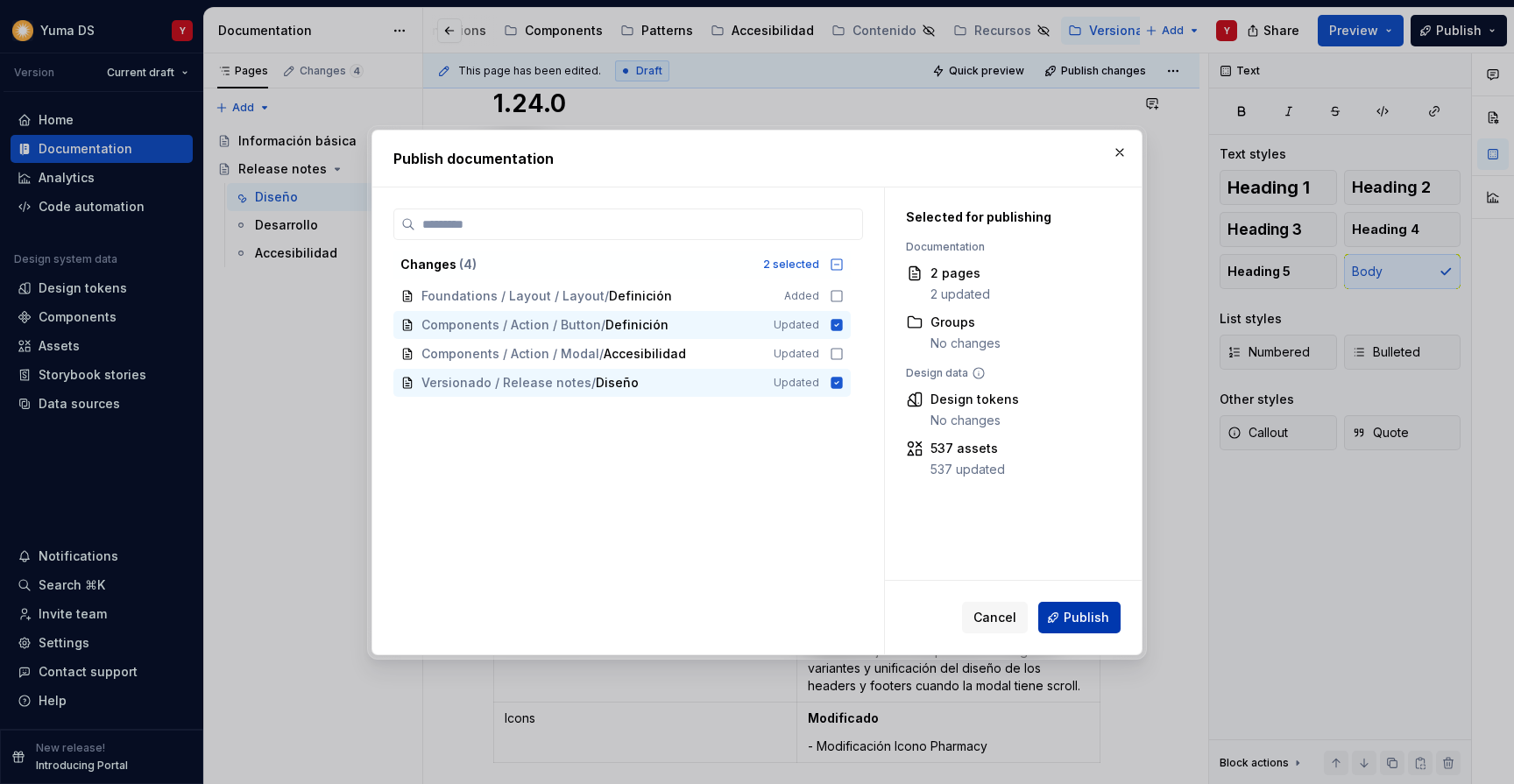
click at [1058, 615] on button "Publish" at bounding box center [1079, 617] width 82 height 32
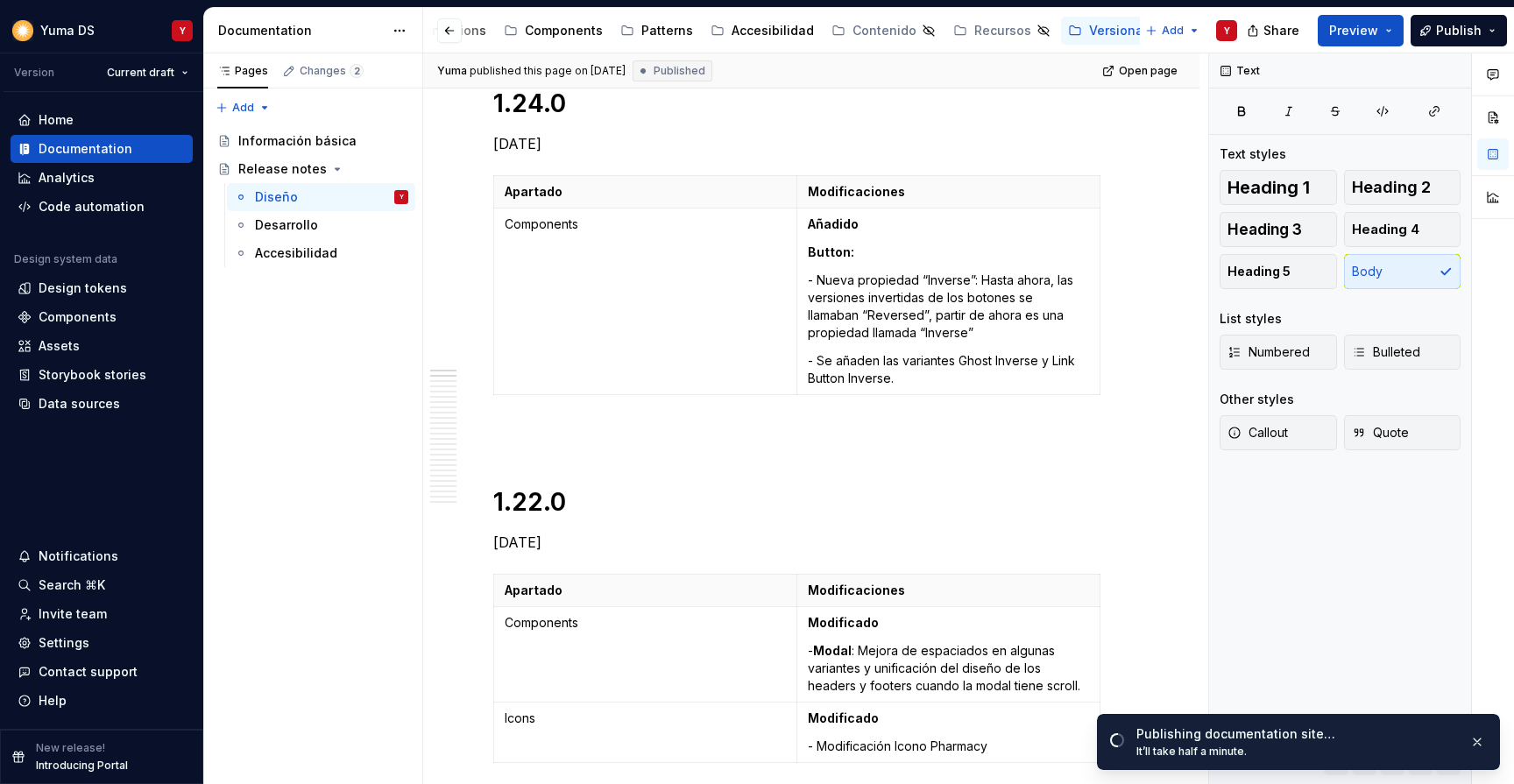
type textarea "*"
